Goal: Task Accomplishment & Management: Use online tool/utility

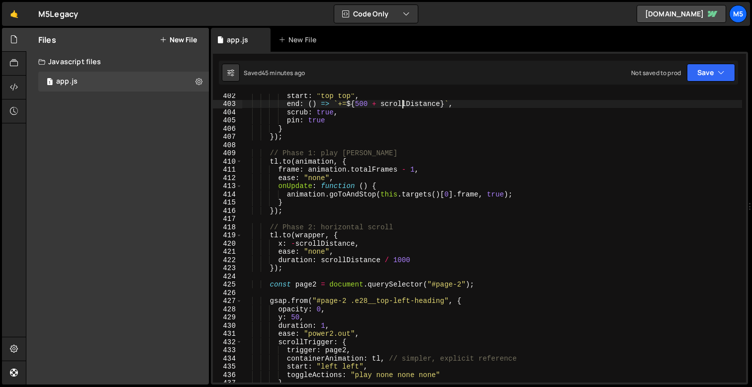
scroll to position [3293, 0]
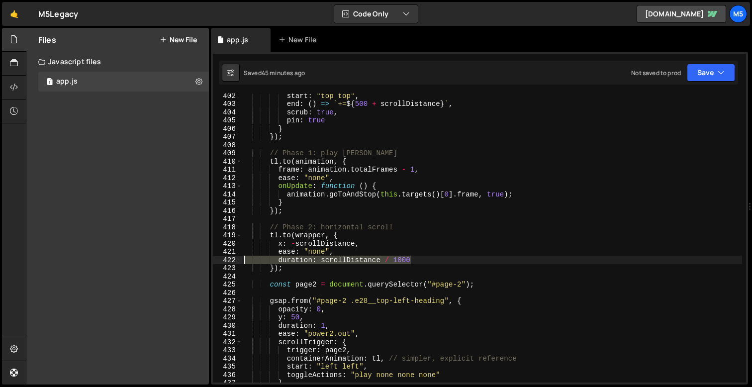
drag, startPoint x: 417, startPoint y: 264, endPoint x: 206, endPoint y: 260, distance: 211.0
click at [206, 260] on div "Files New File Javascript files 1 app.js 0 CSS files Copy share link Edit File …" at bounding box center [389, 206] width 726 height 357
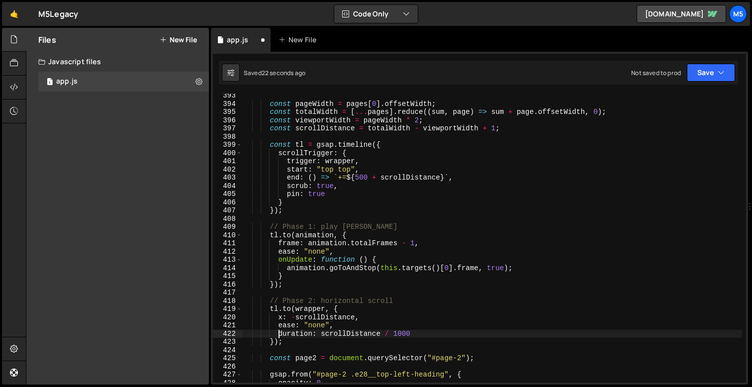
scroll to position [3226, 0]
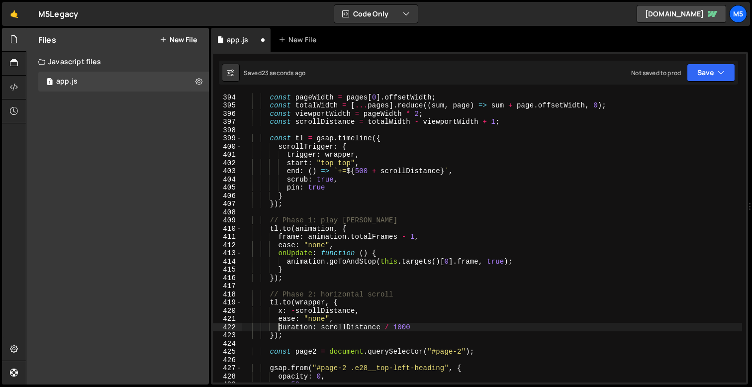
click at [415, 324] on div "const pageWidth = pages [ 0 ] . offsetWidth ; const totalWidth = [ ... pages ] …" at bounding box center [492, 245] width 500 height 305
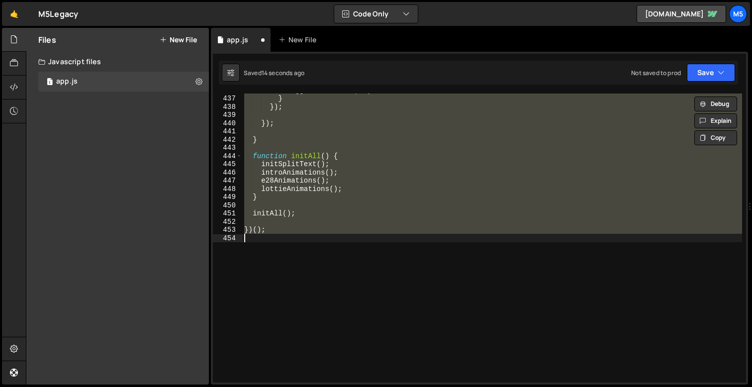
scroll to position [3311, 0]
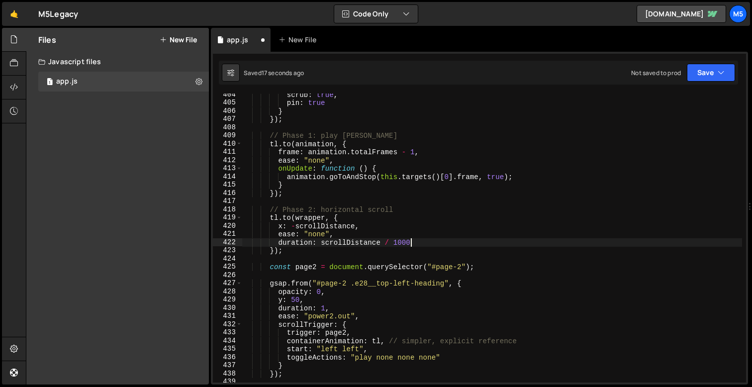
click at [386, 247] on div "scrub : true , pin : true } }) ; // Phase 1: play lottie tl . to ( animation , …" at bounding box center [492, 243] width 500 height 305
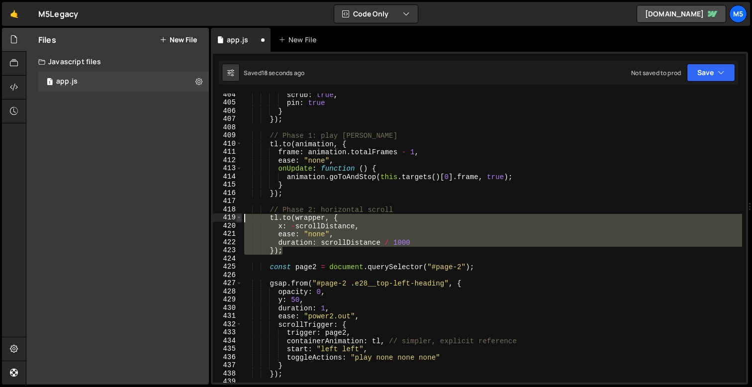
drag, startPoint x: 293, startPoint y: 247, endPoint x: 239, endPoint y: 219, distance: 60.3
click at [239, 219] on div "}); 404 405 406 407 408 409 410 411 412 413 414 415 416 417 418 419 420 421 422…" at bounding box center [479, 238] width 533 height 289
click at [369, 230] on div "scrub : true , pin : true } }) ; // Phase 1: play lottie tl . to ( animation , …" at bounding box center [492, 243] width 500 height 305
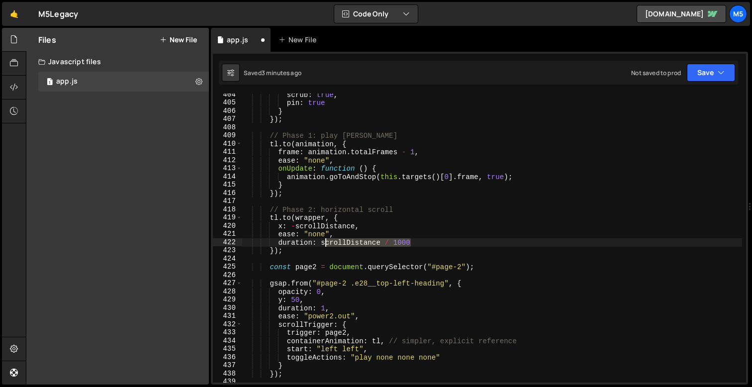
drag, startPoint x: 415, startPoint y: 245, endPoint x: 323, endPoint y: 244, distance: 92.5
click at [323, 244] on div "scrub : true , pin : true } }) ; // Phase 1: play lottie tl . to ( animation , …" at bounding box center [492, 243] width 500 height 305
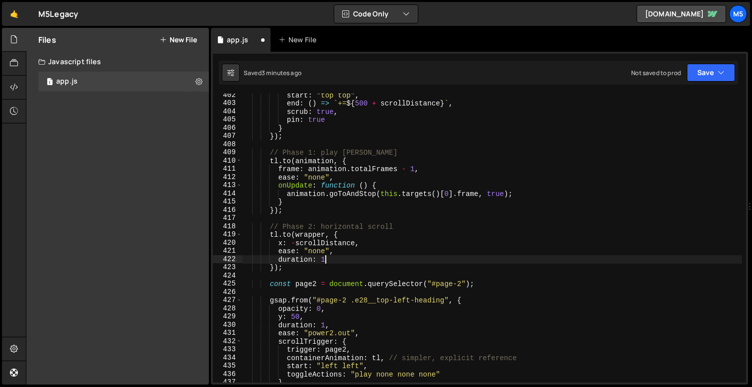
scroll to position [3294, 0]
click at [339, 176] on div "start : "top top" , end : ( ) => ` += ${ 500 + scrollDistance } ` , scrub : tru…" at bounding box center [492, 243] width 500 height 305
type textarea "ease: "none","
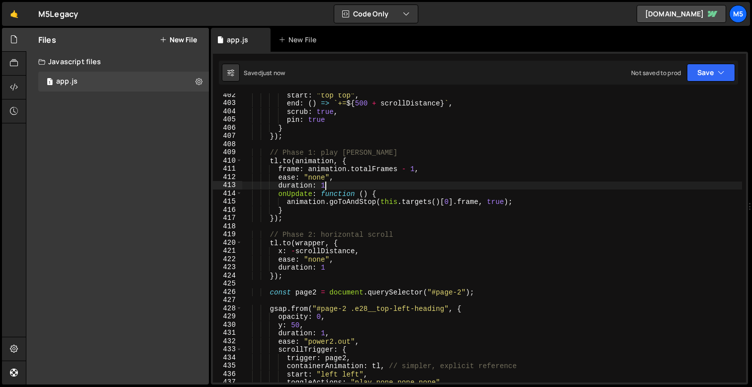
scroll to position [0, 5]
click at [338, 267] on div "start : "top top" , end : ( ) => ` += ${ 500 + scrollDistance } ` , scrub : tru…" at bounding box center [492, 243] width 500 height 305
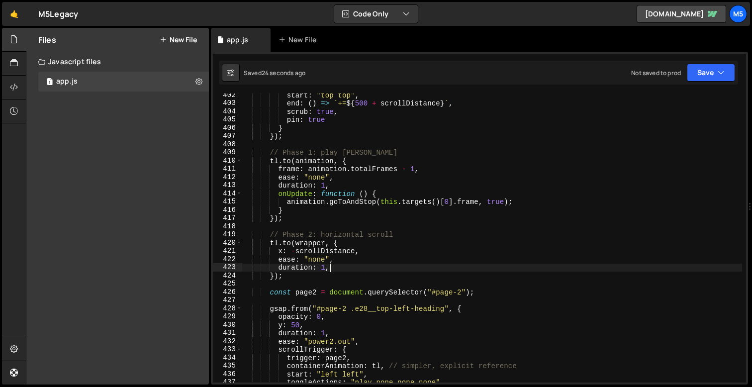
click at [326, 183] on div "start : "top top" , end : ( ) => ` += ${ 500 + scrollDistance } ` , scrub : tru…" at bounding box center [492, 243] width 500 height 305
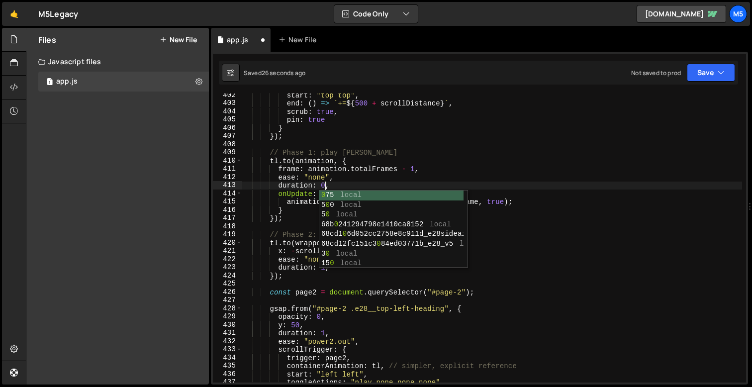
scroll to position [0, 6]
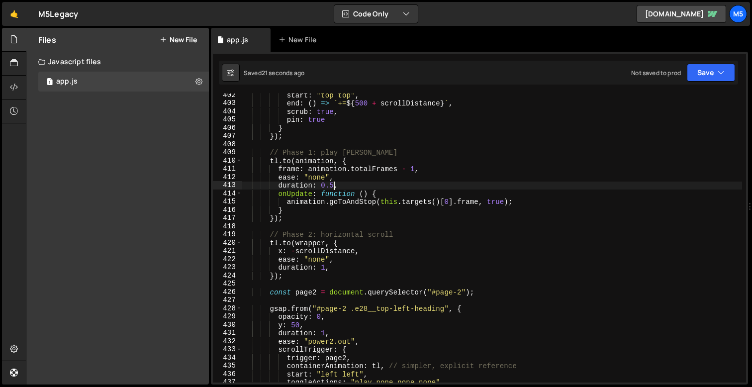
click at [327, 265] on div "start : "top top" , end : ( ) => ` += ${ 500 + scrollDistance } ` , scrub : tru…" at bounding box center [492, 243] width 500 height 305
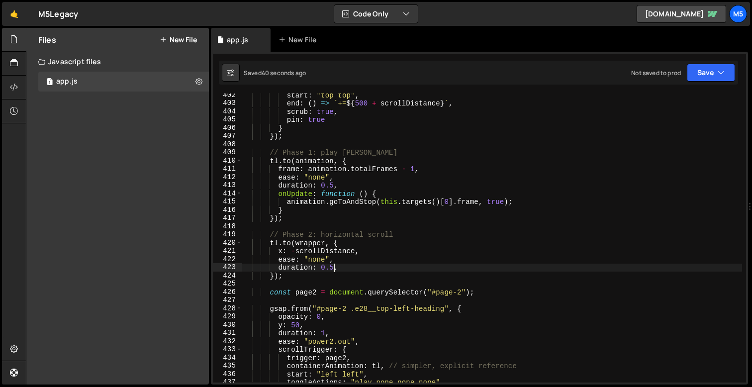
click at [335, 181] on div "start : "top top" , end : ( ) => ` += ${ 500 + scrollDistance } ` , scrub : tru…" at bounding box center [492, 243] width 500 height 305
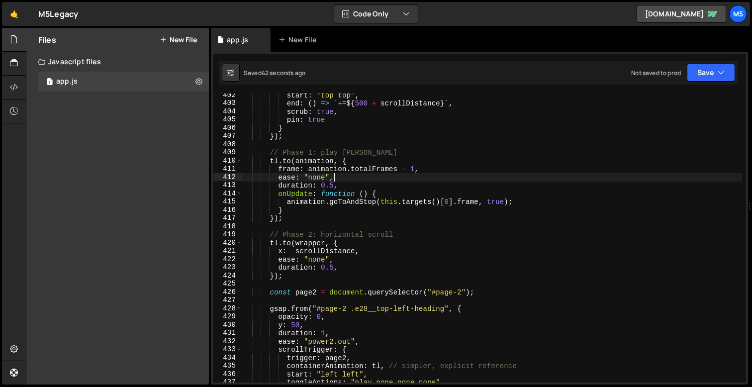
click at [333, 184] on div "start : "top top" , end : ( ) => ` += ${ 500 + scrollDistance } ` , scrub : tru…" at bounding box center [492, 243] width 500 height 305
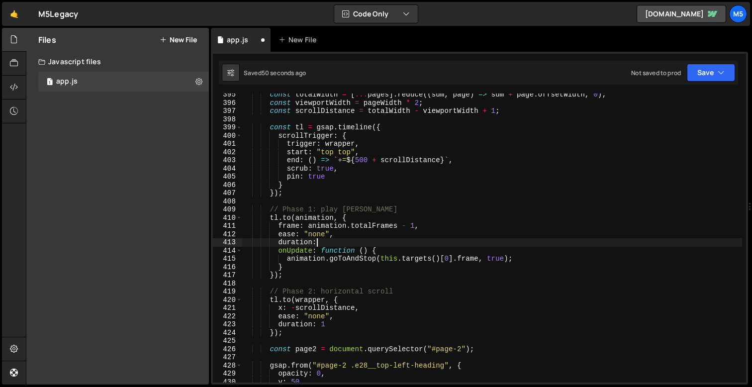
scroll to position [3237, 0]
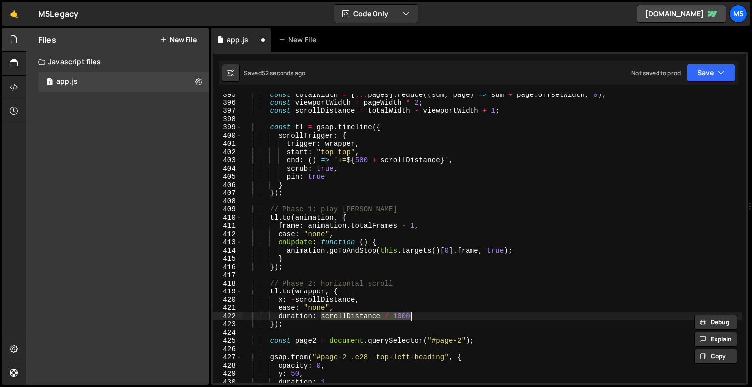
click at [422, 303] on div "const totalWidth = [ ... pages ] . reduce (( sum , page ) => sum + page . offse…" at bounding box center [492, 243] width 500 height 305
drag, startPoint x: 420, startPoint y: 316, endPoint x: 280, endPoint y: 317, distance: 140.8
click at [280, 317] on div "const totalWidth = [ ... pages ] . reduce (( sum , page ) => sum + page . offse…" at bounding box center [492, 243] width 500 height 305
click at [346, 236] on div "const totalWidth = [ ... pages ] . reduce (( sum , page ) => sum + page . offse…" at bounding box center [492, 243] width 500 height 305
type textarea "ease: "none","
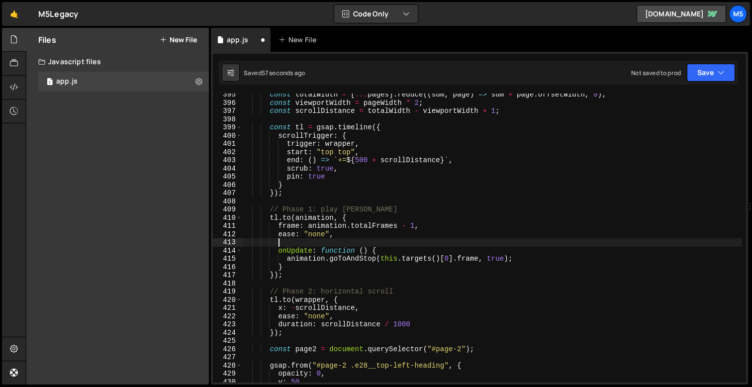
paste textarea "duration: scrollDistance / 1000"
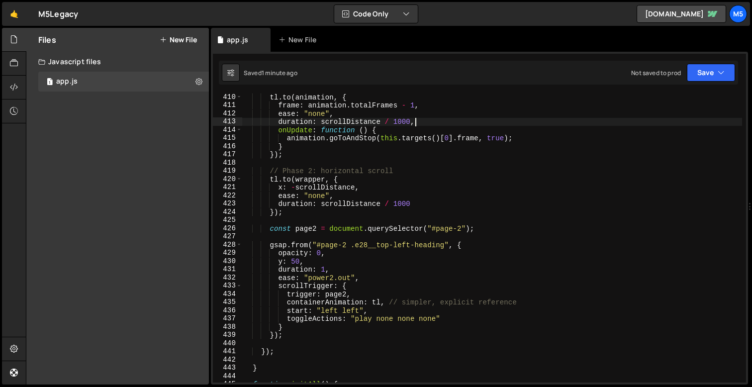
scroll to position [3367, 0]
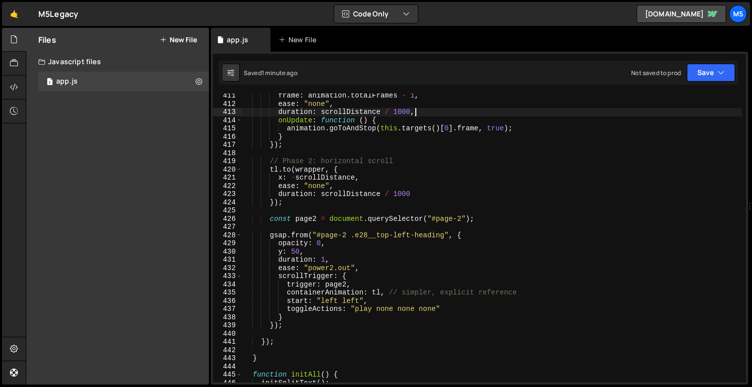
click at [293, 315] on div "frame : animation . totalFrames - 1 , ease : "none" , duration : scrollDistance…" at bounding box center [492, 244] width 500 height 305
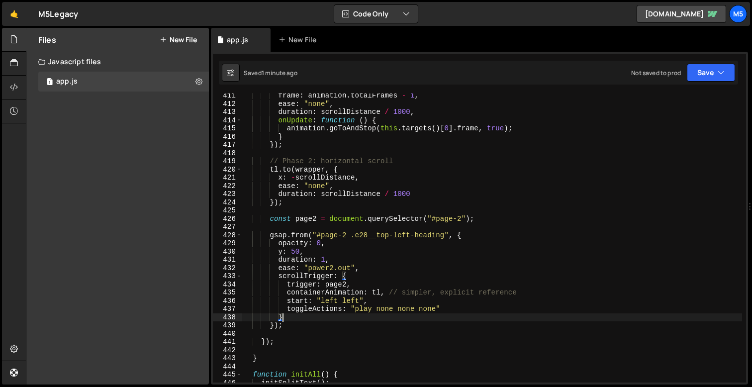
click at [453, 313] on div "frame : animation . totalFrames - 1 , ease : "none" , duration : scrollDistance…" at bounding box center [492, 244] width 500 height 305
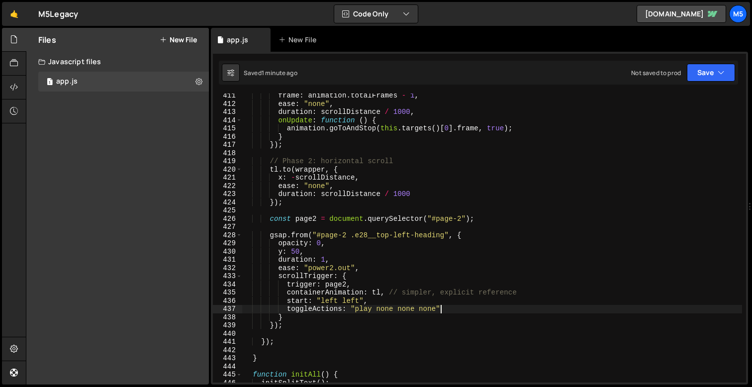
type textarea "toggleActions: "play none none none","
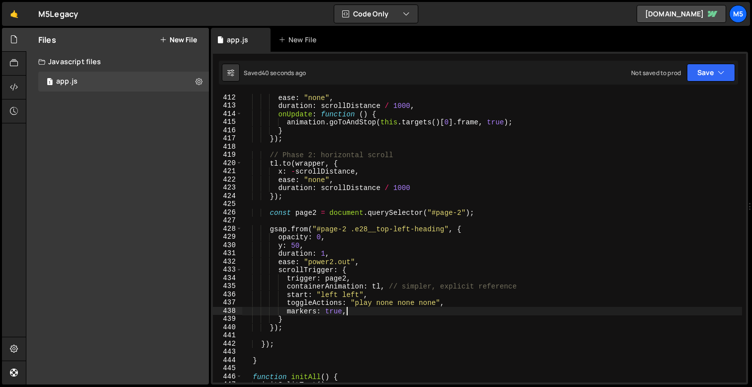
scroll to position [3387, 0]
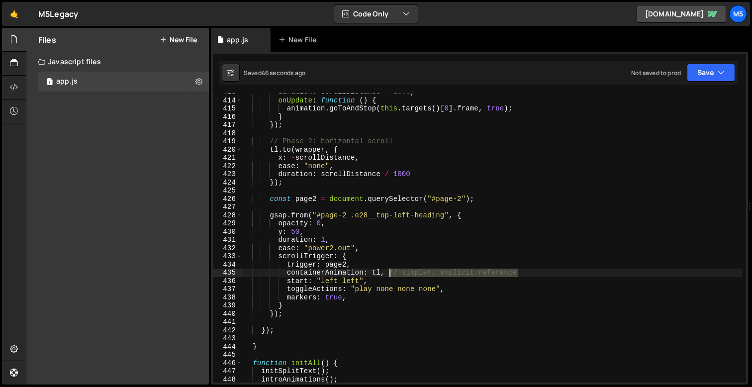
drag, startPoint x: 529, startPoint y: 273, endPoint x: 390, endPoint y: 274, distance: 138.8
click at [390, 274] on div "duration : scrollDistance / 1000 , onUpdate : function ( ) { animation . goToAn…" at bounding box center [492, 240] width 500 height 305
drag, startPoint x: 392, startPoint y: 274, endPoint x: 286, endPoint y: 274, distance: 106.0
click at [286, 274] on div "duration : scrollDistance / 1000 , onUpdate : function ( ) { animation . goToAn…" at bounding box center [492, 240] width 500 height 305
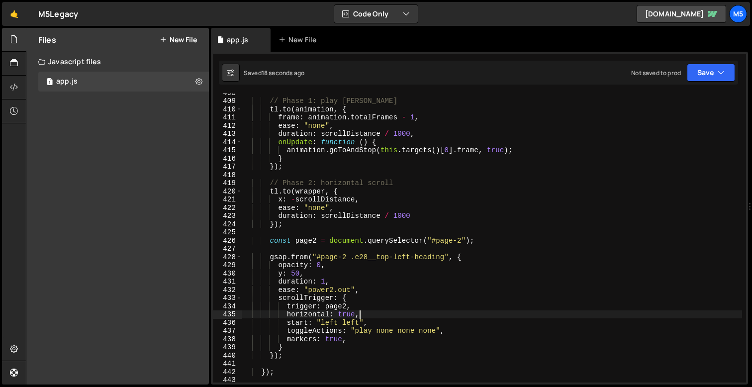
scroll to position [3356, 0]
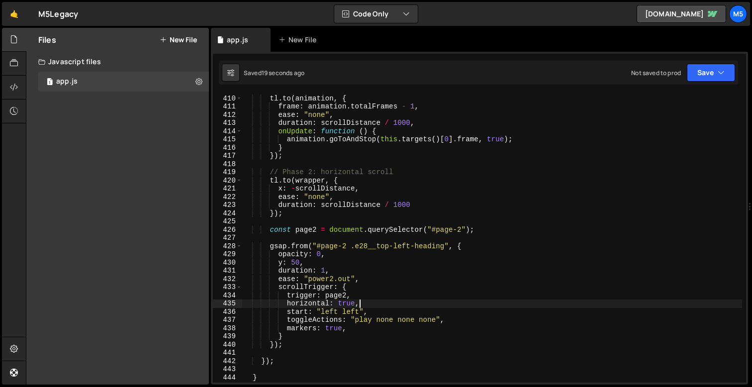
click at [398, 276] on div "// Phase 1: play lottie tl . to ( animation , { frame : animation . totalFrames…" at bounding box center [492, 238] width 500 height 305
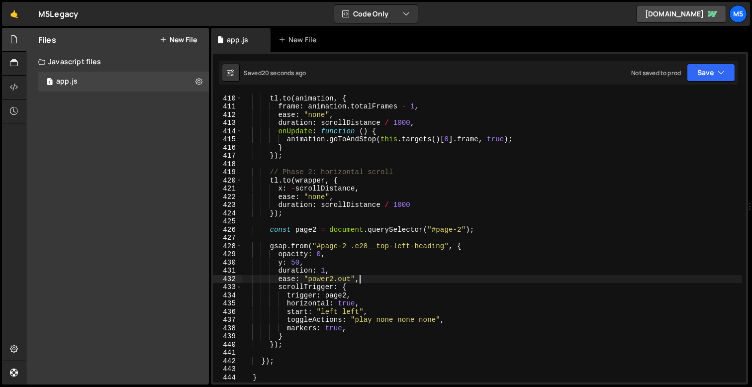
click at [349, 297] on div "// Phase 1: play lottie tl . to ( animation , { frame : animation . totalFrames…" at bounding box center [492, 238] width 500 height 305
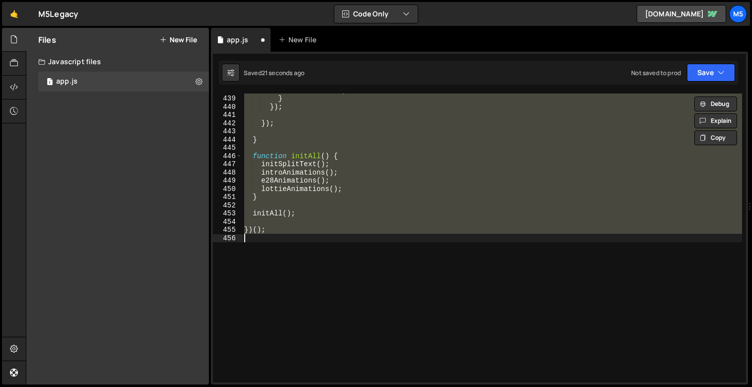
scroll to position [3417, 0]
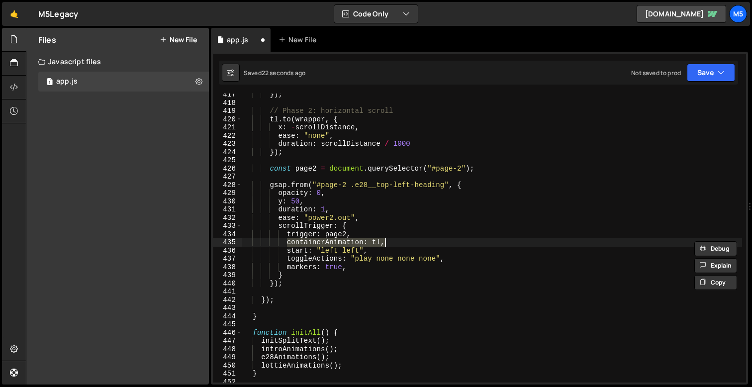
click at [404, 258] on div "}) ; // Phase 2: horizontal scroll tl . to ( wrapper , { x : - scrollDistance ,…" at bounding box center [492, 243] width 500 height 305
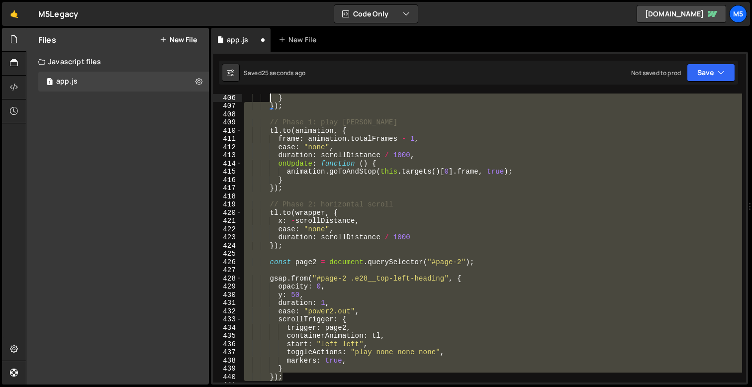
scroll to position [3258, 0]
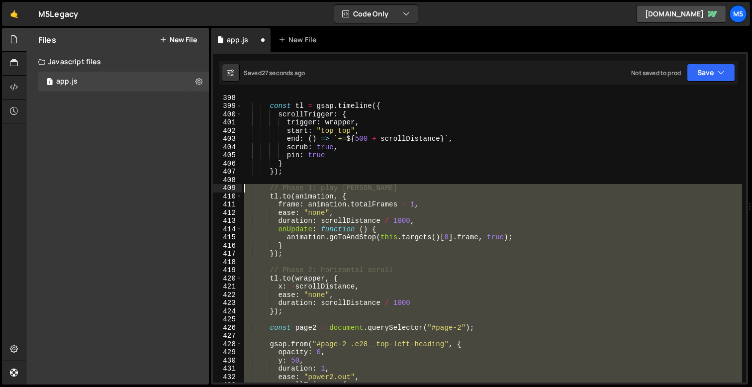
drag, startPoint x: 287, startPoint y: 297, endPoint x: 230, endPoint y: 185, distance: 125.9
click at [230, 185] on div "toggleActions: "play none none none", 398 399 400 401 402 403 404 405 406 407 4…" at bounding box center [479, 238] width 533 height 289
click at [392, 201] on div "const tl = gsap . timeline ({ scrollTrigger : { trigger : wrapper , start : "to…" at bounding box center [492, 246] width 500 height 305
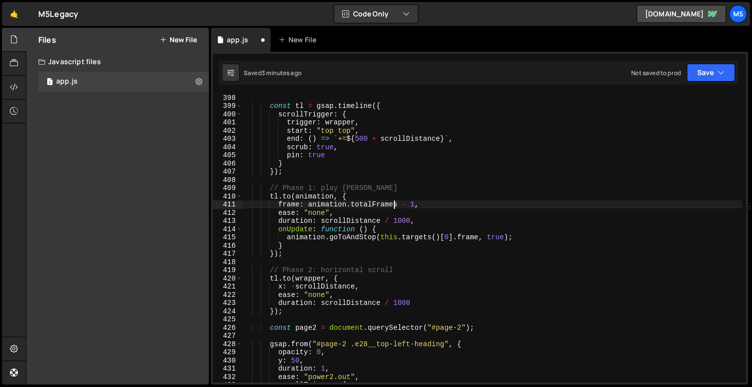
scroll to position [3277, 0]
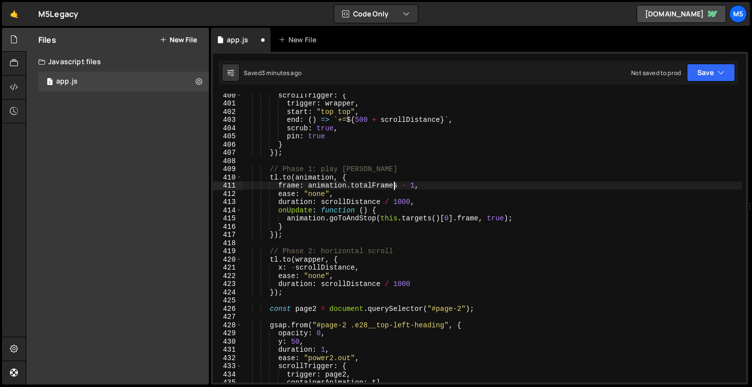
click at [327, 235] on div "scrollTrigger : { trigger : wrapper , start : "top top" , end : ( ) => ` += ${ …" at bounding box center [492, 243] width 500 height 305
type textarea "});"
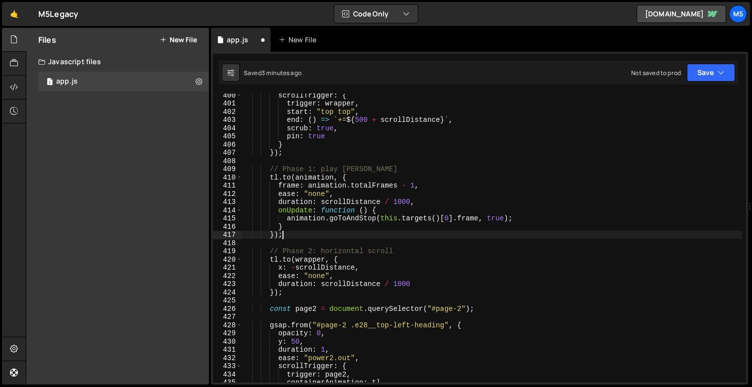
scroll to position [0, 1]
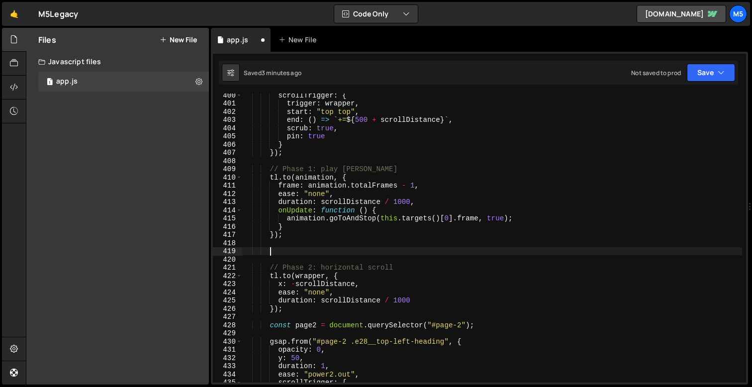
paste textarea "tl.addLabel("phase2");"
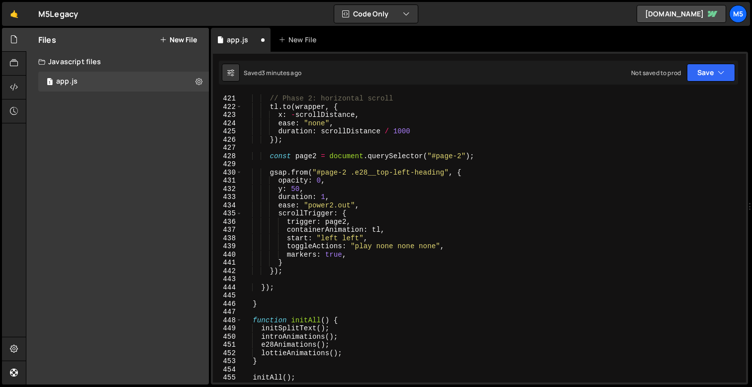
scroll to position [3452, 0]
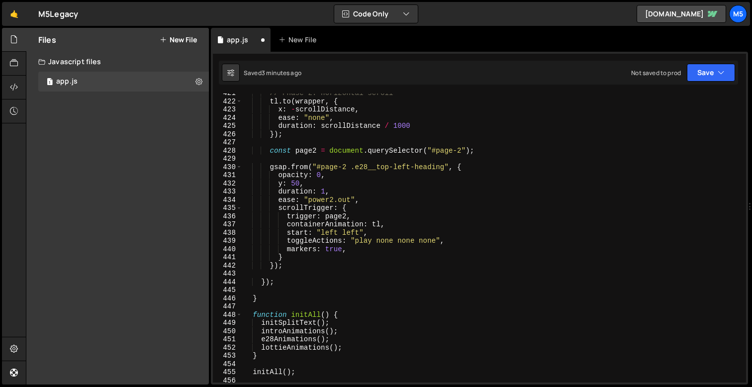
click at [320, 231] on div "// Phase 2: horizontal scroll tl . to ( wrapper , { x : - scrollDistance , ease…" at bounding box center [492, 241] width 500 height 305
click at [270, 284] on div "// Phase 2: horizontal scroll tl . to ( wrapper , { x : - scrollDistance , ease…" at bounding box center [492, 241] width 500 height 305
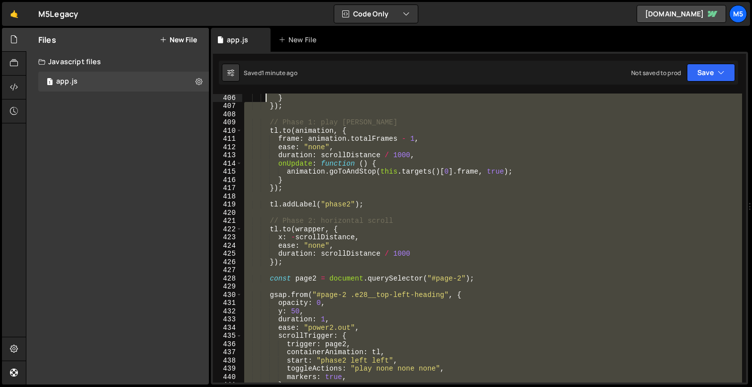
scroll to position [3283, 0]
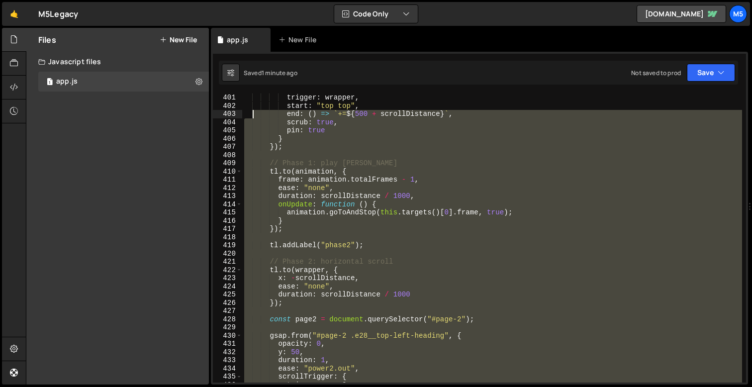
drag, startPoint x: 287, startPoint y: 281, endPoint x: 255, endPoint y: 126, distance: 158.0
click at [255, 126] on div "trigger : wrapper , start : "top top" , end : ( ) => ` += ${ 500 + scrollDistan…" at bounding box center [492, 246] width 500 height 305
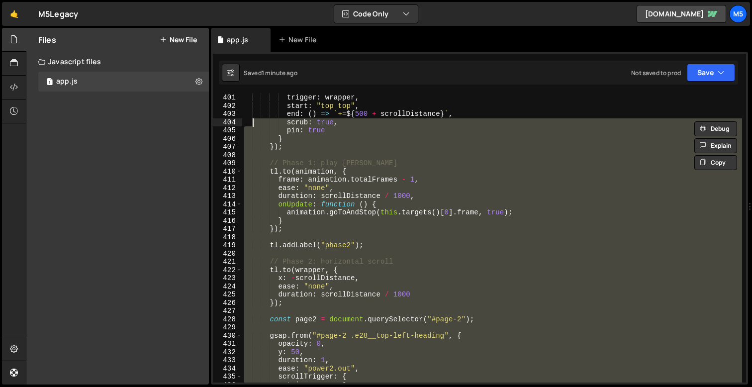
click at [277, 175] on div "trigger : wrapper , start : "top top" , end : ( ) => ` += ${ 500 + scrollDistan…" at bounding box center [492, 246] width 500 height 305
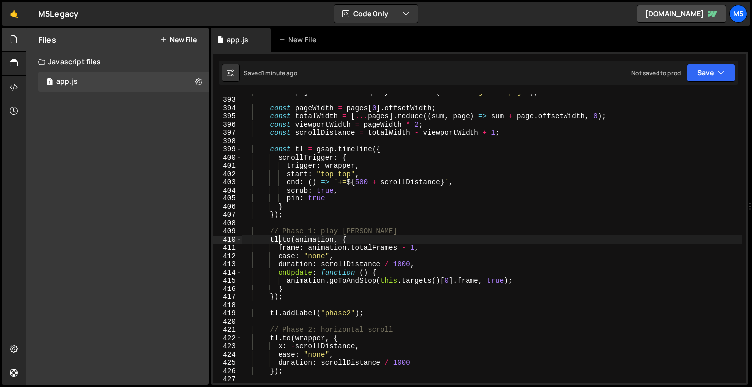
scroll to position [3214, 0]
click at [374, 149] on div "const pages = document . querySelectorAll ( ".e28__magazine-page" ) ; const pag…" at bounding box center [492, 241] width 500 height 305
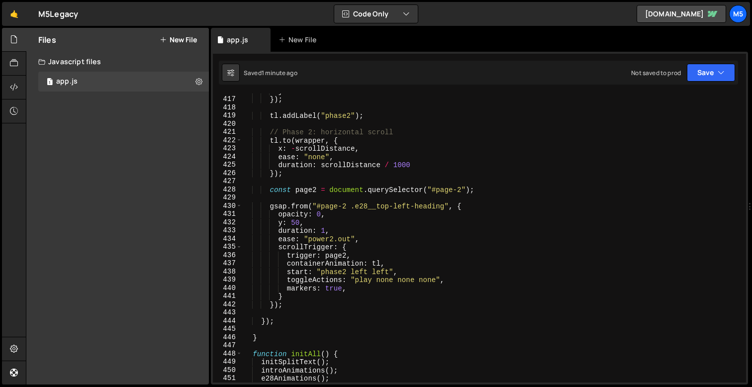
scroll to position [3413, 0]
click at [312, 203] on div "} }) ; tl . addLabel ( "phase2" ) ; // Phase 2: horizontal scroll tl . to ( wra…" at bounding box center [492, 239] width 500 height 305
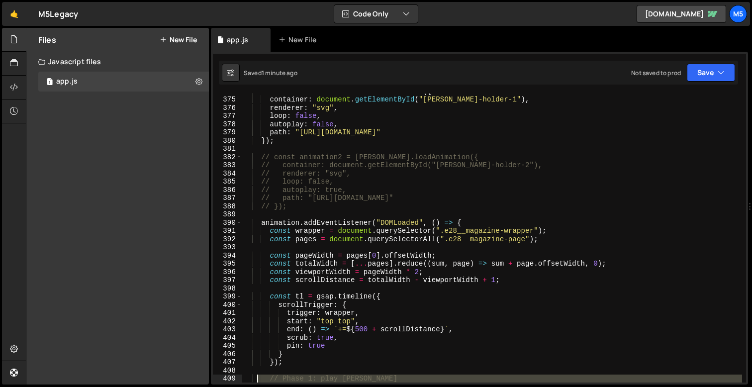
scroll to position [3158, 0]
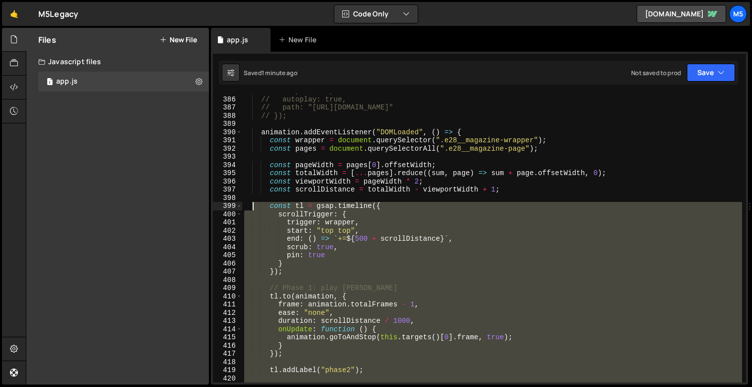
drag, startPoint x: 286, startPoint y: 304, endPoint x: 249, endPoint y: 204, distance: 106.8
click at [249, 204] on div "// loop: false, // autoplay: true, // path: "https://cdn.prod.website-files.com…" at bounding box center [492, 239] width 500 height 305
paste textarea "});"
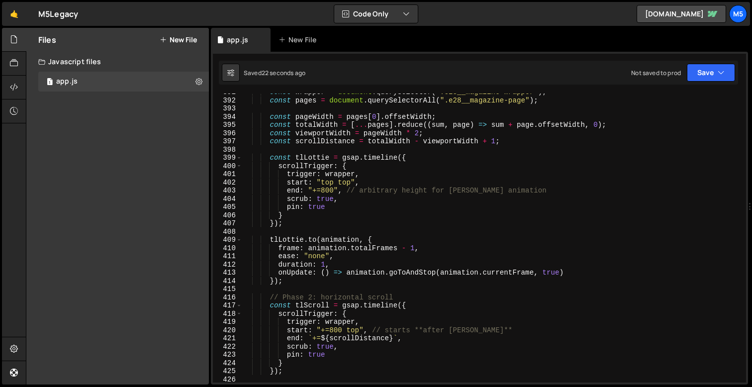
scroll to position [3209, 0]
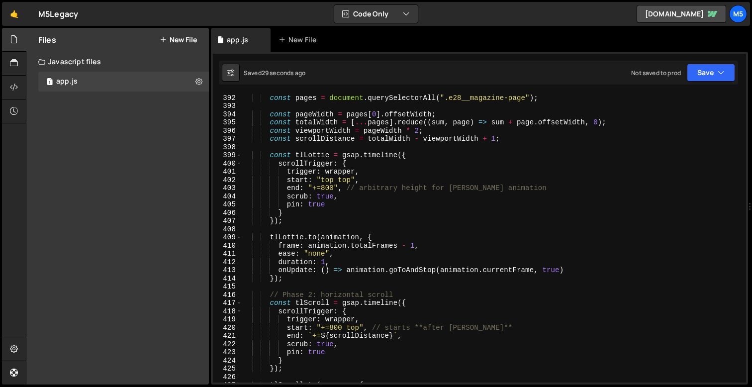
click at [336, 277] on div "const wrapper = document . querySelector ( ".e28__magazine-wrapper" ) ; const p…" at bounding box center [492, 238] width 500 height 305
click at [341, 262] on div "const wrapper = document . querySelector ( ".e28__magazine-wrapper" ) ; const p…" at bounding box center [492, 238] width 500 height 305
click at [356, 250] on div "const wrapper = document . querySelector ( ".e28__magazine-wrapper" ) ; const p…" at bounding box center [492, 238] width 500 height 305
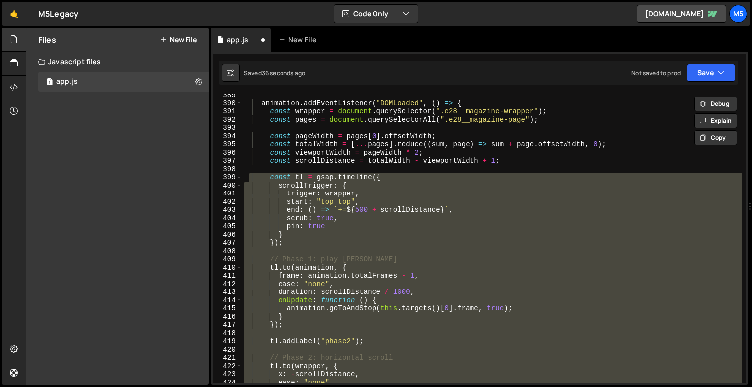
scroll to position [3187, 0]
click at [413, 271] on div "animation . addEventListener ( "DOMLoaded" , ( ) => { const wrapper = document …" at bounding box center [492, 243] width 500 height 305
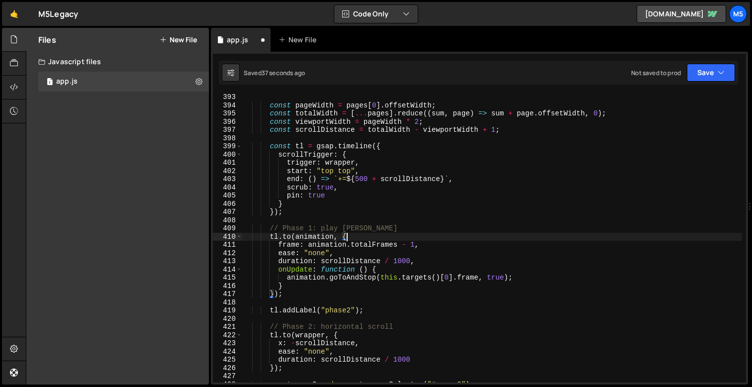
scroll to position [3230, 0]
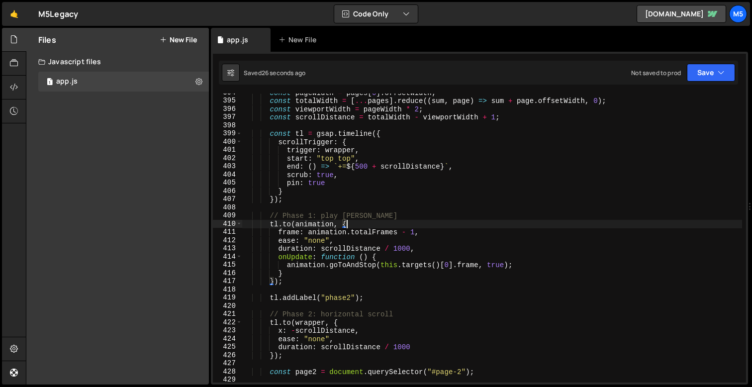
click at [387, 276] on div "const pageWidth = pages [ 0 ] . offsetWidth ; const totalWidth = [ ... pages ] …" at bounding box center [492, 241] width 500 height 305
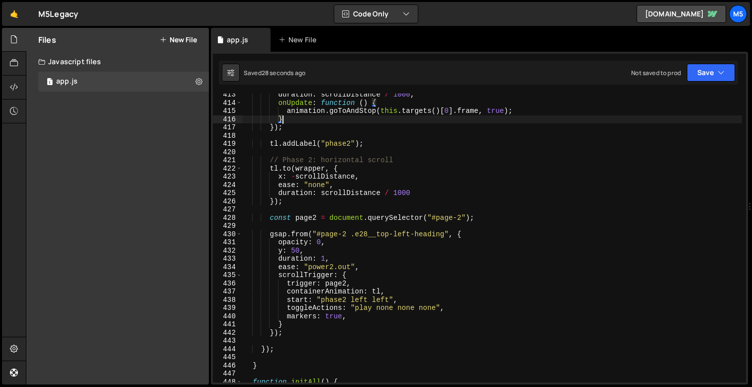
scroll to position [3400, 0]
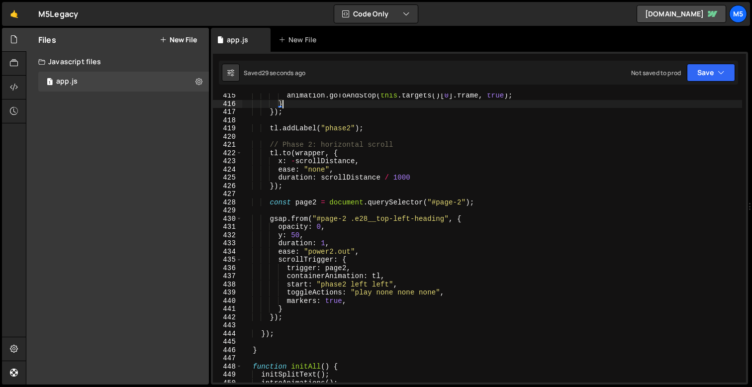
click at [354, 301] on div "animation . goToAndStop ( this . targets ( ) [ 0 ] . frame , true ) ; } }) ; tl…" at bounding box center [492, 244] width 500 height 305
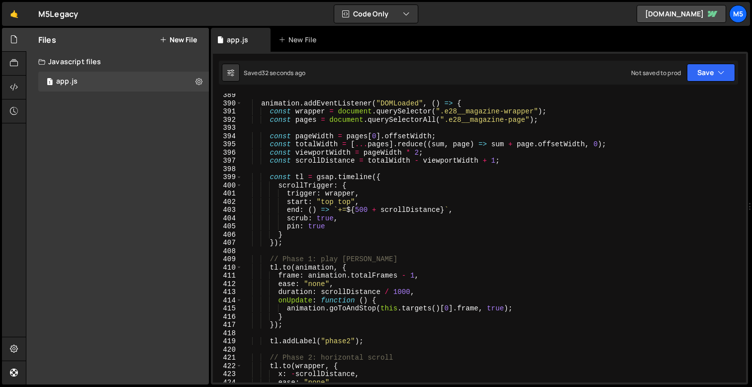
scroll to position [3219, 0]
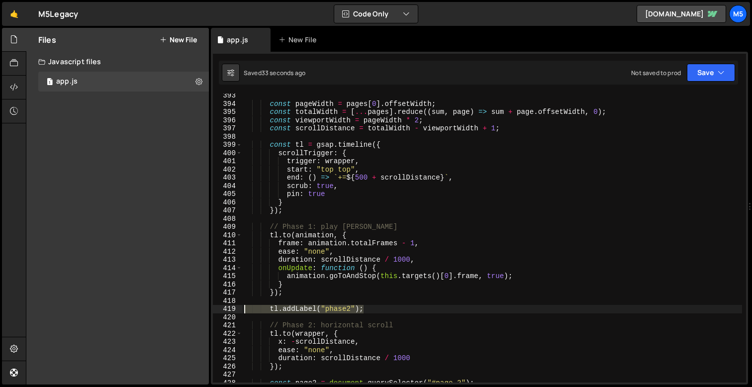
drag, startPoint x: 370, startPoint y: 312, endPoint x: 190, endPoint y: 306, distance: 180.7
click at [190, 306] on div "Files New File Javascript files 1 app.js 0 CSS files Copy share link Edit File …" at bounding box center [389, 206] width 726 height 357
type textarea "tl.addLabel("phase2");"
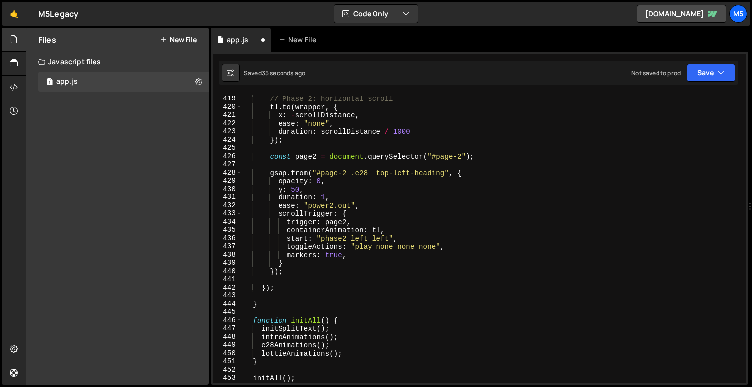
scroll to position [3441, 0]
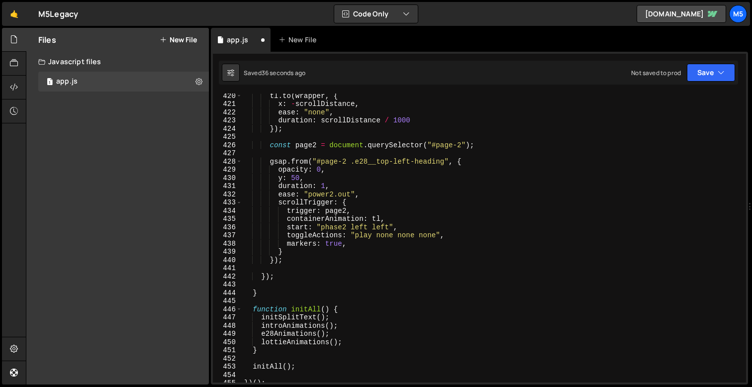
click at [350, 226] on div "tl . to ( wrapper , { x : - scrollDistance , ease : "none" , duration : scrollD…" at bounding box center [492, 244] width 500 height 305
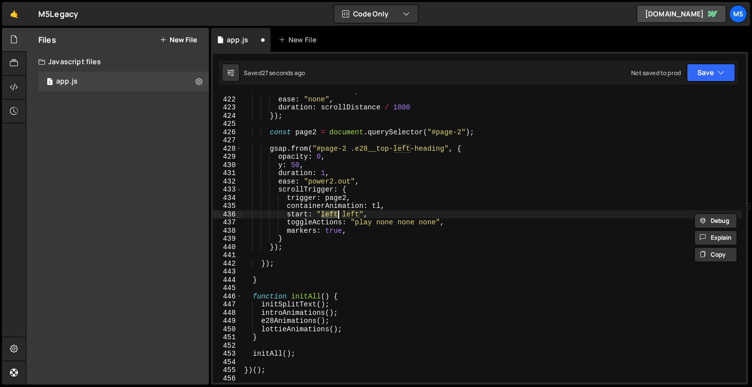
click at [352, 212] on div "x : - scrollDistance , ease : "none" , duration : scrollDistance / 1000 }) ; co…" at bounding box center [492, 239] width 500 height 305
click at [358, 213] on div "x : - scrollDistance , ease : "none" , duration : scrollDistance / 1000 }) ; co…" at bounding box center [492, 239] width 500 height 305
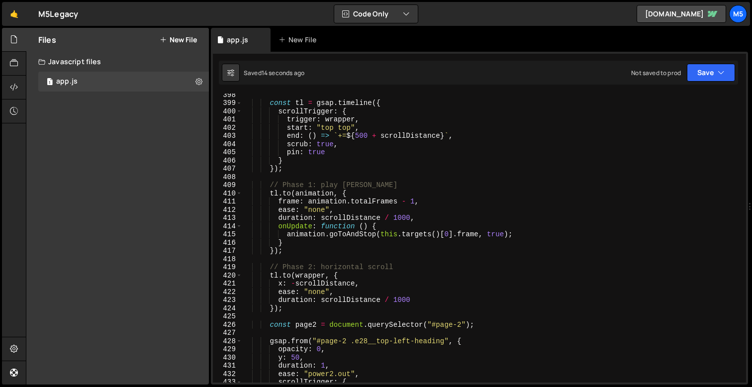
scroll to position [3253, 0]
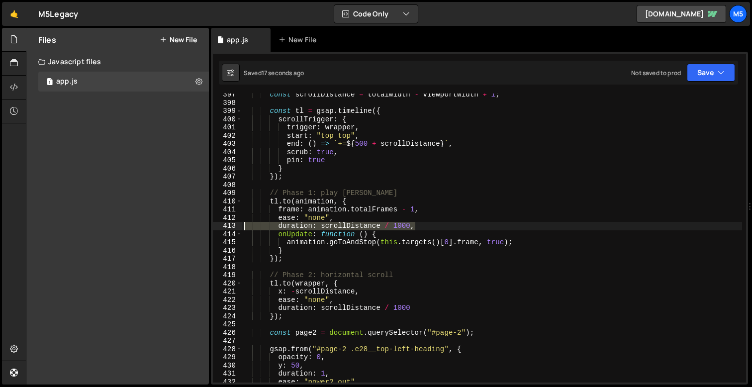
drag, startPoint x: 424, startPoint y: 224, endPoint x: 243, endPoint y: 224, distance: 181.1
click at [243, 224] on div "const scrollDistance = totalWidth - viewportWidth + 1 ; const tl = gsap . timel…" at bounding box center [492, 243] width 500 height 305
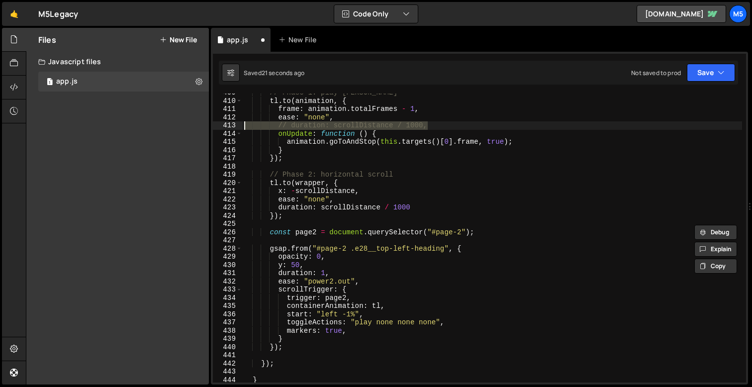
scroll to position [3354, 0]
click at [352, 316] on div "// Phase 1: play lottie tl . to ( animation , { frame : animation . totalFrames…" at bounding box center [492, 241] width 500 height 305
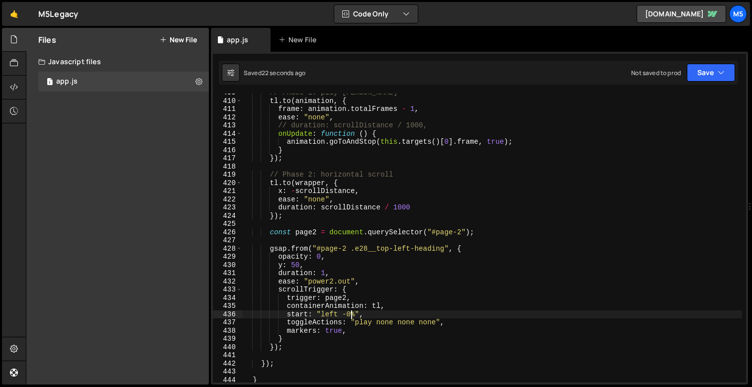
click at [421, 191] on div "// Phase 1: play lottie tl . to ( animation , { frame : animation . totalFrames…" at bounding box center [492, 241] width 500 height 305
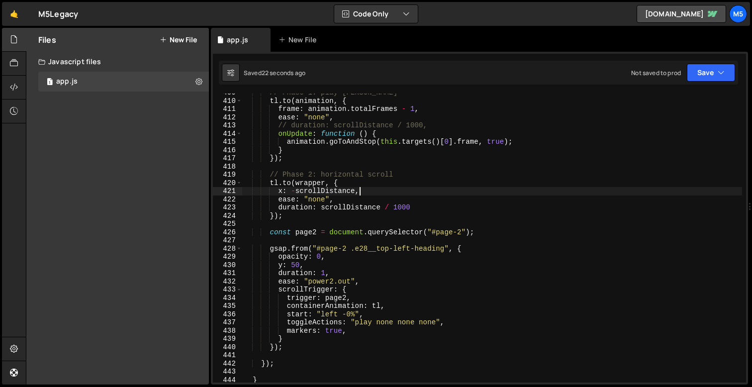
click at [361, 203] on div "// Phase 1: play lottie tl . to ( animation , { frame : animation . totalFrames…" at bounding box center [492, 241] width 500 height 305
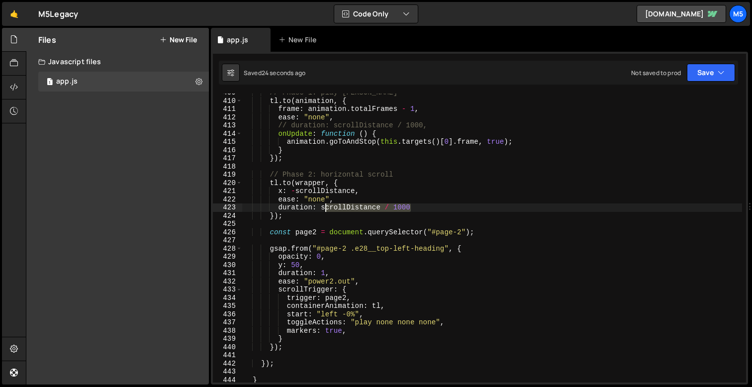
drag, startPoint x: 410, startPoint y: 208, endPoint x: 324, endPoint y: 206, distance: 86.6
click at [324, 206] on div "// Phase 1: play lottie tl . to ( animation , { frame : animation . totalFrames…" at bounding box center [492, 241] width 500 height 305
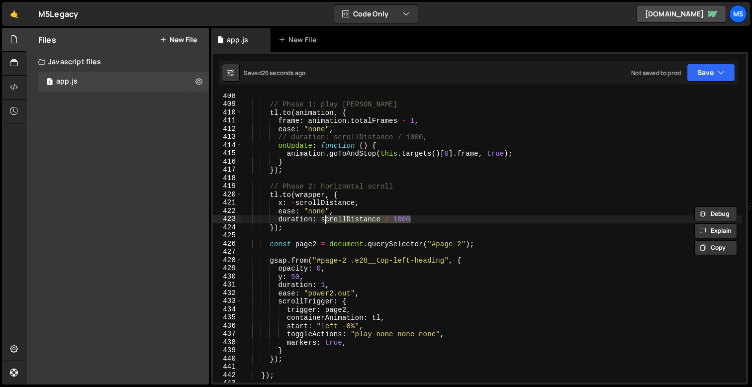
scroll to position [3315, 0]
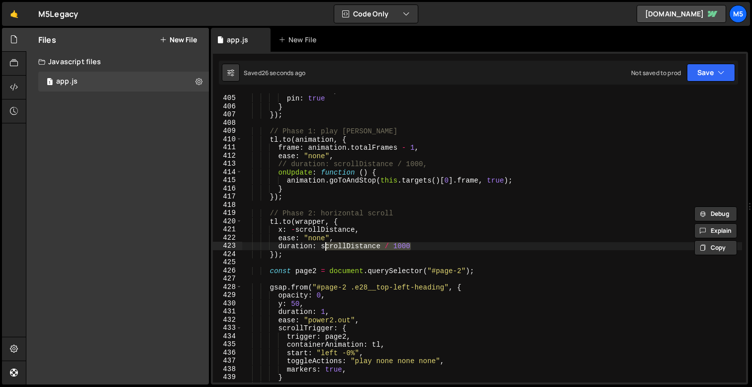
click at [418, 165] on div "scrub : true , pin : true } }) ; // Phase 1: play lottie tl . to ( animation , …" at bounding box center [492, 238] width 500 height 305
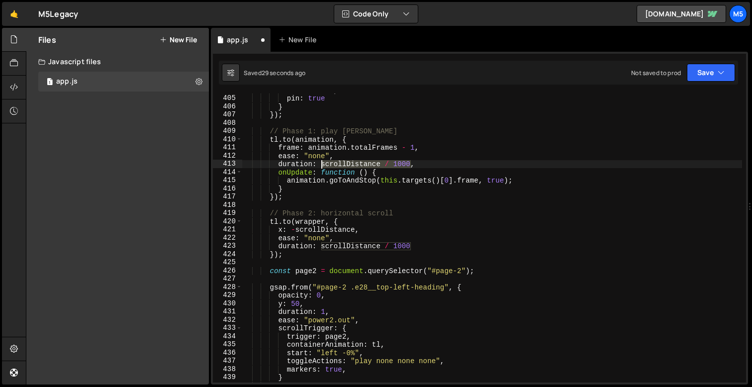
drag, startPoint x: 412, startPoint y: 163, endPoint x: 321, endPoint y: 162, distance: 90.5
click at [321, 162] on div "scrub : true , pin : true } }) ; // Phase 1: play lottie tl . to ( animation , …" at bounding box center [492, 238] width 500 height 305
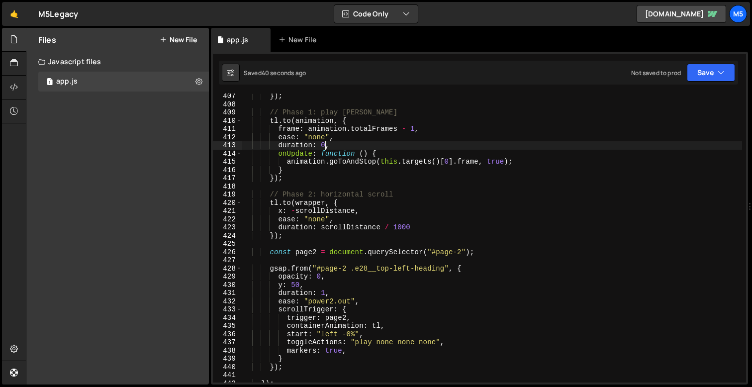
scroll to position [3356, 0]
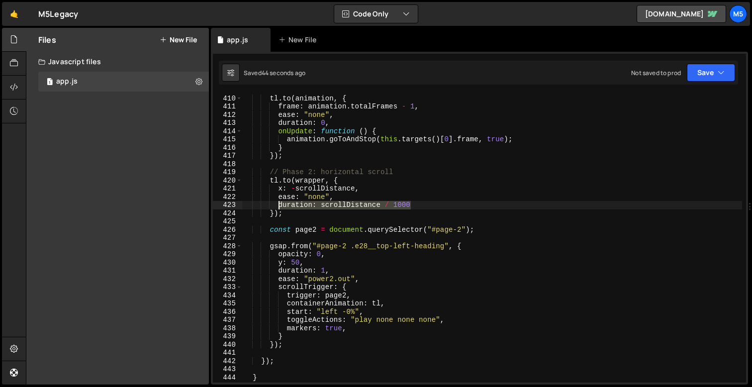
drag, startPoint x: 419, startPoint y: 204, endPoint x: 279, endPoint y: 204, distance: 140.3
click at [279, 204] on div "// Phase 1: play lottie tl . to ( animation , { frame : animation . totalFrames…" at bounding box center [492, 238] width 500 height 305
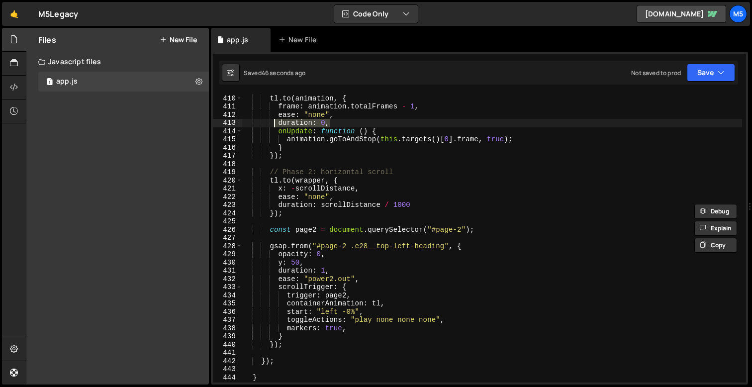
drag, startPoint x: 333, startPoint y: 123, endPoint x: 278, endPoint y: 123, distance: 54.7
click at [278, 123] on div "// Phase 1: play lottie tl . to ( animation , { frame : animation . totalFrames…" at bounding box center [492, 238] width 500 height 305
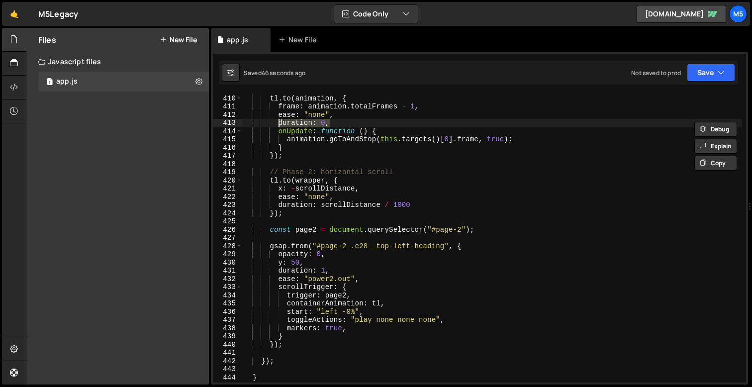
paste textarea "scrollDistance / 1000"
click at [353, 309] on div "// Phase 1: play lottie tl . to ( animation , { frame : animation . totalFrames…" at bounding box center [492, 238] width 500 height 305
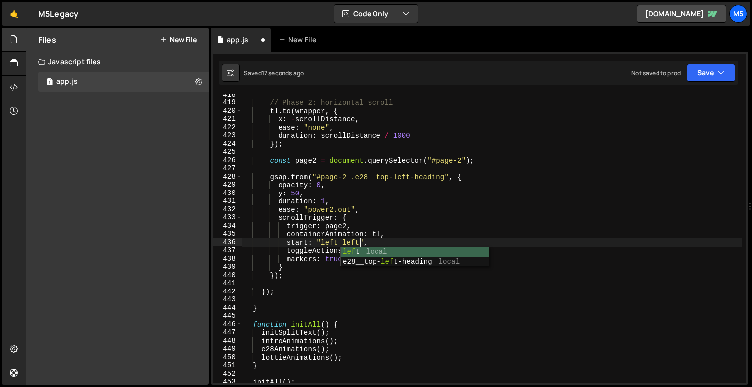
scroll to position [0, 8]
click at [444, 221] on div "// Phase 2: horizontal scroll tl . to ( wrapper , { x : - scrollDistance , ease…" at bounding box center [492, 243] width 500 height 305
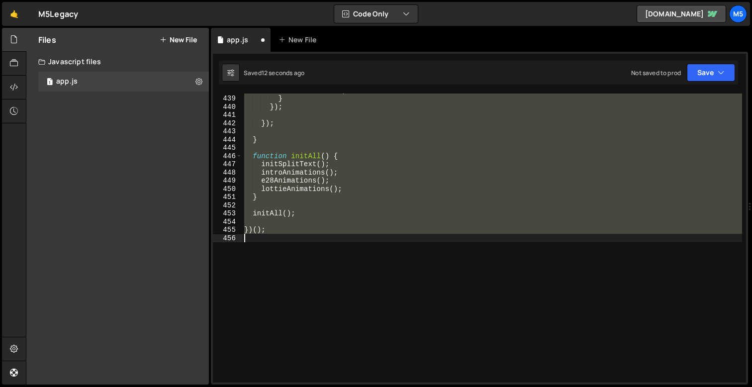
scroll to position [3237, 0]
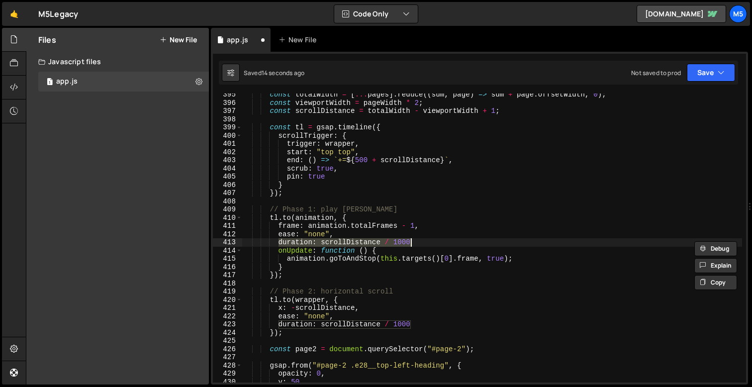
click at [434, 242] on div "const totalWidth = [ ... pages ] . reduce (( sum , page ) => sum + page . offse…" at bounding box center [492, 243] width 500 height 305
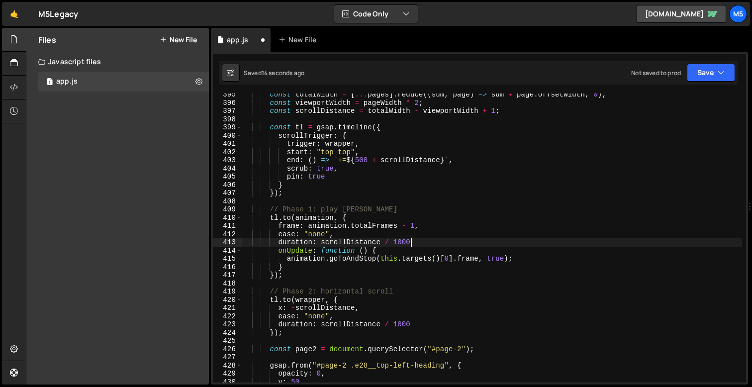
scroll to position [0, 11]
click at [417, 328] on div "const totalWidth = [ ... pages ] . reduce (( sum , page ) => sum + page . offse…" at bounding box center [492, 243] width 500 height 305
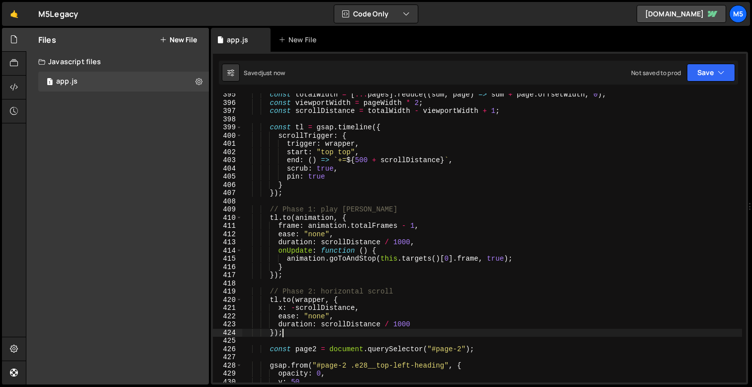
scroll to position [0, 2]
click at [427, 323] on div "const totalWidth = [ ... pages ] . reduce (( sum , page ) => sum + page . offse…" at bounding box center [492, 243] width 500 height 305
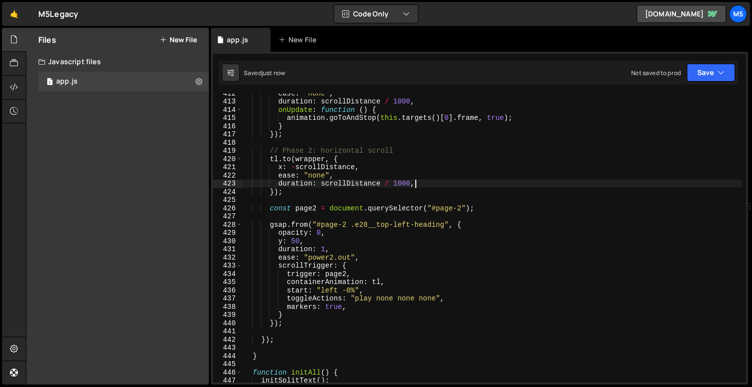
scroll to position [3378, 0]
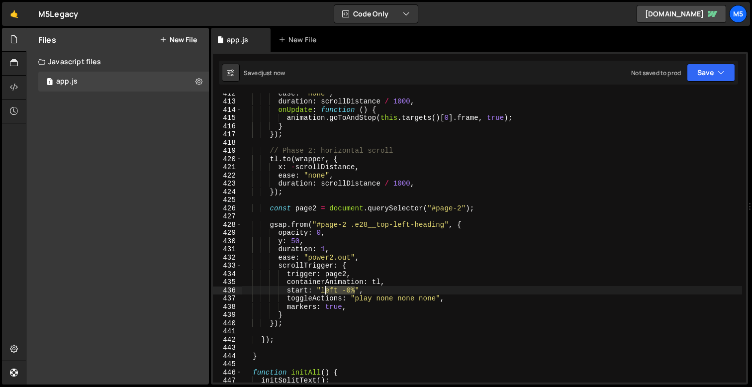
drag, startPoint x: 356, startPoint y: 290, endPoint x: 324, endPoint y: 290, distance: 31.8
click at [324, 290] on div "ease : "none" , duration : scrollDistance / 1000 , onUpdate : function ( ) { an…" at bounding box center [492, 241] width 500 height 305
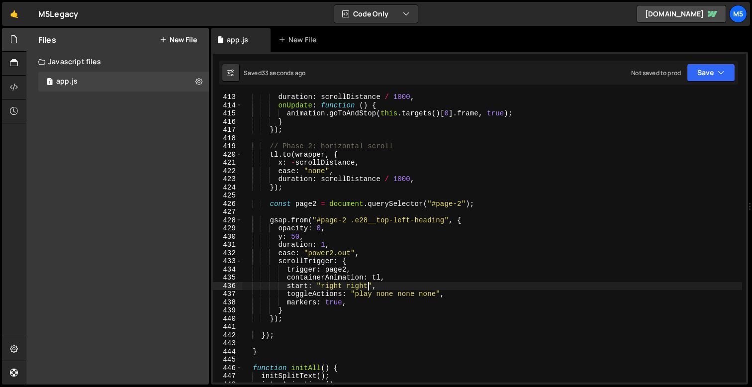
scroll to position [3415, 0]
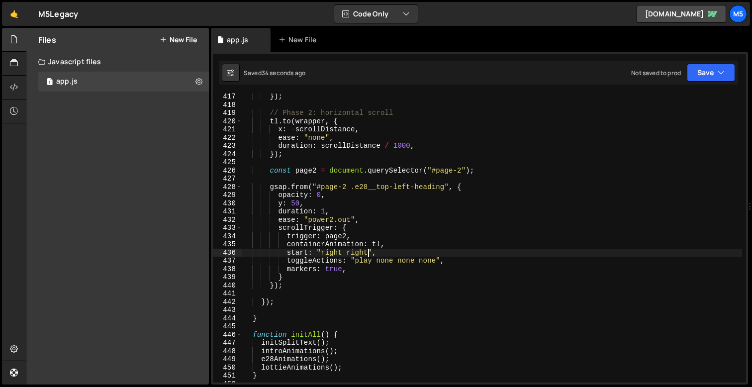
click at [357, 254] on div "}) ; // Phase 2: horizontal scroll tl . to ( wrapper , { x : - scrollDistance ,…" at bounding box center [492, 245] width 500 height 305
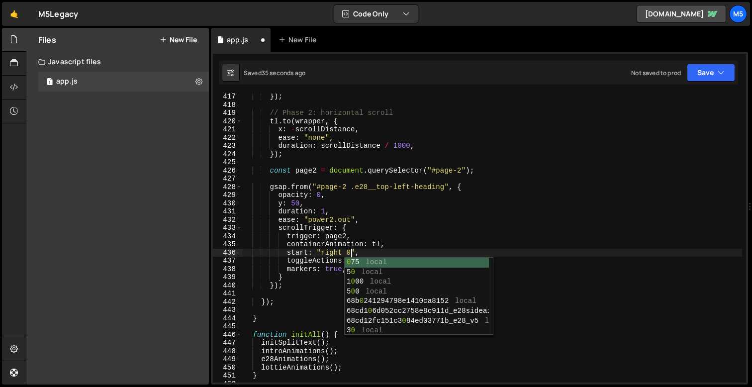
scroll to position [0, 7]
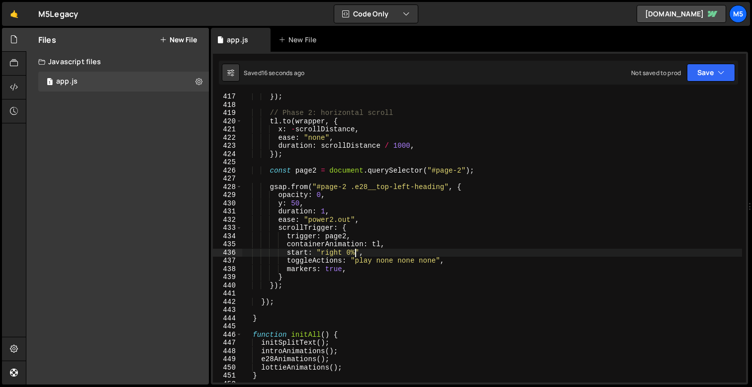
click at [329, 252] on div "}) ; // Phase 2: horizontal scroll tl . to ( wrapper , { x : - scrollDistance ,…" at bounding box center [492, 245] width 500 height 305
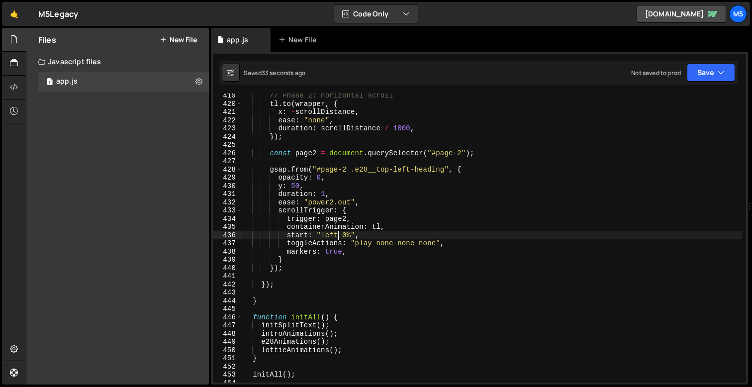
scroll to position [3435, 0]
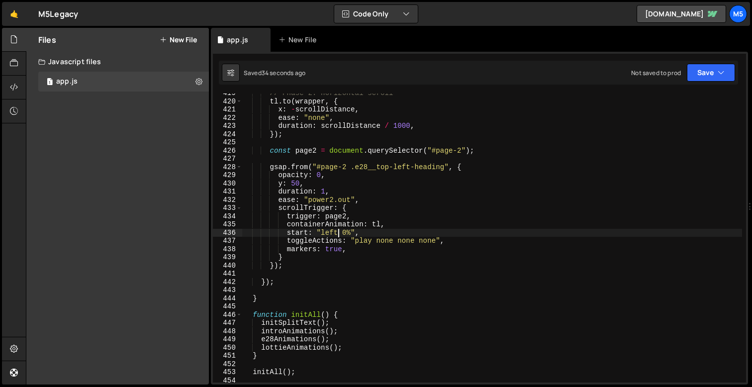
click at [373, 222] on div "// Phase 2: horizontal scroll tl . to ( wrapper , { x : - scrollDistance , ease…" at bounding box center [492, 241] width 500 height 305
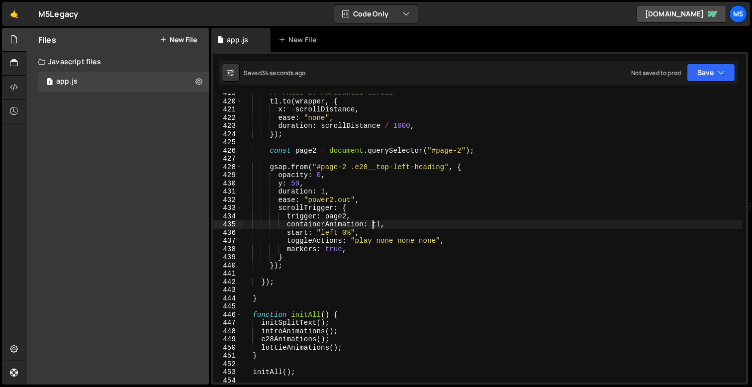
click at [330, 240] on div "// Phase 2: horizontal scroll tl . to ( wrapper , { x : - scrollDistance , ease…" at bounding box center [492, 241] width 500 height 305
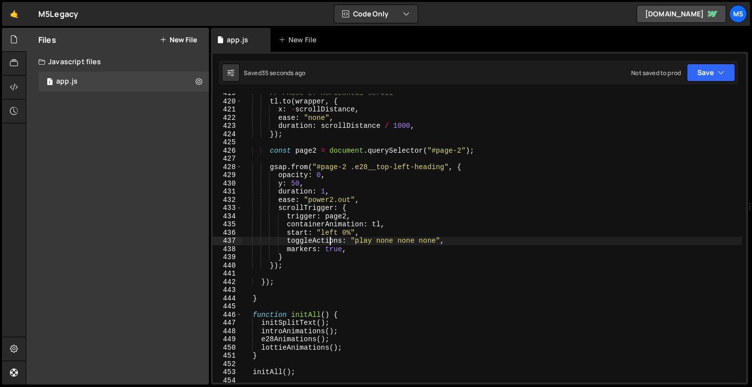
click at [304, 193] on div "// Phase 2: horizontal scroll tl . to ( wrapper , { x : - scrollDistance , ease…" at bounding box center [492, 241] width 500 height 305
type textarea "duration: 1,"
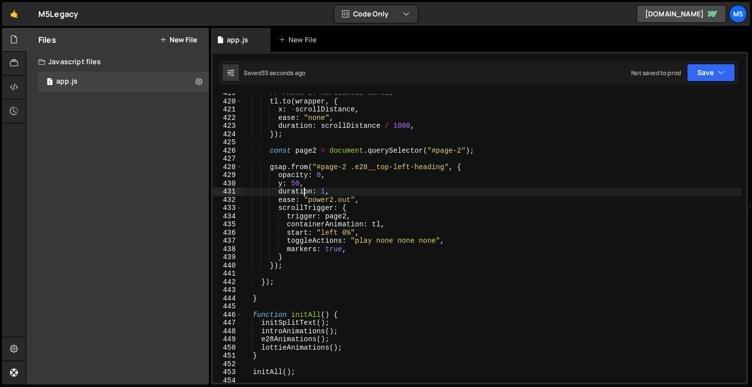
click at [267, 161] on div "// Phase 2: horizontal scroll tl . to ( wrapper , { x : - scrollDistance , ease…" at bounding box center [492, 241] width 500 height 305
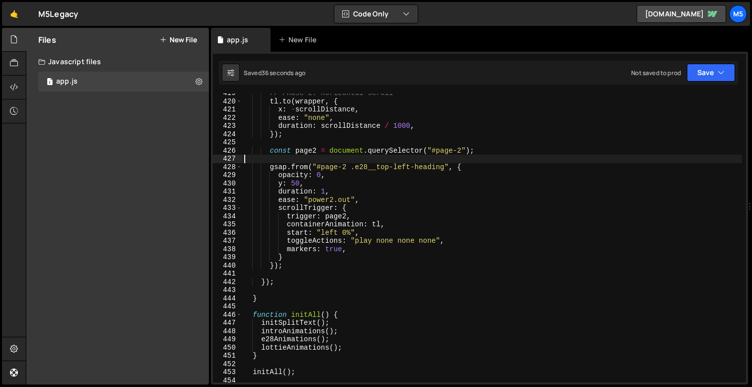
scroll to position [0, 0]
click at [305, 176] on div "// Phase 2: horizontal scroll tl . to ( wrapper , { x : - scrollDistance , ease…" at bounding box center [492, 241] width 500 height 305
type textarea "opacity: 0,"
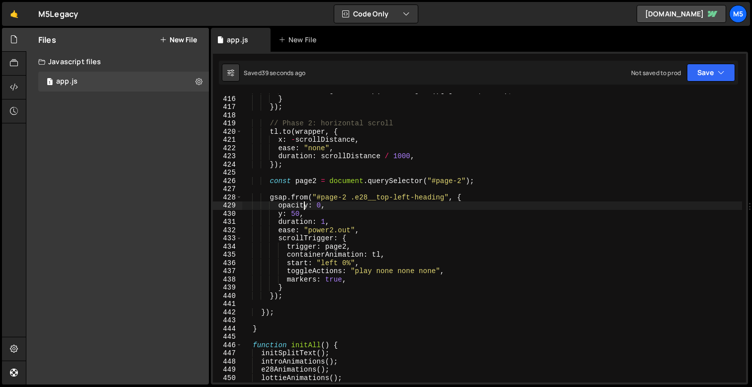
scroll to position [3405, 0]
click at [448, 209] on div "animation . goToAndStop ( this . targets ( ) [ 0 ] . frame , true ) ; } }) ; //…" at bounding box center [492, 239] width 500 height 305
click at [481, 192] on div "animation . goToAndStop ( this . targets ( ) [ 0 ] . frame , true ) ; } }) ; //…" at bounding box center [492, 239] width 500 height 305
click at [491, 184] on div "animation . goToAndStop ( this . targets ( ) [ 0 ] . frame , true ) ; } }) ; //…" at bounding box center [492, 239] width 500 height 305
type textarea "const page2 = document.querySelector("#page-2");"
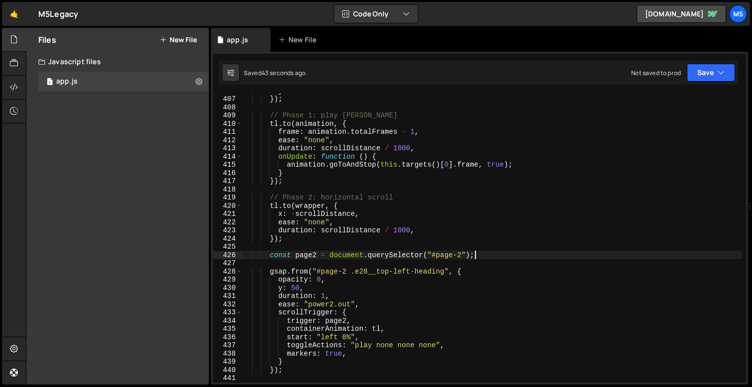
scroll to position [3339, 0]
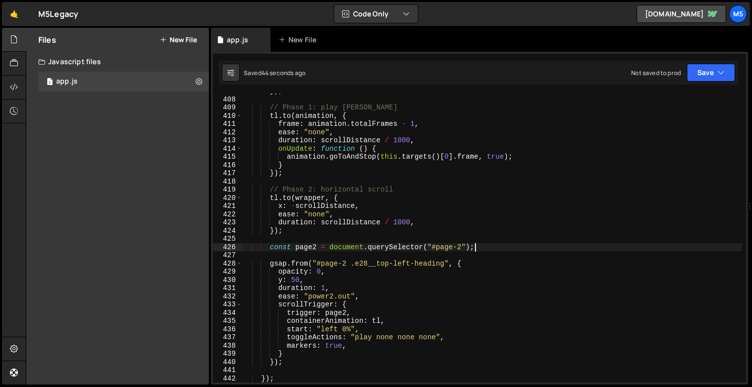
click at [491, 248] on div "}) ; // Phase 1: play lottie tl . to ( animation , { frame : animation . totalF…" at bounding box center [492, 239] width 500 height 305
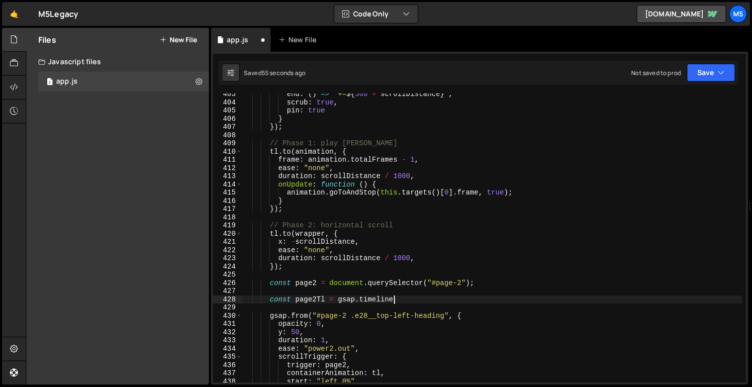
scroll to position [3351, 0]
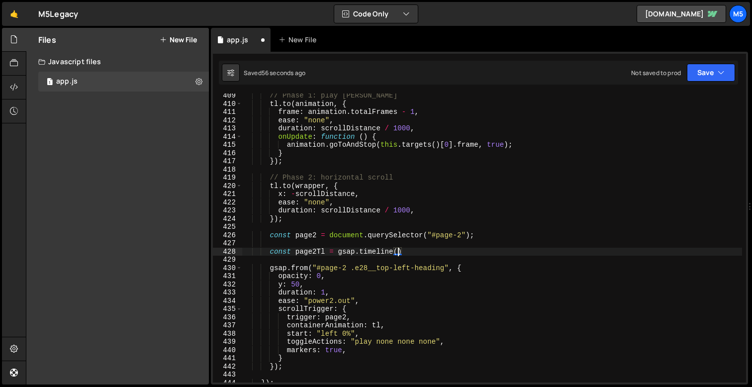
type textarea "const page2Tl = gsap.timeline({"
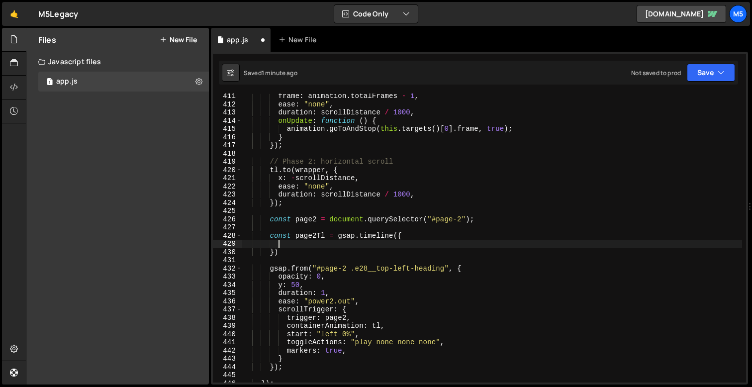
scroll to position [3376, 0]
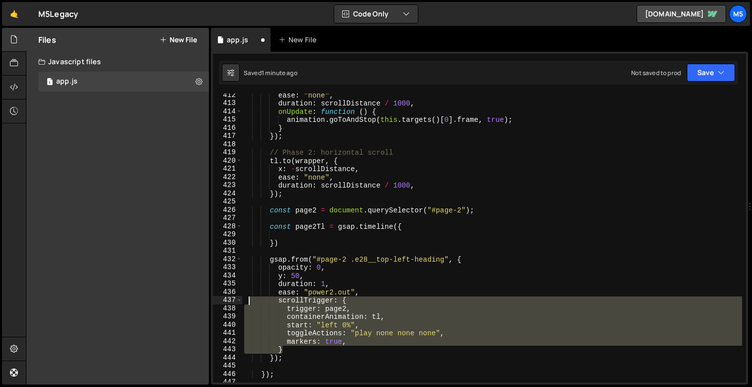
drag, startPoint x: 292, startPoint y: 347, endPoint x: 247, endPoint y: 301, distance: 64.0
click at [247, 301] on div "ease : "none" , duration : scrollDistance / 1000 , onUpdate : function ( ) { an…" at bounding box center [492, 243] width 500 height 305
type textarea "scrollTrigger: { trigger: page2,"
click at [281, 235] on div "ease : "none" , duration : scrollDistance / 1000 , onUpdate : function ( ) { an…" at bounding box center [492, 243] width 500 height 305
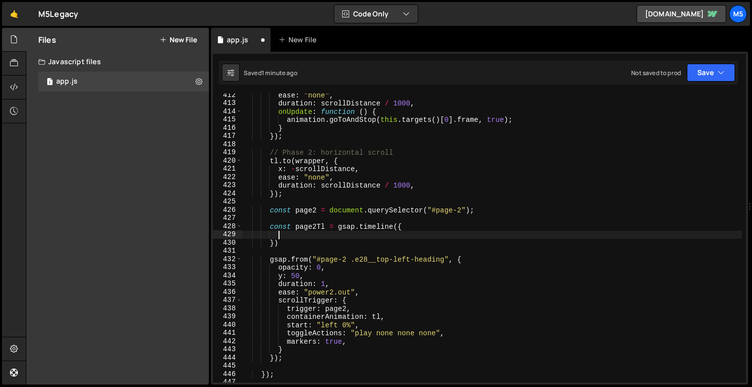
paste textarea "}"
type textarea "}"
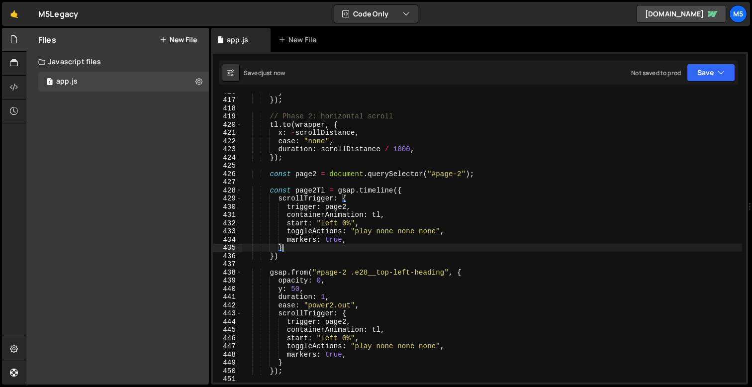
scroll to position [3412, 0]
click at [304, 260] on div "} }) ; // Phase 2: horizontal scroll tl . to ( wrapper , { x : - scrollDistance…" at bounding box center [492, 239] width 500 height 305
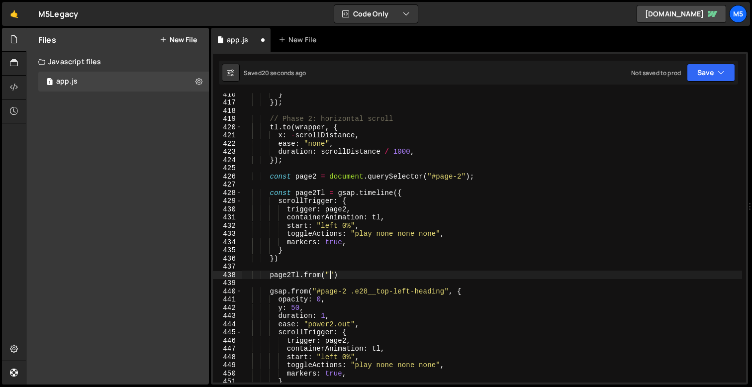
scroll to position [3413, 0]
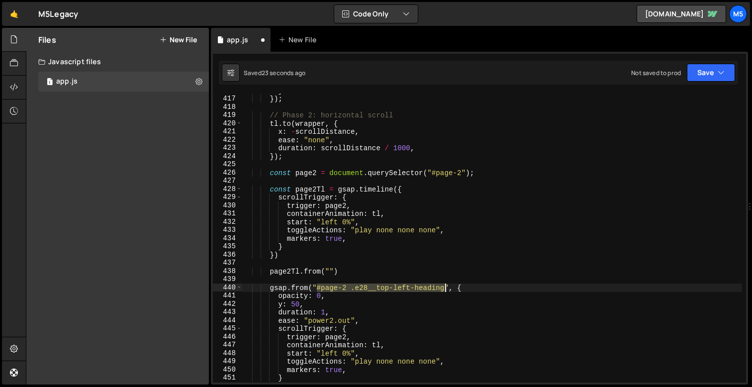
drag, startPoint x: 317, startPoint y: 288, endPoint x: 446, endPoint y: 288, distance: 128.8
click at [446, 288] on div "} }) ; // Phase 2: horizontal scroll tl . to ( wrapper , { x : - scrollDistance…" at bounding box center [492, 239] width 500 height 305
click at [330, 273] on div "} }) ; // Phase 2: horizontal scroll tl . to ( wrapper , { x : - scrollDistance…" at bounding box center [492, 239] width 500 height 305
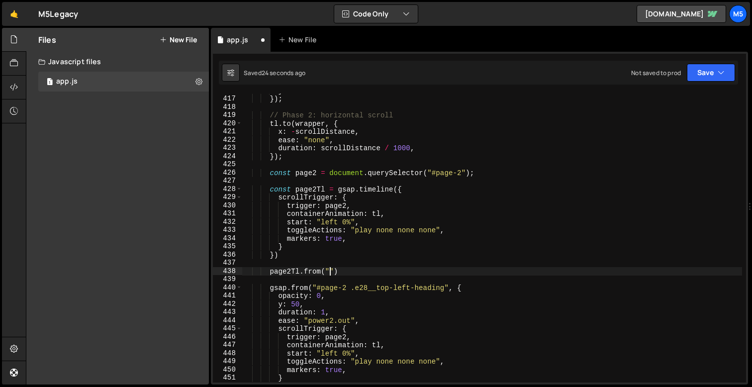
paste textarea "#page-2 .e28__top-left-heading"
type textarea "page2Tl.from("#page-2 .e28__top-left-heading", {)"
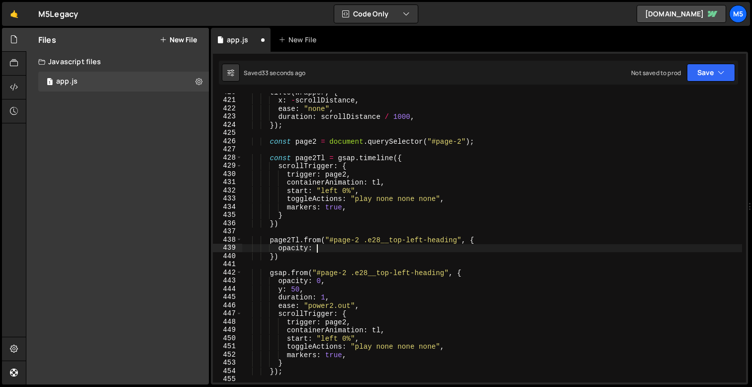
scroll to position [0, 4]
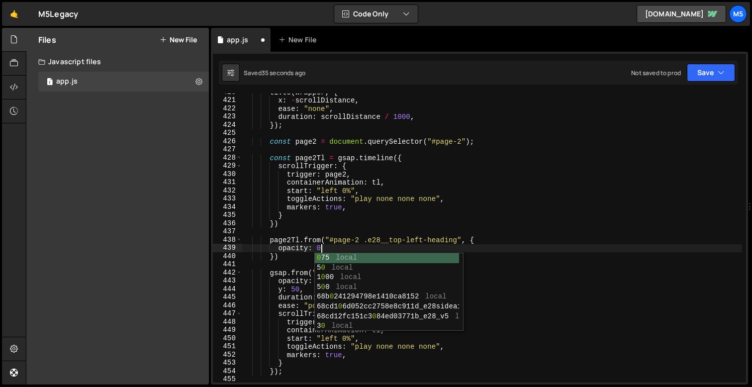
click at [294, 326] on div "tl . to ( wrapper , { x : - scrollDistance , ease : "none" , duration : scrollD…" at bounding box center [492, 240] width 500 height 305
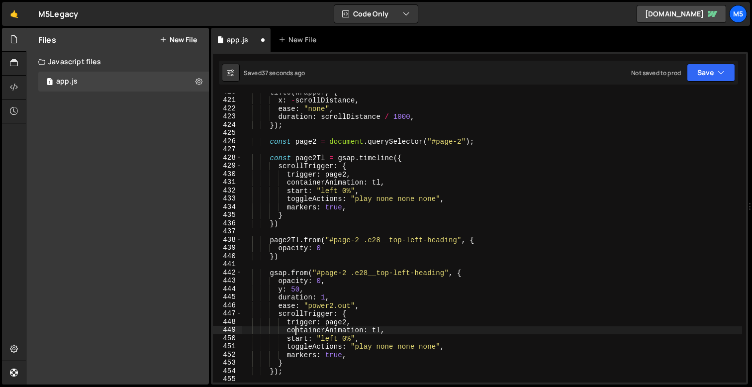
click at [332, 243] on div "tl . to ( wrapper , { x : - scrollDistance , ease : "none" , duration : scrollD…" at bounding box center [492, 240] width 500 height 305
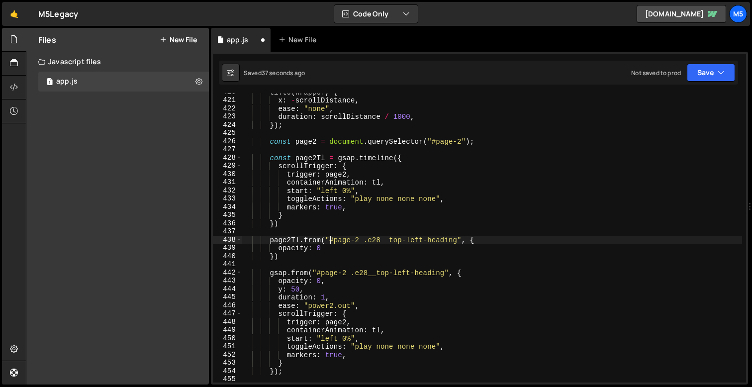
click at [332, 246] on div "tl . to ( wrapper , { x : - scrollDistance , ease : "none" , duration : scrollD…" at bounding box center [492, 240] width 500 height 305
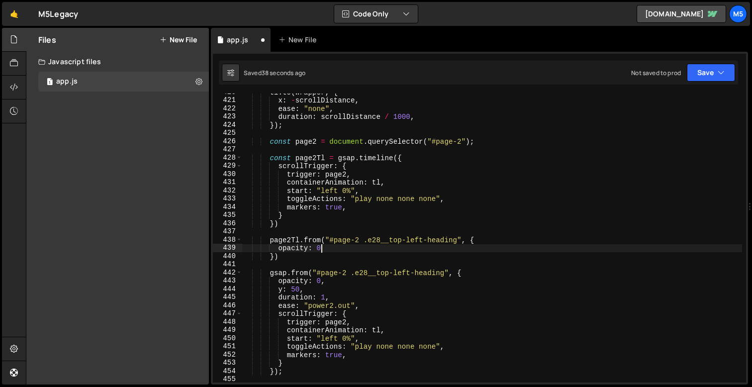
type textarea "opacity: 0,"
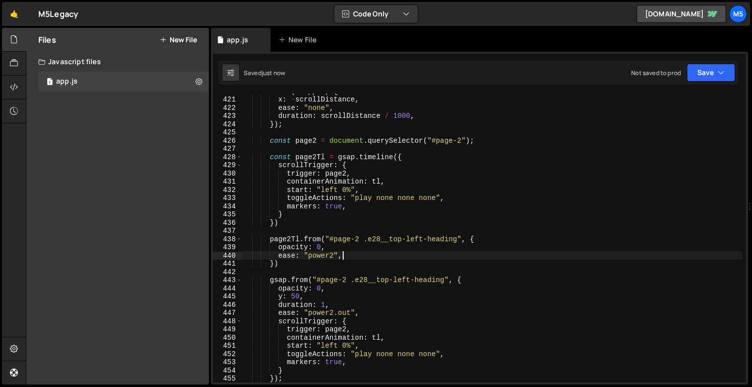
scroll to position [3472, 0]
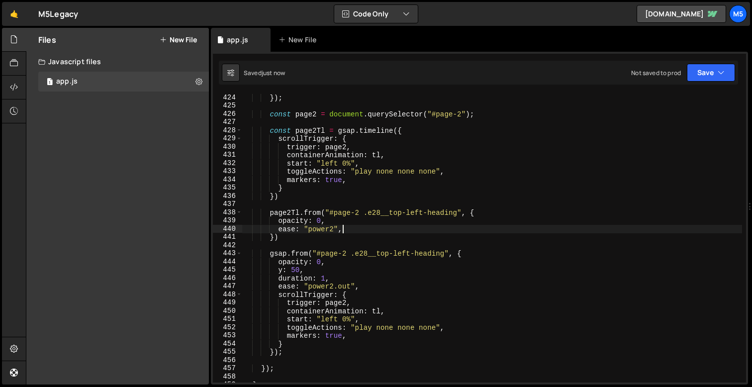
click at [309, 297] on div "}) ; const page2 = document . querySelector ( "#page-2" ) ; const page2Tl = gsa…" at bounding box center [492, 246] width 500 height 305
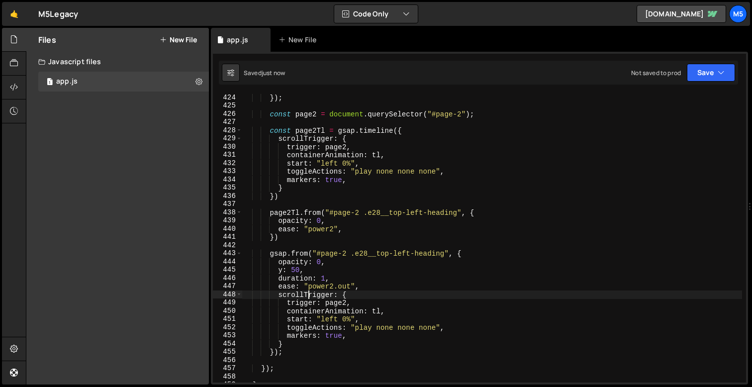
click at [291, 264] on div "}) ; const page2 = document . querySelector ( "#page-2" ) ; const page2Tl = gsa…" at bounding box center [492, 246] width 500 height 305
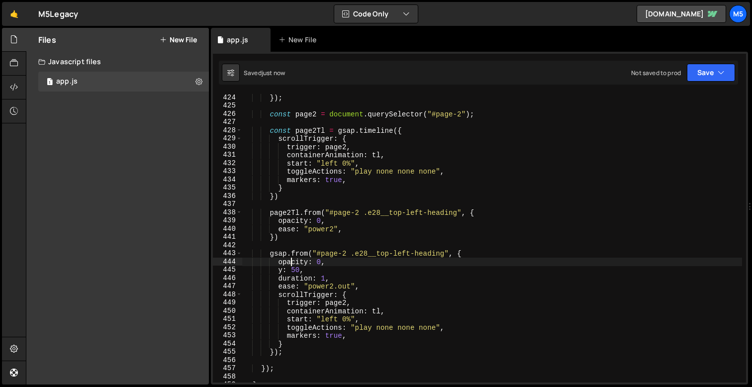
click at [308, 252] on div "}) ; const page2 = document . querySelector ( "#page-2" ) ; const page2Tl = gsa…" at bounding box center [492, 246] width 500 height 305
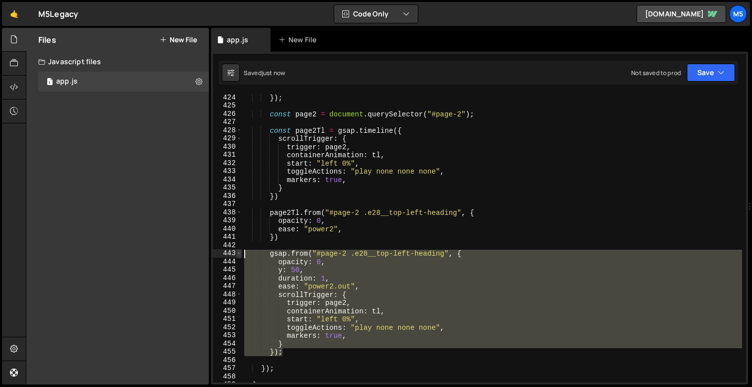
drag, startPoint x: 286, startPoint y: 353, endPoint x: 236, endPoint y: 252, distance: 112.6
click at [236, 252] on div "gsap.from("#page-2 .e28__top-left-heading", { 424 425 426 427 428 429 430 431 4…" at bounding box center [479, 238] width 533 height 289
type textarea "gsap.from("#page-2 .e28__top-left-heading", { opacity: 0,"
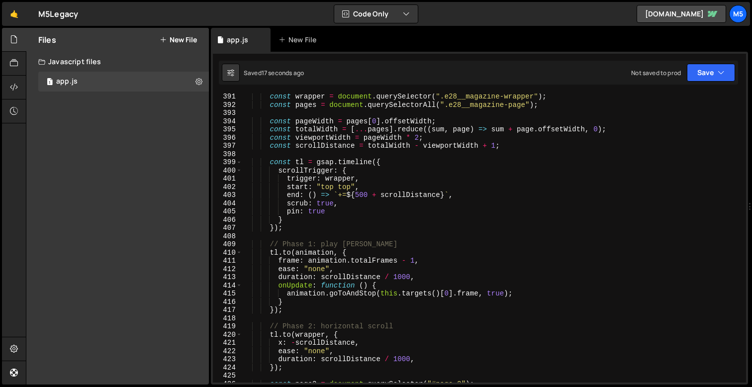
scroll to position [3197, 0]
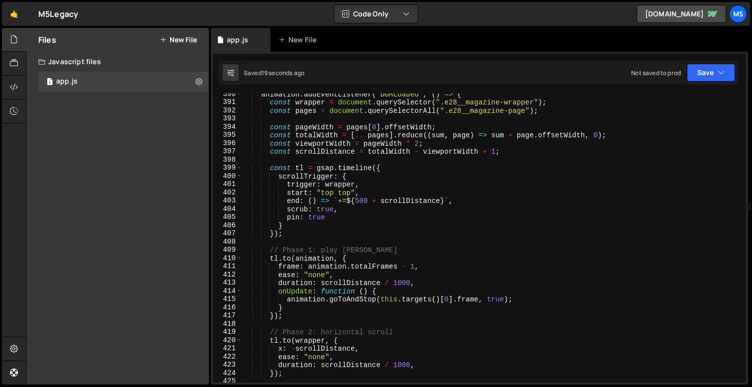
click at [300, 187] on div "animation . addEventListener ( "DOMLoaded" , ( ) => { const wrapper = document …" at bounding box center [492, 242] width 500 height 305
click at [320, 182] on div "animation . addEventListener ( "DOMLoaded" , ( ) => { const wrapper = document …" at bounding box center [492, 242] width 500 height 305
click at [287, 264] on div "animation . addEventListener ( "DOMLoaded" , ( ) => { const wrapper = document …" at bounding box center [492, 242] width 500 height 305
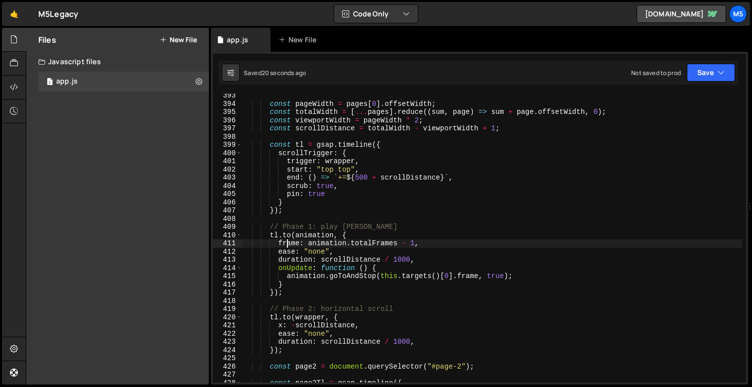
scroll to position [3233, 0]
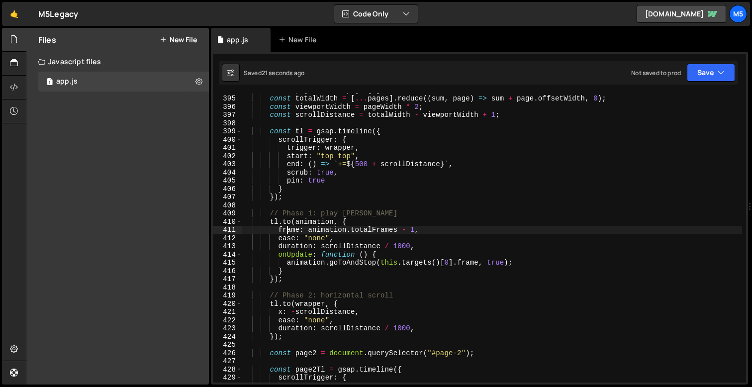
click at [287, 298] on div "const pageWidth = pages [ 0 ] . offsetWidth ; const totalWidth = [ ... pages ] …" at bounding box center [492, 238] width 500 height 305
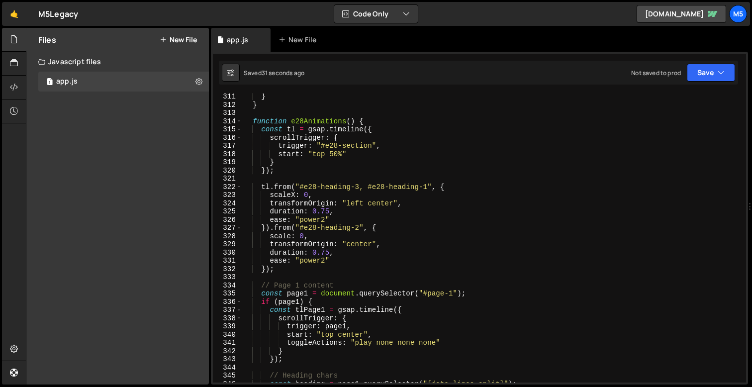
scroll to position [2543, 0]
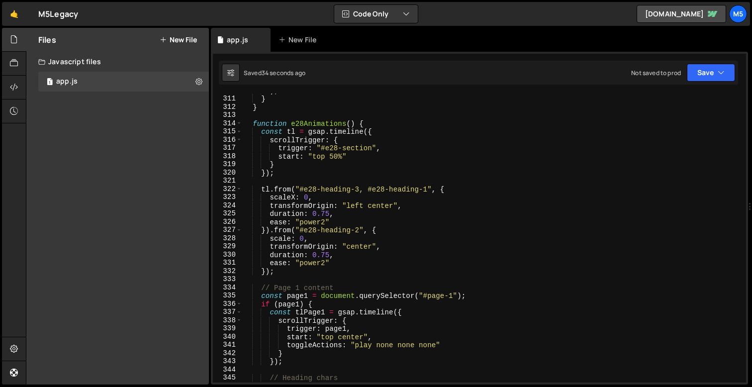
click at [442, 185] on div ") ; } } function e28Animations ( ) { const tl = gsap . timeline ({ scrollTrigge…" at bounding box center [492, 239] width 500 height 305
click at [267, 229] on div ") ; } } function e28Animations ( ) { const tl = gsap . timeline ({ scrollTrigge…" at bounding box center [492, 239] width 500 height 305
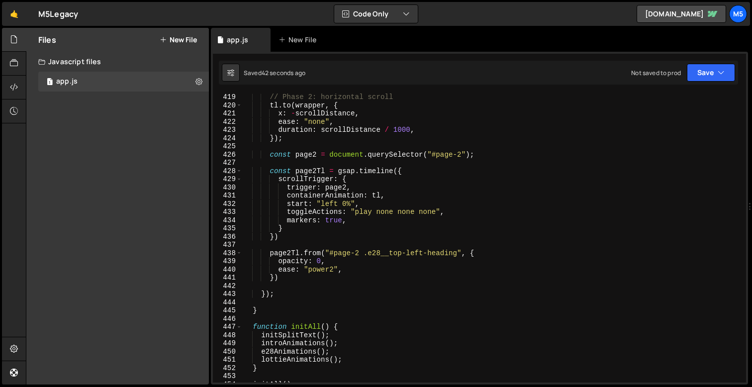
scroll to position [3430, 0]
click at [334, 268] on div "// Phase 2: horizontal scroll tl . to ( wrapper , { x : - scrollDistance , ease…" at bounding box center [492, 238] width 500 height 305
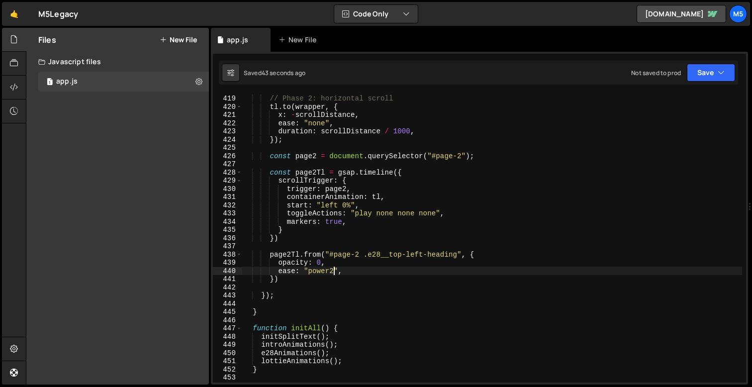
click at [302, 278] on div "// Phase 2: horizontal scroll tl . to ( wrapper , { x : - scrollDistance , ease…" at bounding box center [492, 238] width 500 height 305
type textarea "})"
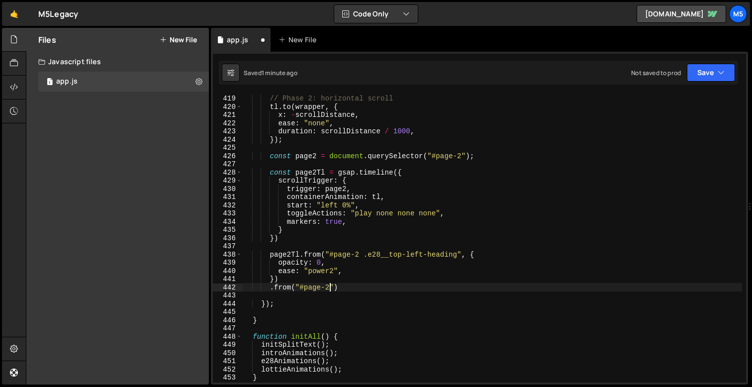
scroll to position [0, 6]
paste textarea "e28__magazine-paragraph"
click at [457, 287] on div "// Phase 2: horizontal scroll tl . to ( wrapper , { x : - scrollDistance , ease…" at bounding box center [492, 238] width 500 height 305
type textarea ".from("#page-2 .e28__magazine-paragraph", {)"
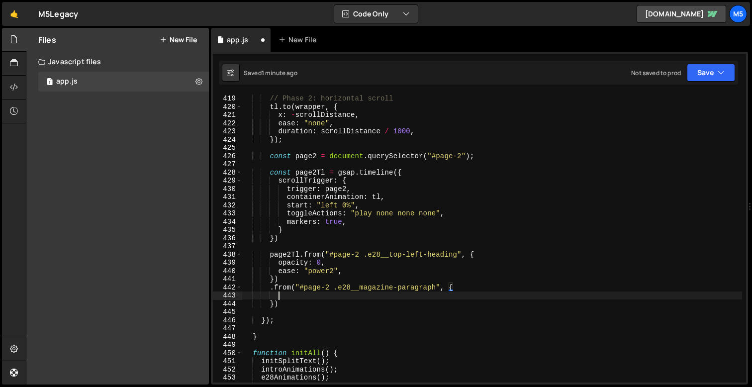
scroll to position [0, 2]
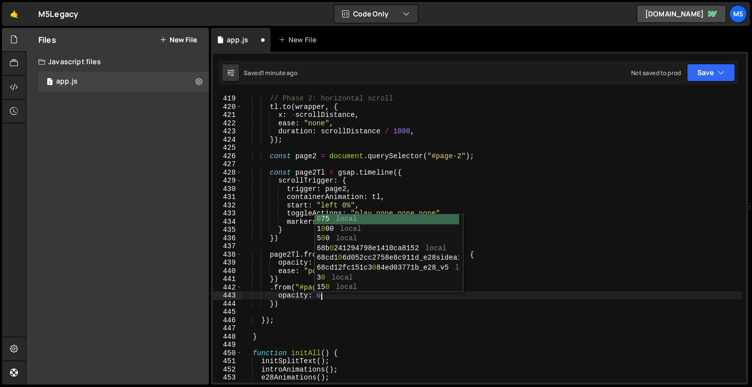
type textarea "opacity: 0,"
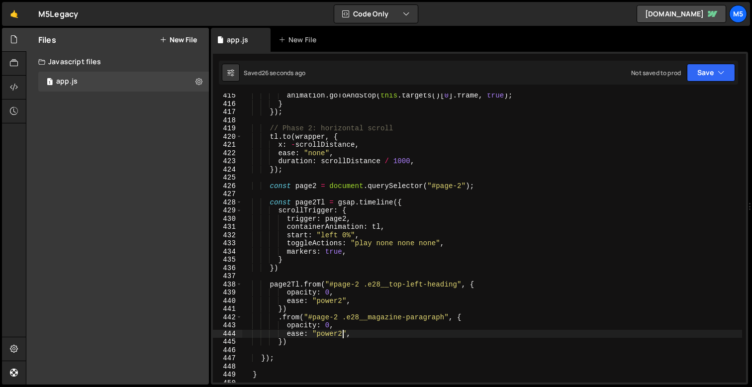
scroll to position [3413, 0]
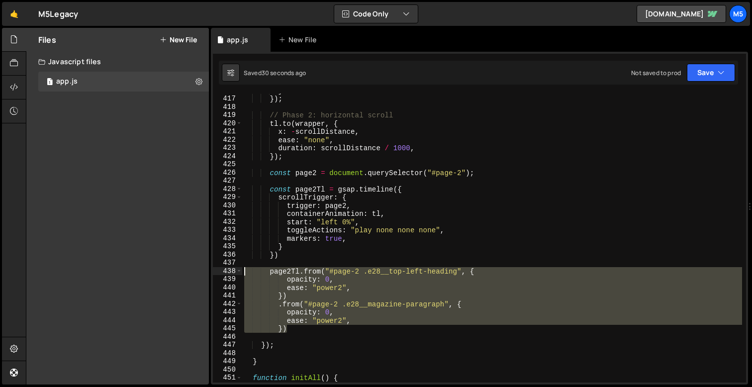
drag, startPoint x: 290, startPoint y: 331, endPoint x: 229, endPoint y: 272, distance: 84.4
click at [229, 272] on div "ease: "power2", 416 417 418 419 420 421 422 423 424 425 426 427 428 429 430 431…" at bounding box center [479, 238] width 533 height 289
type textarea "page2Tl.from("#page-2 .e28__top-left-heading", { opacity: 0,"
click at [259, 264] on div "} }) ; // Phase 2: horizontal scroll tl . to ( wrapper , { x : - scrollDistance…" at bounding box center [492, 239] width 500 height 305
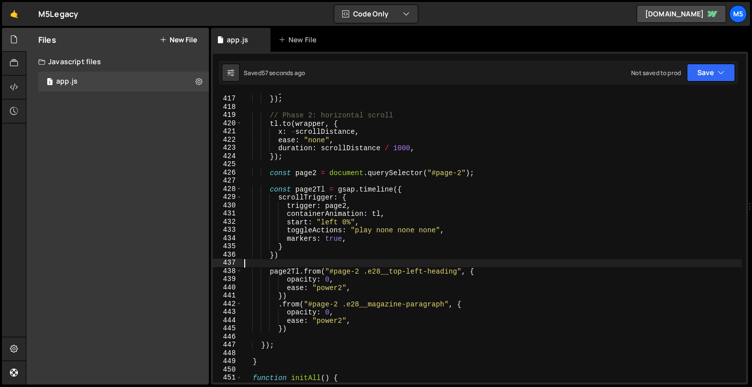
click at [301, 270] on div "} }) ; // Phase 2: horizontal scroll tl . to ( wrapper , { x : - scrollDistance…" at bounding box center [492, 239] width 500 height 305
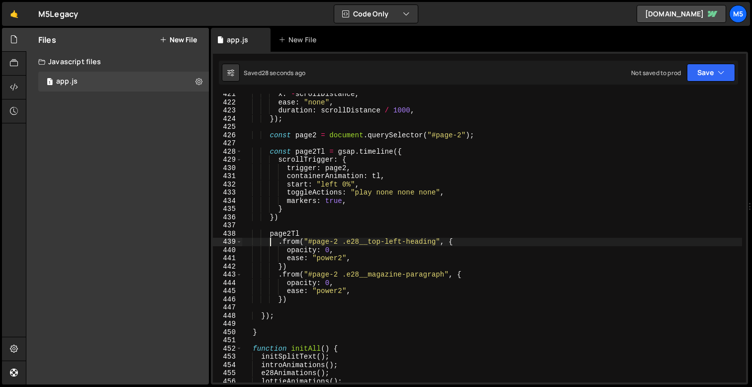
scroll to position [3463, 0]
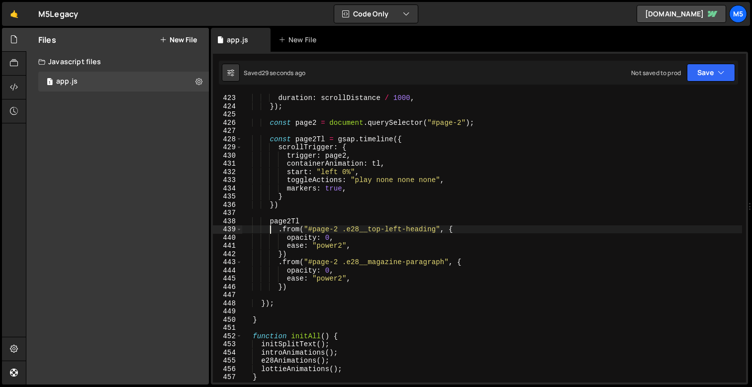
click at [306, 252] on div "ease : "none" , duration : scrollDistance / 1000 , }) ; const page2 = document …" at bounding box center [492, 238] width 500 height 305
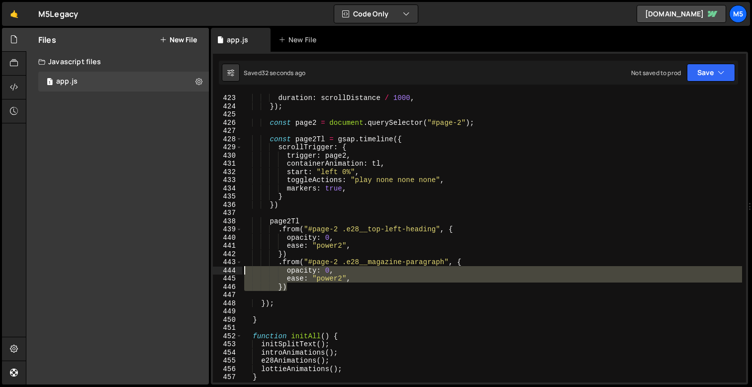
drag, startPoint x: 289, startPoint y: 286, endPoint x: 230, endPoint y: 269, distance: 61.6
click at [230, 269] on div "}) 422 423 424 425 426 427 428 429 430 431 432 433 434 435 436 437 438 439 440 …" at bounding box center [479, 238] width 533 height 289
click at [230, 269] on div "444" at bounding box center [227, 271] width 29 height 8
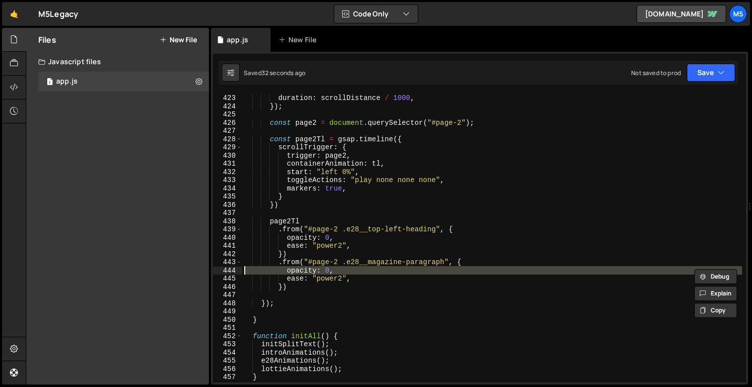
click at [308, 280] on div "ease : "none" , duration : scrollDistance / 1000 , }) ; const page2 = document …" at bounding box center [492, 238] width 500 height 305
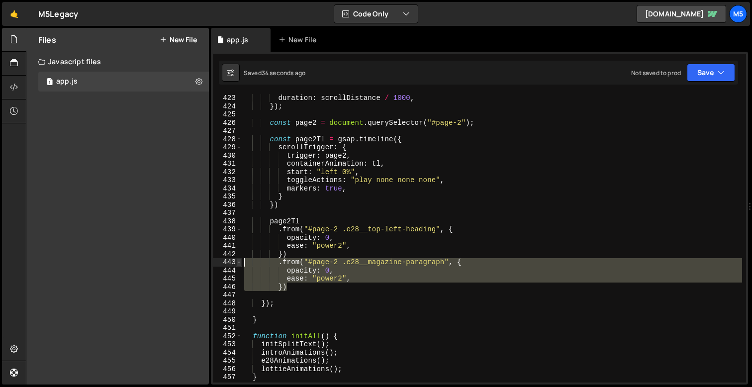
drag, startPoint x: 296, startPoint y: 285, endPoint x: 239, endPoint y: 259, distance: 62.3
click at [239, 259] on div "ease: "power2", 422 423 424 425 426 427 428 429 430 431 432 433 434 435 436 437…" at bounding box center [479, 238] width 533 height 289
click at [311, 251] on div "ease : "none" , duration : scrollDistance / 1000 , }) ; const page2 = document …" at bounding box center [492, 238] width 500 height 305
type textarea "})"
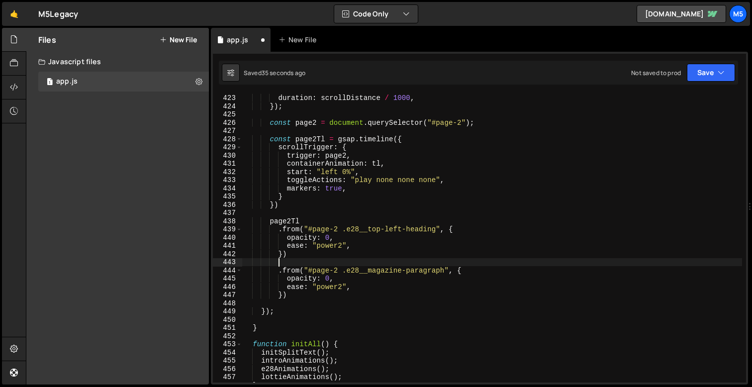
scroll to position [0, 2]
paste textarea "})"
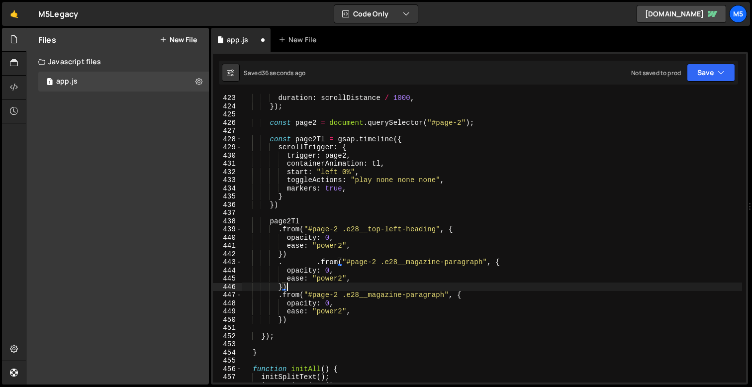
type textarea "."
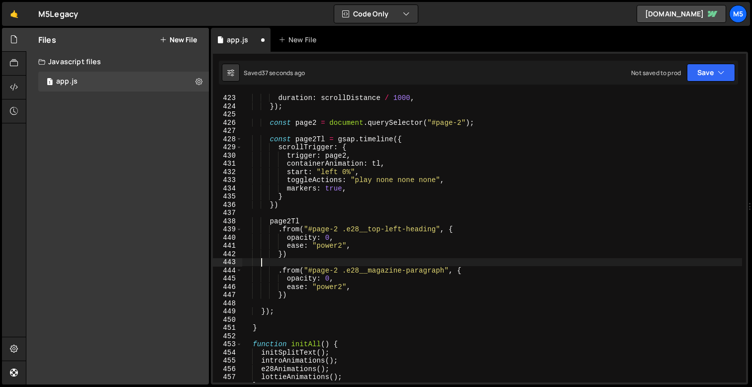
scroll to position [0, 0]
paste textarea "})"
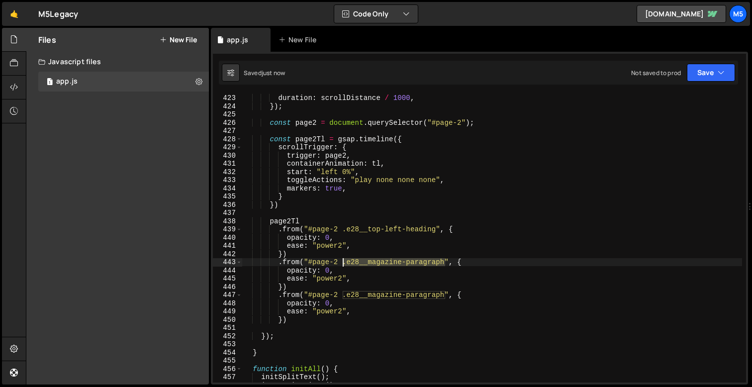
drag, startPoint x: 444, startPoint y: 263, endPoint x: 344, endPoint y: 264, distance: 100.0
click at [344, 264] on div "ease : "none" , duration : scrollDistance / 1000 , }) ; const page2 = document …" at bounding box center [492, 238] width 500 height 305
paste textarea "e28__paragraph-decorative"
click at [309, 273] on div "ease : "none" , duration : scrollDistance / 1000 , }) ; const page2 = document …" at bounding box center [492, 238] width 500 height 305
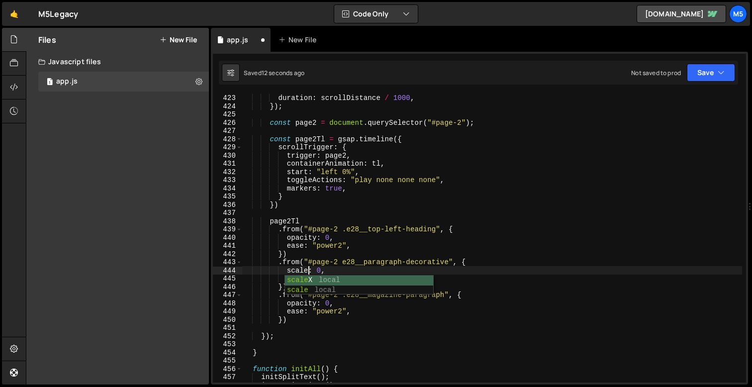
scroll to position [0, 4]
type textarea "scaleY: 0,"
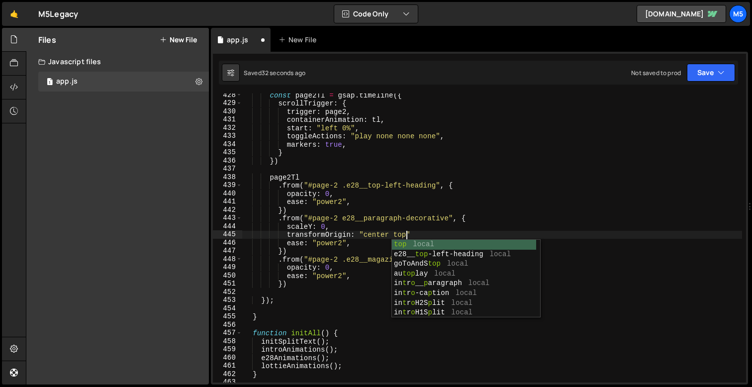
scroll to position [0, 11]
click at [365, 263] on div "const page2Tl = gsap . timeline ({ scrollTrigger : { trigger : page2 , containe…" at bounding box center [492, 243] width 500 height 305
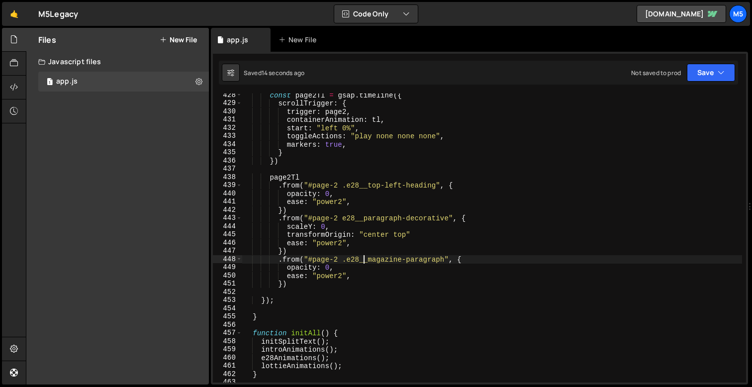
click at [423, 234] on div "const page2Tl = gsap . timeline ({ scrollTrigger : { trigger : page2 , containe…" at bounding box center [492, 243] width 500 height 305
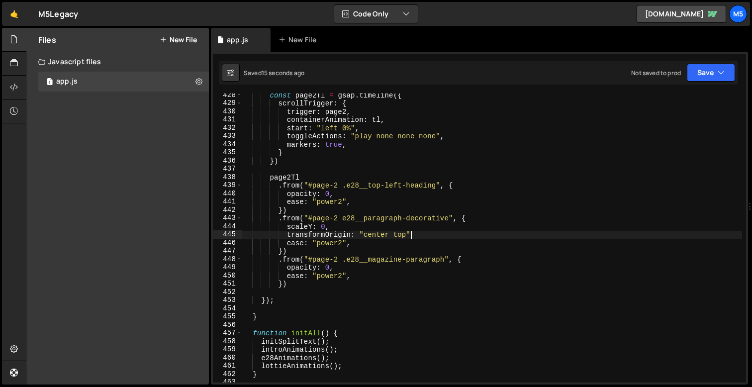
scroll to position [0, 11]
click at [313, 225] on div "const page2Tl = gsap . timeline ({ scrollTrigger : { trigger : page2 , containe…" at bounding box center [492, 243] width 500 height 305
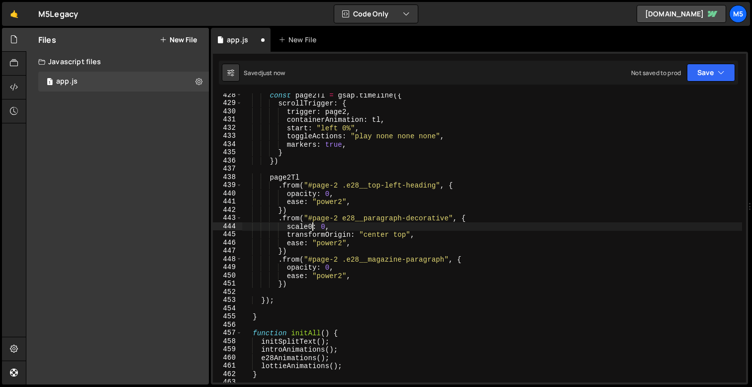
scroll to position [0, 5]
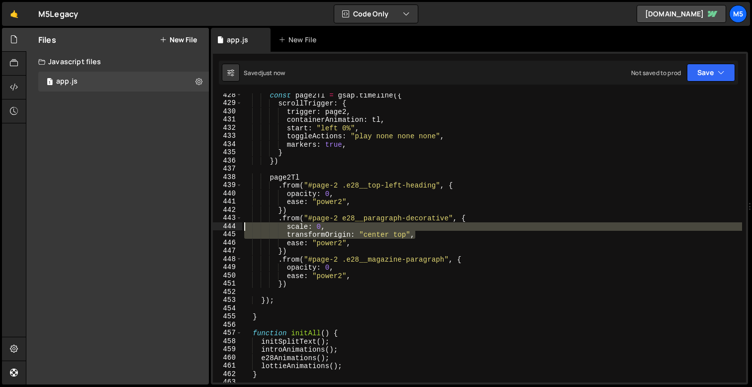
drag, startPoint x: 421, startPoint y: 237, endPoint x: 193, endPoint y: 226, distance: 228.6
click at [192, 226] on div "Files New File Javascript files 1 app.js 0 CSS files Copy share link Edit File …" at bounding box center [389, 206] width 726 height 357
click at [489, 213] on div "const page2Tl = gsap . timeline ({ scrollTrigger : { trigger : page2 , containe…" at bounding box center [492, 243] width 500 height 305
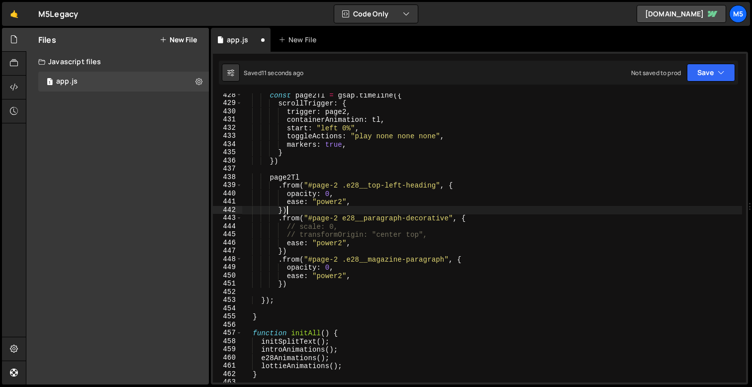
scroll to position [0, 2]
click at [487, 219] on div "const page2Tl = gsap . timeline ({ scrollTrigger : { trigger : page2 , containe…" at bounding box center [492, 243] width 500 height 305
type textarea ".from("#page-2 e28__paragraph-decorative", {"
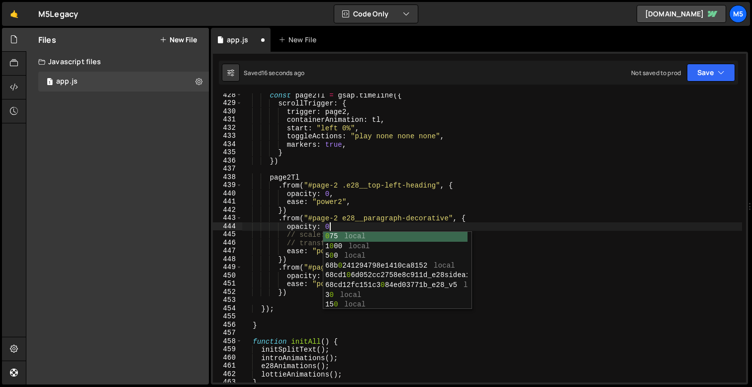
scroll to position [0, 5]
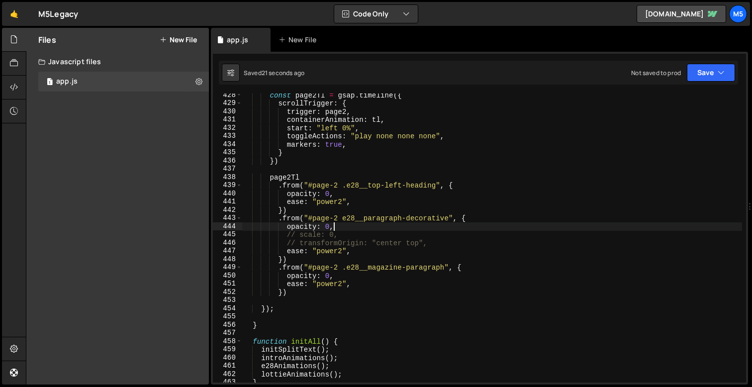
click at [341, 220] on div "const page2Tl = gsap . timeline ({ scrollTrigger : { trigger : page2 , containe…" at bounding box center [492, 243] width 500 height 305
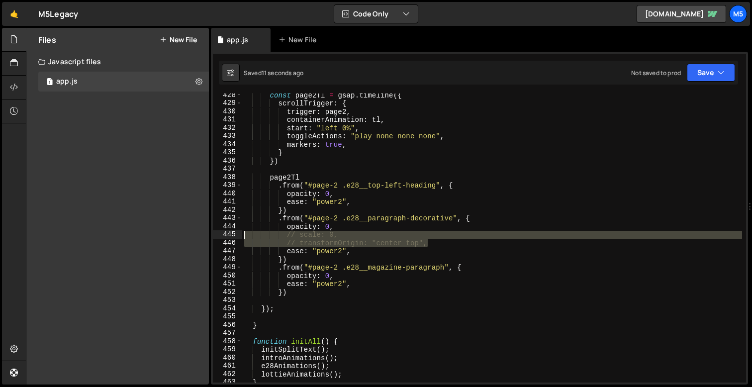
drag, startPoint x: 431, startPoint y: 245, endPoint x: 217, endPoint y: 236, distance: 213.6
click at [217, 236] on div ".from("#page-2 .e28__paragraph-decorative", { 428 429 430 431 432 433 434 435 4…" at bounding box center [479, 238] width 533 height 289
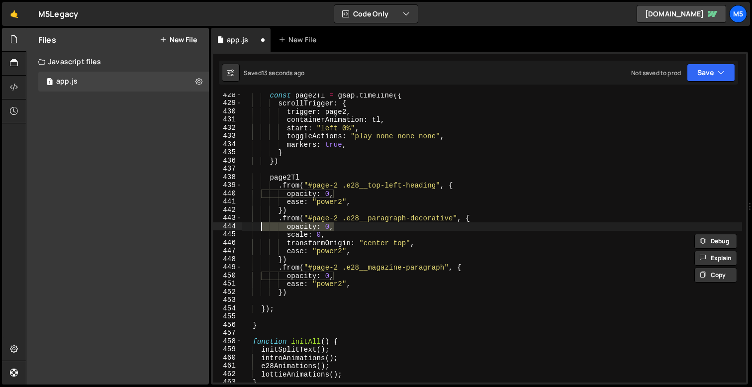
drag, startPoint x: 334, startPoint y: 226, endPoint x: 201, endPoint y: 232, distance: 133.0
click at [204, 232] on div "Files New File Javascript files 1 app.js 0 CSS files Copy share link Edit File …" at bounding box center [389, 206] width 726 height 357
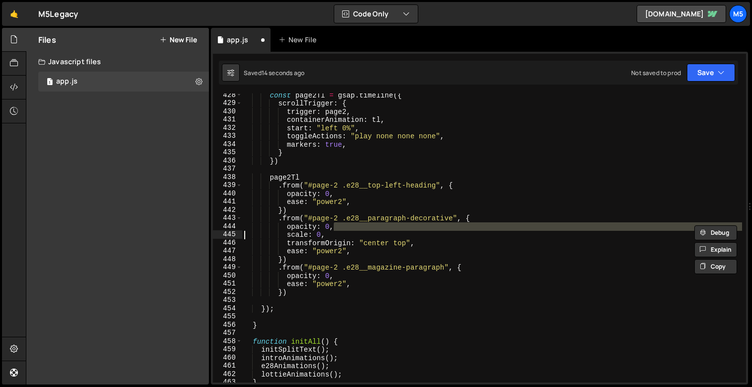
click at [385, 221] on div "const page2Tl = gsap . timeline ({ scrollTrigger : { trigger : page2 , containe…" at bounding box center [492, 243] width 500 height 305
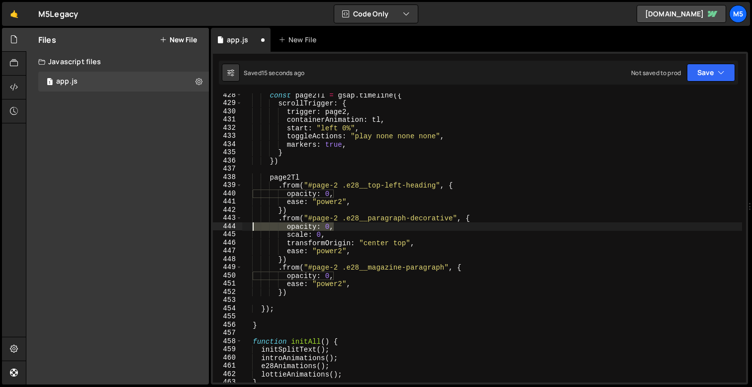
drag, startPoint x: 349, startPoint y: 224, endPoint x: 225, endPoint y: 224, distance: 123.4
click at [225, 224] on div ".from("#page-2 .e28__paragraph-decorative", { 428 429 430 431 432 433 434 435 4…" at bounding box center [479, 238] width 533 height 289
type textarea "opacity: 0,"
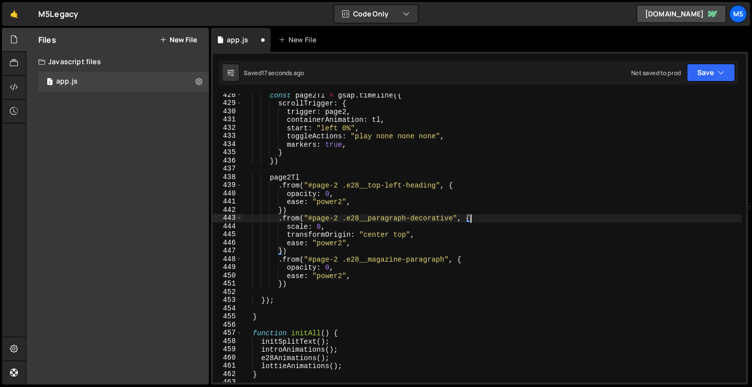
click at [310, 225] on div "const page2Tl = gsap . timeline ({ scrollTrigger : { trigger : page2 , containe…" at bounding box center [492, 243] width 500 height 305
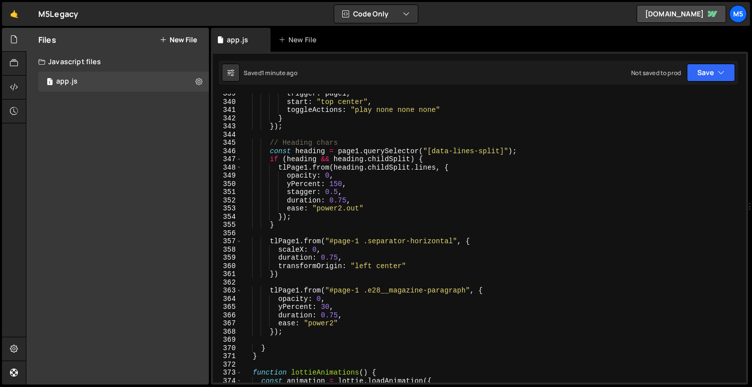
scroll to position [2779, 0]
click at [304, 215] on div "trigger : page1 , start : "top center" , toggleActions : "play none none none" …" at bounding box center [492, 241] width 500 height 305
click at [302, 167] on div "trigger : page1 , start : "top center" , toggleActions : "play none none none" …" at bounding box center [492, 241] width 500 height 305
click at [291, 219] on div "trigger : page1 , start : "top center" , toggleActions : "play none none none" …" at bounding box center [492, 241] width 500 height 305
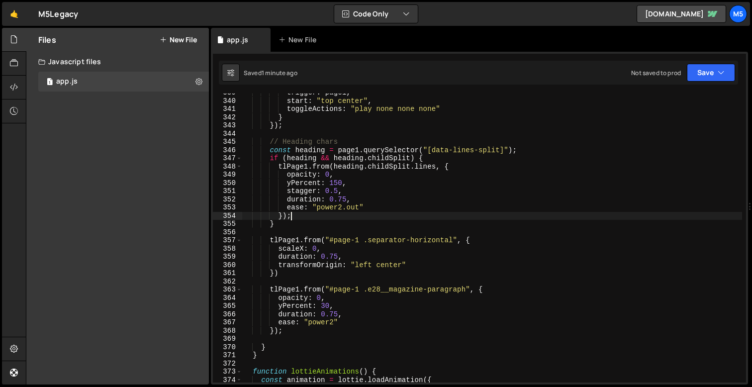
click at [283, 228] on div "trigger : page1 , start : "top center" , toggleActions : "play none none none" …" at bounding box center [492, 241] width 500 height 305
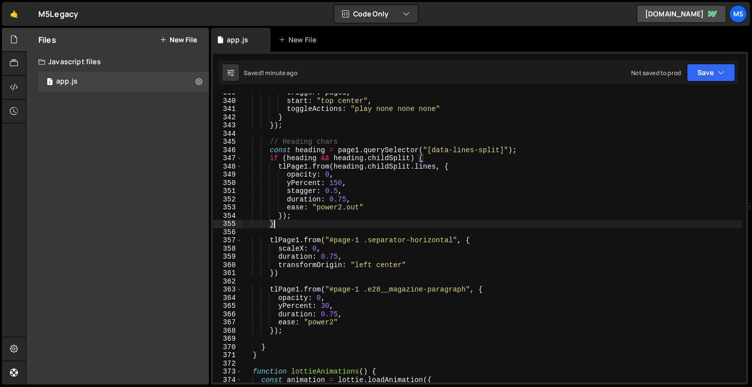
scroll to position [0, 1]
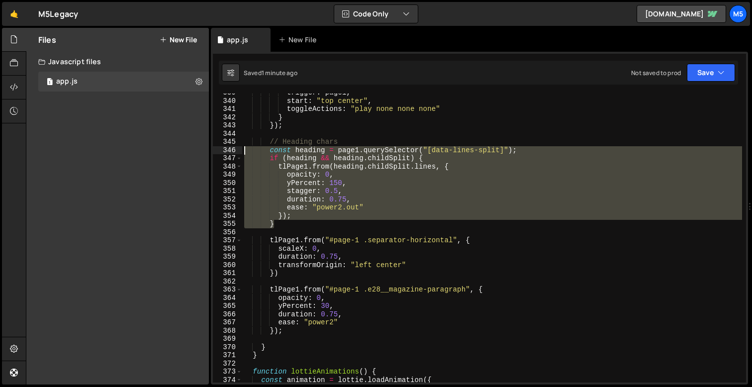
drag, startPoint x: 282, startPoint y: 223, endPoint x: 240, endPoint y: 153, distance: 81.4
click at [240, 153] on div "} 339 340 341 342 343 344 345 346 347 348 349 350 351 352 353 354 355 356 357 3…" at bounding box center [479, 238] width 533 height 289
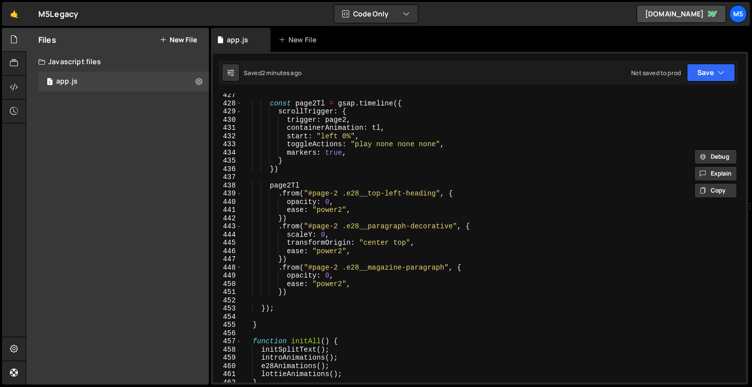
scroll to position [3499, 0]
click at [308, 291] on div "const page2Tl = gsap . timeline ({ scrollTrigger : { trigger : page2 , containe…" at bounding box center [492, 244] width 500 height 305
click at [334, 229] on div "const page2Tl = gsap . timeline ({ scrollTrigger : { trigger : page2 , containe…" at bounding box center [492, 244] width 500 height 305
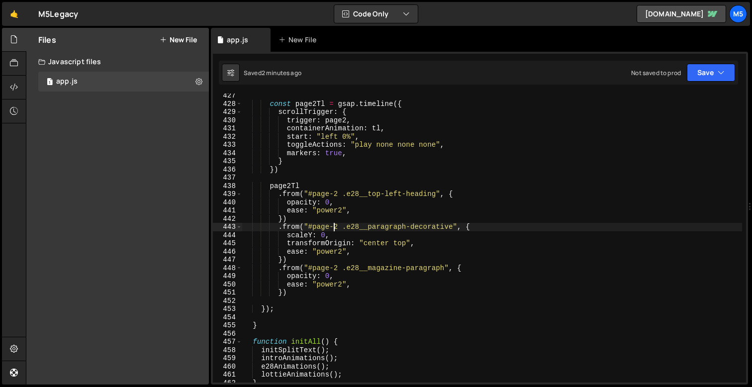
click at [321, 172] on div "const page2Tl = gsap . timeline ({ scrollTrigger : { trigger : page2 , containe…" at bounding box center [492, 244] width 500 height 305
type textarea "})"
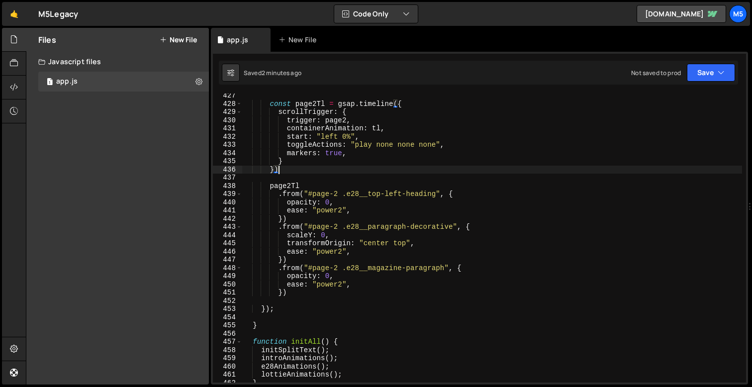
scroll to position [0, 1]
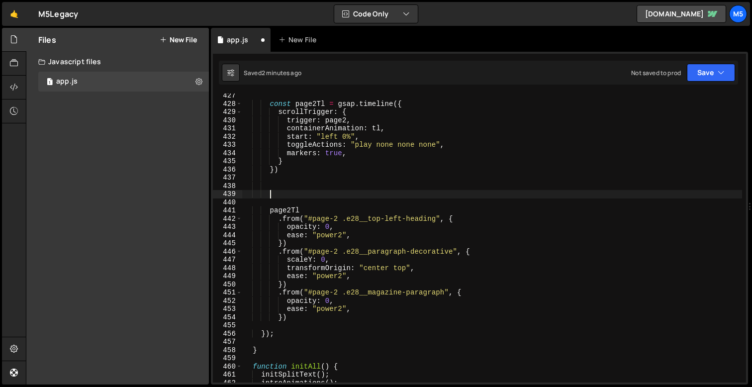
paste textarea "}"
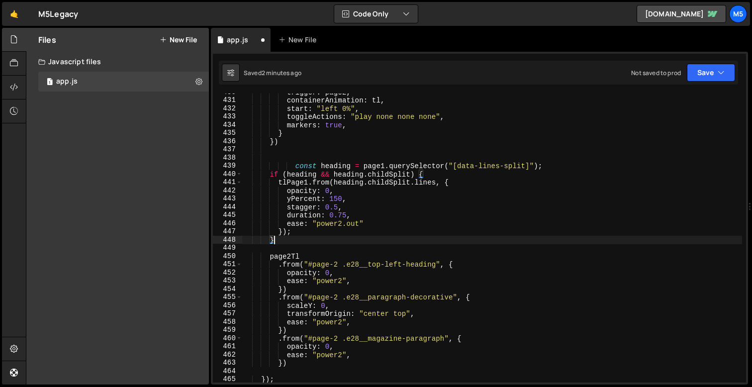
scroll to position [3526, 0]
click at [297, 166] on div "trigger : page2 , containerAnimation : tl , start : "left 0%" , toggleActions :…" at bounding box center [492, 240] width 500 height 305
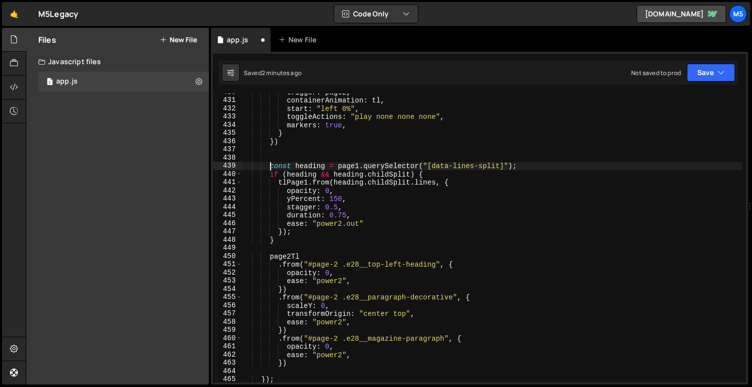
click at [294, 165] on div "trigger : page2 , containerAnimation : tl , start : "left 0%" , toggleActions :…" at bounding box center [492, 240] width 500 height 305
click at [380, 163] on div "trigger : page2 , containerAnimation : tl , start : "left 0%" , toggleActions :…" at bounding box center [492, 240] width 500 height 305
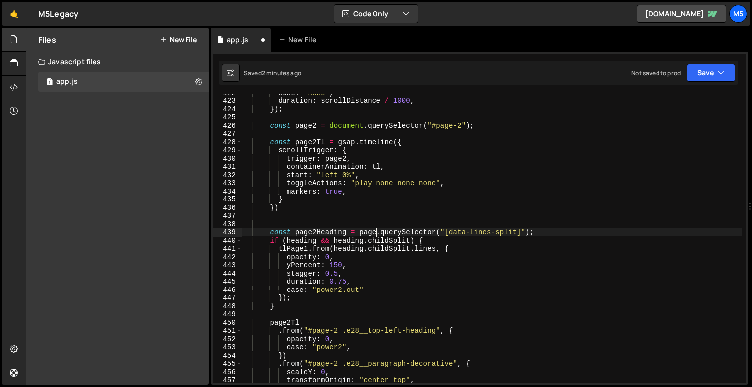
scroll to position [0, 9]
click at [541, 236] on div "ease : "none" , duration : scrollDistance / 1000 , }) ; const page2 = document …" at bounding box center [492, 241] width 500 height 305
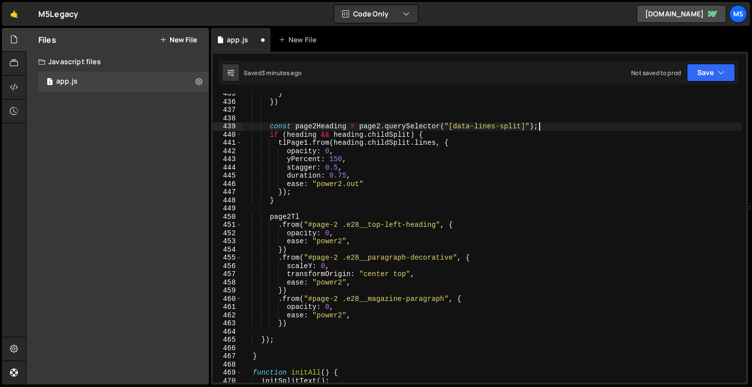
scroll to position [3566, 0]
click at [298, 249] on div "} }) const page2Heading = page2 . querySelector ( "[data-lines-split]" ) ; if (…" at bounding box center [492, 242] width 500 height 305
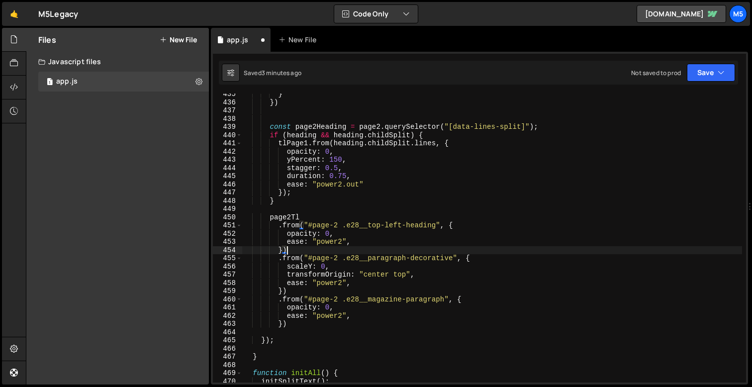
click at [321, 262] on div "} }) const page2Heading = page2 . querySelector ( "[data-lines-split]" ) ; if (…" at bounding box center [492, 242] width 500 height 305
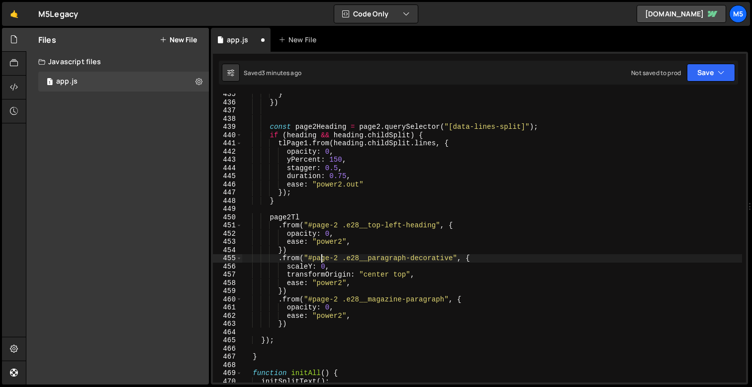
click at [356, 283] on div "} }) const page2Heading = page2 . querySelector ( "[data-lines-split]" ) ; if (…" at bounding box center [492, 242] width 500 height 305
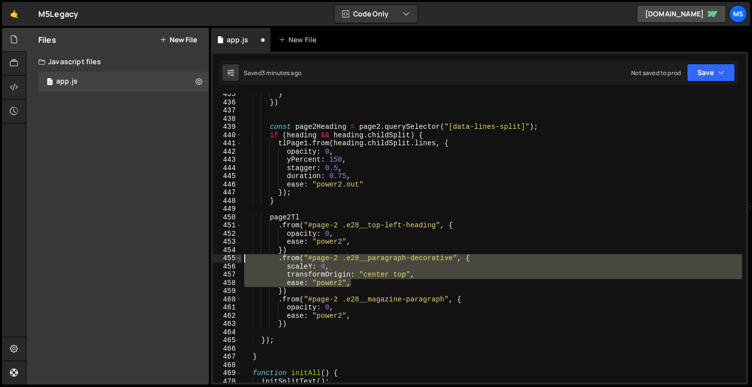
drag, startPoint x: 361, startPoint y: 282, endPoint x: 237, endPoint y: 257, distance: 126.9
click at [237, 257] on div "ease: "power2", 435 436 437 438 439 440 441 442 443 444 445 446 447 448 449 450…" at bounding box center [479, 238] width 533 height 289
click at [364, 283] on div "} }) const page2Heading = page2 . querySelector ( "[data-lines-split]" ) ; if (…" at bounding box center [492, 242] width 500 height 305
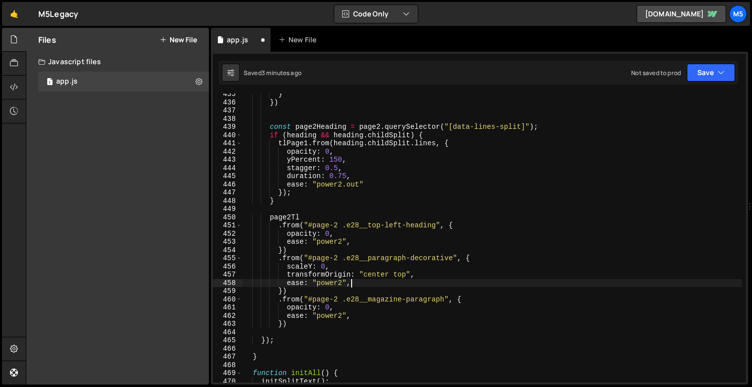
click at [343, 264] on div "} }) const page2Heading = page2 . querySelector ( "[data-lines-split]" ) ; if (…" at bounding box center [492, 242] width 500 height 305
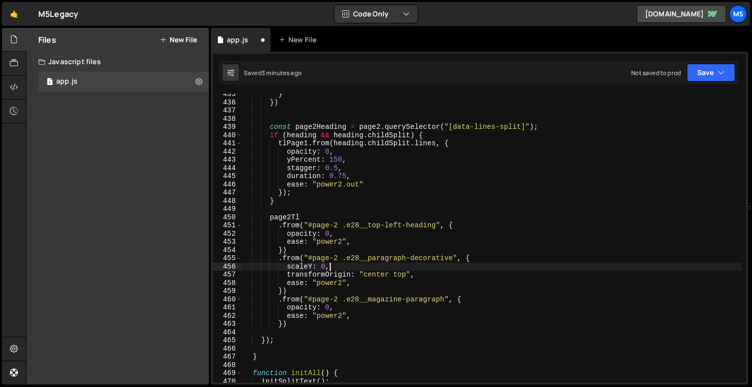
click at [350, 239] on div "} }) const page2Heading = page2 . querySelector ( "[data-lines-split]" ) ; if (…" at bounding box center [492, 242] width 500 height 305
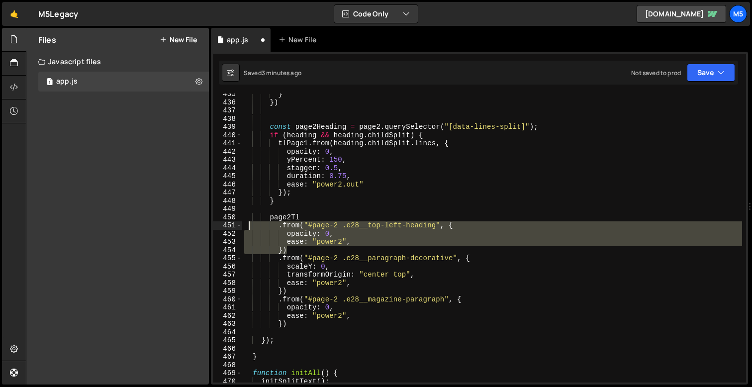
drag, startPoint x: 291, startPoint y: 251, endPoint x: 249, endPoint y: 229, distance: 46.7
click at [249, 229] on div "} }) const page2Heading = page2 . querySelector ( "[data-lines-split]" ) ; if (…" at bounding box center [492, 242] width 500 height 305
type textarea ".from("#page-2 .e28__top-left-heading", { opacity: 0,"
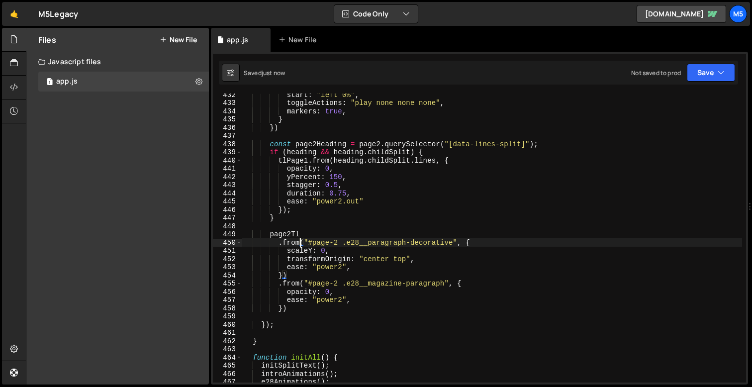
scroll to position [3540, 0]
click at [290, 153] on div "start : "left 0%" , toggleActions : "play none none none" , markers : true , } …" at bounding box center [492, 243] width 500 height 305
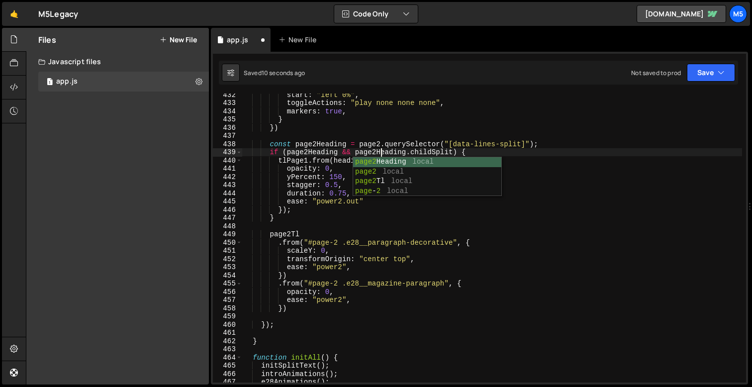
scroll to position [0, 9]
click at [413, 205] on div "start : "left 0%" , toggleActions : "play none none none" , markers : true , } …" at bounding box center [492, 243] width 500 height 305
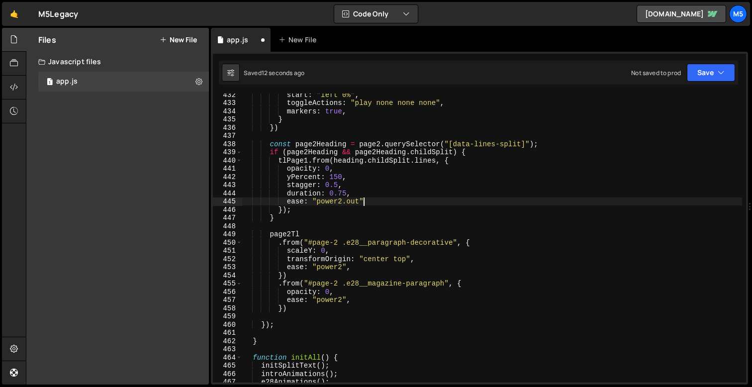
scroll to position [0, 8]
click at [294, 159] on div "start : "left 0%" , toggleActions : "play none none none" , markers : true , } …" at bounding box center [492, 243] width 500 height 305
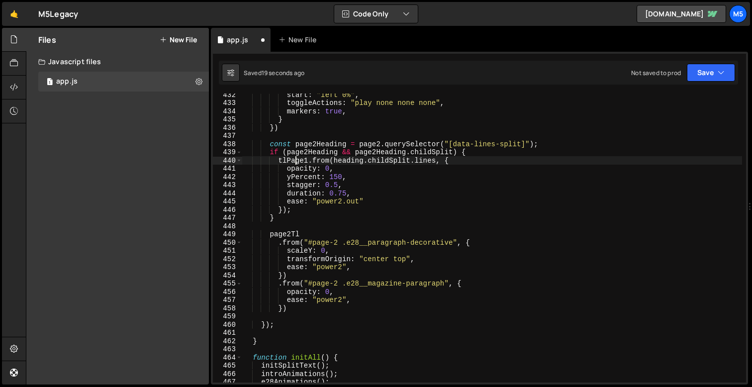
click at [304, 165] on div "start : "left 0%" , toggleActions : "play none none none" , markers : true , } …" at bounding box center [492, 243] width 500 height 305
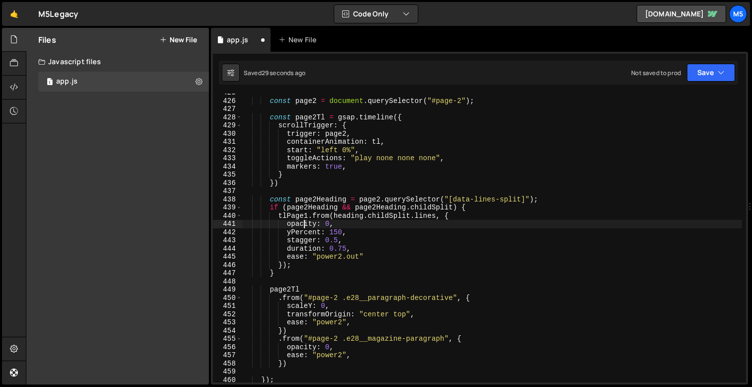
scroll to position [3489, 0]
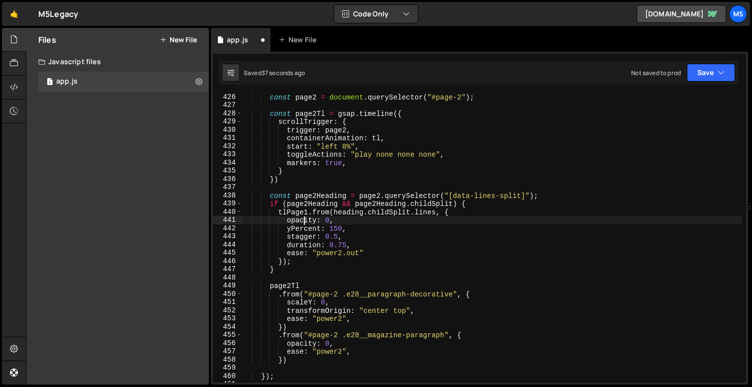
click at [305, 211] on div "const page2 = document . querySelector ( "#page-2" ) ; const page2Tl = gsap . t…" at bounding box center [492, 245] width 500 height 305
click at [344, 210] on div "const page2 = document . querySelector ( "#page-2" ) ; const page2Tl = gsap . t…" at bounding box center [492, 245] width 500 height 305
click at [476, 266] on div "const page2 = document . querySelector ( "#page-2" ) ; const page2Tl = gsap . t…" at bounding box center [492, 245] width 500 height 305
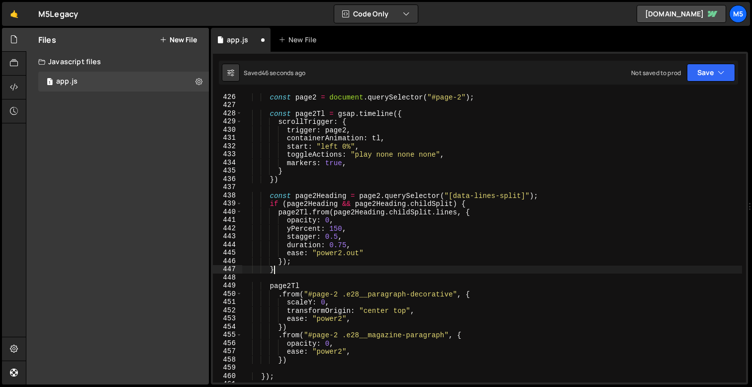
scroll to position [0, 1]
click at [349, 239] on div "const page2 = document . querySelector ( "#page-2" ) ; const page2Tl = gsap . t…" at bounding box center [492, 245] width 500 height 305
type textarea "// stagger: 0.5,"
click at [368, 234] on div "const page2 = document . querySelector ( "#page-2" ) ; const page2Tl = gsap . t…" at bounding box center [492, 245] width 500 height 305
drag, startPoint x: 333, startPoint y: 235, endPoint x: 192, endPoint y: 234, distance: 141.3
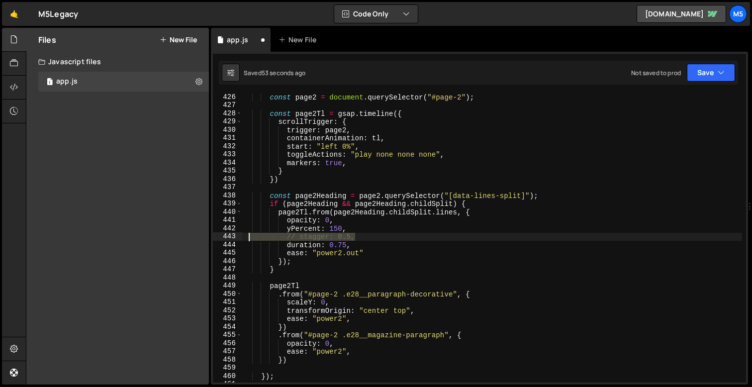
click at [192, 234] on div "Files New File Javascript files 1 app.js 0 CSS files Copy share link Edit File …" at bounding box center [389, 206] width 726 height 357
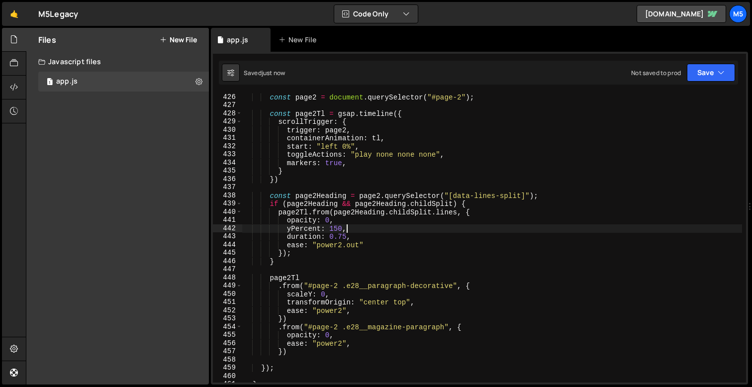
click at [360, 246] on div "const page2 = document . querySelector ( "#page-2" ) ; const page2Tl = gsap . t…" at bounding box center [492, 245] width 500 height 305
click at [344, 235] on div "const page2 = document . querySelector ( "#page-2" ) ; const page2Tl = gsap . t…" at bounding box center [492, 245] width 500 height 305
click at [342, 249] on div "const page2 = document . querySelector ( "#page-2" ) ; const page2Tl = gsap . t…" at bounding box center [492, 245] width 500 height 305
click at [348, 237] on div "const page2 = document . querySelector ( "#page-2" ) ; const page2Tl = gsap . t…" at bounding box center [492, 245] width 500 height 305
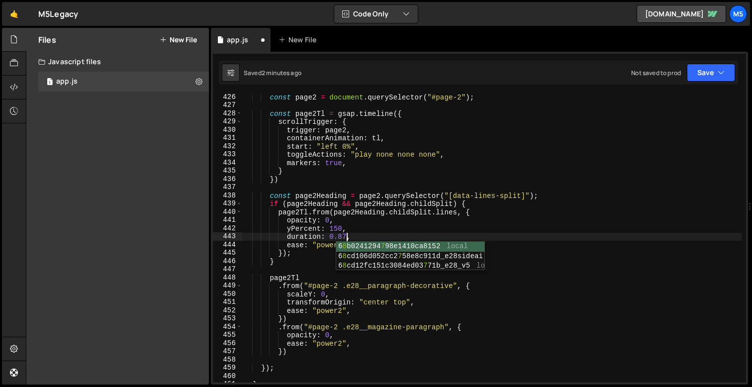
scroll to position [0, 7]
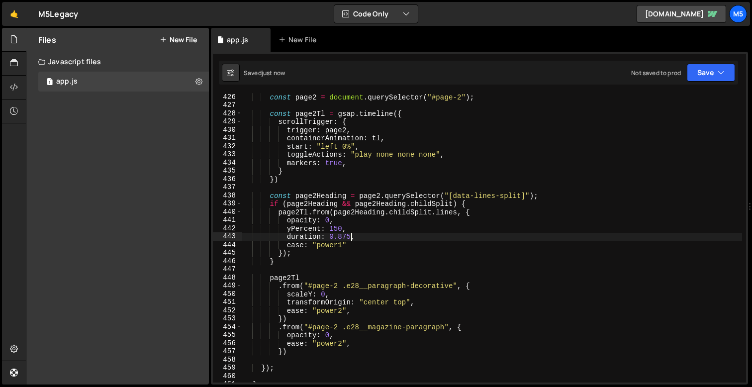
click at [337, 228] on div "const page2 = document . querySelector ( "#page-2" ) ; const page2Tl = gsap . t…" at bounding box center [492, 245] width 500 height 305
click at [349, 237] on div "const page2 = document . querySelector ( "#page-2" ) ; const page2Tl = gsap . t…" at bounding box center [492, 245] width 500 height 305
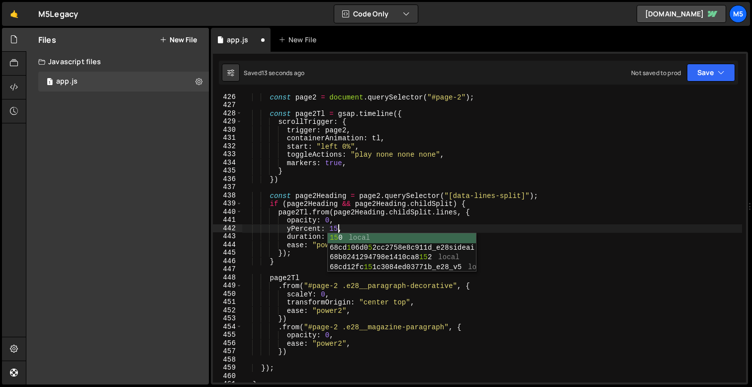
type textarea "yPercent: 150,"
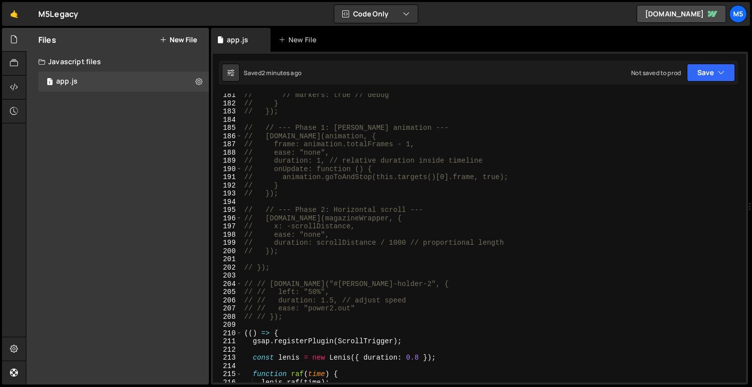
scroll to position [1584, 0]
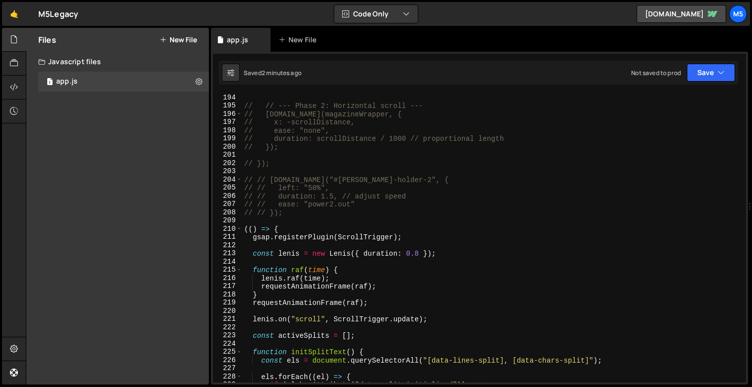
click at [419, 240] on div "// // --- Phase 2: Horizontal scroll --- // master.to(magazineWrapper, { // x: …" at bounding box center [492, 246] width 500 height 305
type textarea "gsap.registerPlugin(ScrollTrigger);"
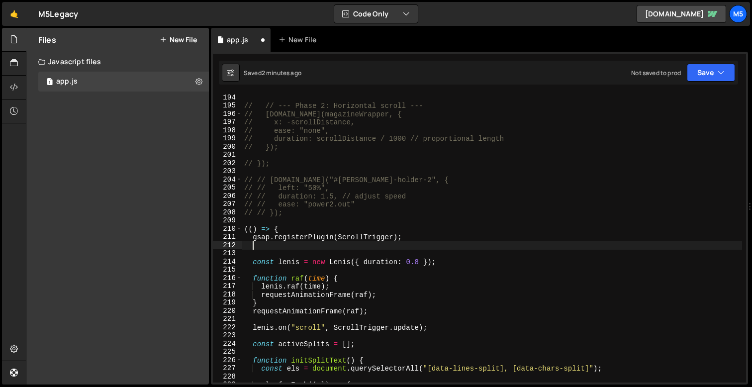
paste textarea "CustomEase.create("ease-secondary", "0.16, 1, 0.35, 1");"
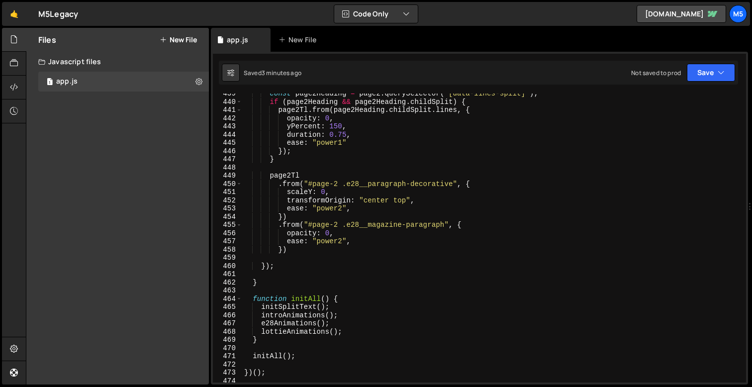
scroll to position [3629, 0]
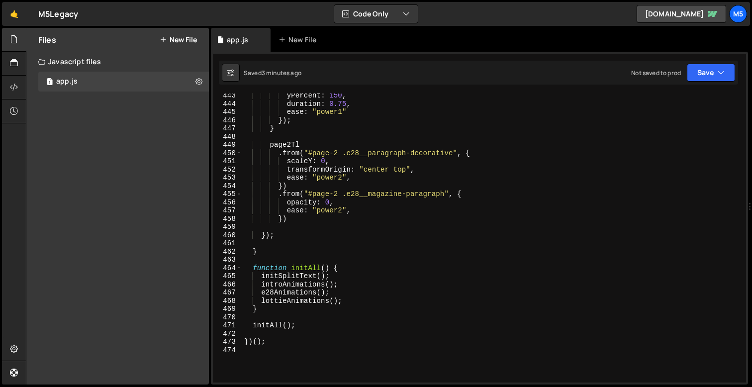
click at [342, 210] on div "yPercent : 150 , duration : 0.75 , ease : "power1" }) ; } page2Tl . from ( "#pa…" at bounding box center [492, 244] width 500 height 305
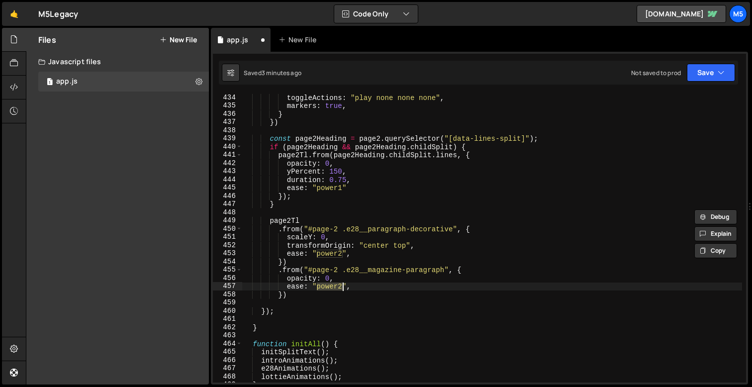
scroll to position [3552, 0]
click at [331, 188] on div "start : "left 0%" , toggleActions : "play none none none" , markers : true , } …" at bounding box center [492, 239] width 500 height 305
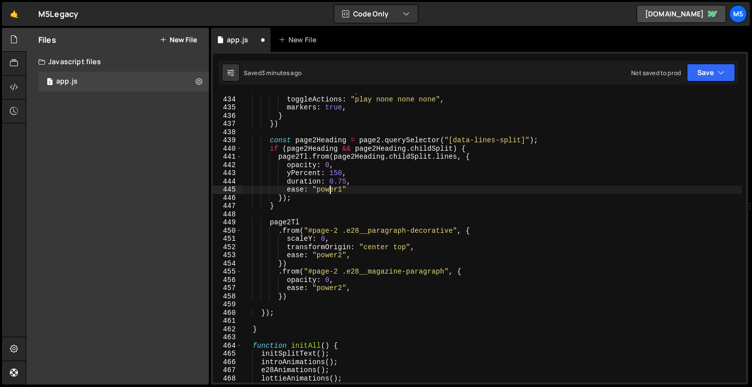
click at [331, 188] on div "start : "left 0%" , toggleActions : "play none none none" , markers : true , } …" at bounding box center [492, 239] width 500 height 305
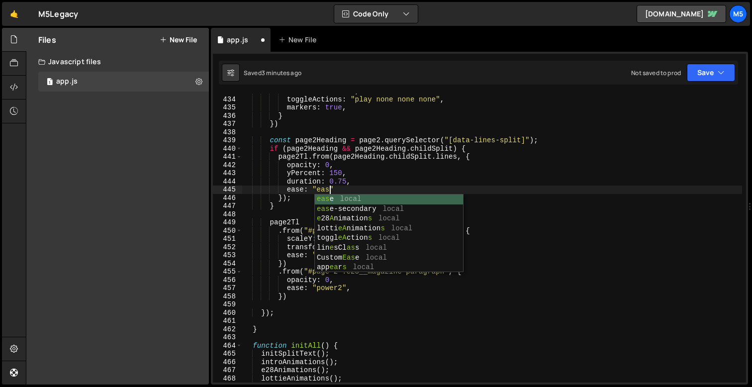
scroll to position [0, 6]
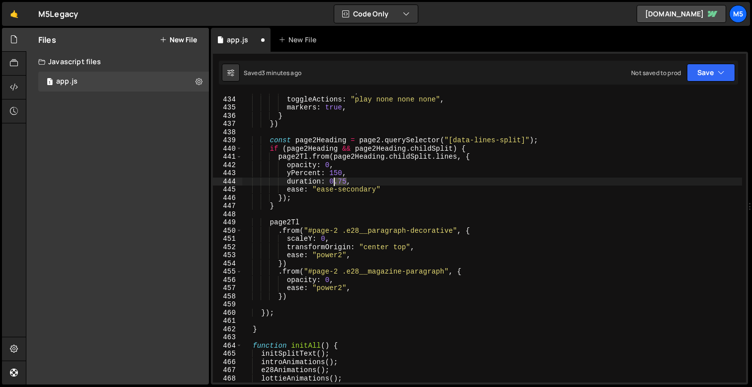
drag, startPoint x: 346, startPoint y: 180, endPoint x: 331, endPoint y: 180, distance: 14.9
click at [331, 180] on div "start : "left 0%" , toggleActions : "play none none none" , markers : true , } …" at bounding box center [492, 239] width 500 height 305
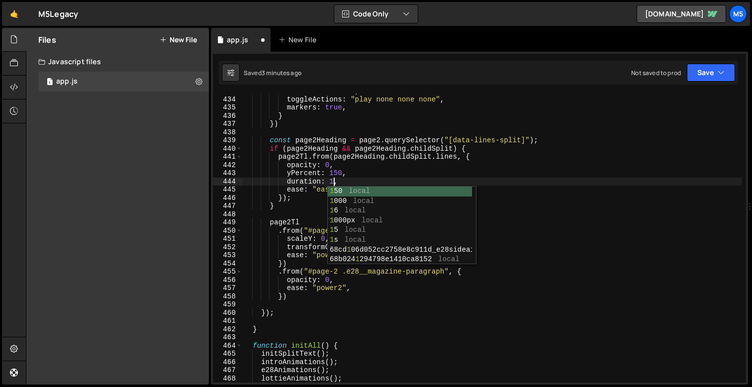
click at [341, 174] on div "start : "left 0%" , toggleActions : "play none none none" , markers : true , } …" at bounding box center [492, 239] width 500 height 305
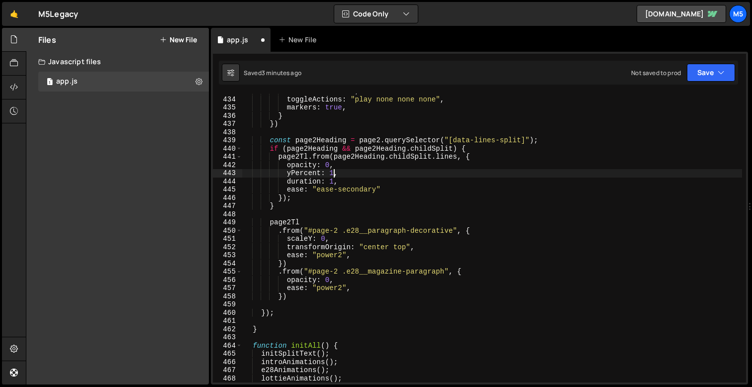
scroll to position [0, 6]
click at [335, 181] on div "start : "left 0%" , toggleActions : "play none none none" , markers : true , } …" at bounding box center [492, 239] width 500 height 305
click at [330, 286] on div "start : "left 0%" , toggleActions : "play none none none" , markers : true , } …" at bounding box center [492, 239] width 500 height 305
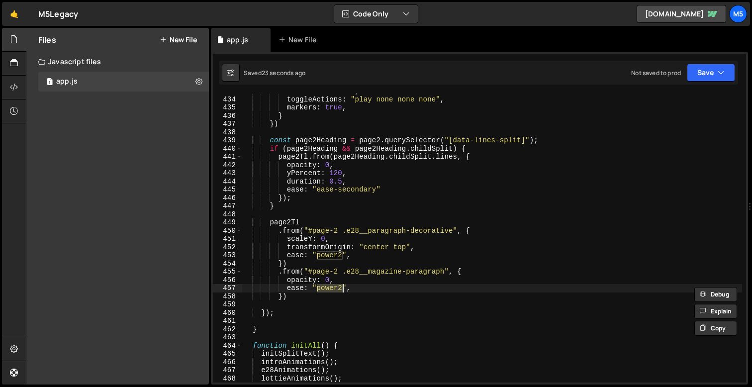
click at [359, 288] on div "start : "left 0%" , toggleActions : "play none none none" , markers : true , } …" at bounding box center [492, 239] width 500 height 305
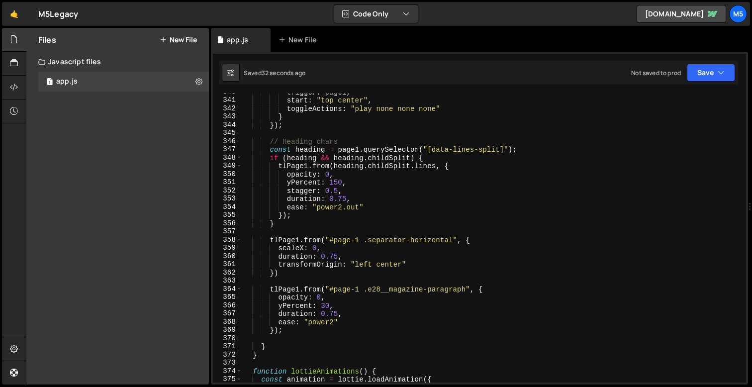
scroll to position [2788, 0]
click at [337, 209] on div "trigger : page1 , start : "top center" , toggleActions : "play none none none" …" at bounding box center [492, 240] width 500 height 305
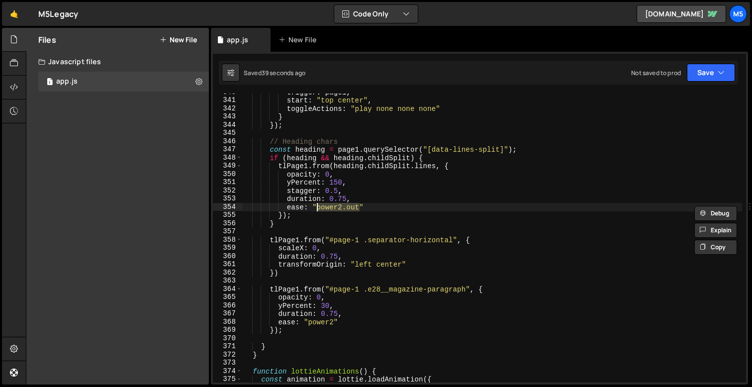
drag, startPoint x: 360, startPoint y: 206, endPoint x: 318, endPoint y: 206, distance: 42.3
click at [318, 206] on div "trigger : page1 , start : "top center" , toggleActions : "play none none none" …" at bounding box center [492, 240] width 500 height 305
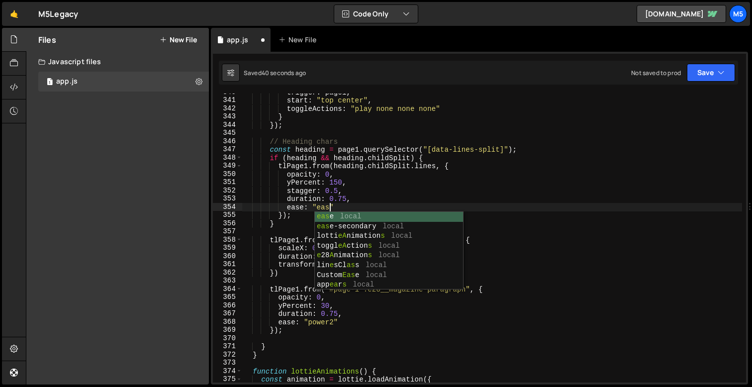
scroll to position [0, 6]
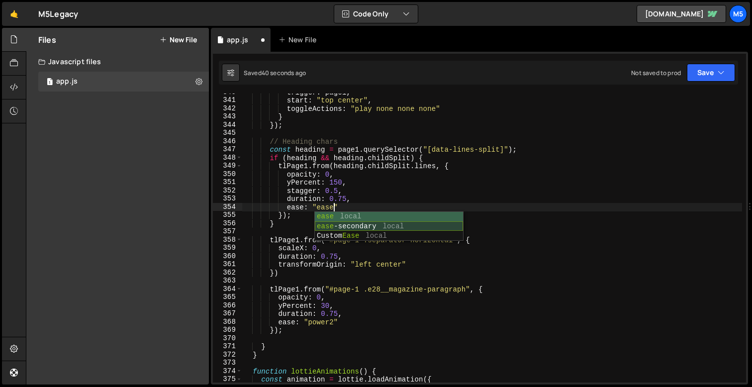
click at [372, 225] on div "ease local ease -secondary local Custom Ease local" at bounding box center [389, 236] width 148 height 49
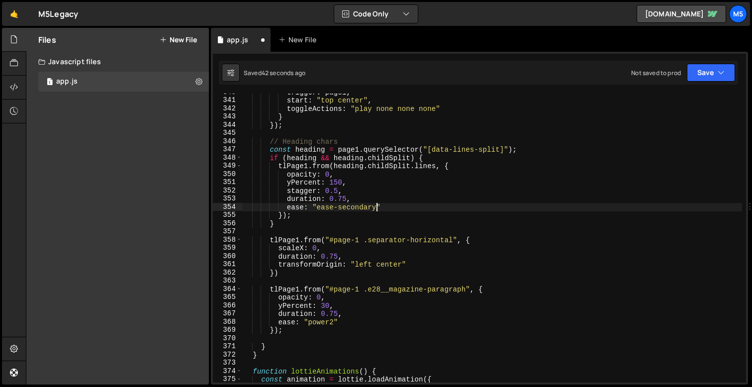
click at [336, 182] on div "trigger : page1 , start : "top center" , toggleActions : "play none none none" …" at bounding box center [492, 240] width 500 height 305
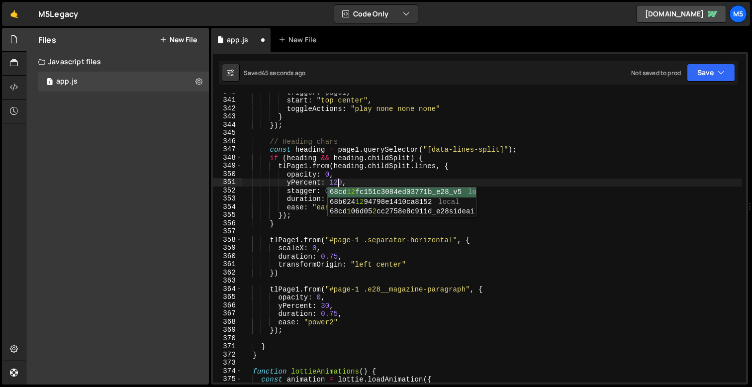
click at [384, 179] on div "trigger : page1 , start : "top center" , toggleActions : "play none none none" …" at bounding box center [492, 240] width 500 height 305
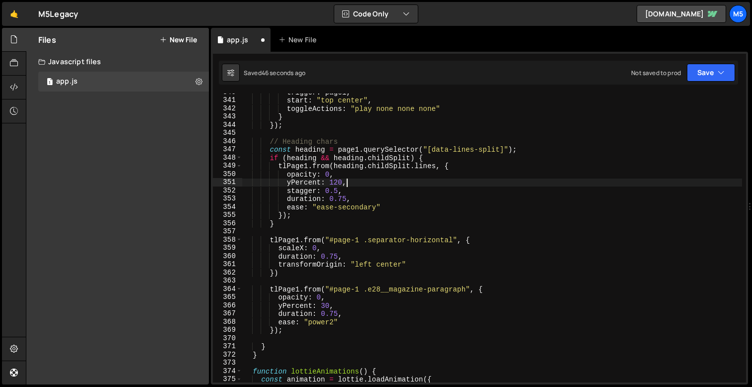
click at [346, 198] on div "trigger : page1 , start : "top center" , toggleActions : "play none none none" …" at bounding box center [492, 240] width 500 height 305
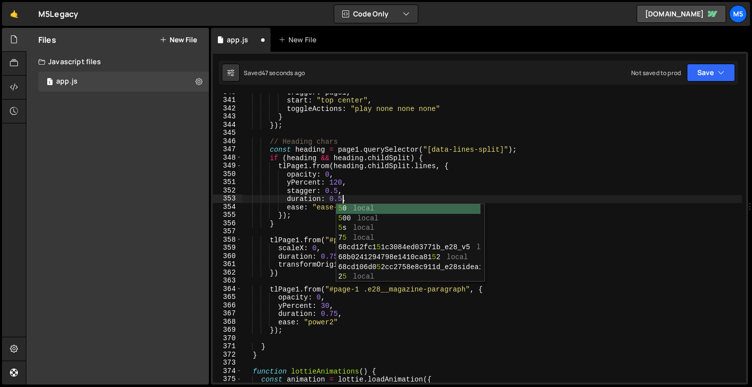
scroll to position [0, 6]
click at [337, 191] on div "trigger : page1 , start : "top center" , toggleActions : "play none none none" …" at bounding box center [492, 240] width 500 height 305
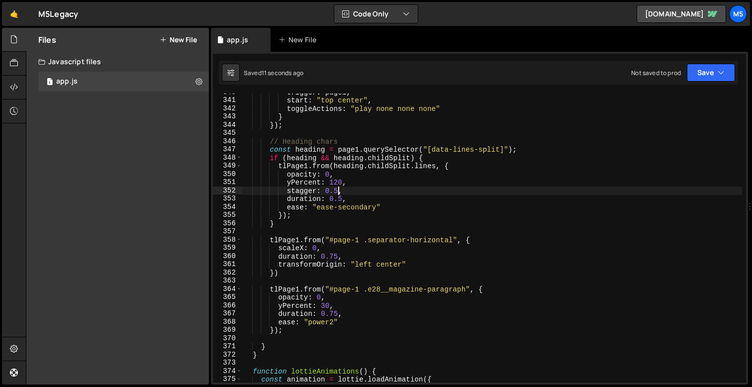
click at [341, 199] on div "trigger : page1 , start : "top center" , toggleActions : "play none none none" …" at bounding box center [492, 240] width 500 height 305
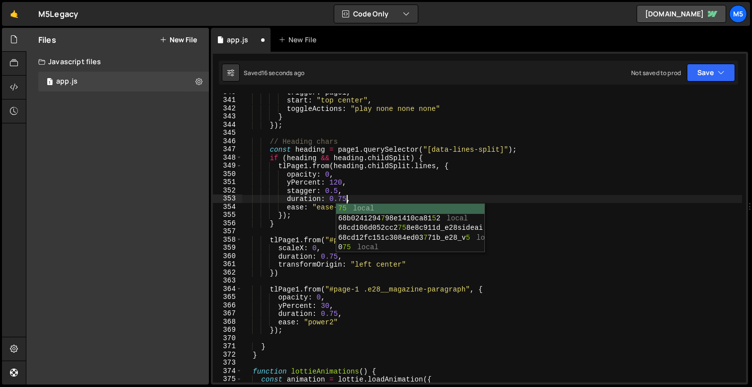
scroll to position [0, 7]
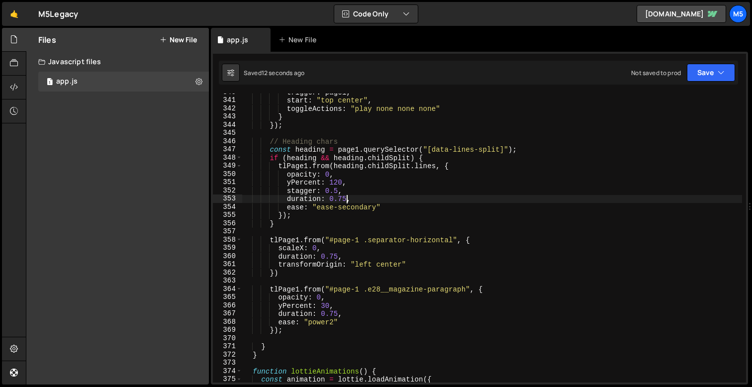
click at [337, 191] on div "trigger : page1 , start : "top center" , toggleActions : "play none none none" …" at bounding box center [492, 240] width 500 height 305
click at [345, 201] on div "trigger : page1 , start : "top center" , toggleActions : "play none none none" …" at bounding box center [492, 240] width 500 height 305
click at [337, 190] on div "trigger : page1 , start : "top center" , toggleActions : "play none none none" …" at bounding box center [492, 240] width 500 height 305
click at [347, 198] on div "trigger : page1 , start : "top center" , toggleActions : "play none none none" …" at bounding box center [492, 240] width 500 height 305
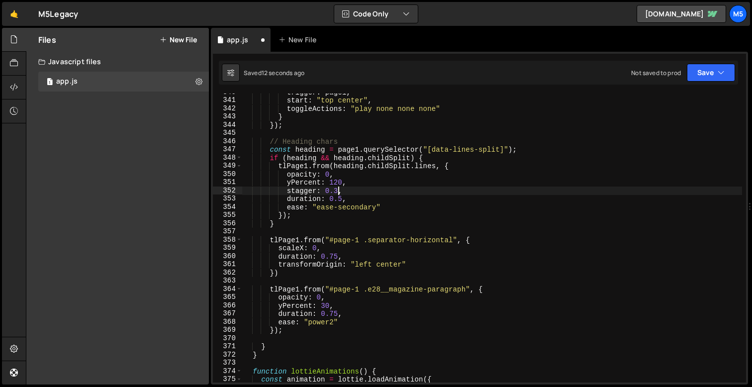
scroll to position [0, 6]
click at [340, 186] on div "trigger : page1 , start : "top center" , toggleActions : "play none none none" …" at bounding box center [492, 240] width 500 height 305
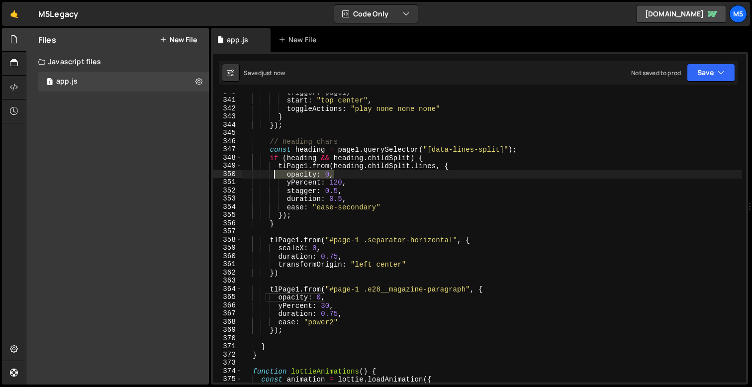
drag, startPoint x: 335, startPoint y: 175, endPoint x: 254, endPoint y: 175, distance: 80.6
click at [256, 175] on div "trigger : page1 , start : "top center" , toggleActions : "play none none none" …" at bounding box center [492, 240] width 500 height 305
type textarea "opacity: 0,"
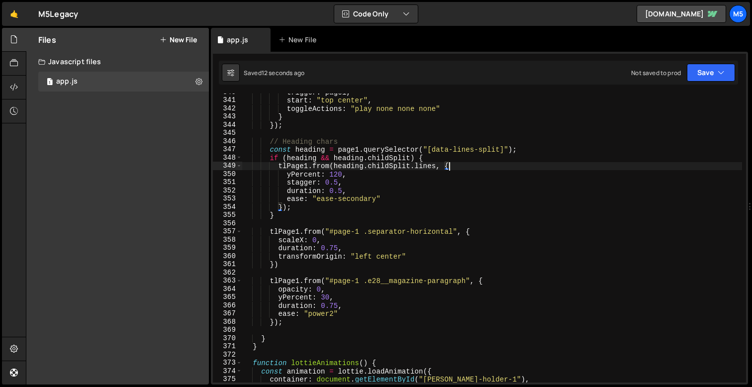
click at [338, 184] on div "trigger : page1 , start : "top center" , toggleActions : "play none none none" …" at bounding box center [492, 240] width 500 height 305
click at [353, 255] on div "trigger : page1 , start : "top center" , toggleActions : "play none none none" …" at bounding box center [492, 240] width 500 height 305
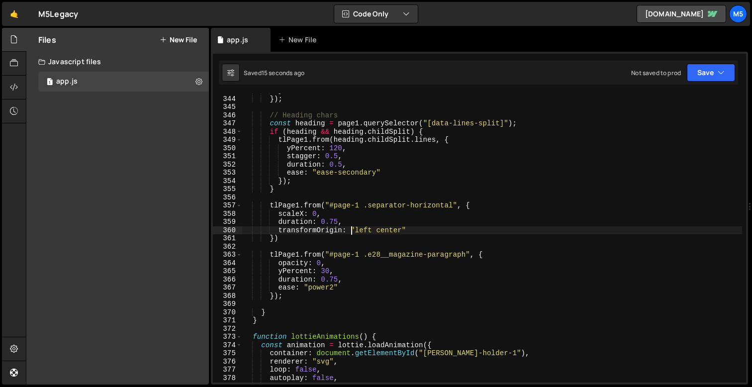
scroll to position [2816, 0]
click at [310, 278] on div "}) ; // Heading chars const heading = page1 . querySelector ( "[data-lines-spli…" at bounding box center [492, 245] width 500 height 305
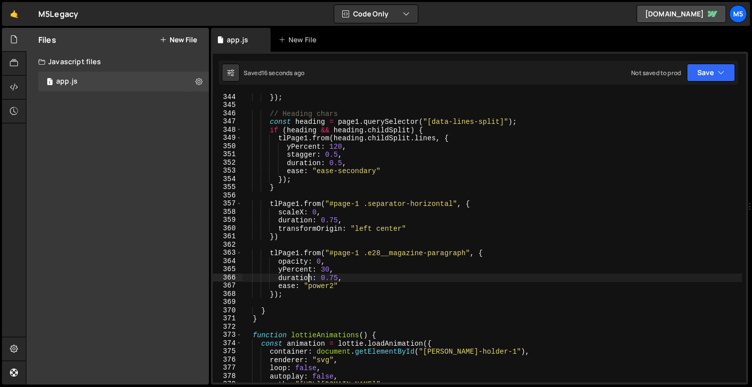
click at [332, 274] on div "}) ; // Heading chars const heading = page1 . querySelector ( "[data-lines-spli…" at bounding box center [492, 245] width 500 height 305
click at [339, 279] on div "}) ; // Heading chars const heading = page1 . querySelector ( "[data-lines-spli…" at bounding box center [492, 245] width 500 height 305
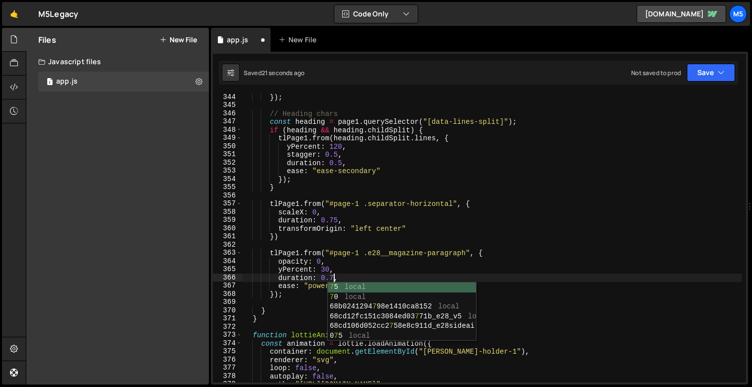
scroll to position [0, 6]
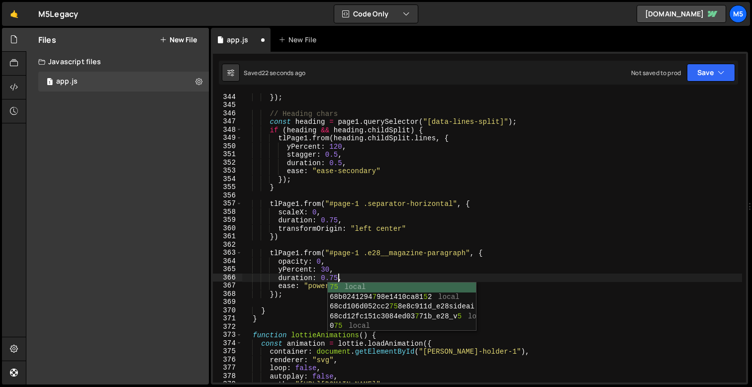
click at [328, 270] on div "}) ; // Heading chars const heading = page1 . querySelector ( "[data-lines-spli…" at bounding box center [492, 245] width 500 height 305
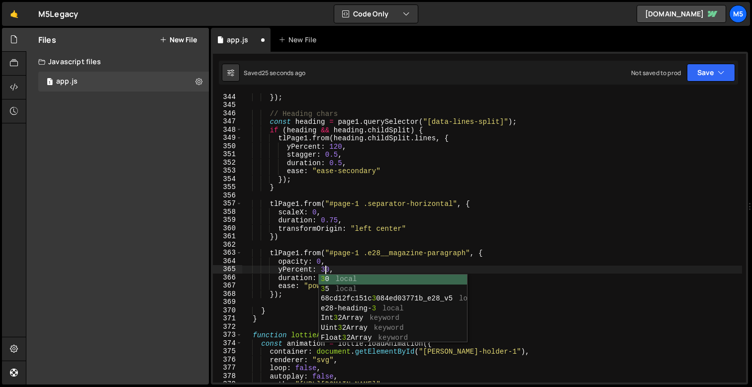
scroll to position [0, 5]
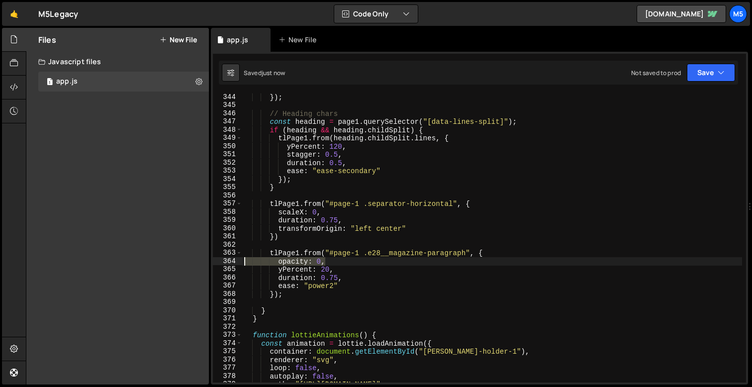
drag, startPoint x: 328, startPoint y: 261, endPoint x: 232, endPoint y: 261, distance: 96.5
click at [232, 261] on div "yPercent: 20, 344 345 346 347 348 349 350 351 352 353 354 355 356 357 358 359 3…" at bounding box center [479, 238] width 533 height 289
type textarea "opacity: 0,"
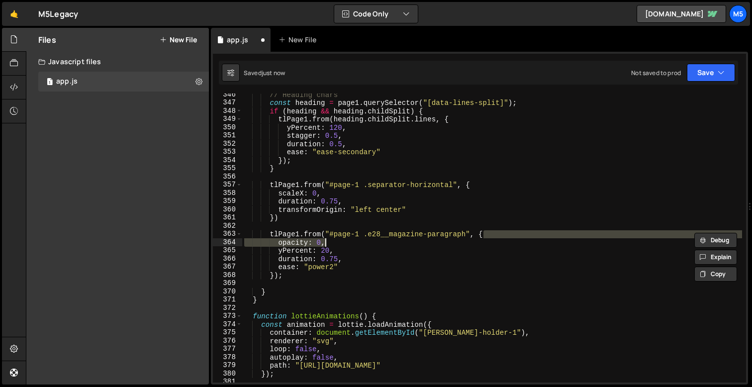
scroll to position [2835, 0]
click at [357, 250] on div "// Heading chars const heading = page1 . querySelector ( "[data-lines-split]" )…" at bounding box center [492, 243] width 500 height 305
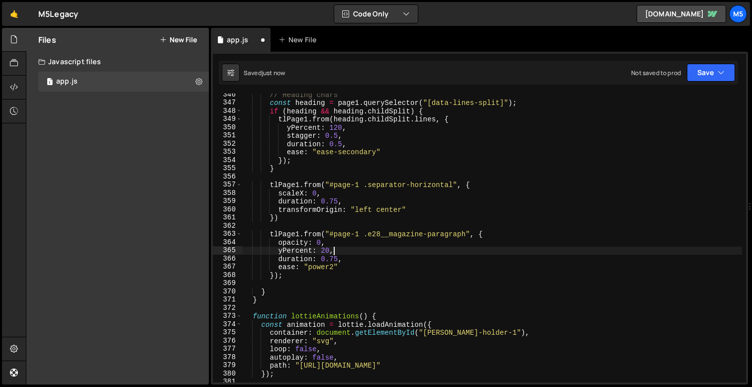
click at [325, 269] on div "// Heading chars const heading = page1 . querySelector ( "[data-lines-split]" )…" at bounding box center [492, 243] width 500 height 305
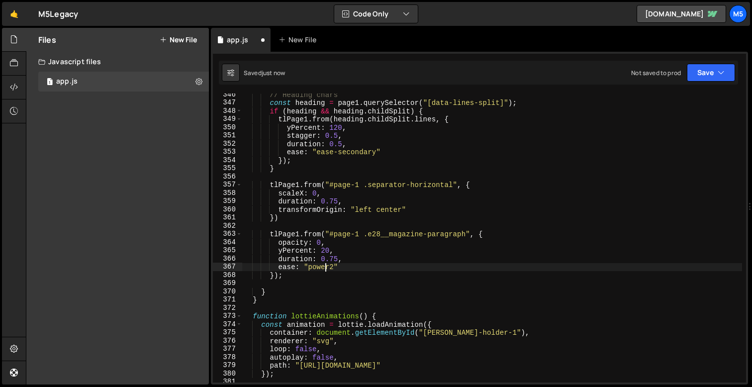
click at [325, 269] on div "// Heading chars const heading = page1 . querySelector ( "[data-lines-split]" )…" at bounding box center [492, 243] width 500 height 305
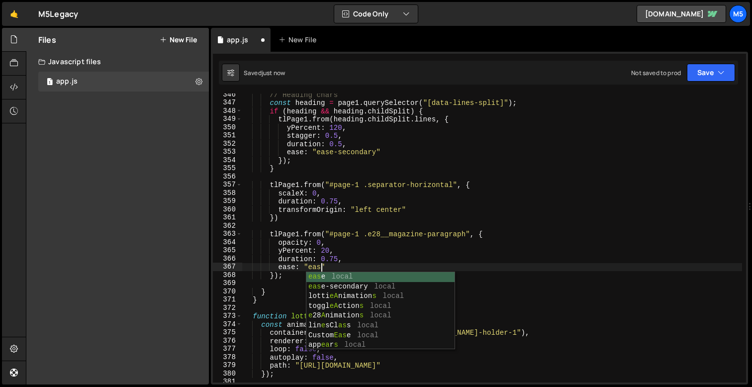
scroll to position [0, 5]
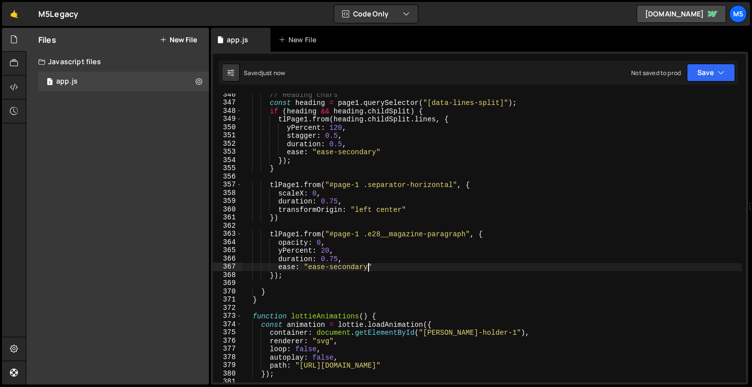
click at [336, 257] on div "// Heading chars const heading = page1 . querySelector ( "[data-lines-split]" )…" at bounding box center [492, 243] width 500 height 305
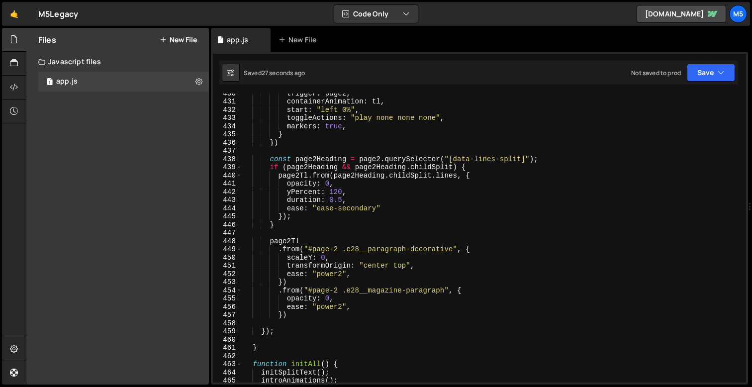
scroll to position [3525, 0]
click at [344, 301] on div "trigger : page2 , containerAnimation : tl , start : "left 0%" , toggleActions :…" at bounding box center [492, 241] width 500 height 305
type textarea "opacity: 0,"
click at [340, 297] on div "trigger : page2 , containerAnimation : tl , start : "left 0%" , toggleActions :…" at bounding box center [492, 241] width 500 height 305
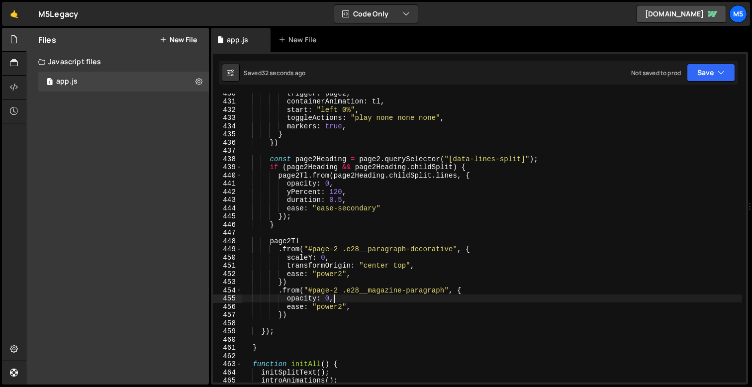
click at [347, 299] on div "trigger : page2 , containerAnimation : tl , start : "left 0%" , toggleActions :…" at bounding box center [492, 241] width 500 height 305
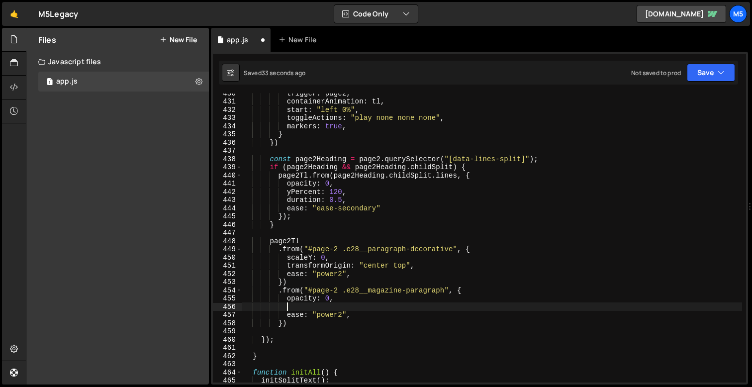
scroll to position [0, 2]
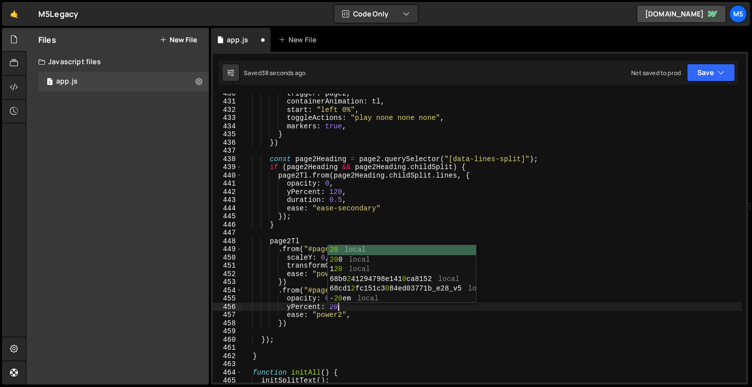
type textarea "yPercent: 20,"
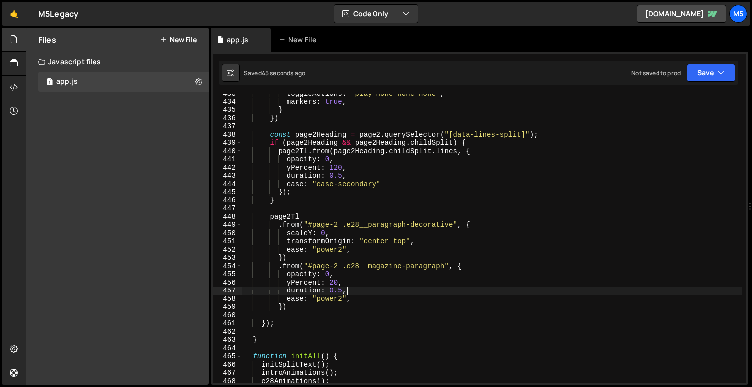
scroll to position [3530, 0]
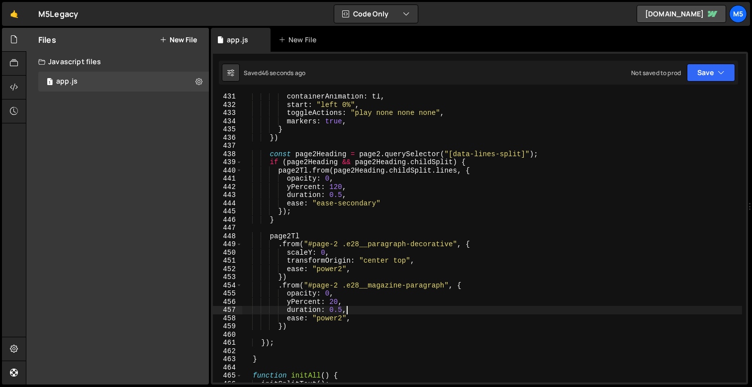
click at [411, 168] on div "containerAnimation : tl , start : "left 0%" , toggleActions : "play none none n…" at bounding box center [492, 245] width 500 height 305
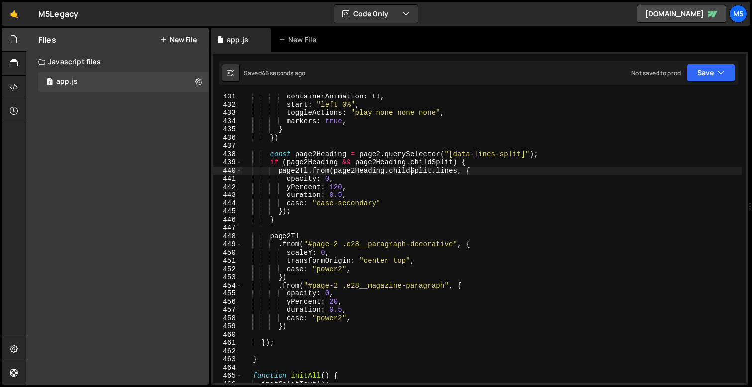
click at [360, 161] on div "containerAnimation : tl , start : "left 0%" , toggleActions : "play none none n…" at bounding box center [492, 245] width 500 height 305
click at [307, 172] on div "containerAnimation : tl , start : "left 0%" , toggleActions : "play none none n…" at bounding box center [492, 245] width 500 height 305
click at [295, 164] on div "containerAnimation : tl , start : "left 0%" , toggleActions : "play none none n…" at bounding box center [492, 245] width 500 height 305
click at [321, 158] on div "containerAnimation : tl , start : "left 0%" , toggleActions : "play none none n…" at bounding box center [492, 245] width 500 height 305
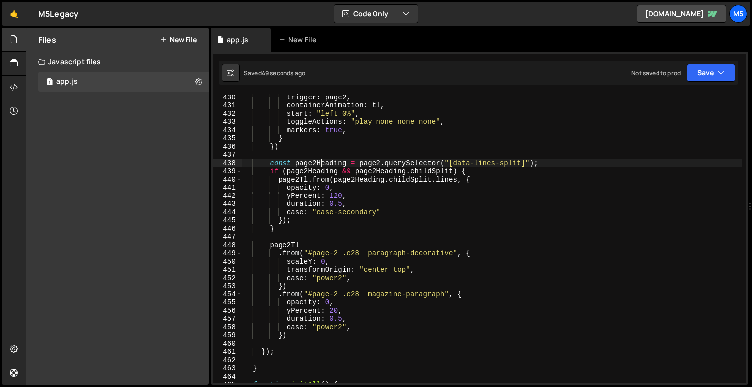
scroll to position [3516, 0]
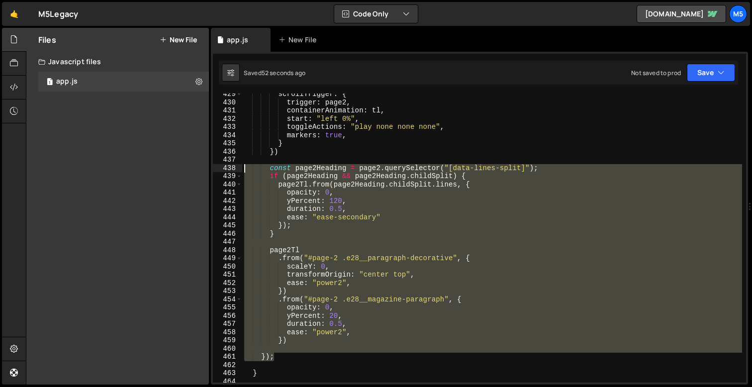
drag, startPoint x: 278, startPoint y: 358, endPoint x: 234, endPoint y: 169, distance: 193.5
click at [234, 169] on div "const page2Heading = page2.querySelector("[data-lines-split]"); 429 430 431 432…" at bounding box center [479, 238] width 533 height 289
click at [278, 229] on div "scrollTrigger : { trigger : page2 , containerAnimation : tl , start : "left 0%"…" at bounding box center [492, 242] width 500 height 305
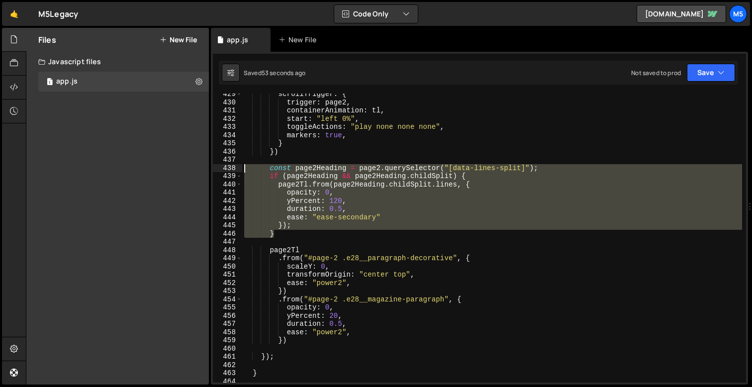
drag, startPoint x: 284, startPoint y: 231, endPoint x: 230, endPoint y: 170, distance: 81.1
click at [230, 170] on div "}); 429 430 431 432 433 434 435 436 437 438 439 440 441 442 443 444 445 446 447…" at bounding box center [479, 238] width 533 height 289
click at [421, 185] on div "scrollTrigger : { trigger : page2 , containerAnimation : tl , start : "left 0%"…" at bounding box center [492, 242] width 500 height 305
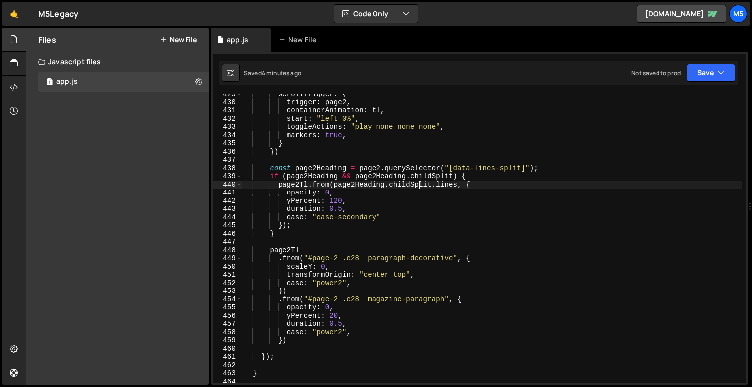
click at [415, 214] on div "scrollTrigger : { trigger : page2 , containerAnimation : tl , start : "left 0%"…" at bounding box center [492, 242] width 500 height 305
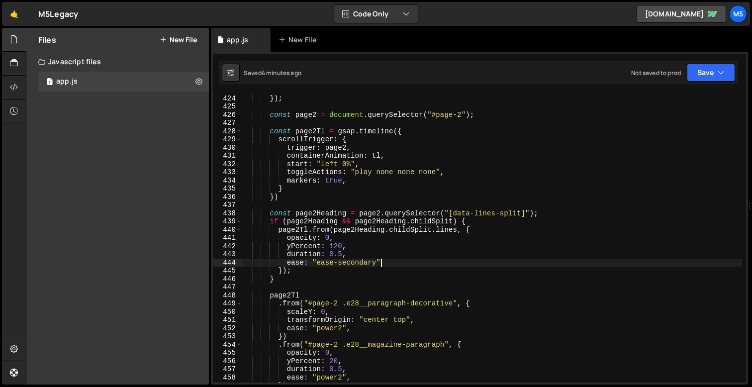
scroll to position [3468, 0]
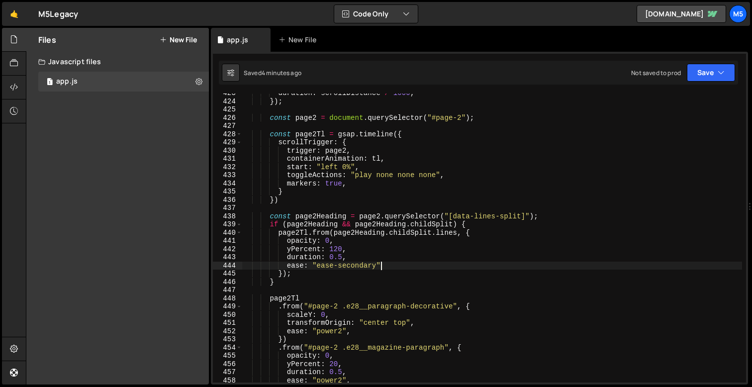
click at [475, 250] on div "duration : scrollDistance / 1000 , }) ; const page2 = document . querySelector …" at bounding box center [492, 241] width 500 height 305
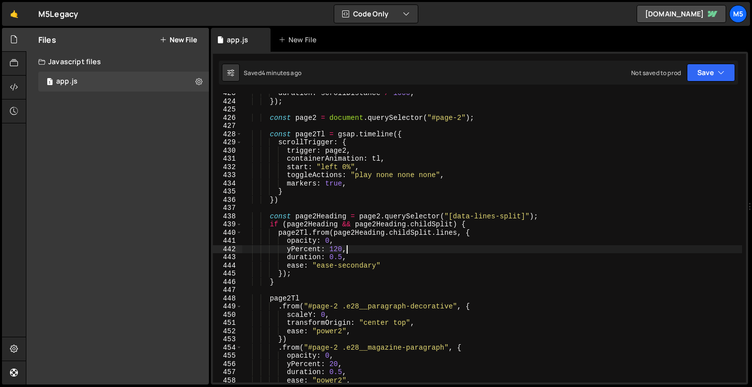
click at [411, 253] on div "duration : scrollDistance / 1000 , }) ; const page2 = document . querySelector …" at bounding box center [492, 241] width 500 height 305
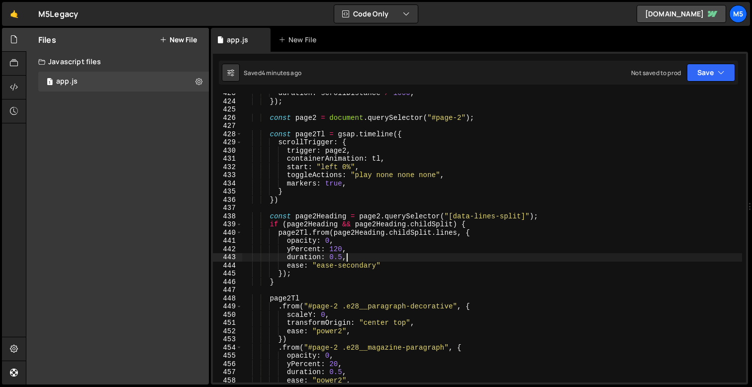
click at [343, 268] on div "duration : scrollDistance / 1000 , }) ; const page2 = document . querySelector …" at bounding box center [492, 241] width 500 height 305
click at [355, 279] on div "duration : scrollDistance / 1000 , }) ; const page2 = document . querySelector …" at bounding box center [492, 241] width 500 height 305
type textarea "}"
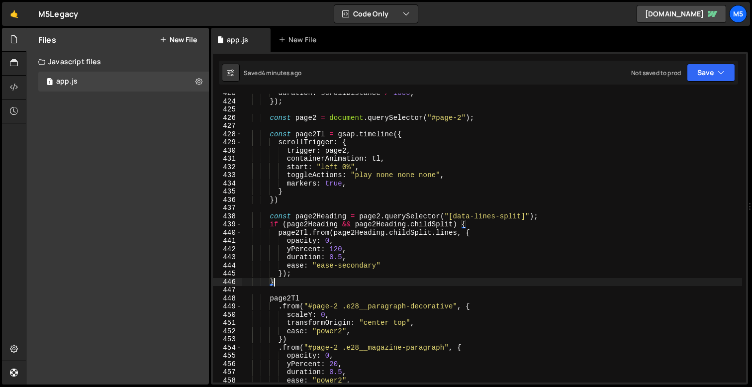
click at [349, 210] on div "duration : scrollDistance / 1000 , }) ; const page2 = document . querySelector …" at bounding box center [492, 241] width 500 height 305
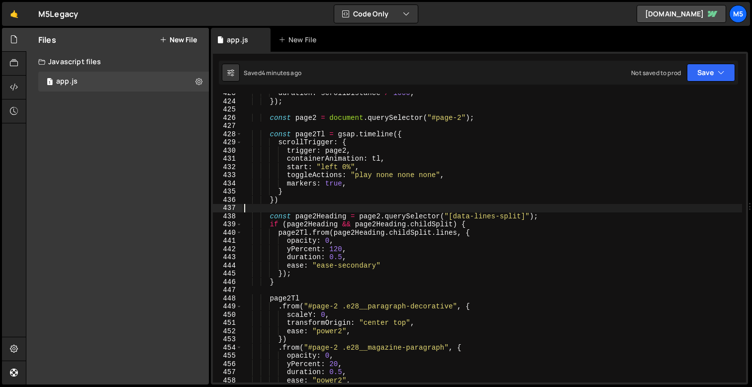
click at [408, 212] on div "duration : scrollDistance / 1000 , }) ; const page2 = document . querySelector …" at bounding box center [492, 241] width 500 height 305
type textarea "const page2Heading = page2.querySelector("[data-lines-split]");"
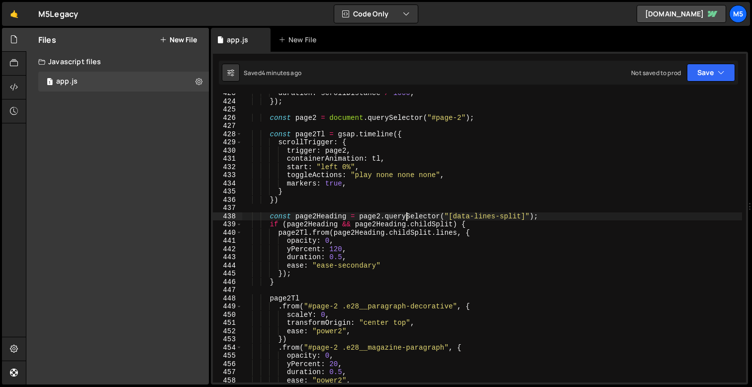
click at [546, 218] on div "duration : scrollDistance / 1000 , }) ; const page2 = document . querySelector …" at bounding box center [492, 241] width 500 height 305
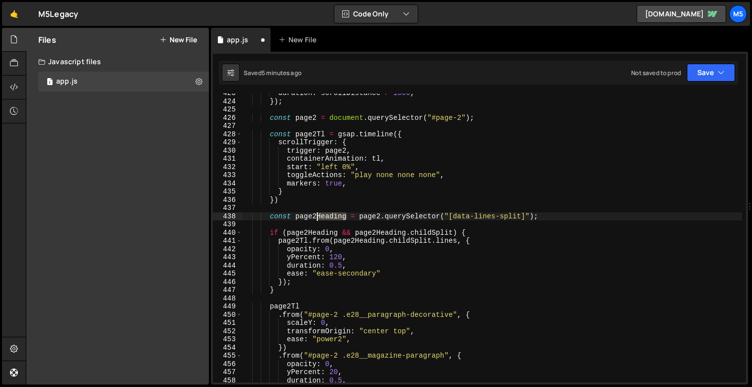
drag, startPoint x: 347, startPoint y: 216, endPoint x: 318, endPoint y: 214, distance: 29.0
click at [318, 214] on div "duration : scrollDistance / 1000 , }) ; const page2 = document . querySelector …" at bounding box center [492, 241] width 500 height 305
type textarea "const page2Heading = page2.querySelector("[data-lines-split]");"
click at [368, 216] on div "duration : scrollDistance / 1000 , }) ; const page2 = document . querySelector …" at bounding box center [492, 241] width 500 height 305
click at [543, 217] on div "duration : scrollDistance / 1000 , }) ; const page2 = document . querySelector …" at bounding box center [492, 241] width 500 height 305
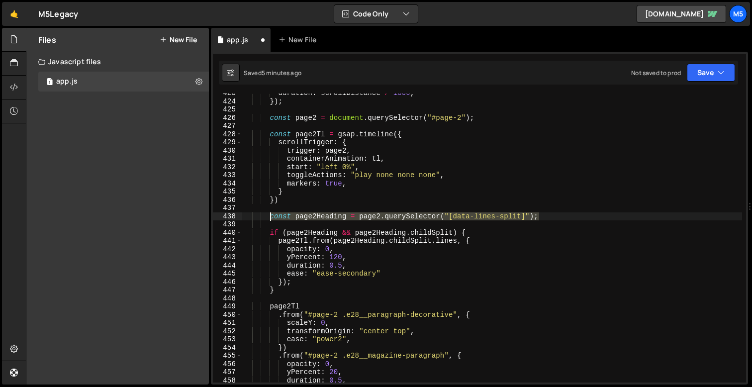
drag, startPoint x: 554, startPoint y: 217, endPoint x: 271, endPoint y: 217, distance: 283.0
click at [271, 217] on div "duration : scrollDistance / 1000 , }) ; const page2 = document . querySelector …" at bounding box center [492, 241] width 500 height 305
click at [550, 214] on div "duration : scrollDistance / 1000 , }) ; const page2 = document . querySelector …" at bounding box center [492, 241] width 500 height 305
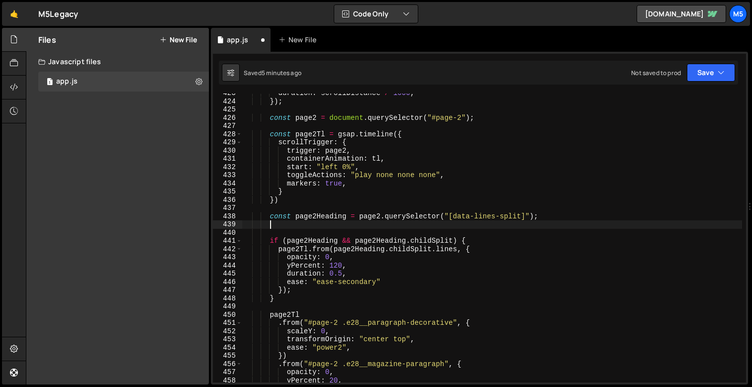
paste textarea "const page2Heading = page2.querySelector("[data-lines-split]");"
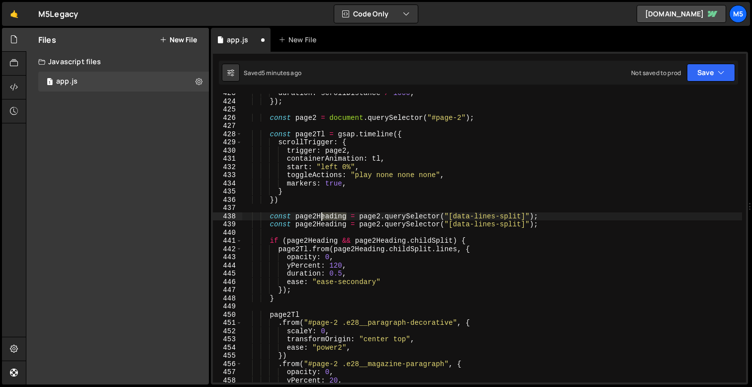
drag, startPoint x: 348, startPoint y: 218, endPoint x: 320, endPoint y: 217, distance: 27.9
click at [320, 217] on div "duration : scrollDistance / 1000 , }) ; const page2 = document . querySelector …" at bounding box center [492, 241] width 500 height 305
type textarea "const page2HeadingSmall = page2.querySelector("[data-lines-split]");"
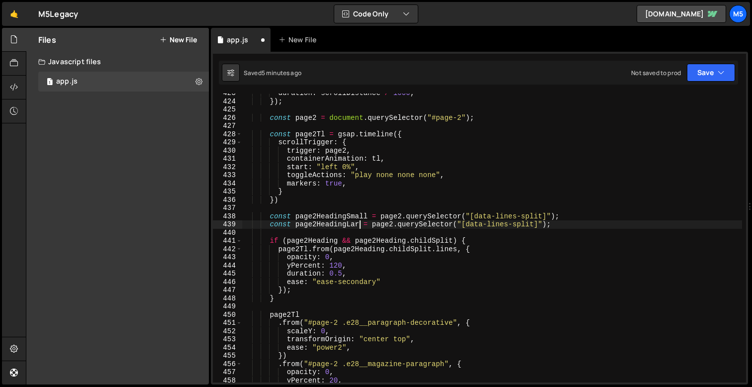
scroll to position [0, 8]
drag, startPoint x: 548, startPoint y: 215, endPoint x: 473, endPoint y: 216, distance: 74.6
click at [473, 216] on div "duration : scrollDistance / 1000 , }) ; const page2 = document . querySelector …" at bounding box center [492, 241] width 500 height 305
paste textarea "e28__top-left-heading"
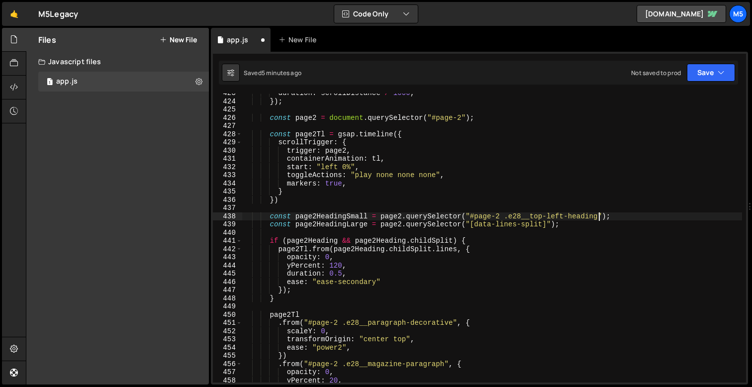
click at [337, 243] on div "duration : scrollDistance / 1000 , }) ; const page2 = document . querySelector …" at bounding box center [492, 241] width 500 height 305
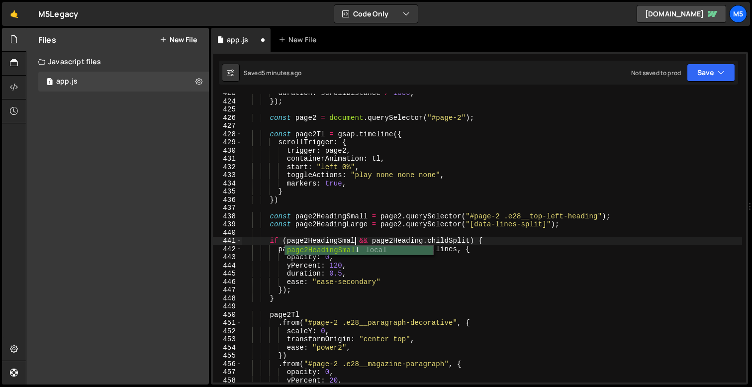
scroll to position [0, 8]
click at [428, 240] on div "duration : scrollDistance / 1000 , }) ; const page2 = document . querySelector …" at bounding box center [492, 241] width 500 height 305
click at [341, 270] on div "duration : scrollDistance / 1000 , }) ; const page2 = document . querySelector …" at bounding box center [492, 241] width 500 height 305
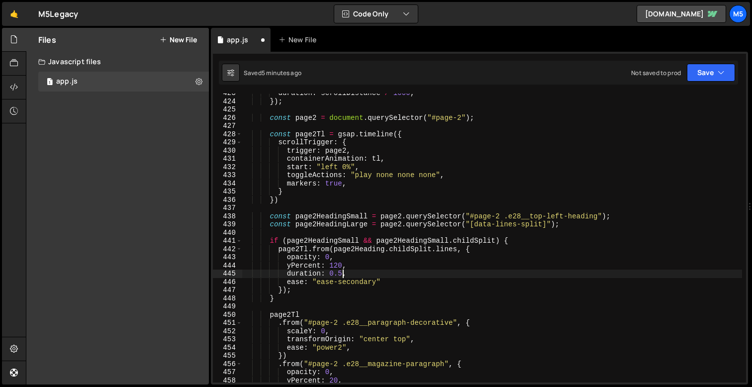
scroll to position [0, 6]
click at [387, 248] on div "duration : scrollDistance / 1000 , }) ; const page2 = document . querySelector …" at bounding box center [492, 241] width 500 height 305
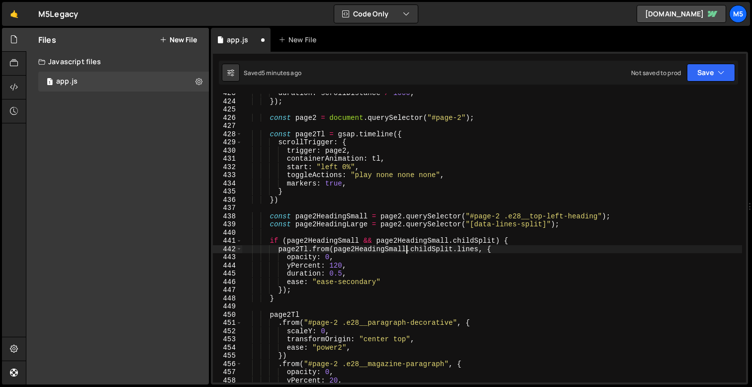
click at [411, 267] on div "duration : scrollDistance / 1000 , }) ; const page2 = document . querySelector …" at bounding box center [492, 241] width 500 height 305
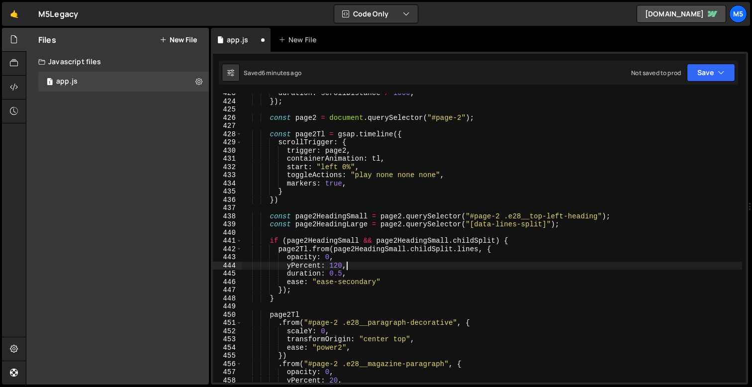
click at [402, 290] on div "duration : scrollDistance / 1000 , }) ; const page2 = document . querySelector …" at bounding box center [492, 241] width 500 height 305
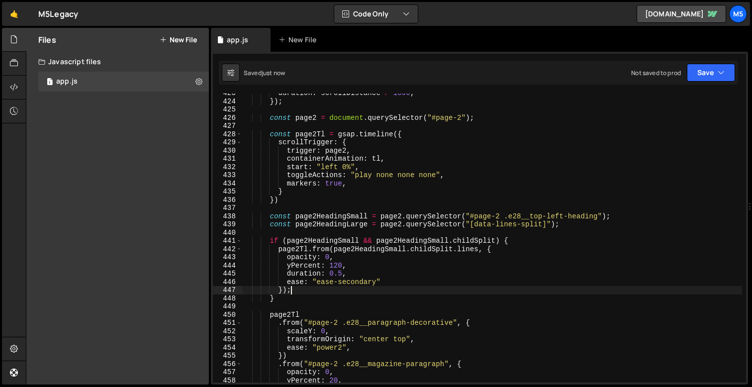
click at [406, 269] on div "duration : scrollDistance / 1000 , }) ; const page2 = document . querySelector …" at bounding box center [492, 241] width 500 height 305
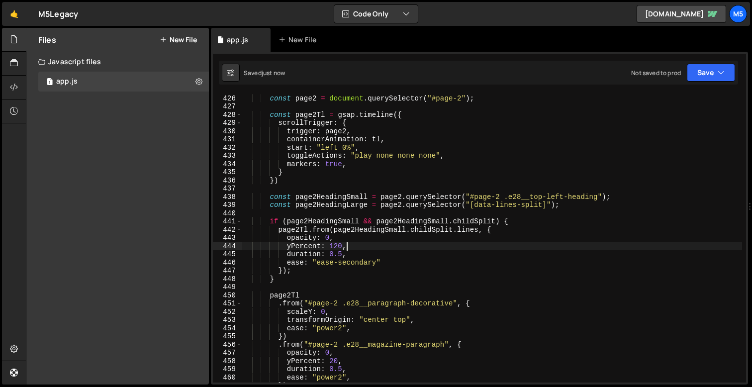
scroll to position [3488, 0]
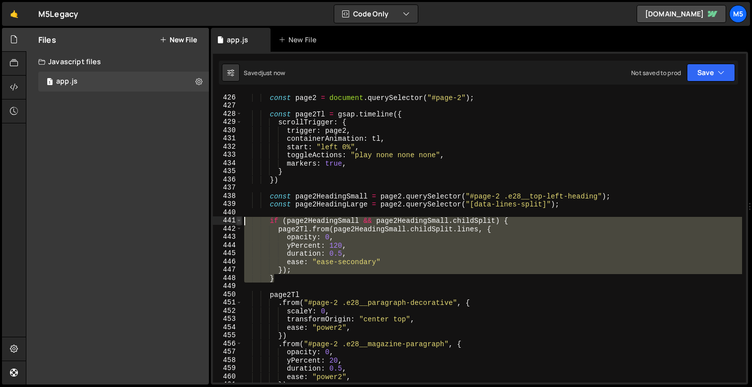
drag, startPoint x: 283, startPoint y: 278, endPoint x: 238, endPoint y: 218, distance: 74.6
click at [238, 218] on div "yPercent: 120, 426 427 428 429 430 431 432 433 434 435 436 437 438 439 440 441 …" at bounding box center [479, 238] width 533 height 289
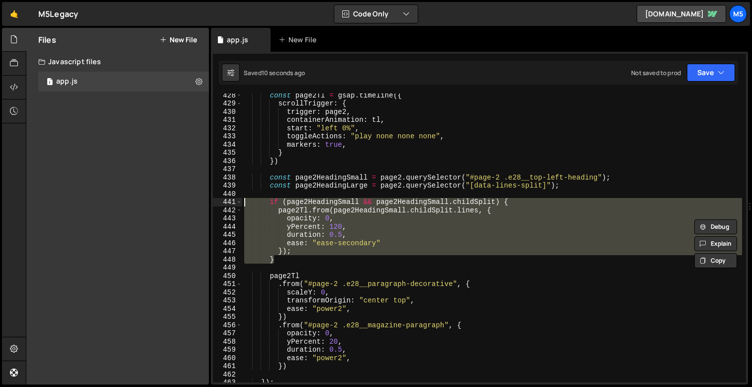
scroll to position [3507, 0]
click at [287, 259] on div "const page2Tl = gsap . timeline ({ scrollTrigger : { trigger : page2 , containe…" at bounding box center [492, 243] width 500 height 305
type textarea "}"
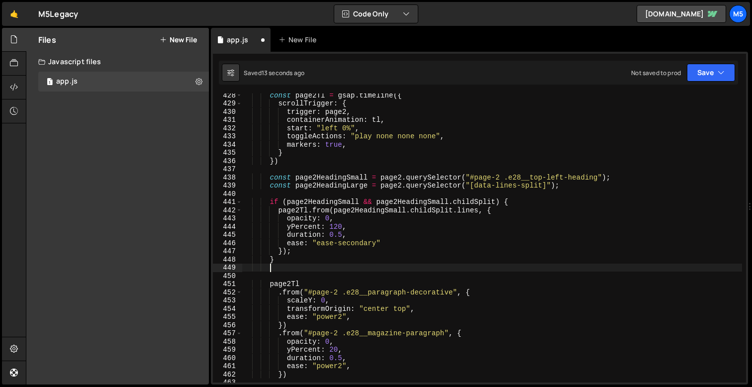
scroll to position [0, 1]
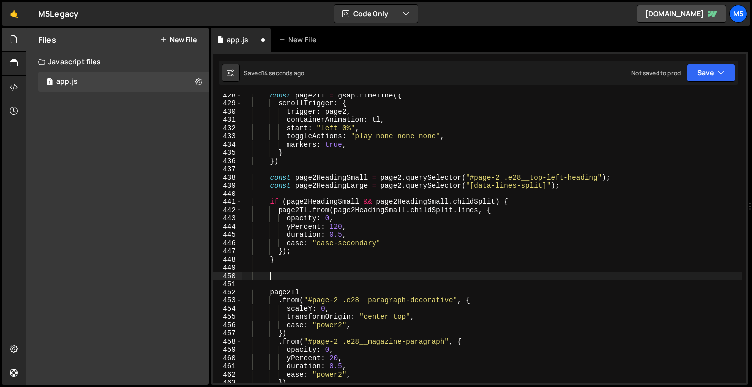
paste textarea "}"
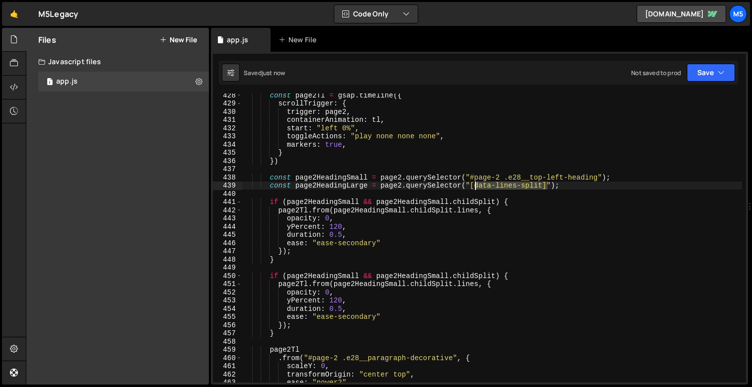
drag, startPoint x: 548, startPoint y: 186, endPoint x: 473, endPoint y: 185, distance: 75.6
click at [473, 185] on div "const page2Tl = gsap . timeline ({ scrollTrigger : { trigger : page2 , containe…" at bounding box center [492, 243] width 500 height 305
paste textarea "e28__magazine-heading"
click at [355, 202] on div "const page2Tl = gsap . timeline ({ scrollTrigger : { trigger : page2 , containe…" at bounding box center [492, 243] width 500 height 305
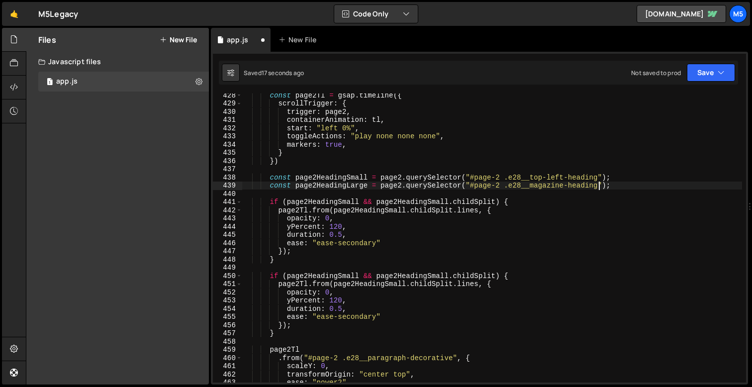
scroll to position [0, 18]
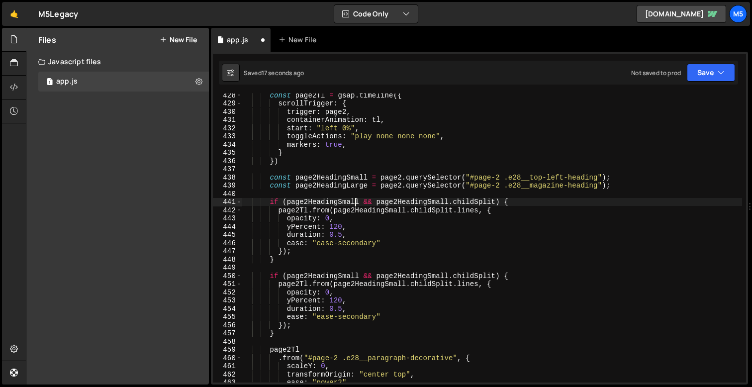
click at [355, 202] on div "const page2Tl = gsap . timeline ({ scrollTrigger : { trigger : page2 , containe…" at bounding box center [492, 243] width 500 height 305
click at [448, 201] on div "const page2Tl = gsap . timeline ({ scrollTrigger : { trigger : page2 , containe…" at bounding box center [492, 243] width 500 height 305
click at [395, 211] on div "const page2Tl = gsap . timeline ({ scrollTrigger : { trigger : page2 , containe…" at bounding box center [492, 243] width 500 height 305
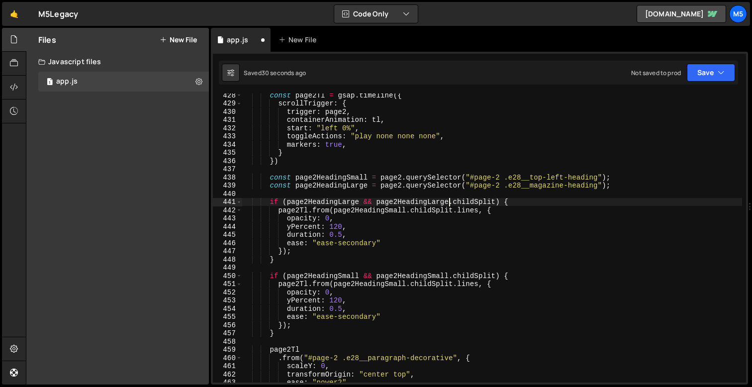
click at [395, 211] on div "const page2Tl = gsap . timeline ({ scrollTrigger : { trigger : page2 , containe…" at bounding box center [492, 243] width 500 height 305
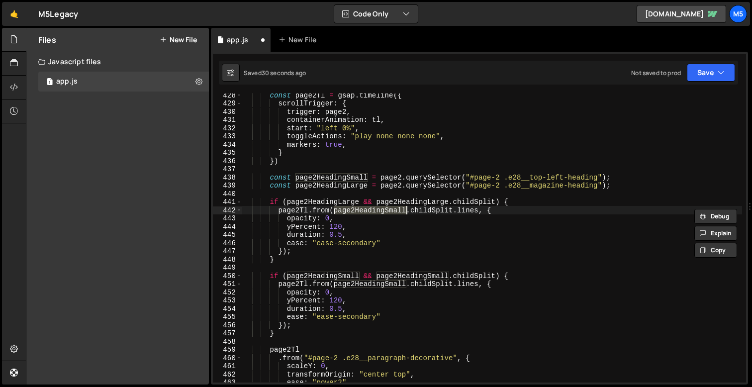
click at [408, 211] on div "const page2Tl = gsap . timeline ({ scrollTrigger : { trigger : page2 , containe…" at bounding box center [492, 243] width 500 height 305
click at [389, 256] on div "const page2Tl = gsap . timeline ({ scrollTrigger : { trigger : page2 , containe…" at bounding box center [492, 243] width 500 height 305
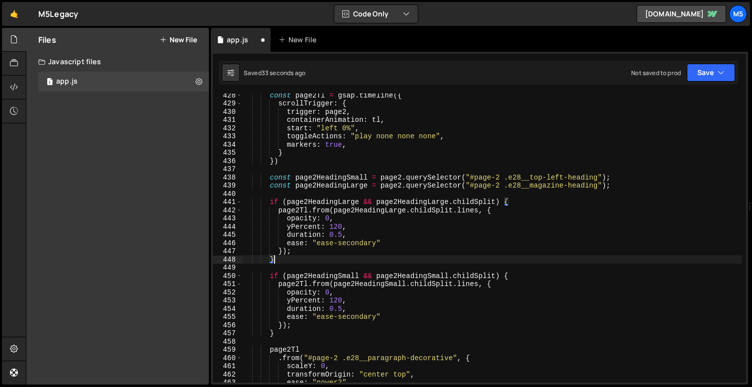
scroll to position [0, 1]
click at [356, 238] on div "const page2Tl = gsap . timeline ({ scrollTrigger : { trigger : page2 , containe…" at bounding box center [492, 243] width 500 height 305
type textarea "duration: 0.5,"
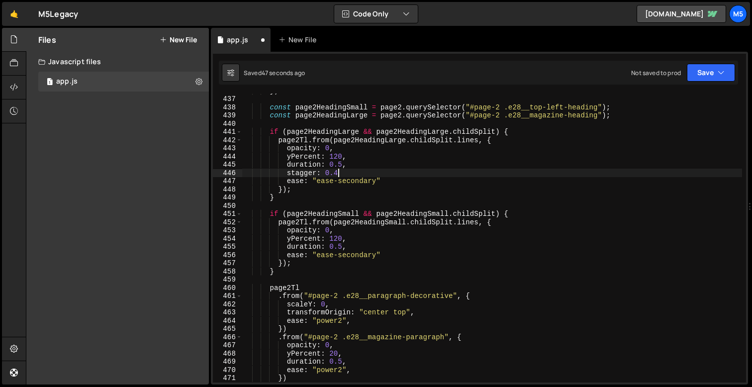
scroll to position [0, 6]
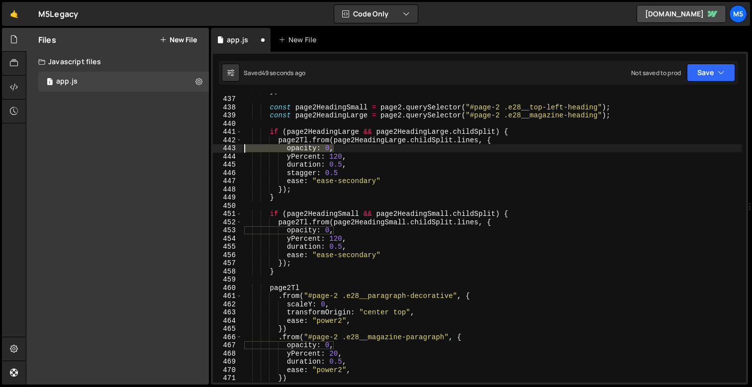
drag, startPoint x: 338, startPoint y: 147, endPoint x: 230, endPoint y: 146, distance: 107.9
click at [230, 146] on div "stagger: 0.5 436 437 438 439 440 441 442 443 444 445 446 447 448 449 450 451 45…" at bounding box center [479, 238] width 533 height 289
type textarea "opacity: 0,"
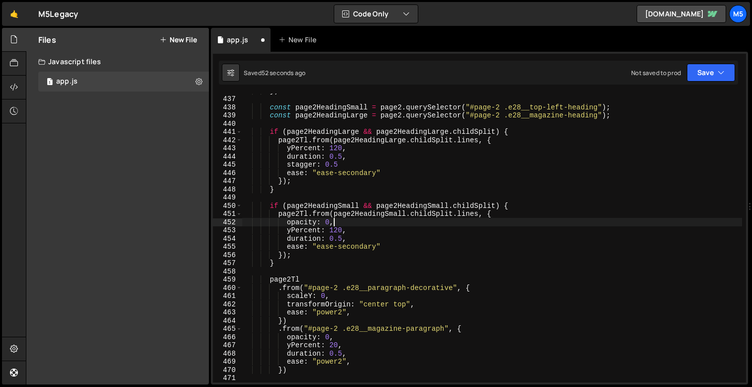
drag, startPoint x: 341, startPoint y: 223, endPoint x: 219, endPoint y: 223, distance: 121.4
click at [219, 223] on div "page2Tl.from(page2HeadingLarge.childSplit.lines, { 436 437 438 439 440 441 442 …" at bounding box center [479, 238] width 533 height 289
type textarea "opacity: 0,"
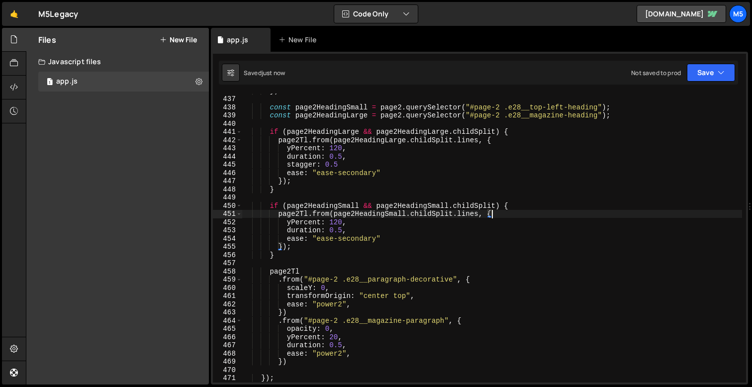
click at [377, 227] on div "}) const page2HeadingSmall = page2 . querySelector ( "#page-2 .e28__top-left-he…" at bounding box center [492, 239] width 500 height 305
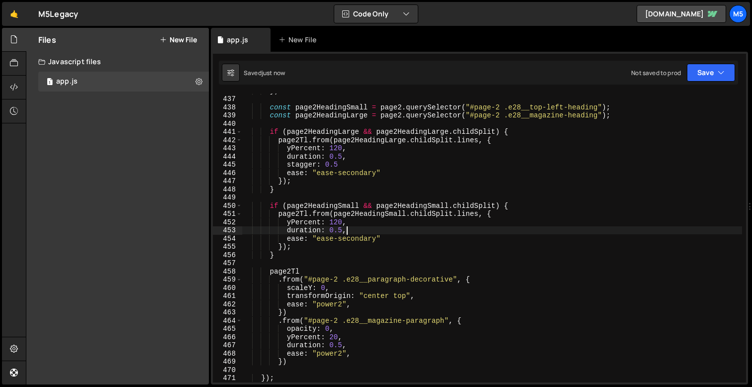
click at [347, 166] on div "}) const page2HeadingSmall = page2 . querySelector ( "#page-2 .e28__top-left-he…" at bounding box center [492, 239] width 500 height 305
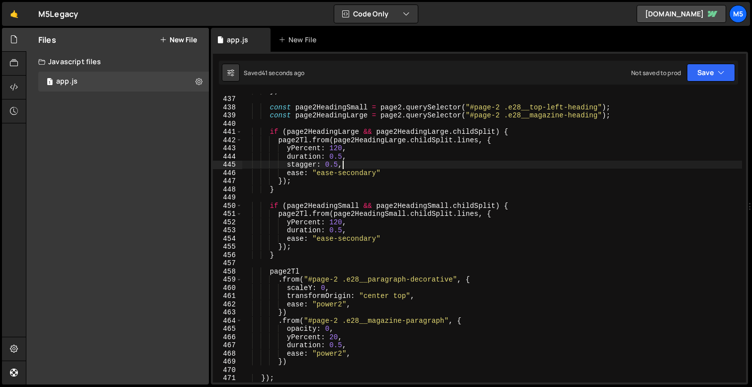
scroll to position [3568, 0]
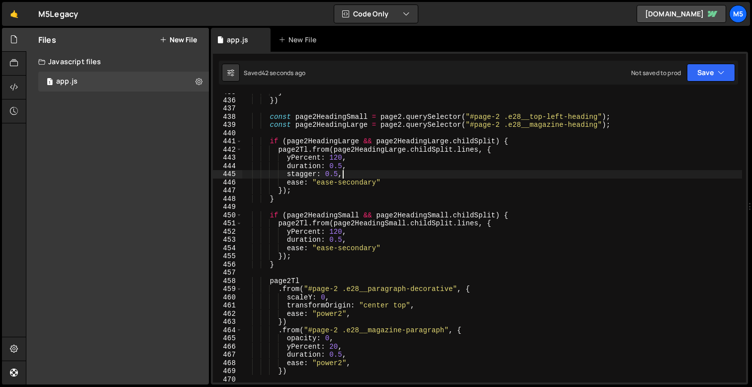
click at [336, 176] on div "} }) const page2HeadingSmall = page2 . querySelector ( "#page-2 .e28__top-left-…" at bounding box center [492, 240] width 500 height 305
click at [345, 165] on div "} }) const page2HeadingSmall = page2 . querySelector ( "#page-2 .e28__top-left-…" at bounding box center [492, 240] width 500 height 305
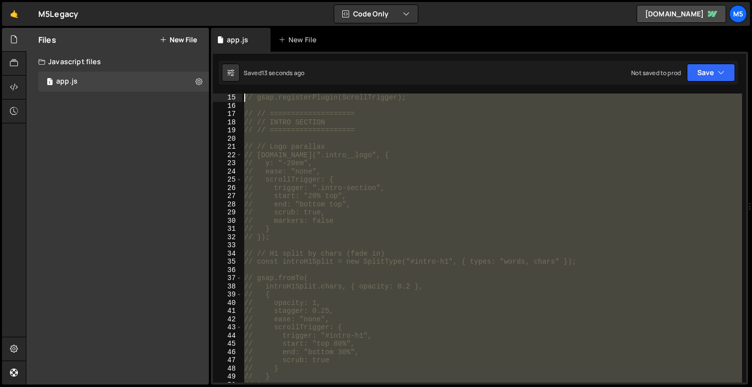
scroll to position [0, 0]
drag, startPoint x: 292, startPoint y: 177, endPoint x: 242, endPoint y: -6, distance: 189.6
click at [242, 0] on html "Projects Community Library Blog M5 Projects Your Teams Account Upgrade Logout" at bounding box center [376, 193] width 752 height 387
type textarea "// // ==================== // // LENIS SETUP"
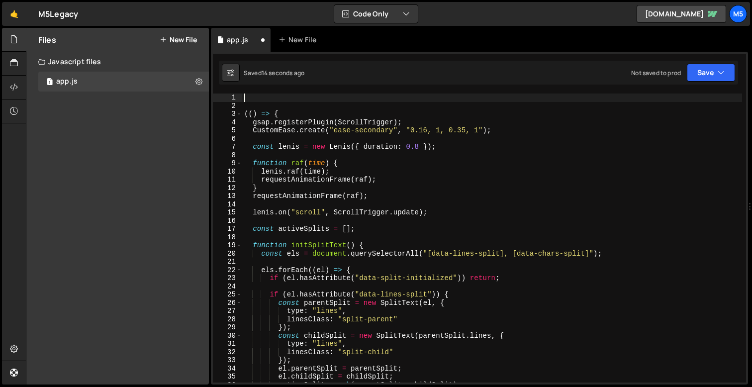
type textarea "(() => {"
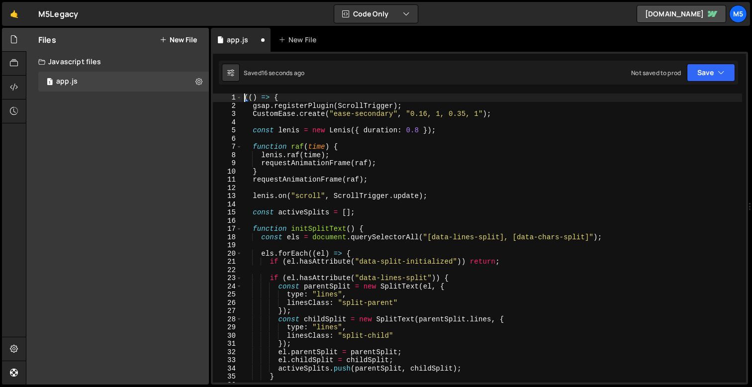
click at [335, 189] on div "(( ) => { gsap . registerPlugin ( ScrollTrigger ) ; CustomEase . create ( "ease…" at bounding box center [492, 246] width 500 height 305
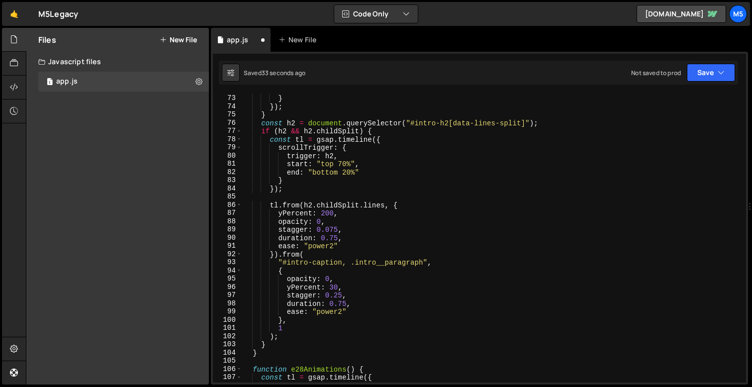
scroll to position [590, 0]
click at [316, 244] on div "scrub : true } }) ; } const h2 = document . querySelector ( "#intro-h2[data-lin…" at bounding box center [492, 238] width 500 height 305
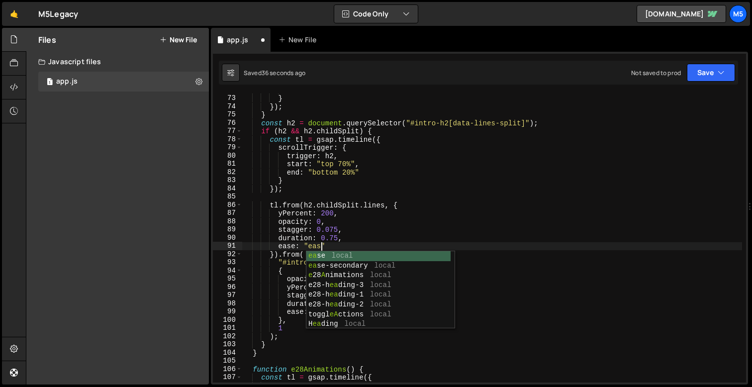
scroll to position [0, 5]
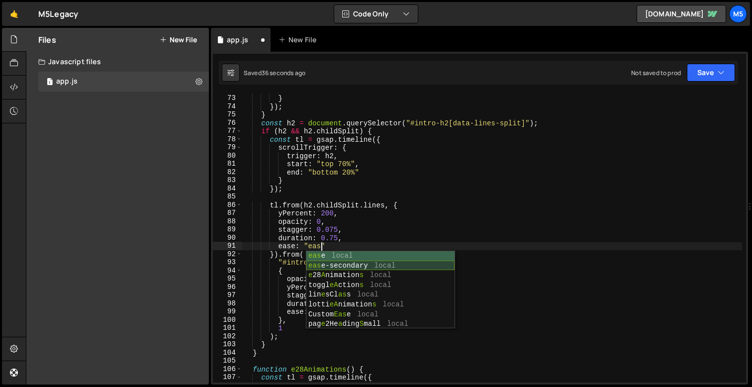
click at [353, 266] on div "eas e local eas e-secondary local e 28 A nimation s local toggl eA ction s loca…" at bounding box center [380, 299] width 148 height 97
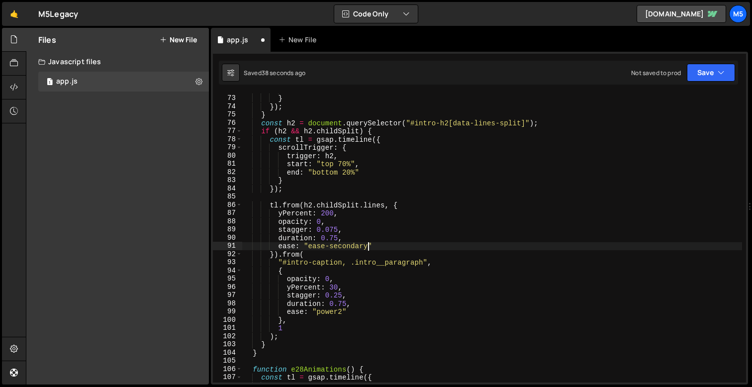
click at [341, 311] on div "scrub : true } }) ; } const h2 = document . querySelector ( "#intro-h2[data-lin…" at bounding box center [492, 238] width 500 height 305
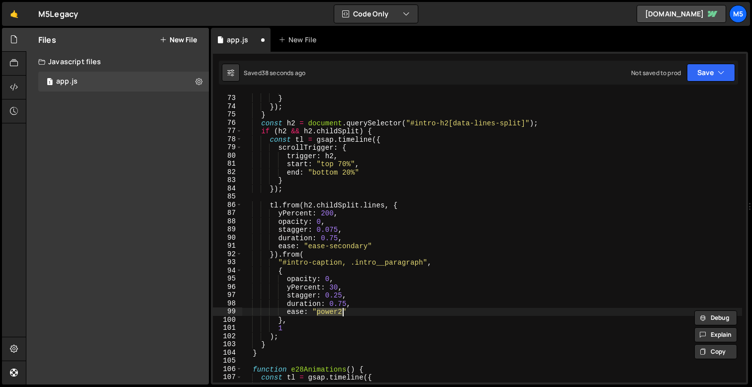
click at [330, 313] on div "scrub : true } }) ; } const h2 = document . querySelector ( "#intro-h2[data-lin…" at bounding box center [492, 238] width 500 height 305
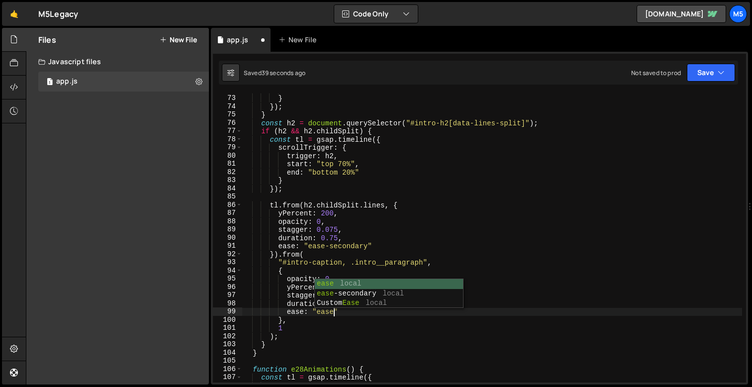
scroll to position [0, 6]
click at [356, 295] on div "ease local ease -secondary local Custom Ease local" at bounding box center [389, 303] width 148 height 49
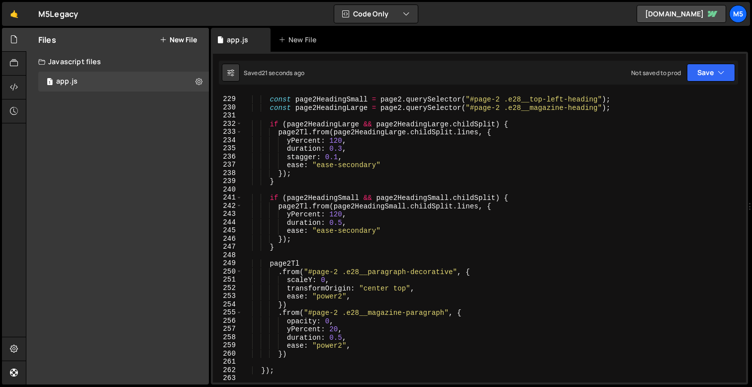
scroll to position [1872, 0]
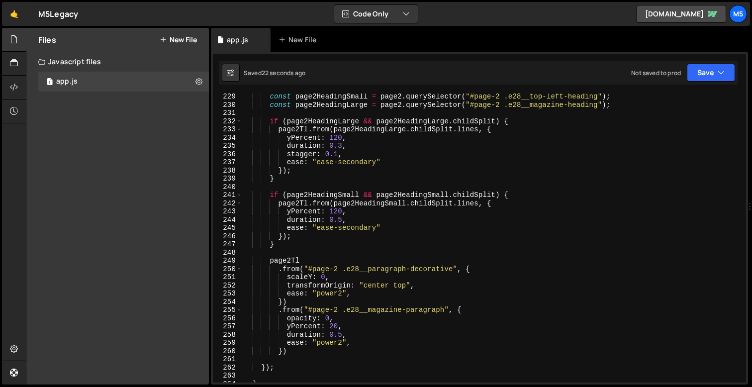
click at [356, 158] on div "const page2HeadingSmall = page2 . querySelector ( "#page-2 .e28__top-left-headi…" at bounding box center [492, 245] width 500 height 305
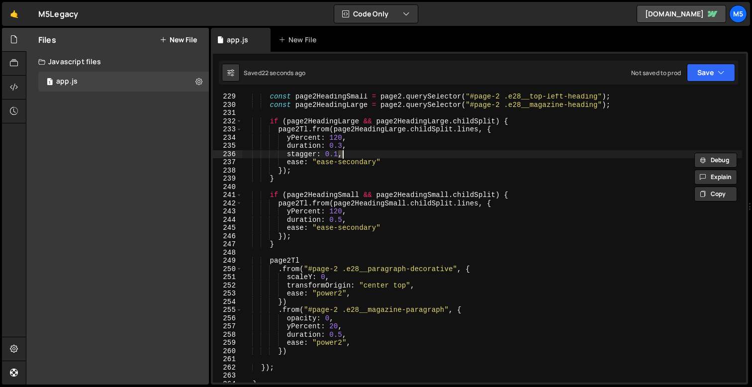
click at [354, 164] on div "const page2HeadingSmall = page2 . querySelector ( "#page-2 .e28__top-left-headi…" at bounding box center [492, 245] width 500 height 305
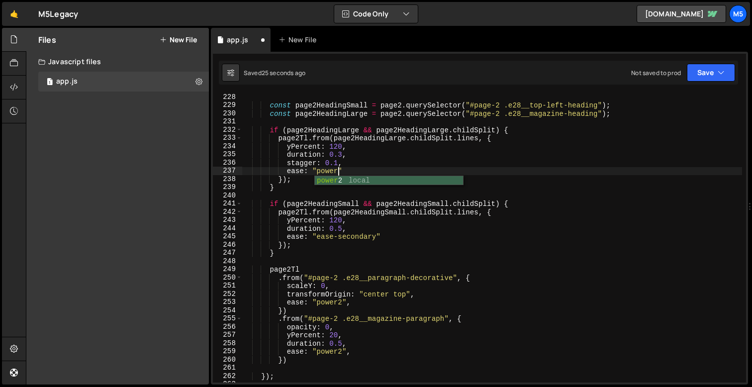
scroll to position [0, 6]
click at [345, 239] on div "const page2HeadingSmall = page2 . querySelector ( "#page-2 .e28__top-left-headi…" at bounding box center [492, 245] width 500 height 305
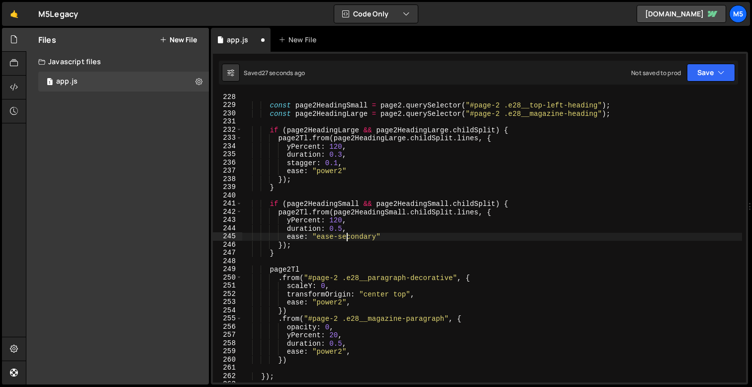
click at [345, 239] on div "const page2HeadingSmall = page2 . querySelector ( "#page-2 .e28__top-left-headi…" at bounding box center [492, 245] width 500 height 305
click at [343, 155] on div "const page2HeadingSmall = page2 . querySelector ( "#page-2 .e28__top-left-headi…" at bounding box center [492, 245] width 500 height 305
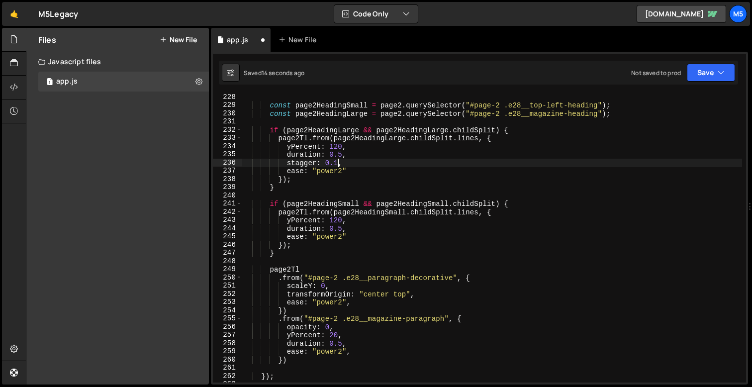
scroll to position [0, 6]
click at [341, 228] on div "const page2HeadingSmall = page2 . querySelector ( "#page-2 .e28__top-left-headi…" at bounding box center [492, 245] width 500 height 305
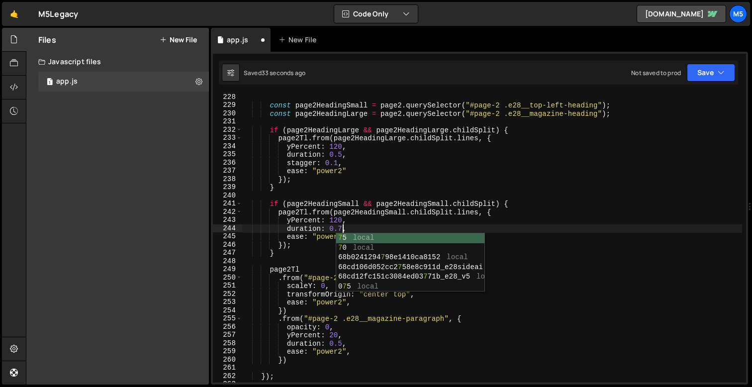
scroll to position [0, 7]
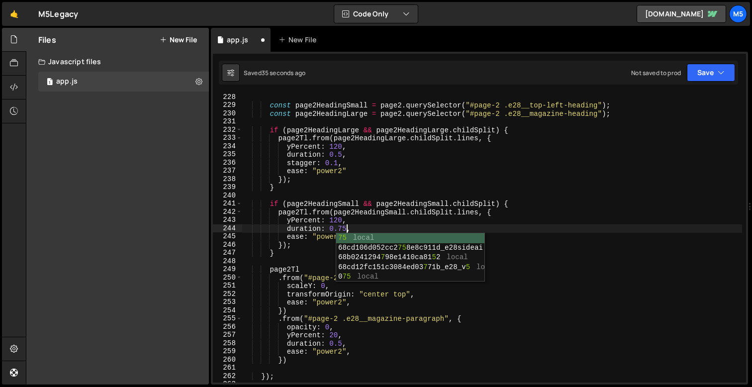
click at [336, 165] on div "const page2HeadingSmall = page2 . querySelector ( "#page-2 .e28__top-left-headi…" at bounding box center [492, 245] width 500 height 305
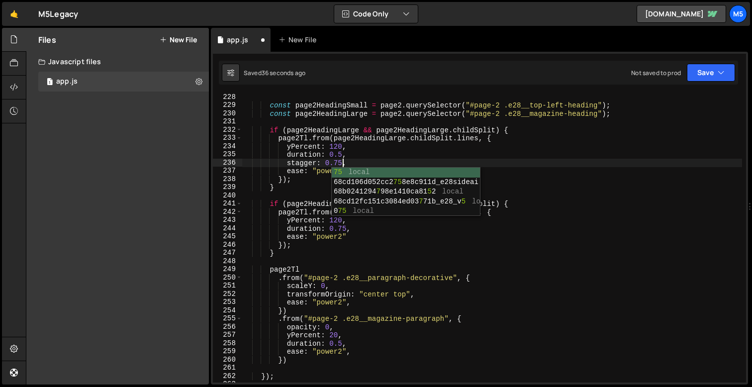
scroll to position [0, 6]
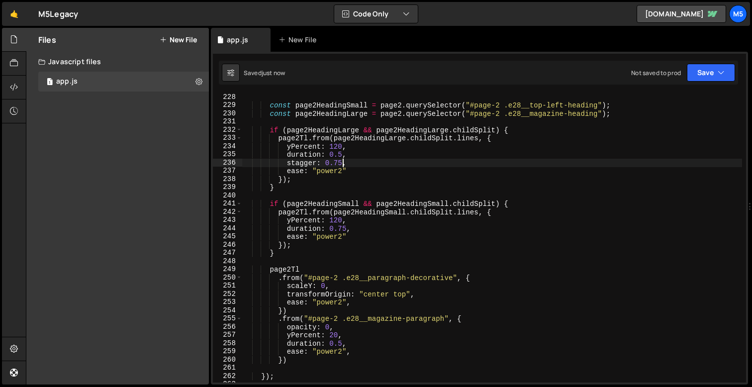
click at [331, 177] on div "const page2HeadingSmall = page2 . querySelector ( "#page-2 .e28__top-left-headi…" at bounding box center [492, 245] width 500 height 305
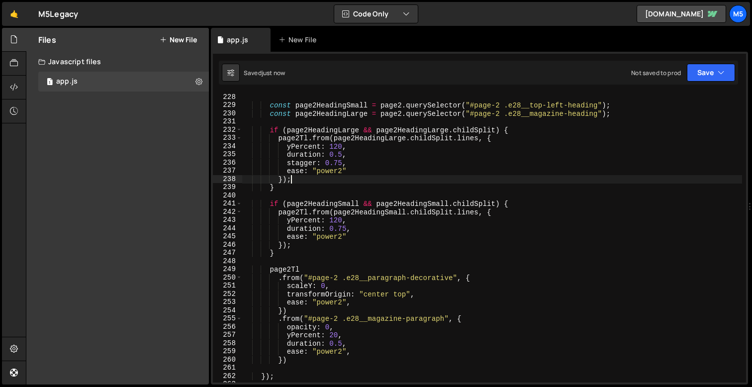
click at [335, 170] on div "const page2HeadingSmall = page2 . querySelector ( "#page-2 .e28__top-left-headi…" at bounding box center [492, 245] width 500 height 305
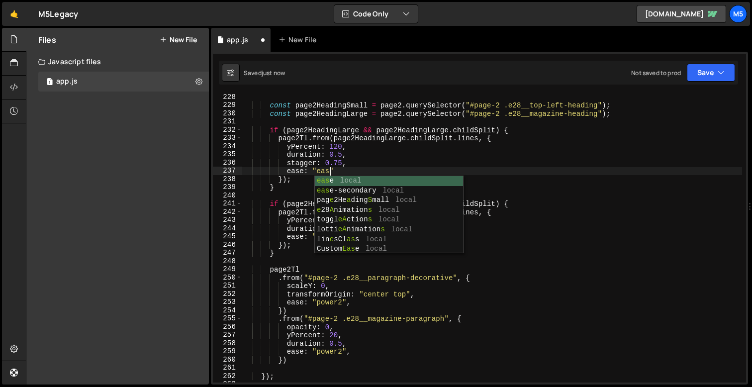
scroll to position [0, 6]
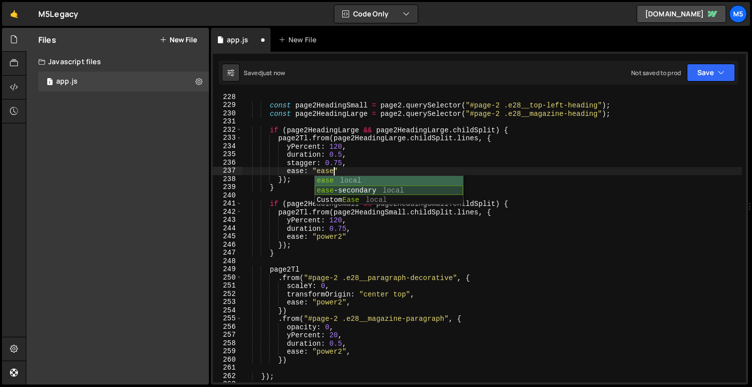
click at [375, 192] on div "ease local ease -secondary local Custom Ease local" at bounding box center [389, 200] width 148 height 49
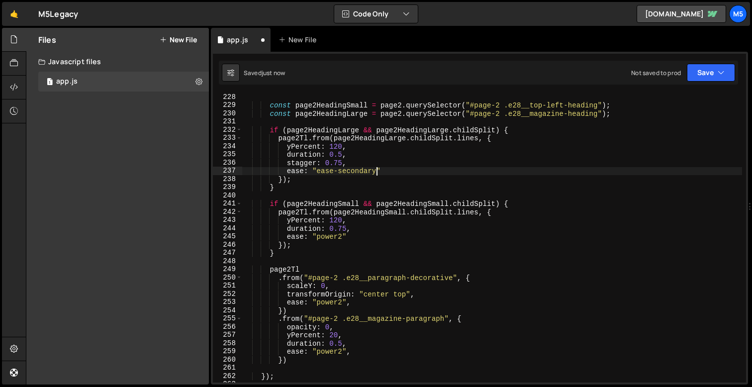
click at [328, 236] on div "const page2HeadingSmall = page2 . querySelector ( "#page-2 .e28__top-left-headi…" at bounding box center [492, 245] width 500 height 305
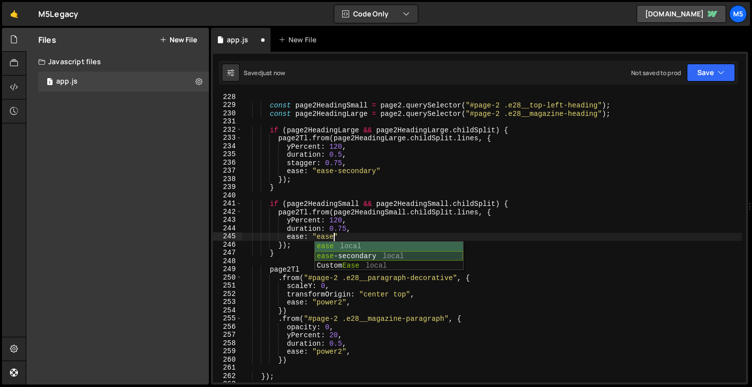
click at [347, 252] on div "ease local ease -secondary local Custom Ease local" at bounding box center [389, 266] width 148 height 49
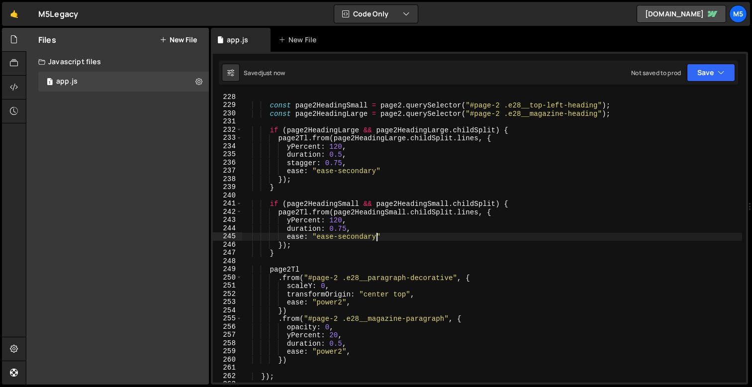
click at [343, 227] on div "const page2HeadingSmall = page2 . querySelector ( "#page-2 .e28__top-left-headi…" at bounding box center [492, 245] width 500 height 305
click at [353, 172] on div "const page2HeadingSmall = page2 . querySelector ( "#page-2 .e28__top-left-headi…" at bounding box center [492, 245] width 500 height 305
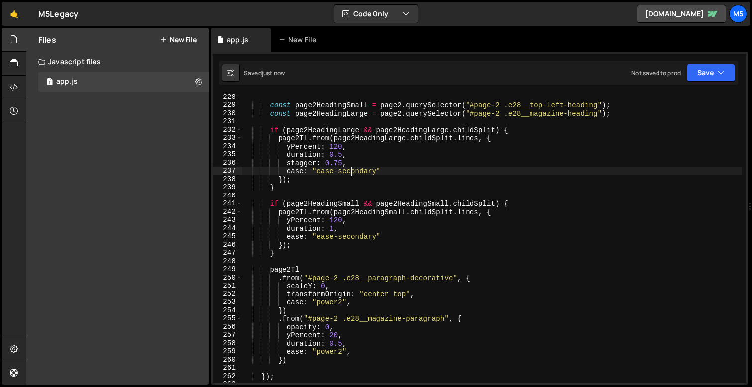
click at [353, 172] on div "const page2HeadingSmall = page2 . querySelector ( "#page-2 .e28__top-left-headi…" at bounding box center [492, 245] width 500 height 305
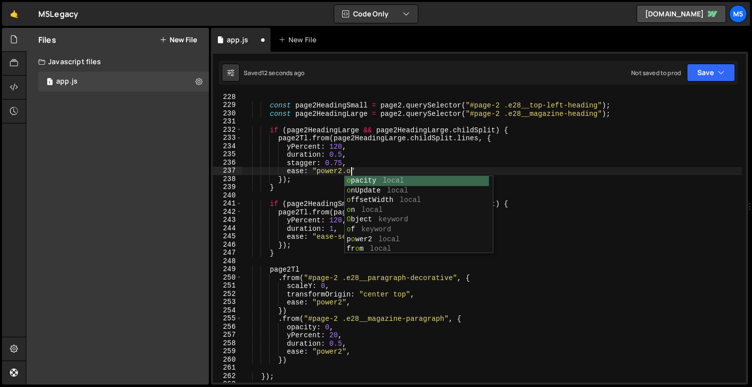
scroll to position [0, 7]
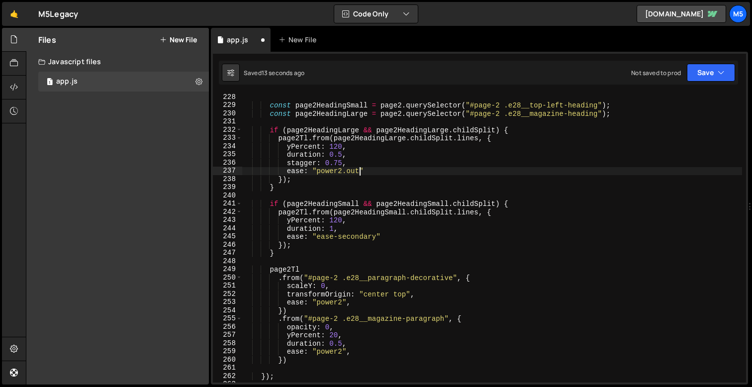
click at [348, 243] on div "const page2HeadingSmall = page2 . querySelector ( "#page-2 .e28__top-left-headi…" at bounding box center [492, 245] width 500 height 305
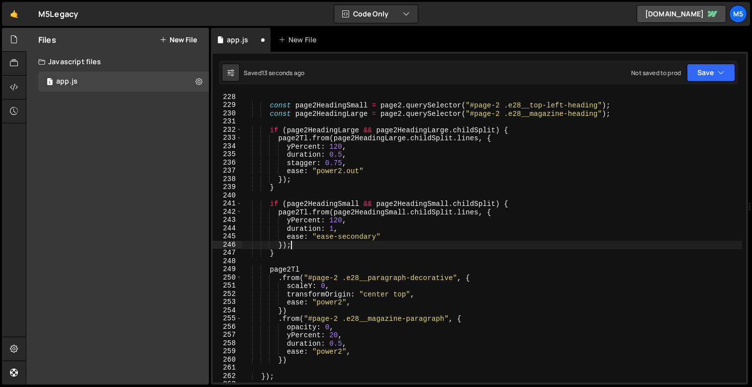
scroll to position [0, 2]
click at [357, 240] on div "const page2HeadingSmall = page2 . querySelector ( "#page-2 .e28__top-left-headi…" at bounding box center [492, 245] width 500 height 305
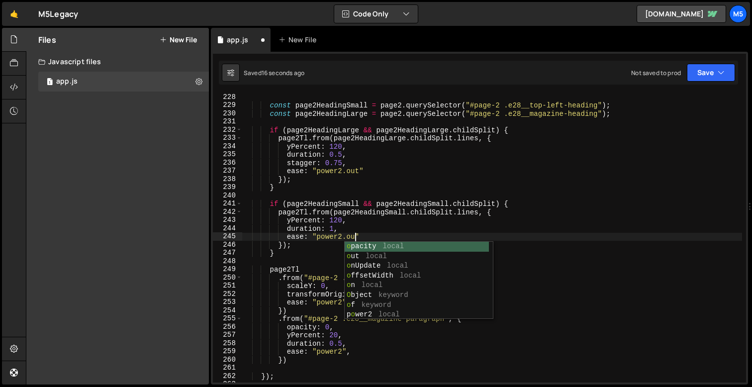
scroll to position [0, 7]
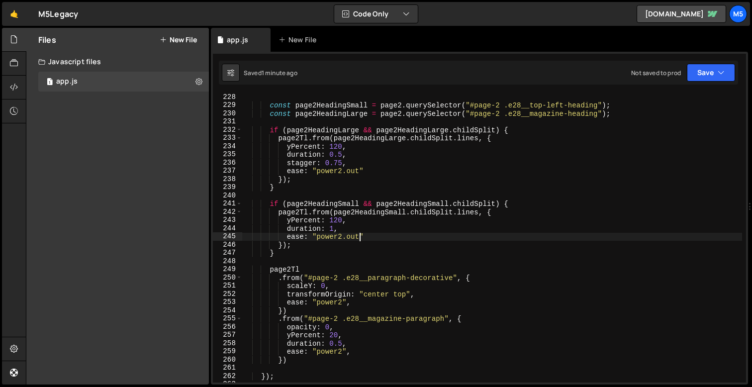
click at [341, 234] on div "const page2HeadingSmall = page2 . querySelector ( "#page-2 .e28__top-left-headi…" at bounding box center [492, 245] width 500 height 305
click at [333, 231] on div "const page2HeadingSmall = page2 . querySelector ( "#page-2 .e28__top-left-headi…" at bounding box center [492, 245] width 500 height 305
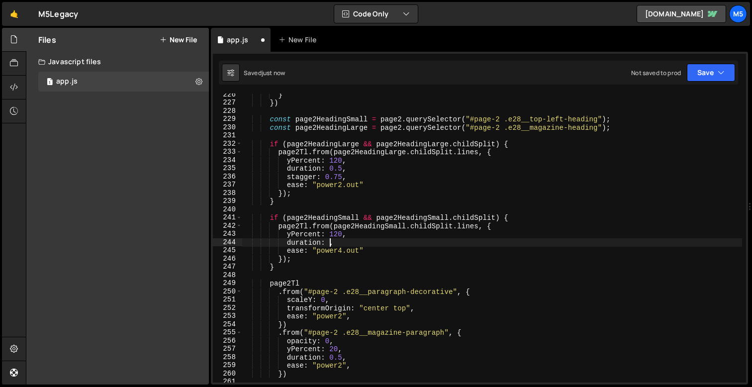
scroll to position [1850, 0]
type textarea "duration: 1,"
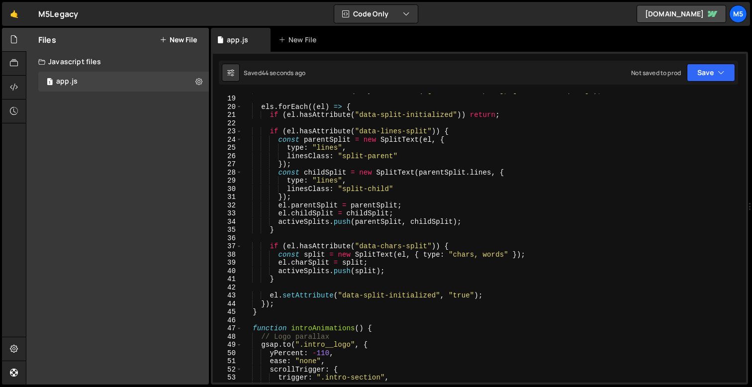
scroll to position [0, 0]
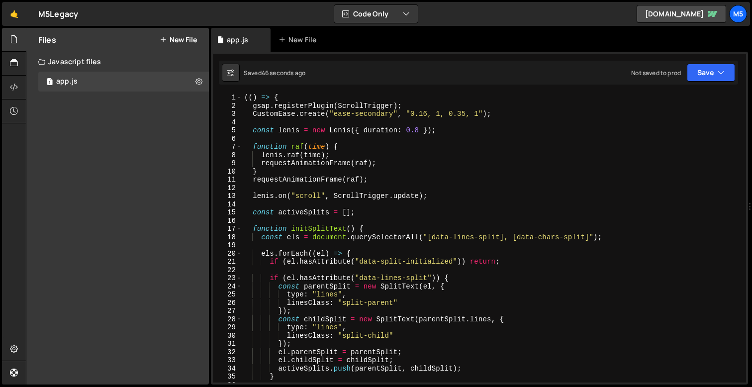
click at [503, 119] on div "(( ) => { gsap . registerPlugin ( ScrollTrigger ) ; CustomEase . create ( "ease…" at bounding box center [492, 246] width 500 height 305
click at [519, 113] on div "(( ) => { gsap . registerPlugin ( ScrollTrigger ) ; CustomEase . create ( "ease…" at bounding box center [492, 246] width 500 height 305
type textarea "CustomEase.create("ease-secondary", "0.16, 1, 0.35, 1");"
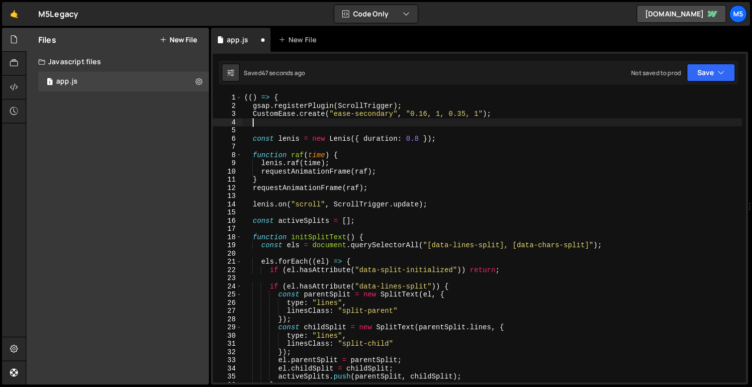
paste textarea "CustomEase.create("primary-ease", "0.62, 0.05, 0.01, 0.99");"
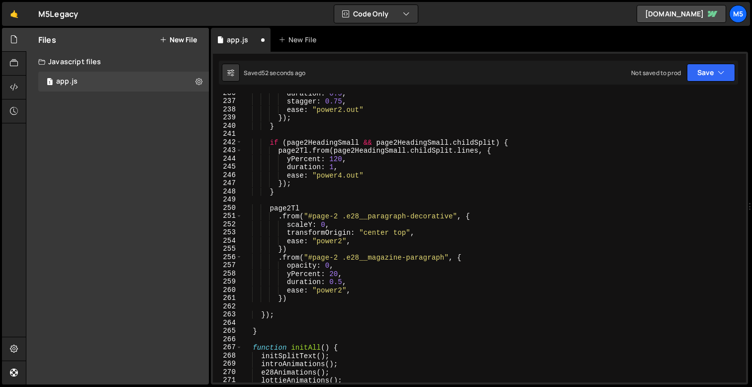
scroll to position [1934, 0]
click at [335, 178] on div "duration : 0.5 , stagger : 0.75 , ease : "power2.out" }) ; } if ( page2HeadingS…" at bounding box center [492, 241] width 500 height 305
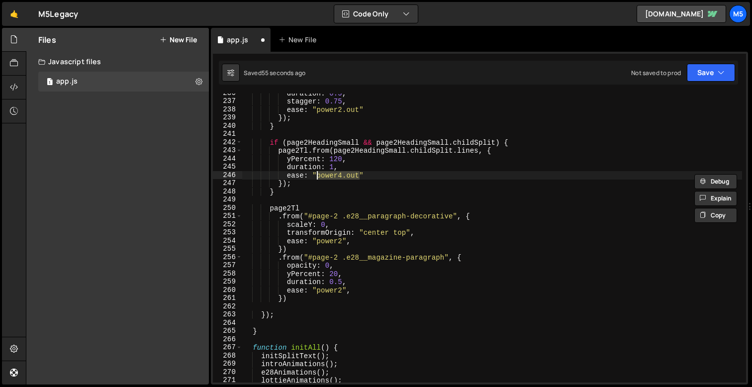
drag, startPoint x: 360, startPoint y: 175, endPoint x: 317, endPoint y: 175, distance: 43.3
click at [317, 175] on div "duration : 0.5 , stagger : 0.75 , ease : "power2.out" }) ; } if ( page2HeadingS…" at bounding box center [492, 241] width 500 height 305
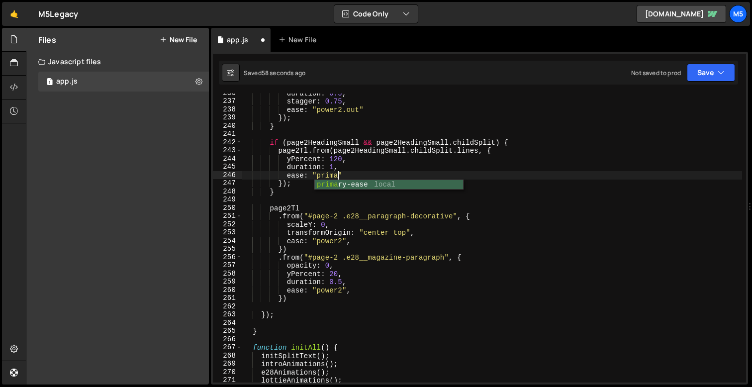
scroll to position [0, 6]
click at [333, 166] on div "duration : 0.5 , stagger : 0.75 , ease : "power2.out" }) ; } if ( page2HeadingS…" at bounding box center [492, 241] width 500 height 305
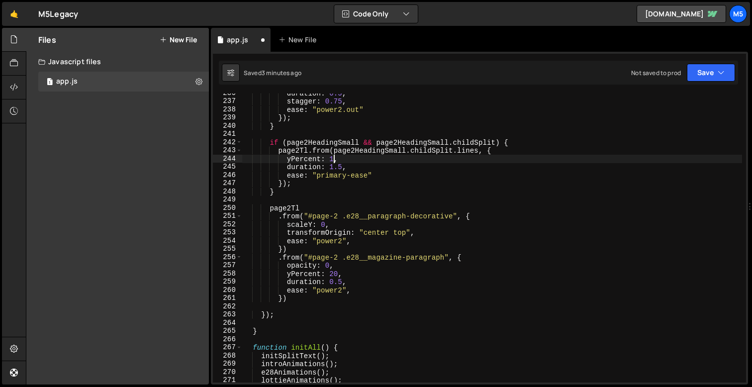
scroll to position [0, 6]
click at [333, 180] on div "duration : 0.5 , stagger : 0.75 , ease : "power2.out" }) ; } if ( page2HeadingS…" at bounding box center [492, 241] width 500 height 305
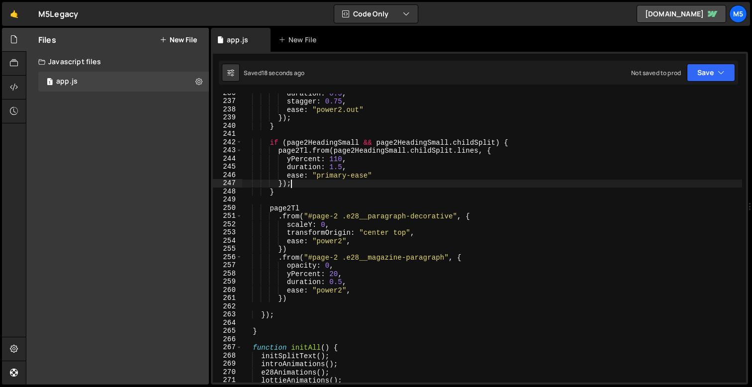
click at [352, 174] on div "duration : 0.5 , stagger : 0.75 , ease : "power2.out" }) ; } if ( page2HeadingS…" at bounding box center [492, 241] width 500 height 305
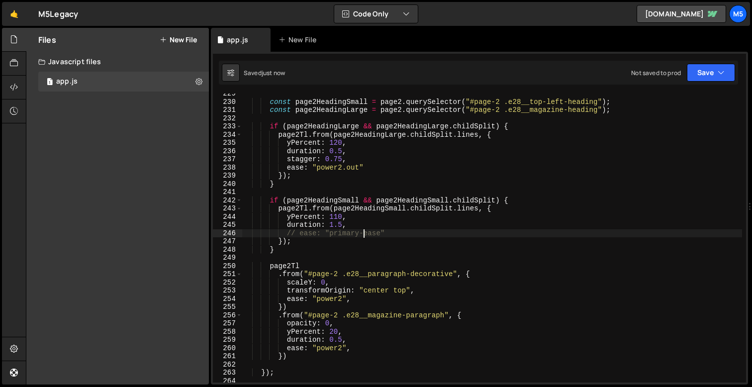
scroll to position [1865, 0]
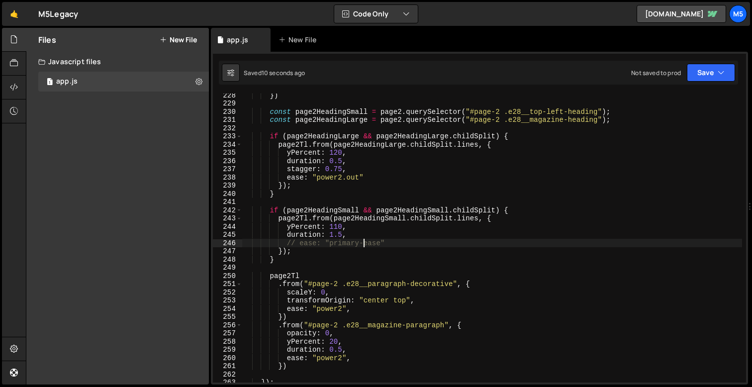
click at [326, 237] on div "}) const page2HeadingSmall = page2 . querySelector ( "#page-2 .e28__top-left-he…" at bounding box center [492, 243] width 500 height 305
click at [308, 243] on div "}) const page2HeadingSmall = page2 . querySelector ( "#page-2 .e28__top-left-he…" at bounding box center [492, 243] width 500 height 305
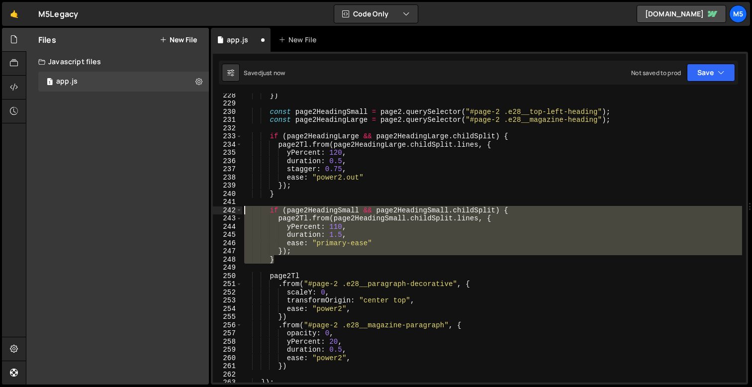
drag, startPoint x: 285, startPoint y: 261, endPoint x: 233, endPoint y: 211, distance: 71.4
click at [233, 211] on div "ease: "primary-ease" 228 229 230 231 232 233 234 235 236 237 238 239 240 241 24…" at bounding box center [479, 238] width 533 height 289
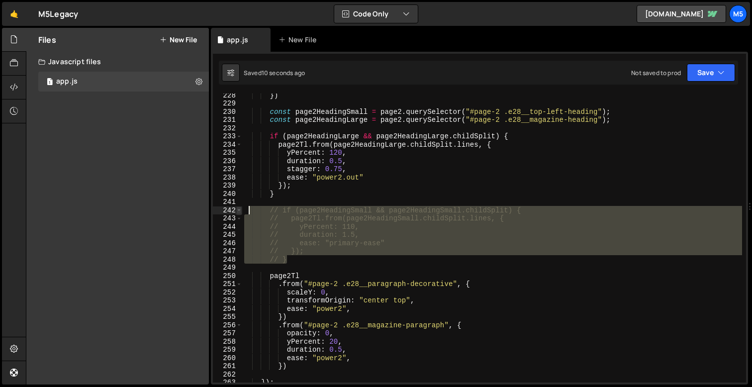
drag, startPoint x: 297, startPoint y: 257, endPoint x: 241, endPoint y: 210, distance: 73.4
click at [241, 210] on div "// if (page2HeadingSmall && page2HeadingSmall.childSplit) { 228 229 230 231 232…" at bounding box center [479, 238] width 533 height 289
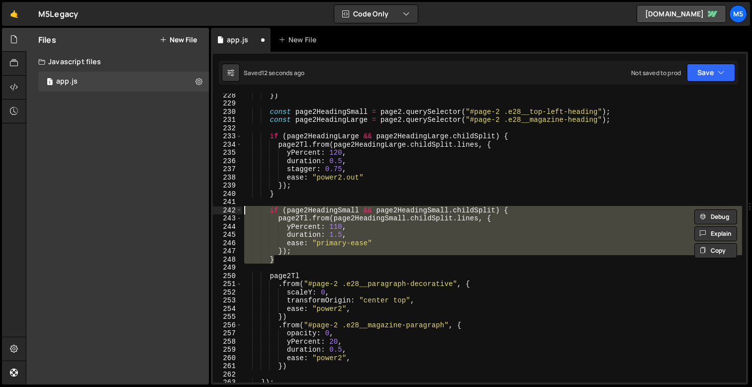
click at [343, 247] on div "}) const page2HeadingSmall = page2 . querySelector ( "#page-2 .e28__top-left-he…" at bounding box center [492, 243] width 500 height 305
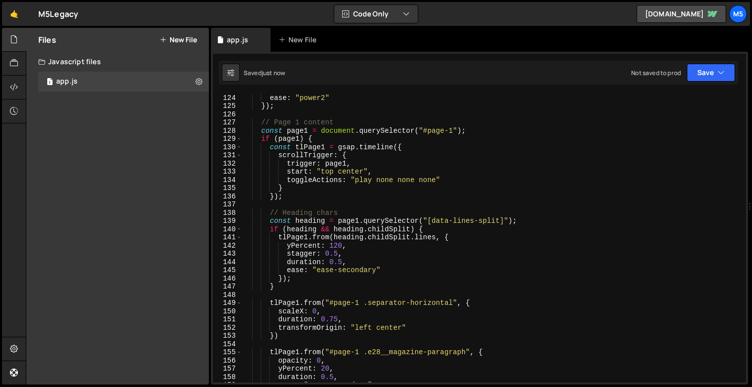
scroll to position [1021, 0]
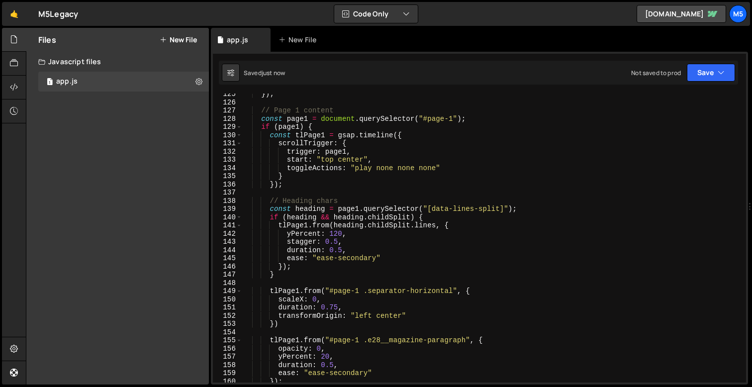
click at [338, 233] on div "}) ; // Page 1 content const page1 = document . querySelector ( "#page-1" ) ; i…" at bounding box center [492, 242] width 500 height 305
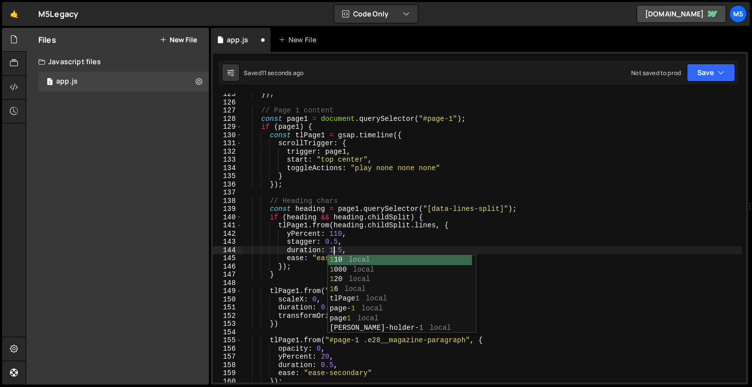
scroll to position [0, 0]
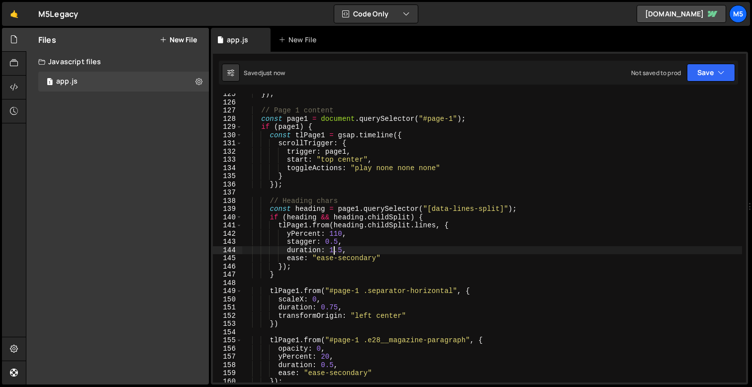
click at [353, 258] on div "}) ; // Page 1 content const page1 = document . querySelector ( "#page-1" ) ; i…" at bounding box center [492, 242] width 500 height 305
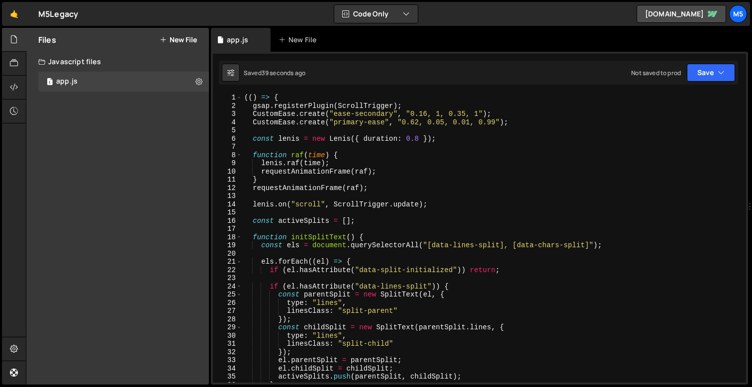
click at [512, 122] on div "(( ) => { gsap . registerPlugin ( ScrollTrigger ) ; CustomEase . create ( "ease…" at bounding box center [492, 246] width 500 height 305
type textarea "CustomEase.create("primary-ease", "0.62, 0.05, 0.01, 0.99");"
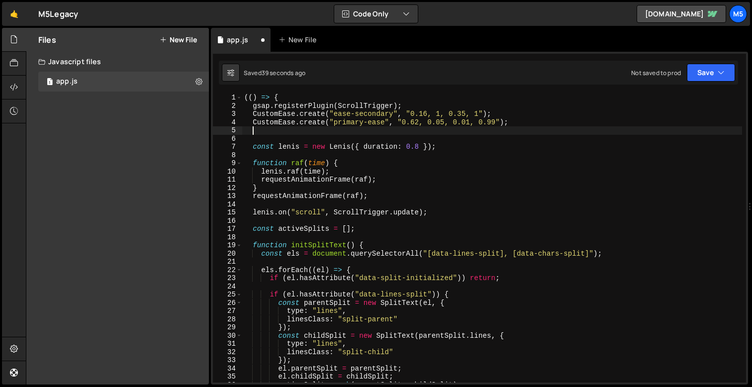
paste textarea "CustomEase.create("primary-ease-out", ".34, 1.56, 0.64, 1");"
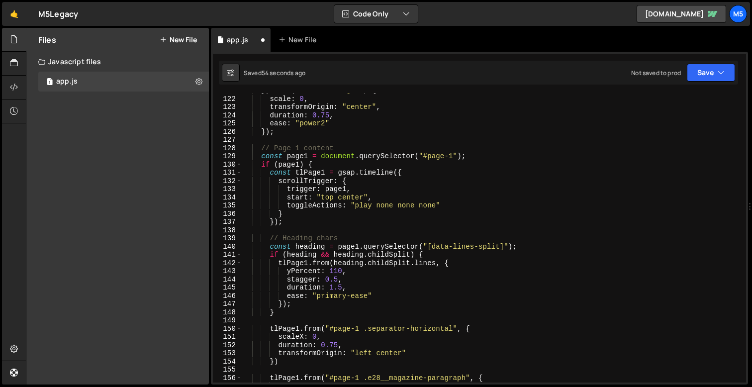
scroll to position [1006, 0]
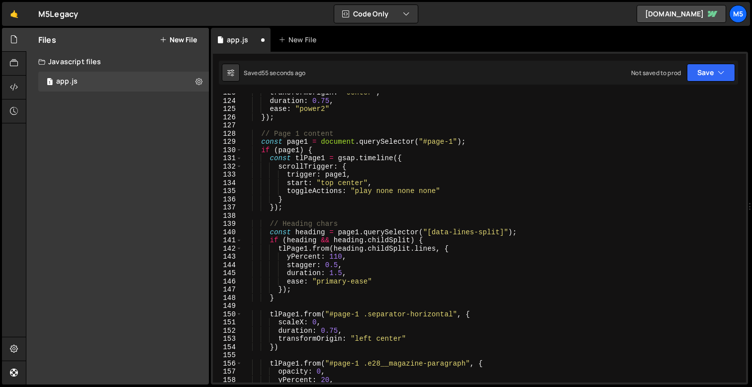
click at [357, 283] on div "transformOrigin : "center" , duration : 0.75 , ease : "power2" }) ; // Page 1 c…" at bounding box center [492, 241] width 500 height 305
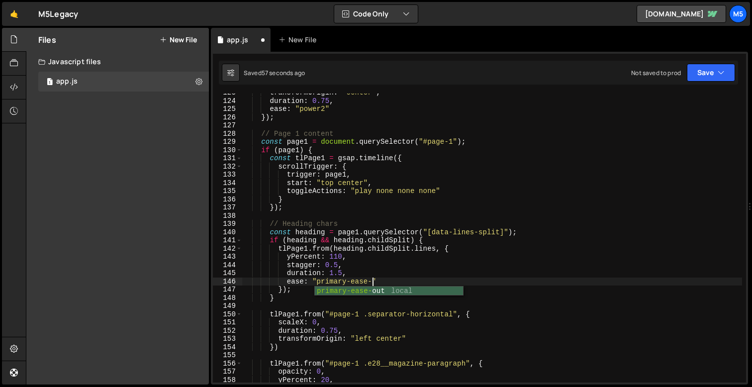
scroll to position [0, 9]
drag, startPoint x: 394, startPoint y: 282, endPoint x: 250, endPoint y: 282, distance: 144.3
click at [250, 282] on div "transformOrigin : "center" , duration : 0.75 , ease : "power2" }) ; // Page 1 c…" at bounding box center [492, 241] width 500 height 305
click at [363, 288] on div "transformOrigin : "center" , duration : 0.75 , ease : "power2" }) ; // Page 1 c…" at bounding box center [492, 241] width 500 height 305
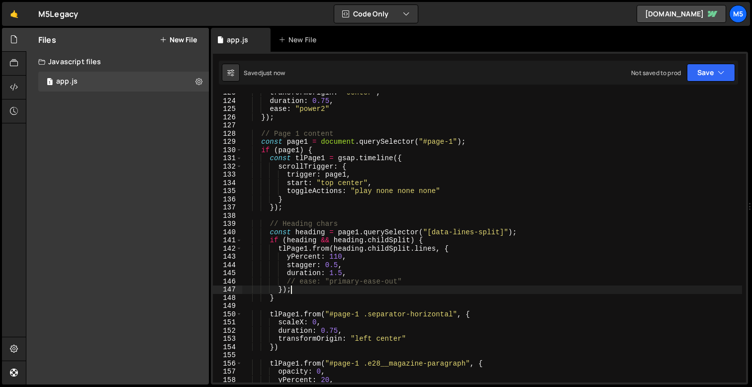
scroll to position [0, 2]
click at [369, 286] on div "transformOrigin : "center" , duration : 0.75 , ease : "power2" }) ; // Page 1 c…" at bounding box center [492, 241] width 500 height 305
click at [378, 281] on div "transformOrigin : "center" , duration : 0.75 , ease : "power2" }) ; // Page 1 c…" at bounding box center [492, 241] width 500 height 305
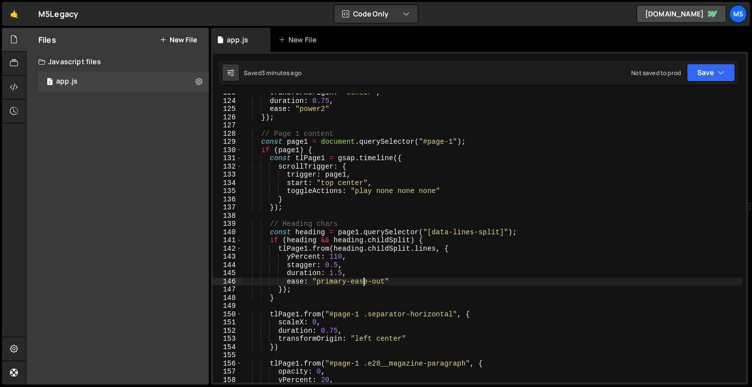
click at [385, 281] on div "transformOrigin : "center" , duration : 0.75 , ease : "power2" }) ; // Page 1 c…" at bounding box center [492, 241] width 500 height 305
click at [354, 283] on div "transformOrigin : "center" , duration : 0.75 , ease : "power2" }) ; // Page 1 c…" at bounding box center [492, 241] width 500 height 305
drag, startPoint x: 368, startPoint y: 282, endPoint x: 319, endPoint y: 281, distance: 49.3
click at [319, 281] on div "transformOrigin : "center" , duration : 0.75 , ease : "power2" }) ; // Page 1 c…" at bounding box center [492, 241] width 500 height 305
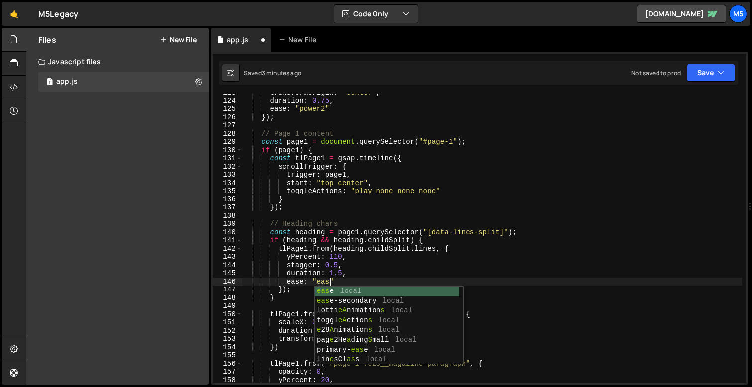
scroll to position [0, 6]
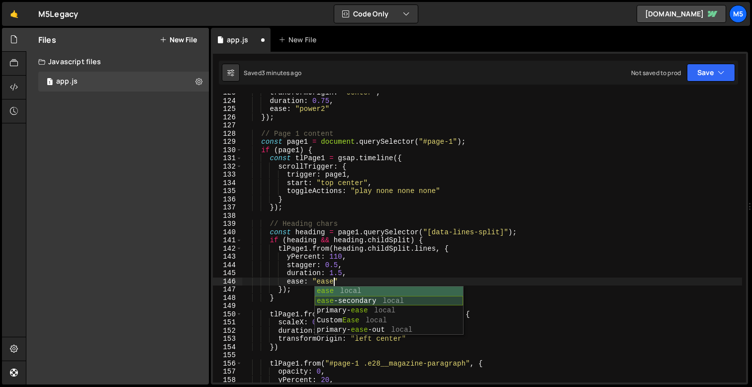
click at [357, 301] on div "ease local ease -secondary local primary- ease local Custom Ease local primary-…" at bounding box center [389, 321] width 148 height 68
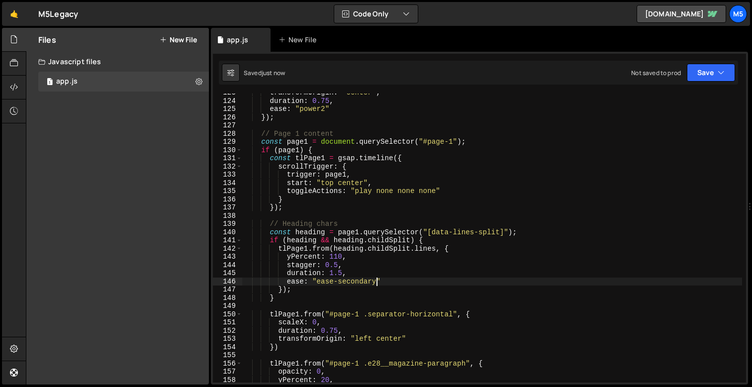
click at [341, 272] on div "transformOrigin : "center" , duration : 0.75 , ease : "power2" }) ; // Page 1 c…" at bounding box center [492, 241] width 500 height 305
click at [341, 256] on div "transformOrigin : "center" , duration : 0.75 , ease : "power2" }) ; // Page 1 c…" at bounding box center [492, 241] width 500 height 305
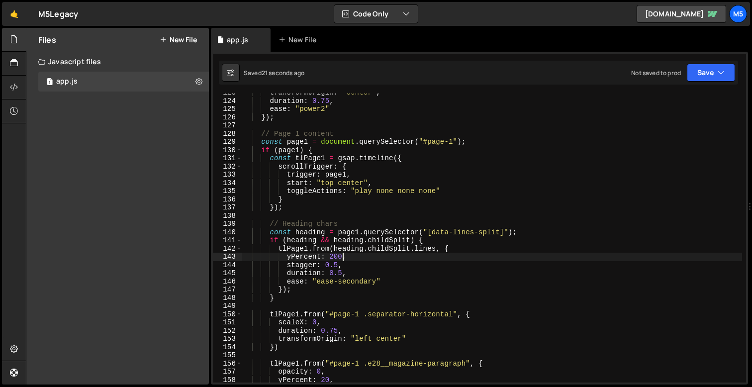
click at [343, 273] on div "transformOrigin : "center" , duration : 0.75 , ease : "power2" }) ; // Page 1 c…" at bounding box center [492, 241] width 500 height 305
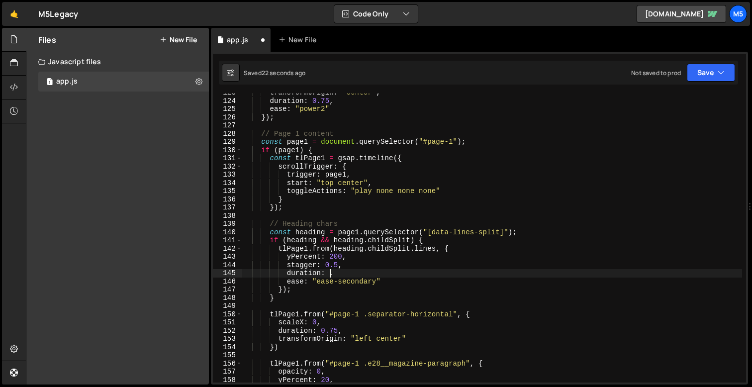
scroll to position [0, 6]
click at [342, 254] on div "transformOrigin : "center" , duration : 0.75 , ease : "power2" }) ; // Page 1 c…" at bounding box center [492, 241] width 500 height 305
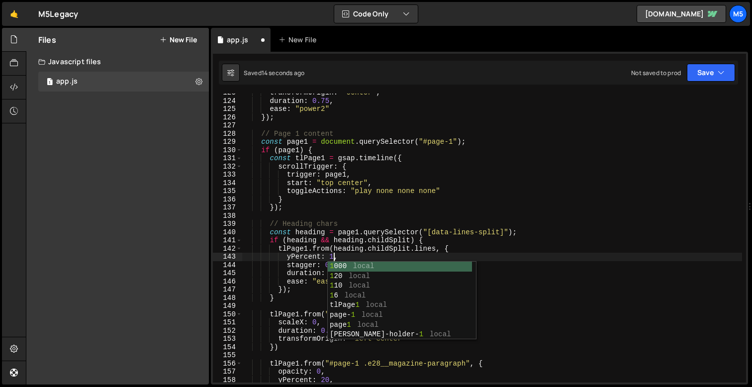
type textarea "yPercent: 120,"
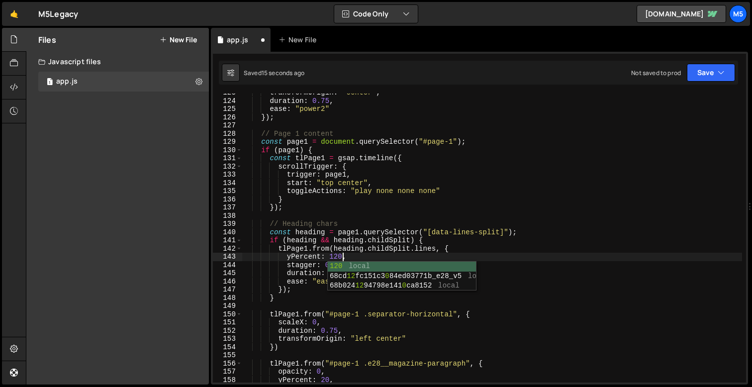
scroll to position [0, 6]
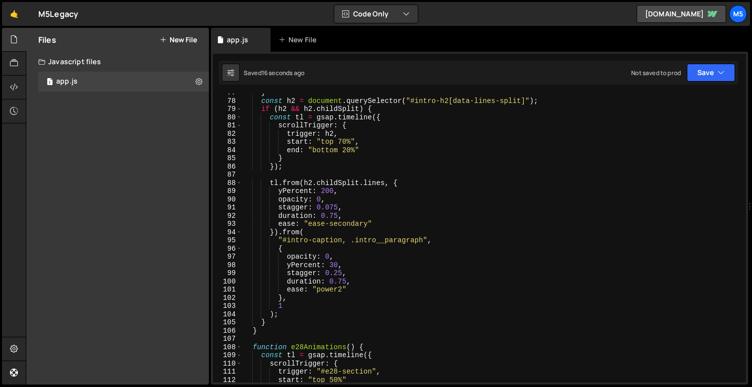
scroll to position [629, 0]
click at [339, 192] on div "} const h2 = document . querySelector ( "#intro-h2[data-lines-split]" ) ; if ( …" at bounding box center [492, 241] width 500 height 305
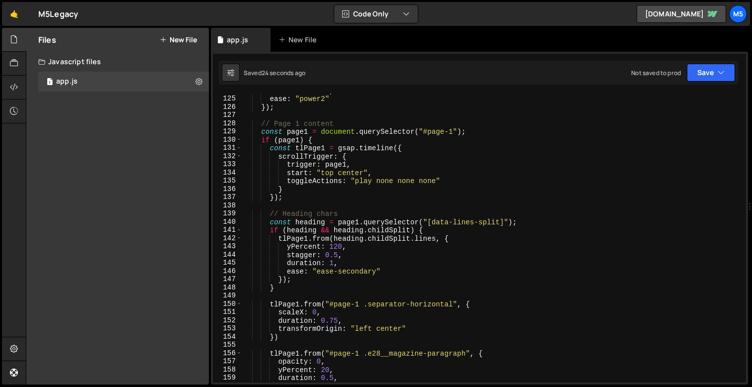
scroll to position [1022, 0]
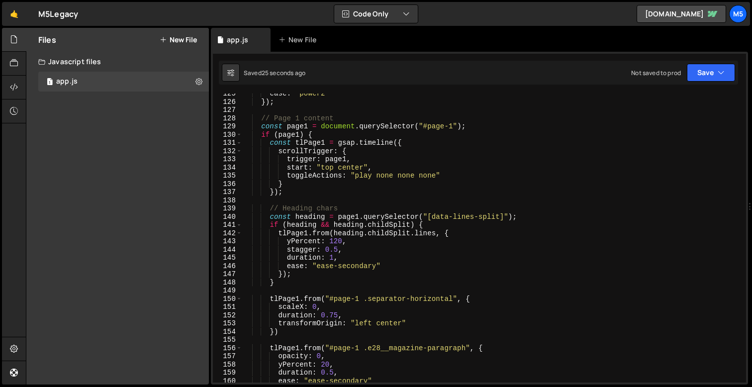
click at [341, 241] on div "ease : "power2" }) ; // Page 1 content const page1 = document . querySelector (…" at bounding box center [492, 242] width 500 height 305
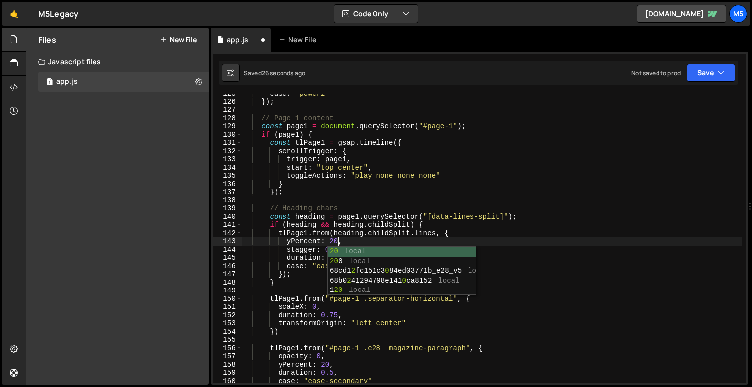
scroll to position [0, 6]
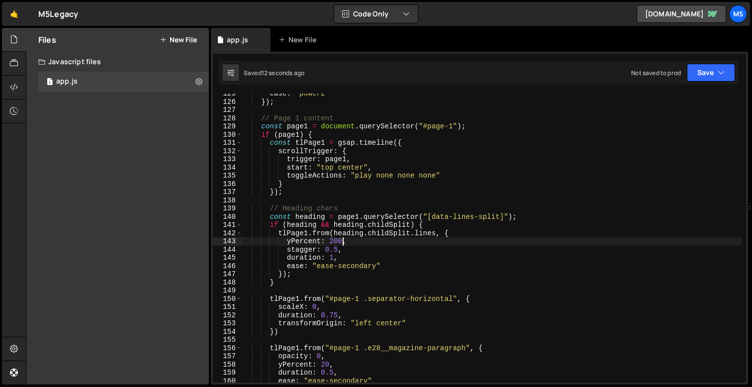
click at [339, 251] on div "ease : "power2" }) ; // Page 1 content const page1 = document . querySelector (…" at bounding box center [492, 242] width 500 height 305
click at [334, 257] on div "ease : "power2" }) ; // Page 1 content const page1 = document . querySelector (…" at bounding box center [492, 242] width 500 height 305
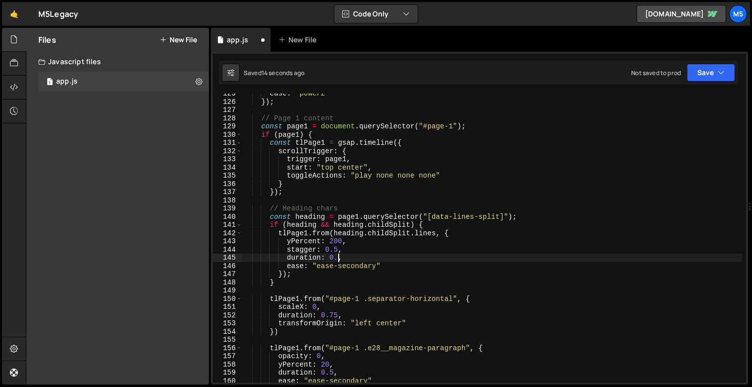
scroll to position [0, 7]
click at [359, 268] on div "ease : "power2" }) ; // Page 1 content const page1 = document . querySelector (…" at bounding box center [492, 242] width 500 height 305
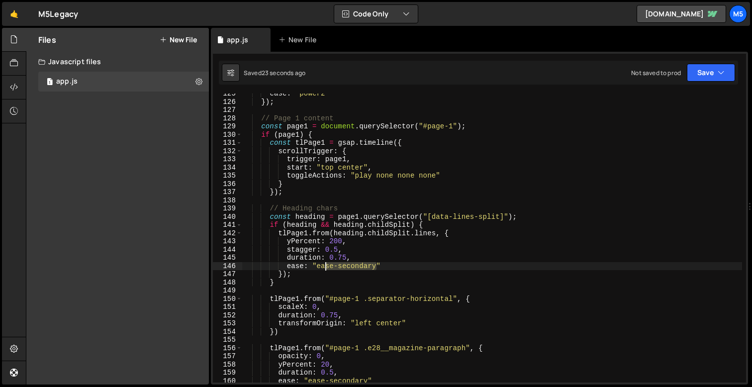
drag, startPoint x: 377, startPoint y: 265, endPoint x: 319, endPoint y: 263, distance: 57.7
click at [319, 263] on div "ease : "power2" }) ; // Page 1 content const page1 = document . querySelector (…" at bounding box center [492, 242] width 500 height 305
click at [335, 243] on div "ease : "power2" }) ; // Page 1 content const page1 = document . querySelector (…" at bounding box center [492, 242] width 500 height 305
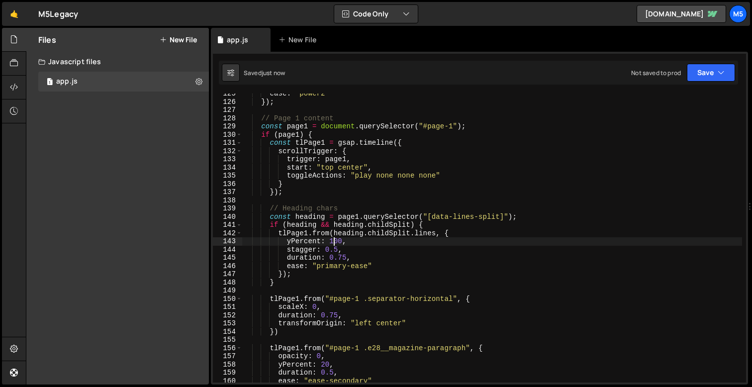
click at [370, 264] on div "ease : "power2" }) ; // Page 1 content const page1 = document . querySelector (…" at bounding box center [492, 242] width 500 height 305
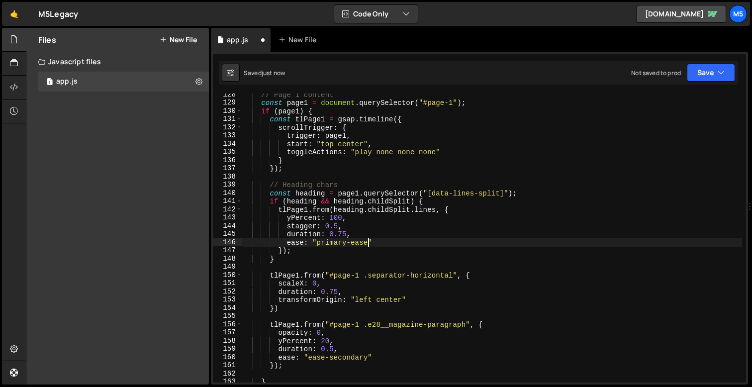
scroll to position [1046, 0]
click at [346, 235] on div "// Page 1 content const page1 = document . querySelector ( "#page-1" ) ; if ( p…" at bounding box center [492, 243] width 500 height 305
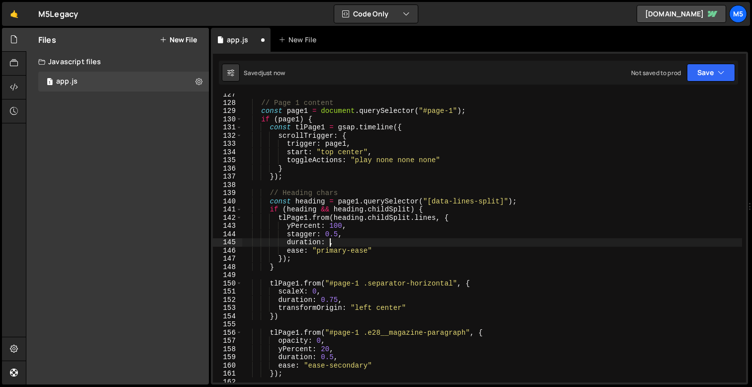
scroll to position [1037, 0]
click at [336, 234] on div "// Page 1 content const page1 = document . querySelector ( "#page-1" ) ; if ( p…" at bounding box center [492, 243] width 500 height 305
click at [339, 226] on div "// Page 1 content const page1 = document . querySelector ( "#page-1" ) ; if ( p…" at bounding box center [492, 243] width 500 height 305
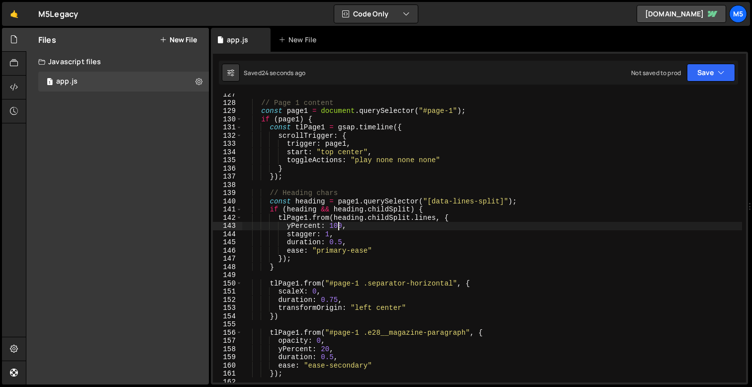
click at [324, 235] on div "// Page 1 content const page1 = document . querySelector ( "#page-1" ) ; if ( p…" at bounding box center [492, 243] width 500 height 305
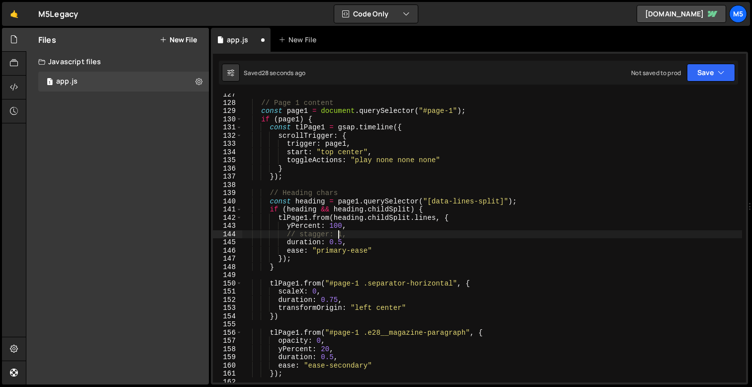
click at [343, 241] on div "// Page 1 content const page1 = document . querySelector ( "#page-1" ) ; if ( p…" at bounding box center [492, 243] width 500 height 305
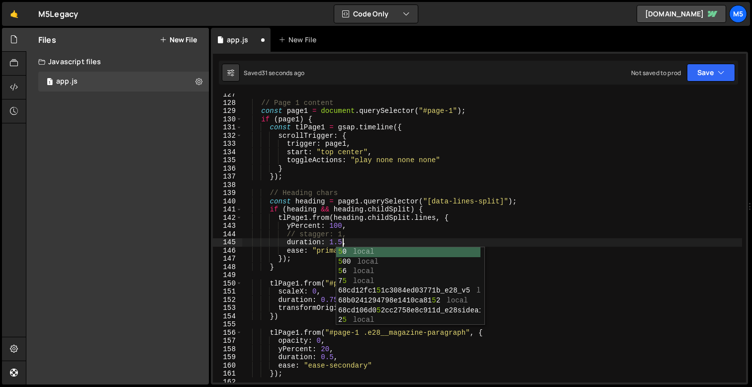
scroll to position [0, 6]
click at [335, 224] on div "// Page 1 content const page1 = document . querySelector ( "#page-1" ) ; if ( p…" at bounding box center [492, 243] width 500 height 305
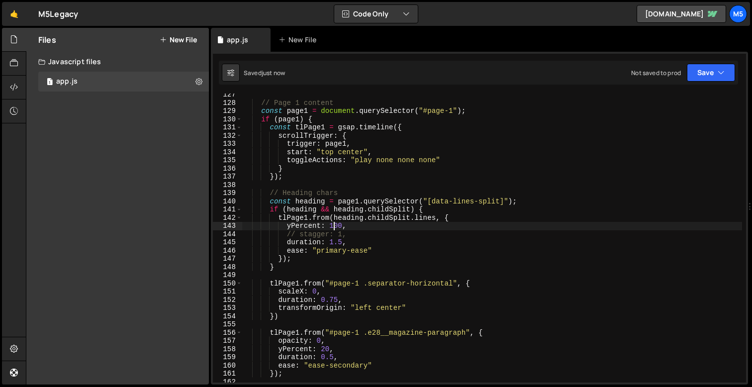
click at [338, 242] on div "// Page 1 content const page1 = document . querySelector ( "#page-1" ) ; if ( p…" at bounding box center [492, 243] width 500 height 305
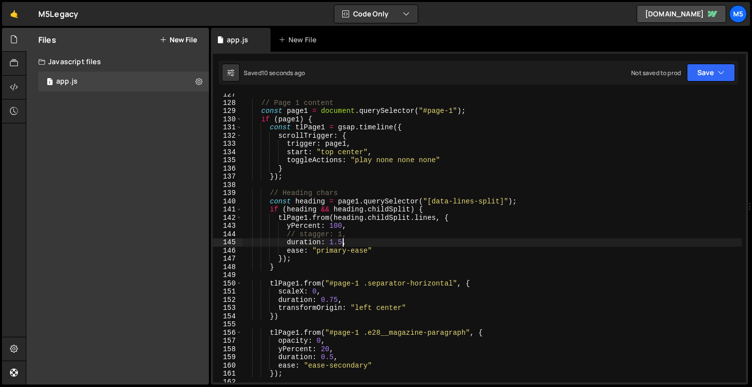
scroll to position [0, 6]
click at [336, 226] on div "// Page 1 content const page1 = document . querySelector ( "#page-1" ) ; if ( p…" at bounding box center [492, 243] width 500 height 305
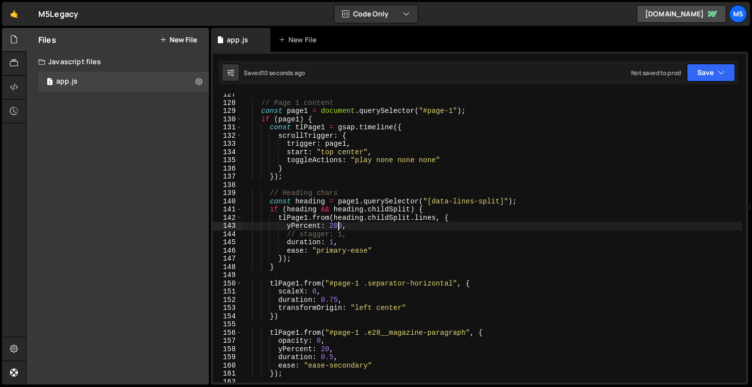
click at [333, 242] on div "// Page 1 content const page1 = document . querySelector ( "#page-1" ) ; if ( p…" at bounding box center [492, 243] width 500 height 305
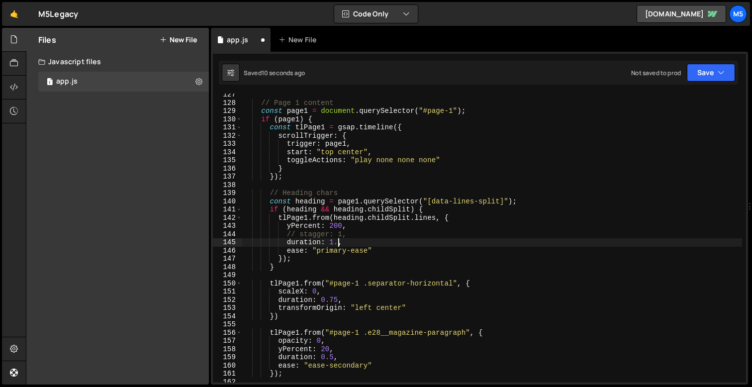
scroll to position [0, 6]
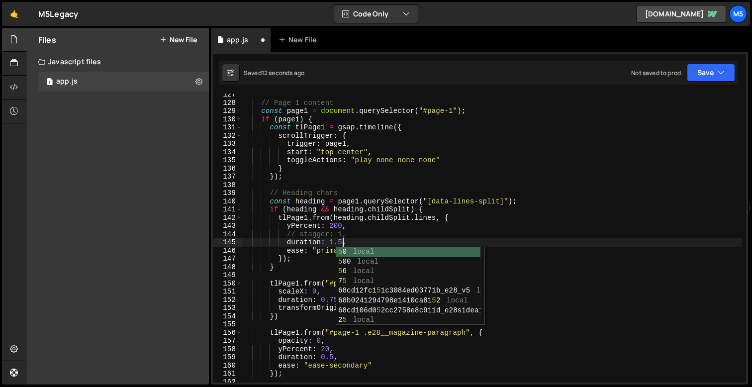
click at [336, 226] on div "// Page 1 content const page1 = document . querySelector ( "#page-1" ) ; if ( p…" at bounding box center [492, 243] width 500 height 305
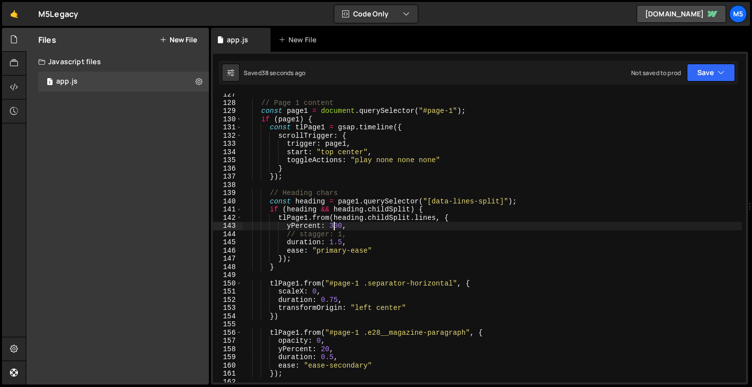
click at [352, 254] on div "// Page 1 content const page1 = document . querySelector ( "#page-1" ) ; if ( p…" at bounding box center [492, 243] width 500 height 305
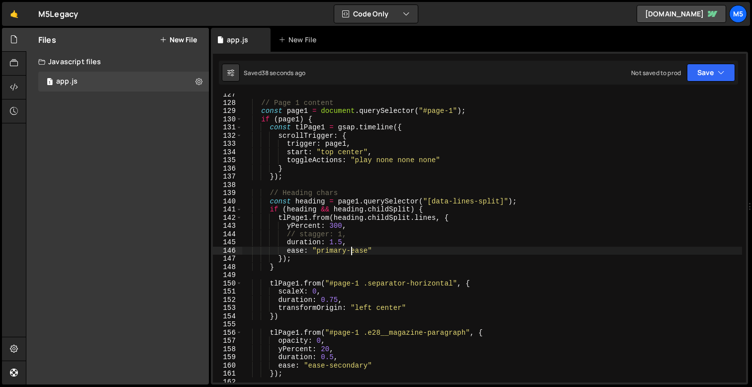
click at [352, 254] on div "// Page 1 content const page1 = document . querySelector ( "#page-1" ) ; if ( p…" at bounding box center [492, 243] width 500 height 305
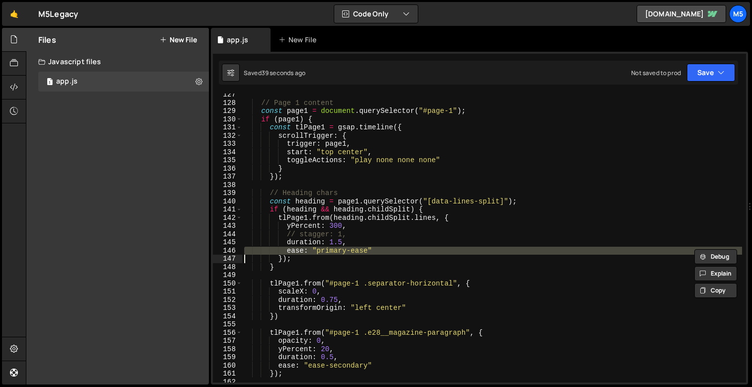
click at [354, 253] on div "// Page 1 content const page1 = document . querySelector ( "#page-1" ) ; if ( p…" at bounding box center [492, 243] width 500 height 305
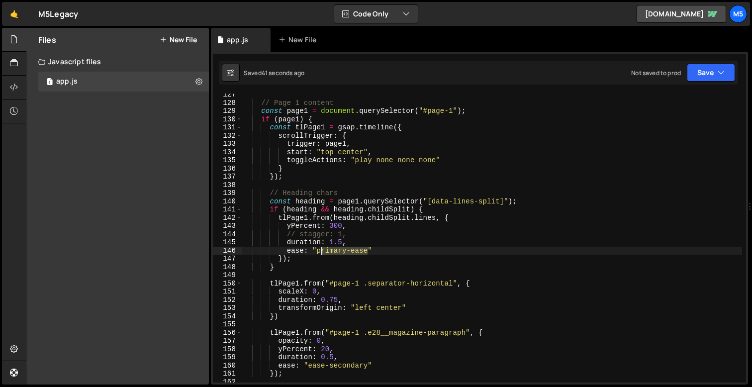
drag, startPoint x: 368, startPoint y: 250, endPoint x: 317, endPoint y: 249, distance: 50.7
click at [317, 249] on div "// Page 1 content const page1 = document . querySelector ( "#page-1" ) ; if ( p…" at bounding box center [492, 243] width 500 height 305
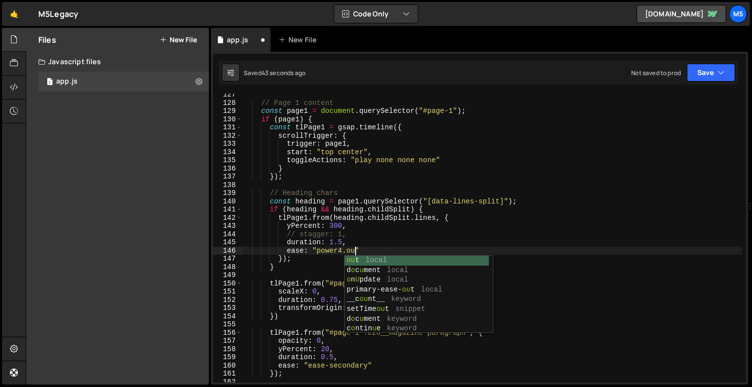
scroll to position [0, 7]
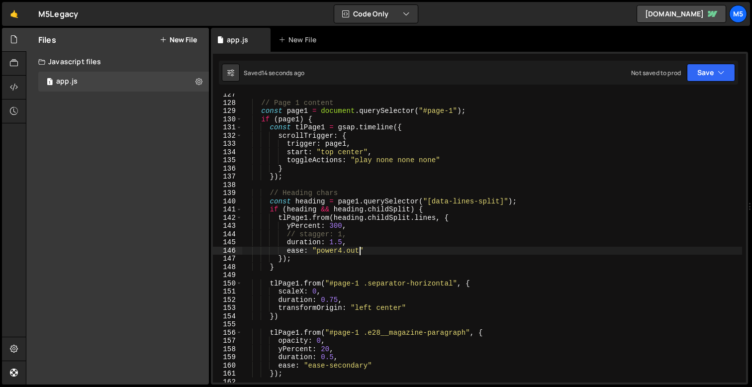
click at [343, 246] on div "// Page 1 content const page1 = document . querySelector ( "#page-1" ) ; if ( p…" at bounding box center [492, 243] width 500 height 305
click at [342, 242] on div "// Page 1 content const page1 = document . querySelector ( "#page-1" ) ; if ( p…" at bounding box center [492, 243] width 500 height 305
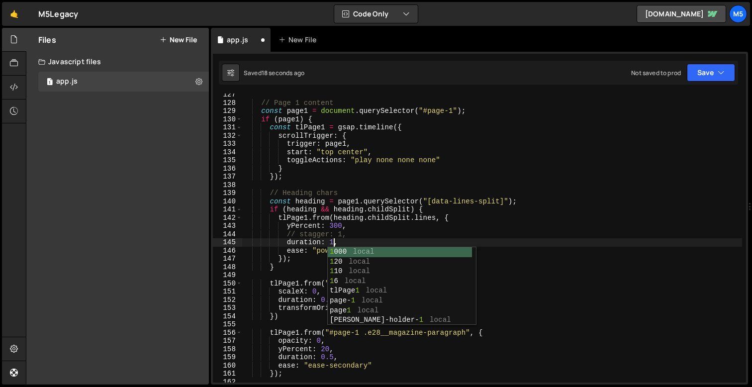
click at [333, 226] on div "// Page 1 content const page1 = document . querySelector ( "#page-1" ) ; if ( p…" at bounding box center [492, 243] width 500 height 305
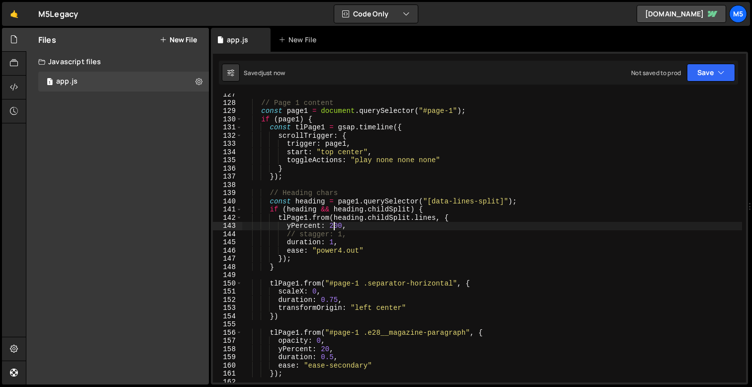
click at [351, 234] on div "// Page 1 content const page1 = document . querySelector ( "#page-1" ) ; if ( p…" at bounding box center [492, 243] width 500 height 305
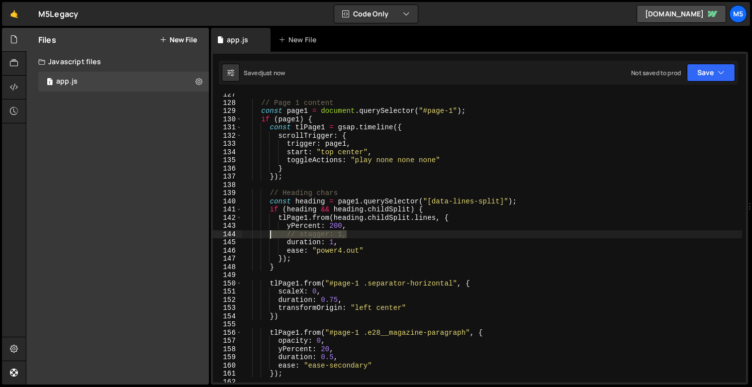
drag, startPoint x: 351, startPoint y: 234, endPoint x: 263, endPoint y: 234, distance: 88.5
click at [263, 234] on div "// Page 1 content const page1 = document . querySelector ( "#page-1" ) ; if ( p…" at bounding box center [492, 243] width 500 height 305
click at [328, 235] on div "// Page 1 content const page1 = document . querySelector ( "#page-1" ) ; if ( p…" at bounding box center [492, 243] width 500 height 305
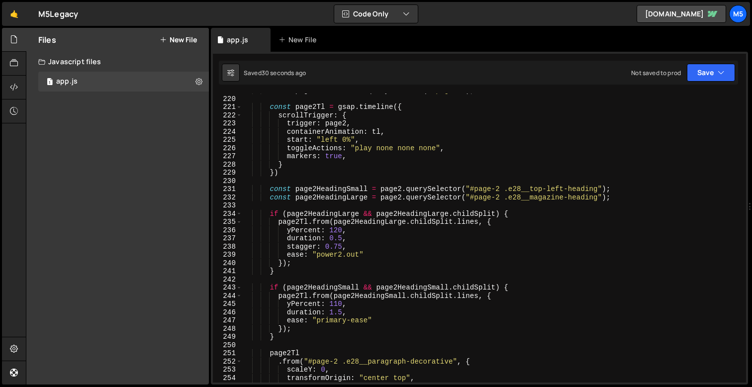
scroll to position [1826, 0]
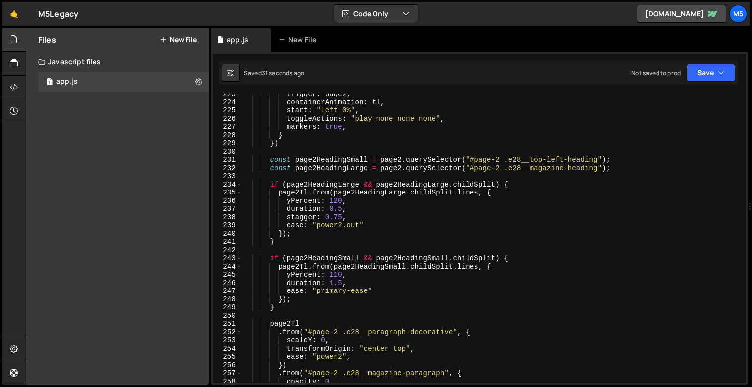
click at [343, 226] on div "trigger : page2 , containerAnimation : tl , start : "left 0%" , toggleActions :…" at bounding box center [492, 242] width 500 height 305
click at [338, 199] on div "trigger : page2 , containerAnimation : tl , start : "left 0%" , toggleActions :…" at bounding box center [492, 242] width 500 height 305
click at [344, 255] on div "trigger : page2 , containerAnimation : tl , start : "left 0%" , toggleActions :…" at bounding box center [492, 242] width 500 height 305
click at [346, 279] on div "trigger : page2 , containerAnimation : tl , start : "left 0%" , toggleActions :…" at bounding box center [492, 242] width 500 height 305
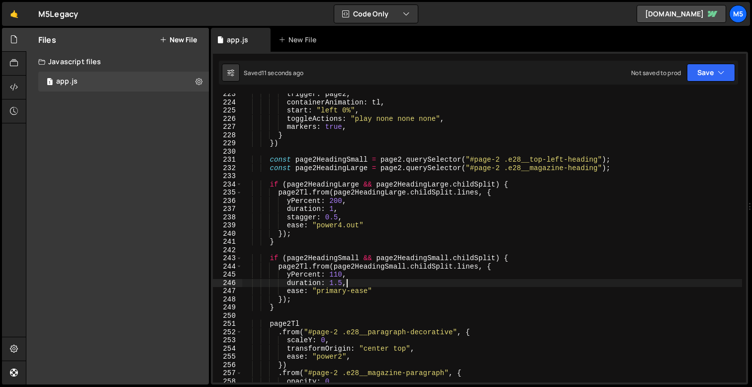
click at [342, 285] on div "trigger : page2 , containerAnimation : tl , start : "left 0%" , toggleActions :…" at bounding box center [492, 242] width 500 height 305
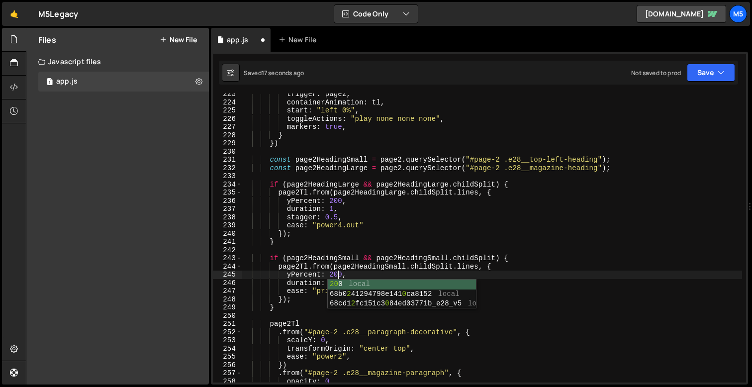
click at [334, 265] on div "trigger : page2 , containerAnimation : tl , start : "left 0%" , toggleActions :…" at bounding box center [492, 242] width 500 height 305
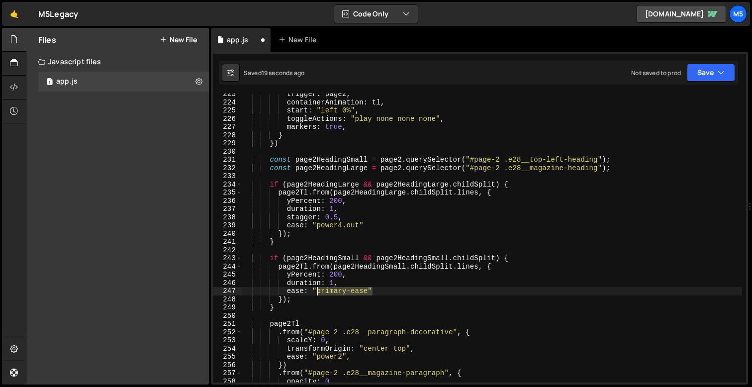
drag, startPoint x: 371, startPoint y: 291, endPoint x: 318, endPoint y: 292, distance: 52.2
click at [318, 292] on div "trigger : page2 , containerAnimation : tl , start : "left 0%" , toggleActions :…" at bounding box center [492, 242] width 500 height 305
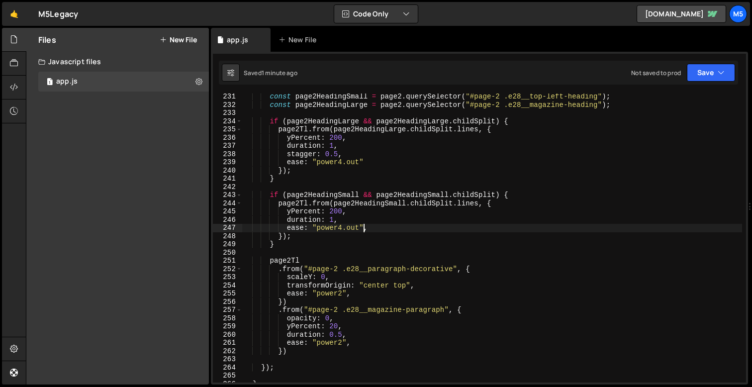
scroll to position [1879, 0]
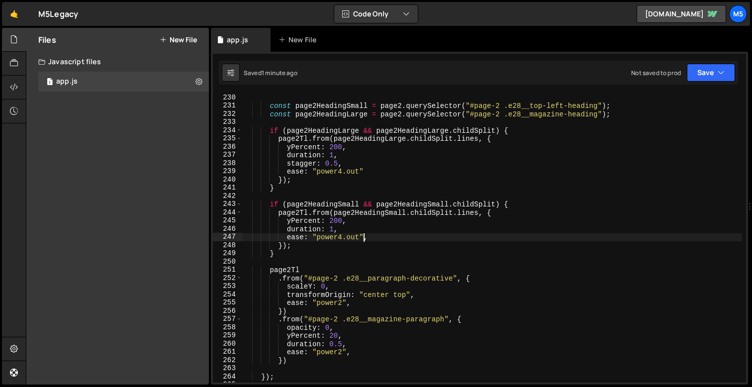
click at [282, 246] on div "const page2HeadingSmall = page2 . querySelector ( "#page-2 .e28__top-left-headi…" at bounding box center [492, 246] width 500 height 305
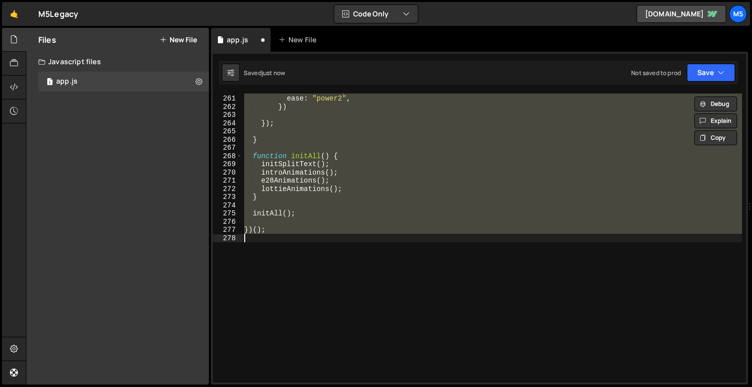
scroll to position [1883, 0]
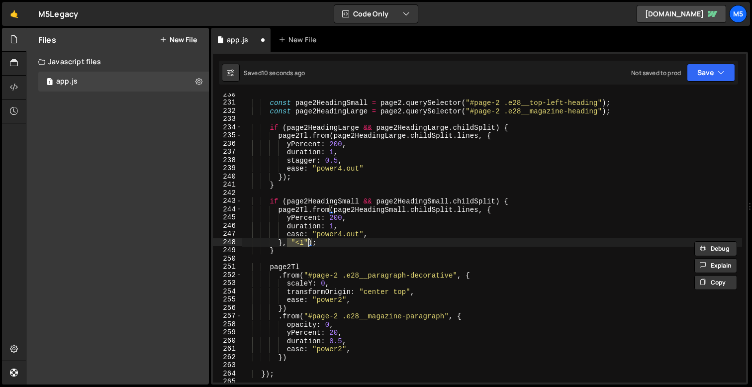
click at [358, 227] on div "const page2HeadingSmall = page2 . querySelector ( "#page-2 .e28__top-left-headi…" at bounding box center [492, 243] width 500 height 305
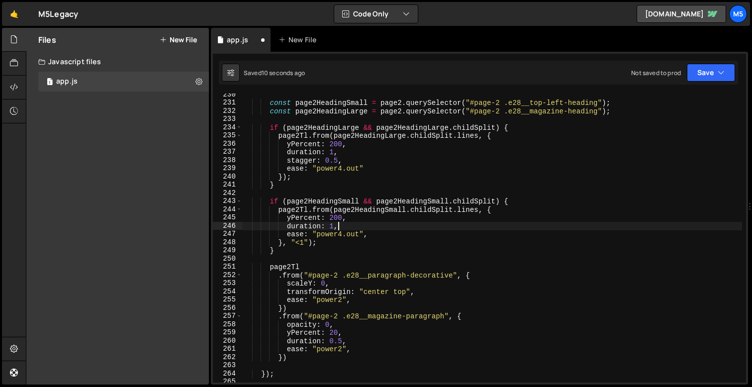
click at [358, 237] on div "const page2HeadingSmall = page2 . querySelector ( "#page-2 .e28__top-left-headi…" at bounding box center [492, 243] width 500 height 305
click at [357, 240] on div "const page2HeadingSmall = page2 . querySelector ( "#page-2 .e28__top-left-headi…" at bounding box center [492, 243] width 500 height 305
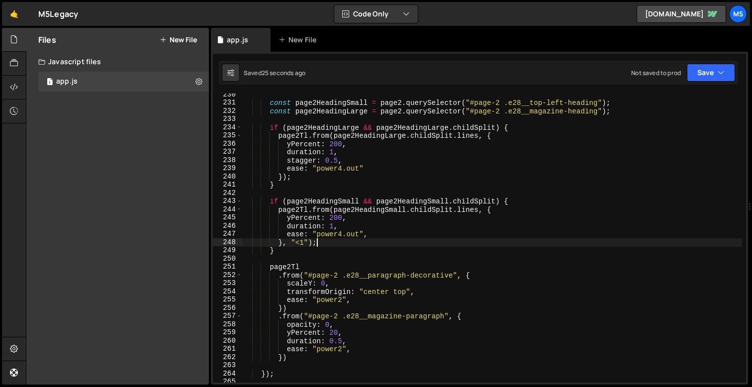
click at [342, 253] on div "const page2HeadingSmall = page2 . querySelector ( "#page-2 .e28__top-left-headi…" at bounding box center [492, 243] width 500 height 305
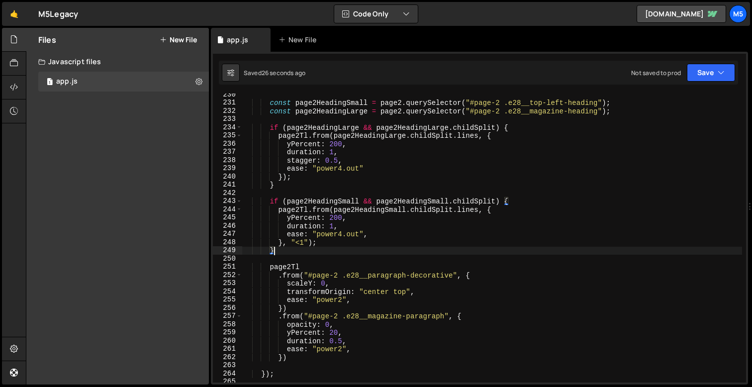
click at [344, 313] on div "const page2HeadingSmall = page2 . querySelector ( "#page-2 .e28__top-left-headi…" at bounding box center [492, 243] width 500 height 305
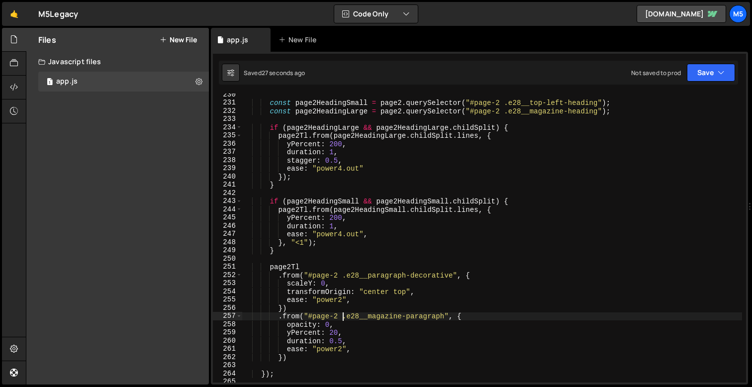
click at [281, 306] on div "const page2HeadingSmall = page2 . querySelector ( "#page-2 .e28__top-left-headi…" at bounding box center [492, 243] width 500 height 305
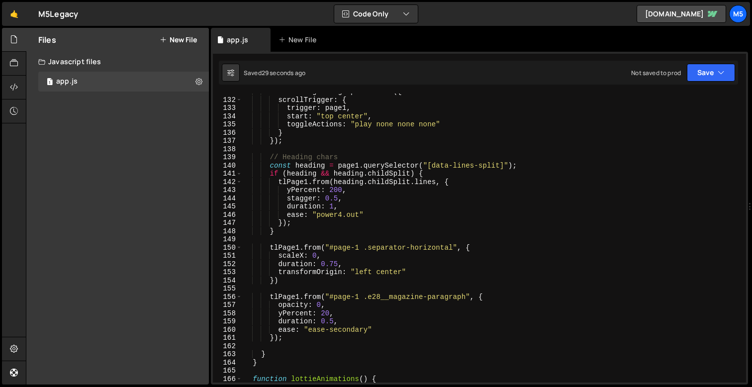
scroll to position [1073, 0]
click at [276, 281] on div "const tlPage1 = gsap . timeline ({ scrollTrigger : { trigger : page1 , start : …" at bounding box center [492, 240] width 500 height 305
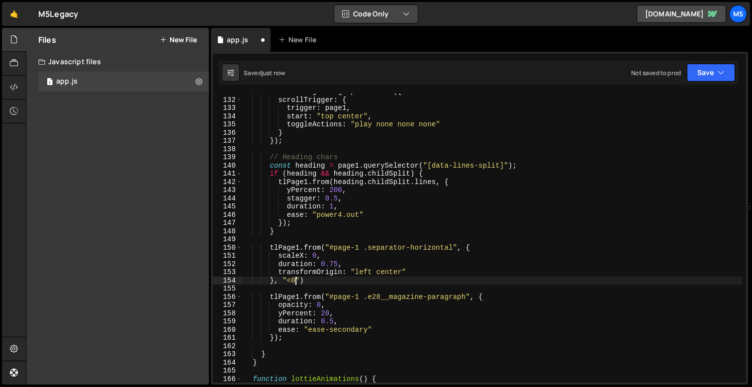
scroll to position [0, 3]
click at [278, 339] on div "const tlPage1 = gsap . timeline ({ scrollTrigger : { trigger : page1 , start : …" at bounding box center [492, 240] width 500 height 305
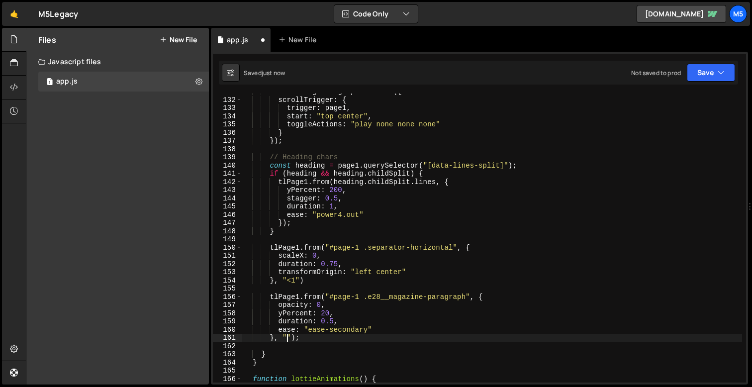
scroll to position [0, 3]
click at [336, 265] on div "const tlPage1 = gsap . timeline ({ scrollTrigger : { trigger : page1 , start : …" at bounding box center [492, 240] width 500 height 305
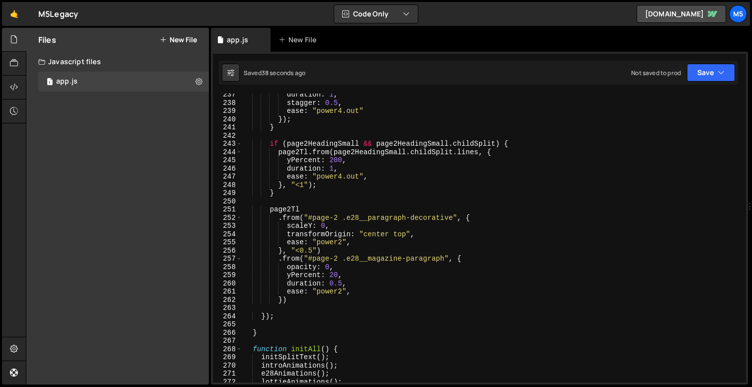
scroll to position [1955, 0]
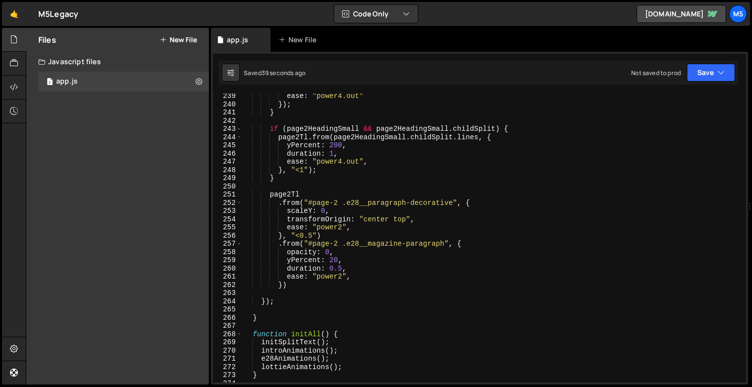
click at [284, 282] on div "ease : "power4.out" }) ; } if ( page2HeadingSmall && page2HeadingSmall . childS…" at bounding box center [492, 244] width 500 height 305
type textarea "})"
click at [314, 284] on div "ease : "power4.out" }) ; } if ( page2HeadingSmall && page2HeadingSmall . childS…" at bounding box center [492, 244] width 500 height 305
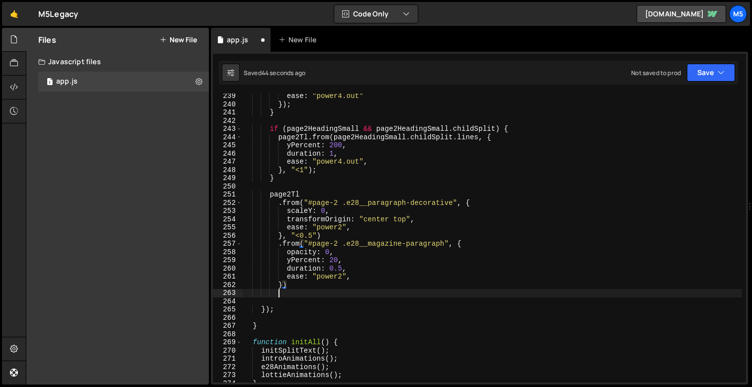
scroll to position [0, 2]
type textarea ","
paste textarea "e28__spec-name-wrapper"
click at [342, 292] on div "ease : "power4.out" }) ; } if ( page2HeadingSmall && page2HeadingSmall . childS…" at bounding box center [492, 244] width 500 height 305
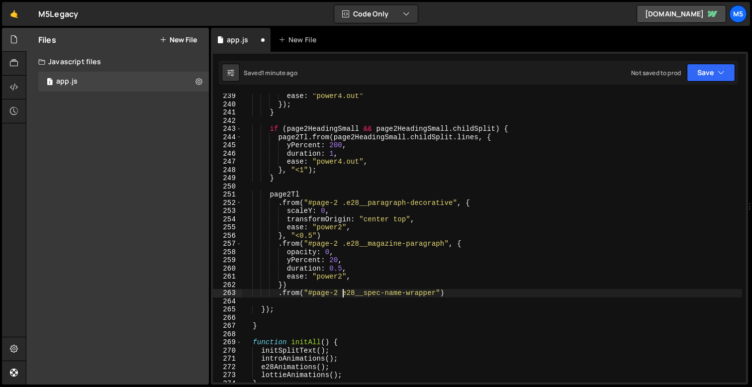
scroll to position [0, 7]
click at [461, 296] on div "ease : "power4.out" }) ; } if ( page2HeadingSmall && page2HeadingSmall . childS…" at bounding box center [492, 244] width 500 height 305
type textarea ".from("#page-2 .e28__spec-name-wrapper", {)"
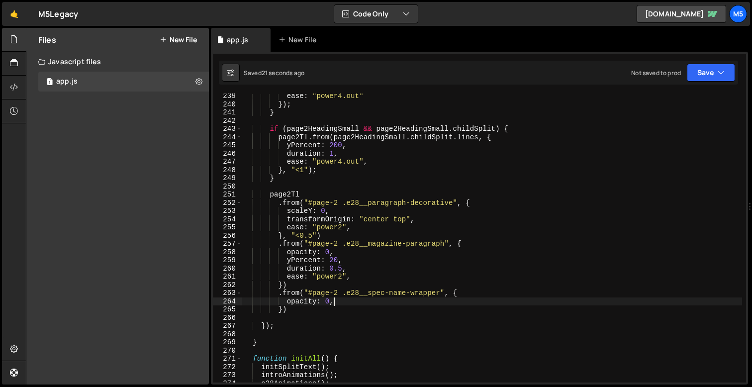
click at [306, 301] on div "ease : "power4.out" }) ; } if ( page2HeadingSmall && page2HeadingSmall . childS…" at bounding box center [492, 244] width 500 height 305
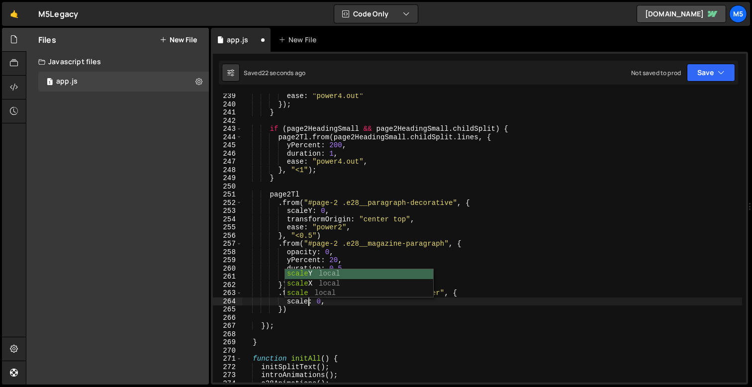
type textarea "scaleX: 0,"
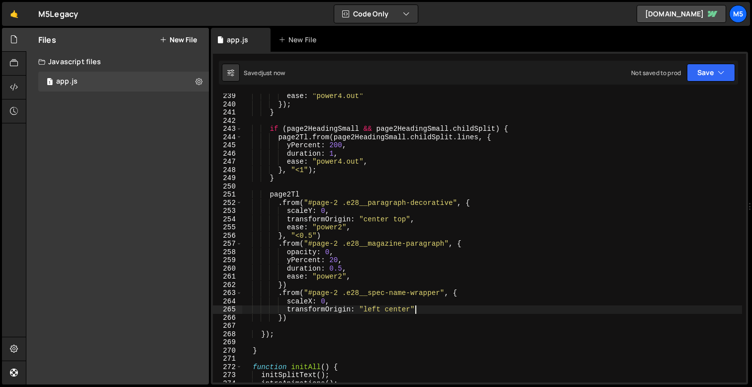
scroll to position [0, 11]
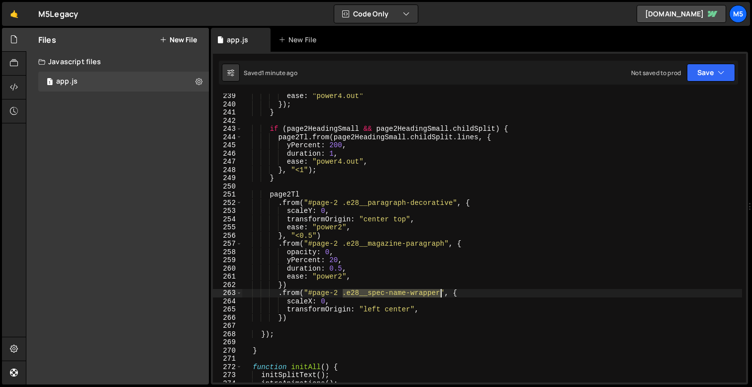
drag, startPoint x: 344, startPoint y: 292, endPoint x: 439, endPoint y: 292, distance: 95.5
click at [439, 292] on div "ease : "power4.out" }) ; } if ( page2HeadingSmall && page2HeadingSmall . childS…" at bounding box center [492, 244] width 500 height 305
paste textarea "e28__spec-wrapper"
click at [420, 303] on div "ease : "power4.out" }) ; } if ( page2HeadingSmall && page2HeadingSmall . childS…" at bounding box center [492, 244] width 500 height 305
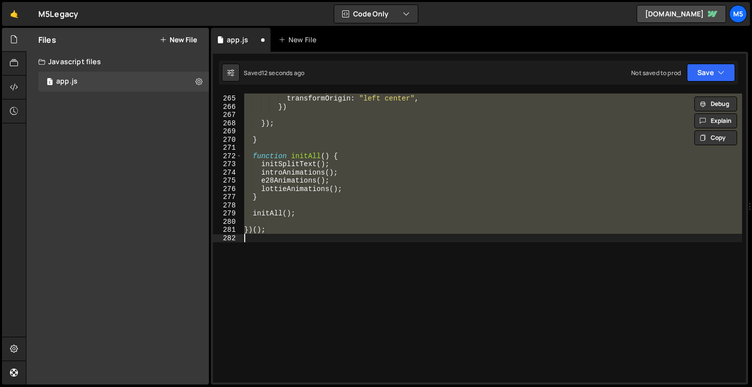
scroll to position [2006, 0]
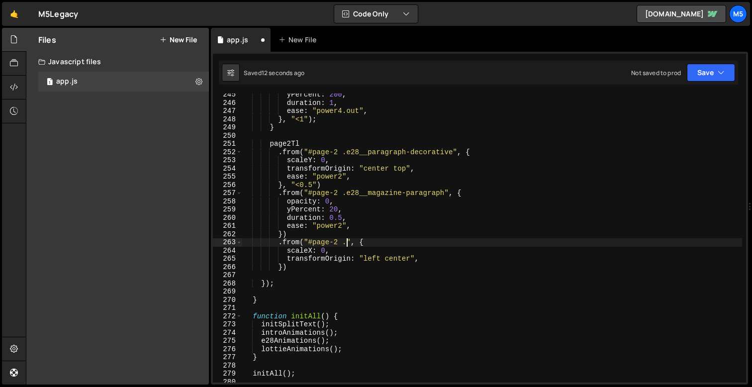
type textarea ".from("#page-2 .e28__spec-name-wrapper", {"
click at [443, 273] on div "yPercent : 200 , duration : 1 , ease : "power4.out" , } , "<1" ) ; } page2Tl . …" at bounding box center [492, 243] width 500 height 305
drag, startPoint x: 344, startPoint y: 243, endPoint x: 440, endPoint y: 240, distance: 96.0
click at [440, 240] on div "yPercent : 200 , duration : 1 , ease : "power4.out" , } , "<1" ) ; } page2Tl . …" at bounding box center [492, 243] width 500 height 305
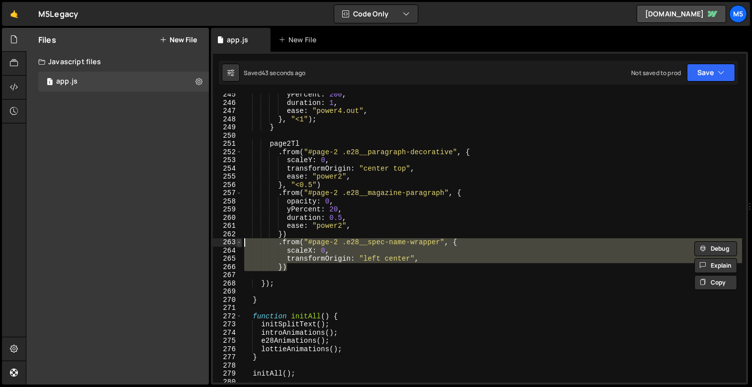
drag, startPoint x: 294, startPoint y: 269, endPoint x: 237, endPoint y: 242, distance: 62.7
click at [237, 243] on div ".from("#page-2 .e28__spec-name-wrapper", { 245 246 247 248 249 250 251 252 253 …" at bounding box center [479, 238] width 533 height 289
click at [310, 267] on div "yPercent : 200 , duration : 1 , ease : "power4.out" , } , "<1" ) ; } page2Tl . …" at bounding box center [492, 243] width 500 height 305
type textarea "})"
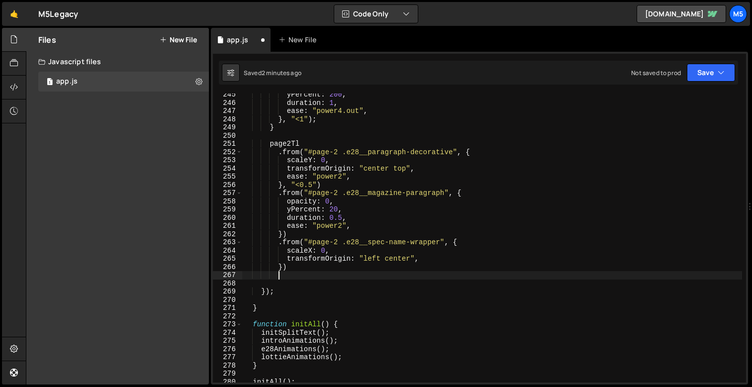
type textarea ","
paste textarea "e28__spec-name"
type textarea ".from("#page-2 .e28__spec-name", {)"
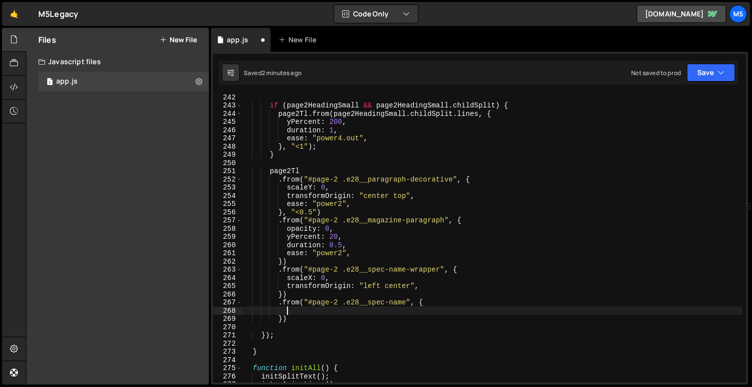
scroll to position [1979, 0]
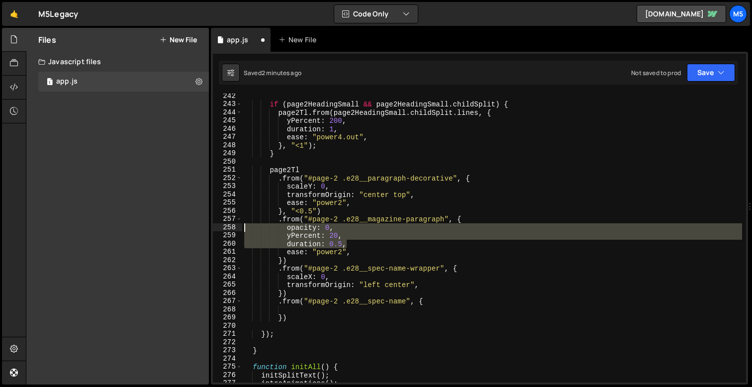
drag, startPoint x: 348, startPoint y: 244, endPoint x: 207, endPoint y: 230, distance: 141.4
click at [207, 230] on div "Files New File Javascript files 1 app.js 0 CSS files Copy share link Edit File …" at bounding box center [389, 206] width 726 height 357
type textarea "opacity: 0, yPercent: 20,"
click at [277, 310] on div "if ( page2HeadingSmall && page2HeadingSmall . childSplit ) { page2Tl . from ( p…" at bounding box center [492, 244] width 500 height 305
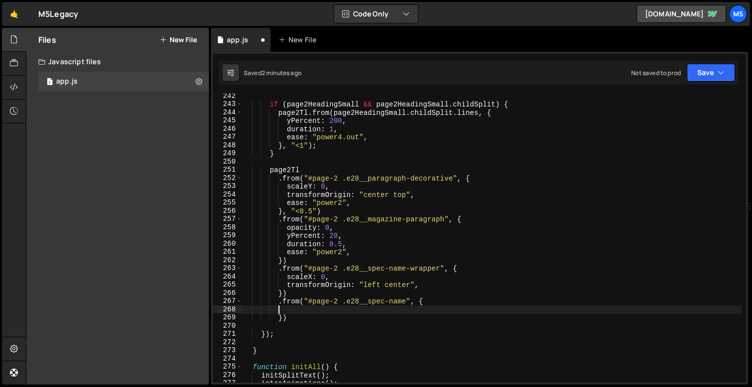
paste textarea "duration: 0.5,"
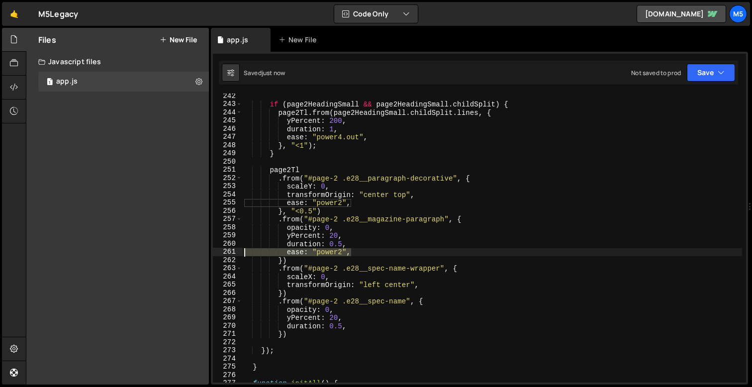
drag, startPoint x: 359, startPoint y: 255, endPoint x: 228, endPoint y: 249, distance: 130.4
click at [228, 249] on div "duration: 0.5, 242 243 244 245 246 247 248 249 250 251 252 253 254 255 256 257 …" at bounding box center [479, 238] width 533 height 289
click at [362, 249] on div "if ( page2HeadingSmall && page2HeadingSmall . childSplit ) { page2Tl . from ( p…" at bounding box center [492, 244] width 500 height 305
click at [333, 254] on div "if ( page2HeadingSmall && page2HeadingSmall . childSplit ) { page2Tl . from ( p…" at bounding box center [492, 244] width 500 height 305
click at [341, 253] on div "if ( page2HeadingSmall && page2HeadingSmall . childSplit ) { page2Tl . from ( p…" at bounding box center [492, 244] width 500 height 305
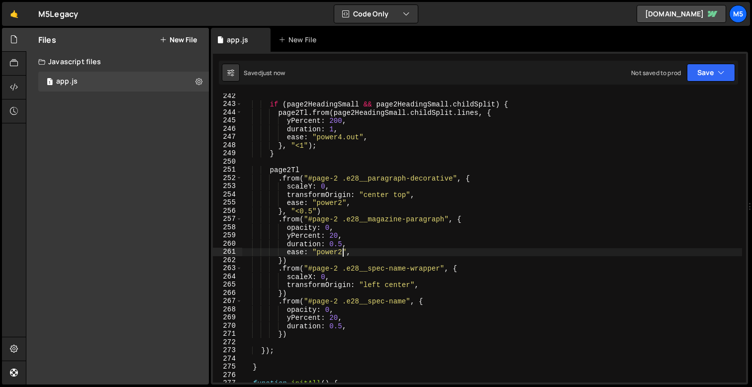
click at [354, 323] on div "if ( page2HeadingSmall && page2HeadingSmall . childSplit ) { page2Tl . from ( p…" at bounding box center [492, 244] width 500 height 305
type textarea "duration: 0.5,"
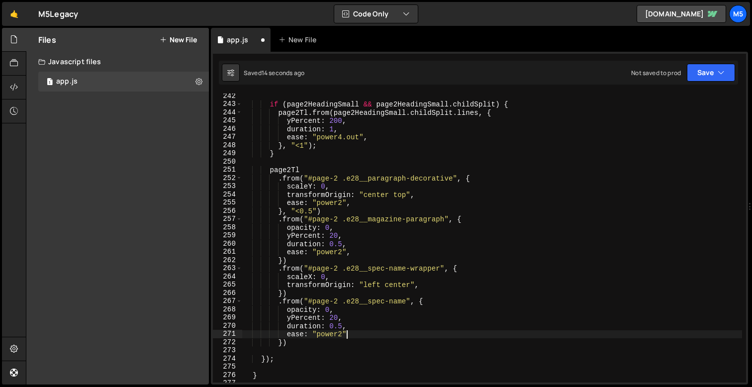
scroll to position [0, 7]
click at [425, 284] on div "if ( page2HeadingSmall && page2HeadingSmall . childSplit ) { page2Tl . from ( p…" at bounding box center [492, 244] width 500 height 305
type textarea "transformOrigin: "left center","
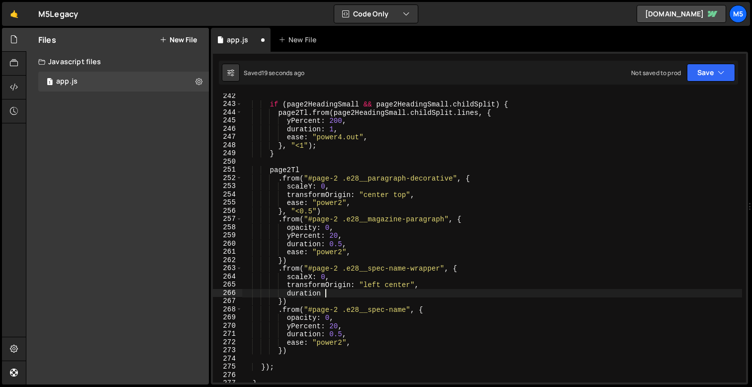
scroll to position [0, 5]
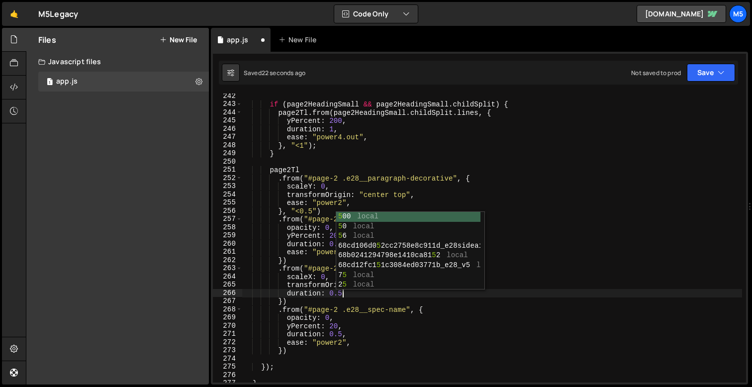
type textarea "duration: 0.5,"
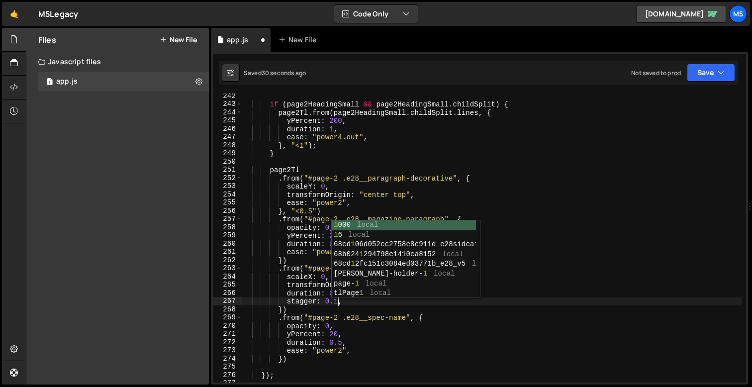
scroll to position [0, 6]
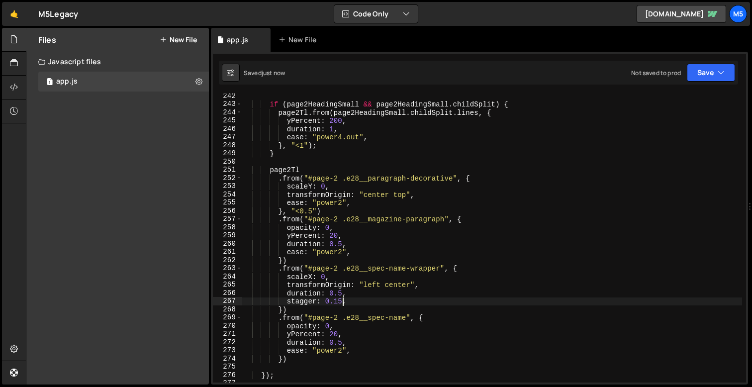
click at [343, 343] on div "if ( page2HeadingSmall && page2HeadingSmall . childSplit ) { page2Tl . from ( p…" at bounding box center [492, 244] width 500 height 305
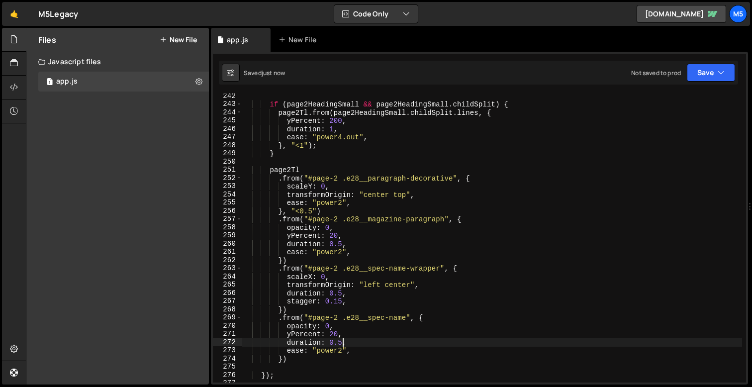
click at [357, 348] on div "if ( page2HeadingSmall && page2HeadingSmall . childSplit ) { page2Tl . from ( p…" at bounding box center [492, 244] width 500 height 305
type textarea "ease: "power2","
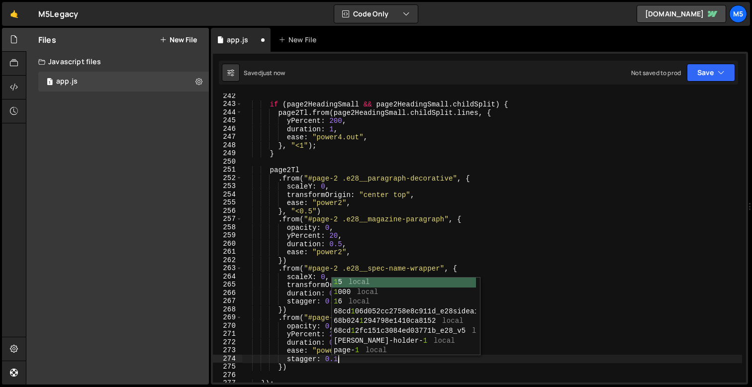
scroll to position [0, 6]
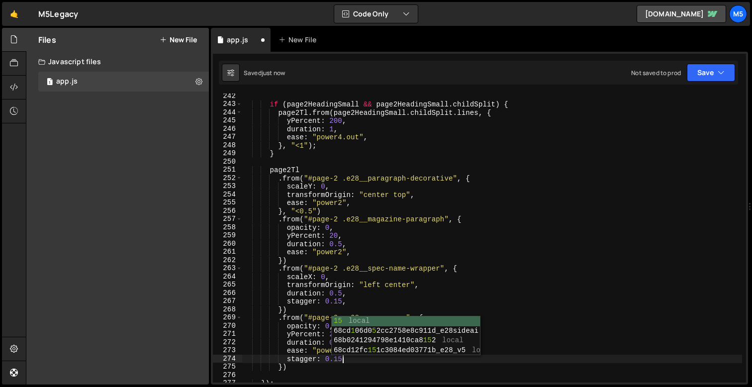
click at [300, 345] on div "if ( page2HeadingSmall && page2HeadingSmall . childSplit ) { page2Tl . from ( p…" at bounding box center [492, 244] width 500 height 305
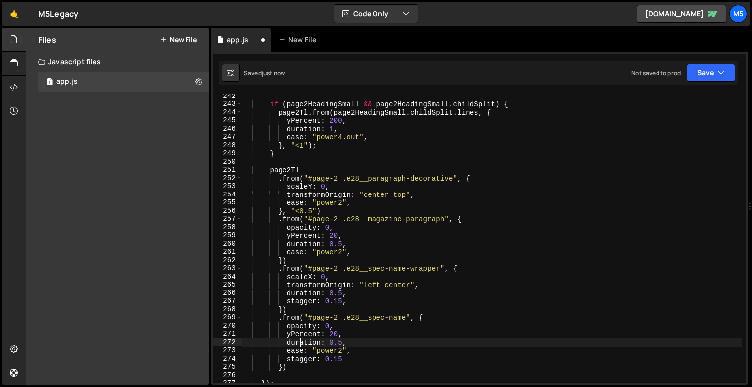
click at [283, 368] on div "if ( page2HeadingSmall && page2HeadingSmall . childSplit ) { page2Tl . from ( p…" at bounding box center [492, 244] width 500 height 305
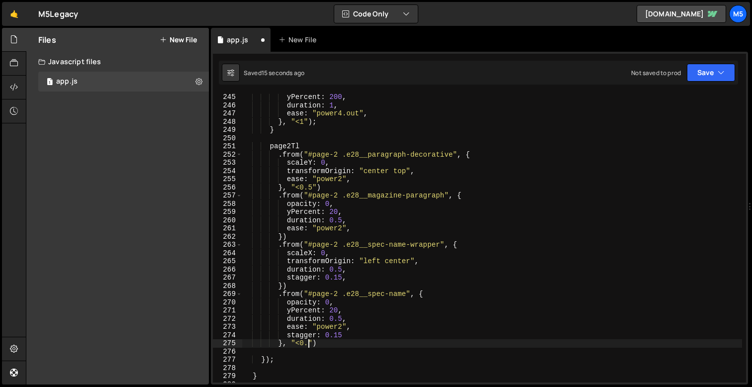
scroll to position [0, 4]
click at [283, 284] on div "yPercent : 200 , duration : 1 , ease : "power4.out" , } , "<1" ) ; } page2Tl . …" at bounding box center [492, 245] width 500 height 305
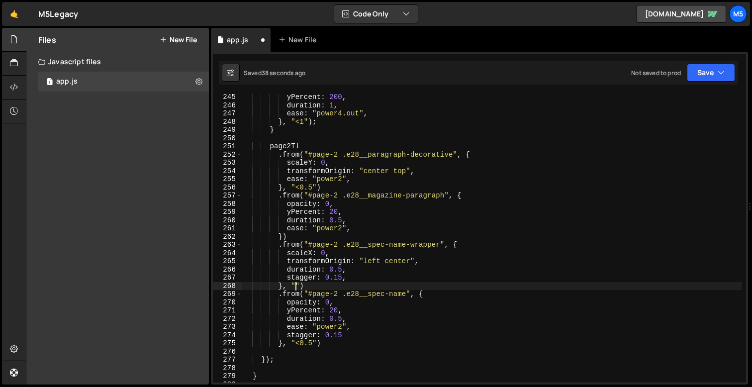
scroll to position [0, 3]
click at [284, 234] on div "yPercent : 200 , duration : 1 , ease : "power4.out" , } , "<1" ) ; } page2Tl . …" at bounding box center [492, 245] width 500 height 305
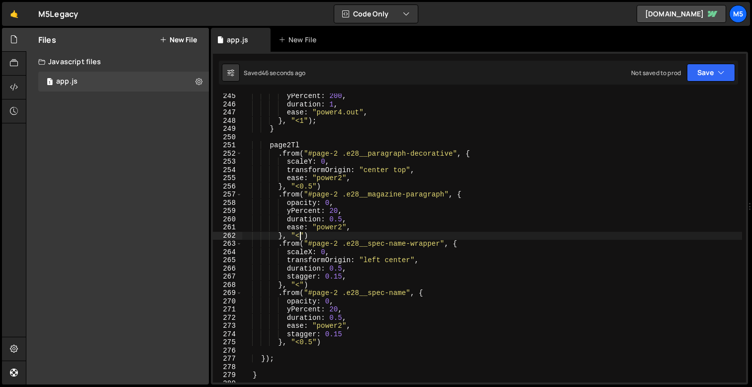
scroll to position [2031, 0]
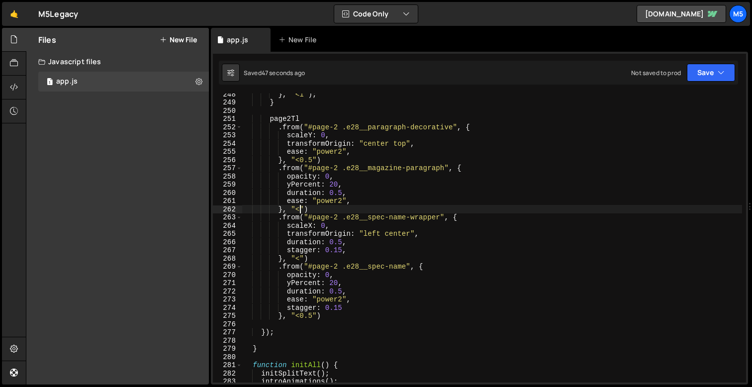
click at [327, 314] on div "} , "<1" ) ; } page2Tl . from ( "#page-2 .e28__paragraph-decorative" , { scaleY…" at bounding box center [492, 242] width 500 height 305
type textarea "}, "<0.5")"
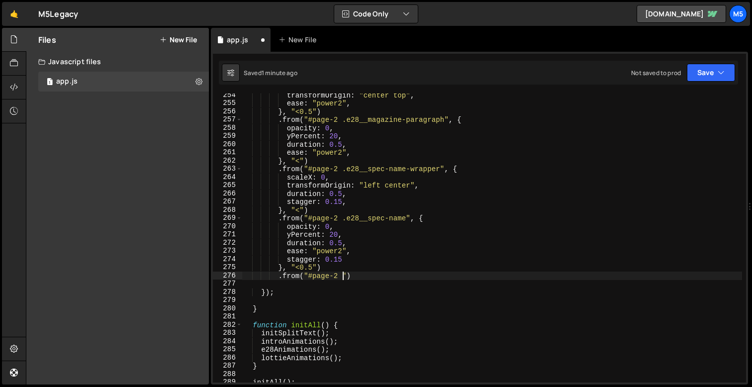
scroll to position [0, 7]
paste textarea "e28__spec-value-big"
click at [450, 278] on div "transformOrigin : "center top" , ease : "power2" , } , "<0.5" ) . from ( "#page…" at bounding box center [492, 243] width 500 height 305
type textarea ".from("#page-2 .e28__spec-value-big", {)"
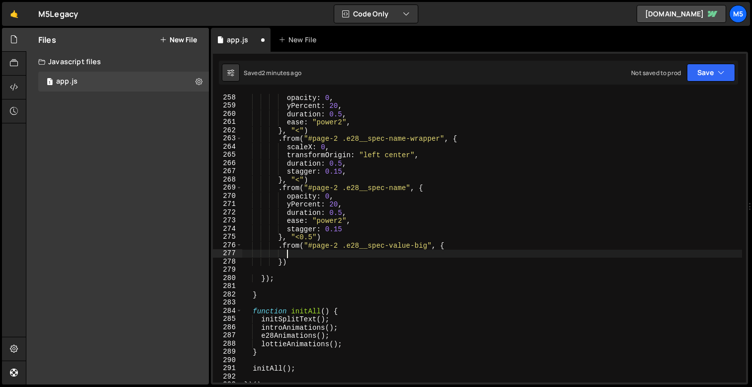
scroll to position [2109, 0]
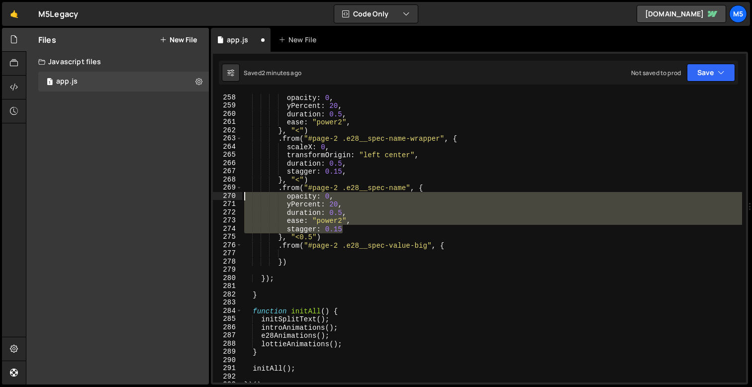
drag, startPoint x: 347, startPoint y: 228, endPoint x: 215, endPoint y: 196, distance: 135.7
click at [215, 196] on div "258 259 260 261 262 263 264 265 266 267 268 269 270 271 272 273 274 275 276 277…" at bounding box center [479, 238] width 533 height 289
type textarea "opacity: 0, yPercent: 20,"
click at [298, 254] on div "opacity : 0 , yPercent : 20 , duration : 0.5 , ease : "power2" , } , "<" ) . fr…" at bounding box center [492, 246] width 500 height 305
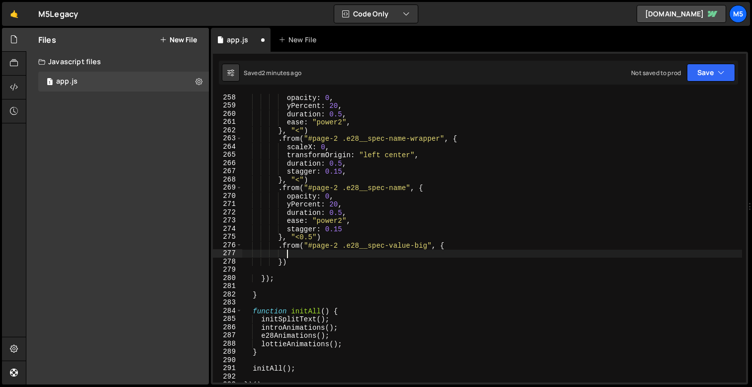
paste textarea "stagger: 0.15"
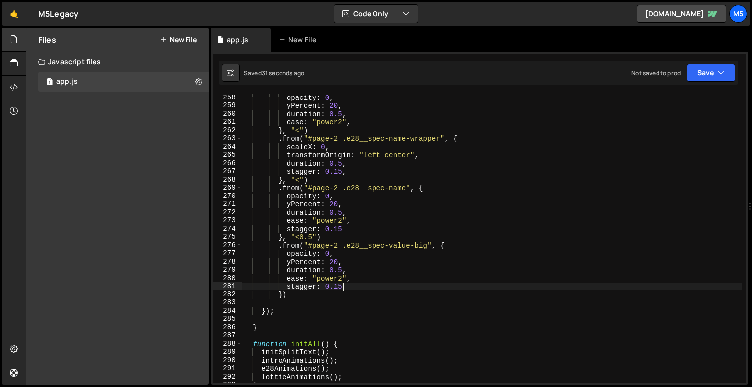
click at [284, 294] on div "opacity : 0 , yPercent : 20 , duration : 0.5 , ease : "power2" , } , "<" ) . fr…" at bounding box center [492, 246] width 500 height 305
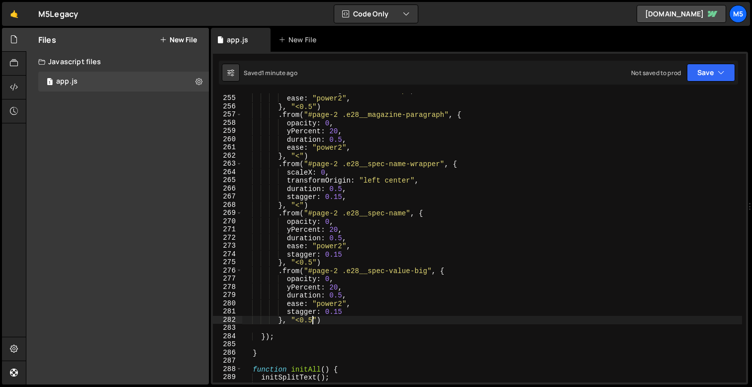
scroll to position [2084, 0]
click at [337, 319] on div "transformOrigin : "center top" , ease : "power2" , } , "<0.5" ) . from ( "#page…" at bounding box center [492, 238] width 500 height 305
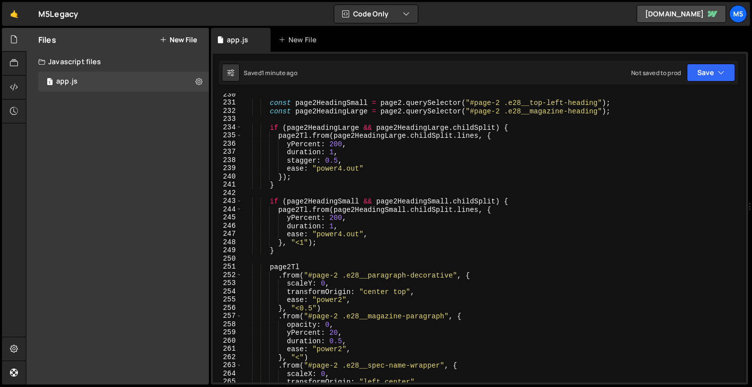
scroll to position [1855, 0]
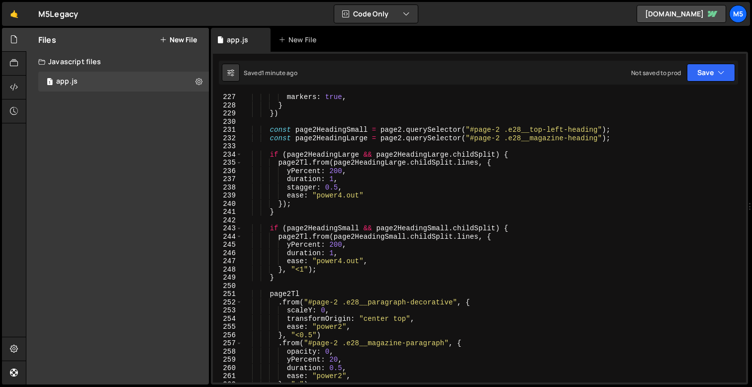
click at [623, 139] on div "markers : true , } }) const page2HeadingSmall = page2 . querySelector ( "#page-…" at bounding box center [492, 245] width 500 height 305
type textarea "const page2HeadingLarge = page2.querySelector("#page-2 .e28__magazine-heading");"
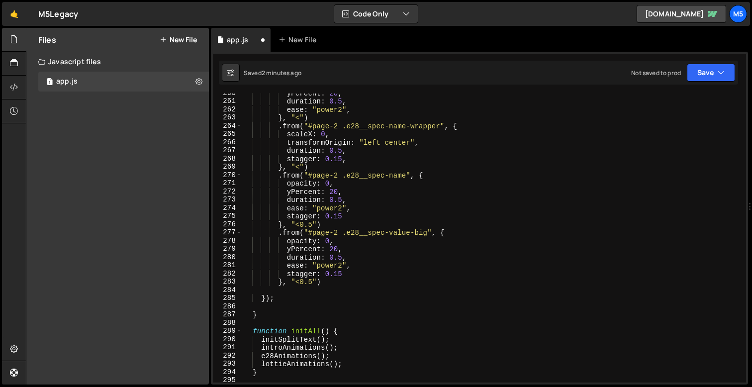
scroll to position [2125, 0]
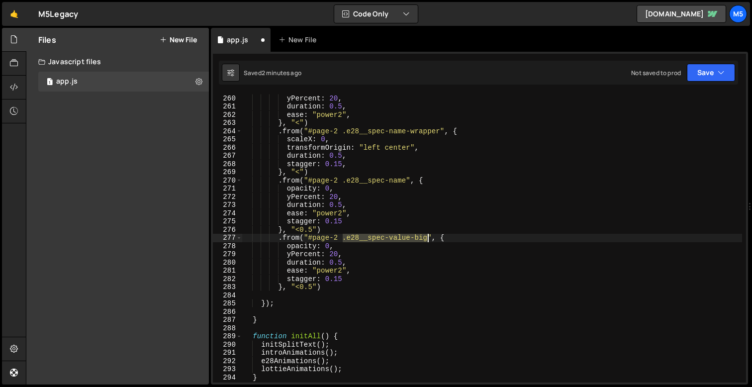
drag, startPoint x: 344, startPoint y: 237, endPoint x: 428, endPoint y: 236, distance: 84.6
click at [428, 236] on div "opacity : 0 , yPercent : 20 , duration : 0.5 , ease : "power2" , } , "<" ) . fr…" at bounding box center [492, 238] width 500 height 305
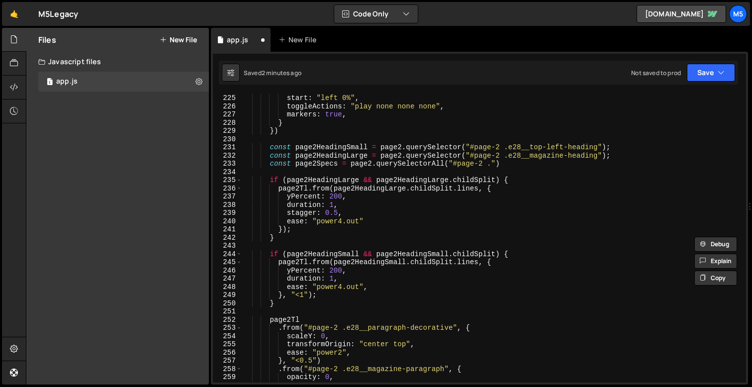
scroll to position [1836, 0]
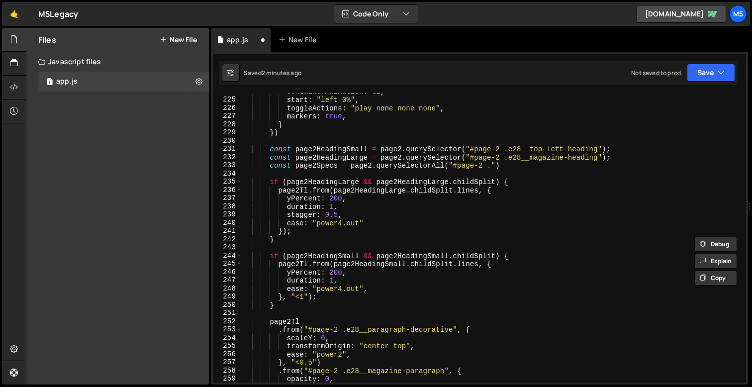
click at [490, 165] on div "containerAnimation : tl , start : "left 0%" , toggleActions : "play none none n…" at bounding box center [492, 240] width 500 height 305
paste textarea ".e28__spec-value-big"
click at [493, 166] on div "containerAnimation : tl , start : "left 0%" , toggleActions : "play none none n…" at bounding box center [492, 240] width 500 height 305
type textarea "const page2Specs = page2.querySelectorAll("#page-2 .e28__spec-value-big")"
click at [590, 171] on div "containerAnimation : tl , start : "left 0%" , toggleActions : "play none none n…" at bounding box center [492, 240] width 500 height 305
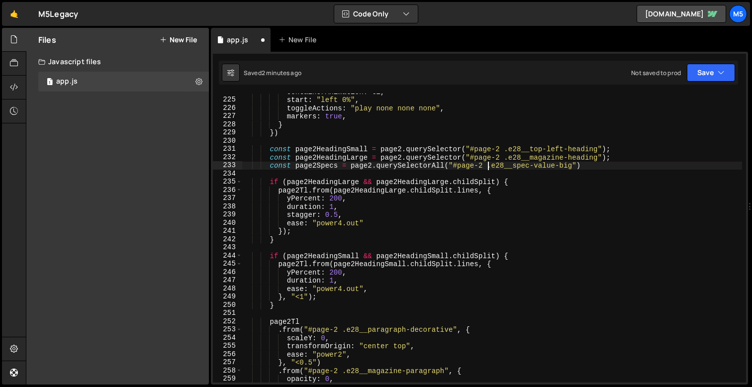
scroll to position [0, 0]
click at [598, 165] on div "containerAnimation : tl , start : "left 0%" , toggleActions : "play none none n…" at bounding box center [492, 240] width 500 height 305
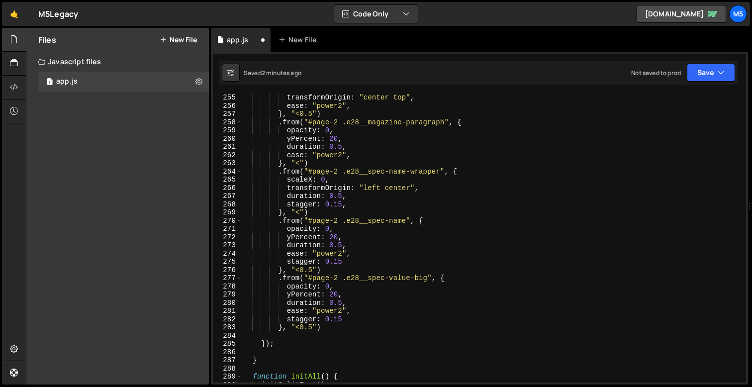
scroll to position [2092, 0]
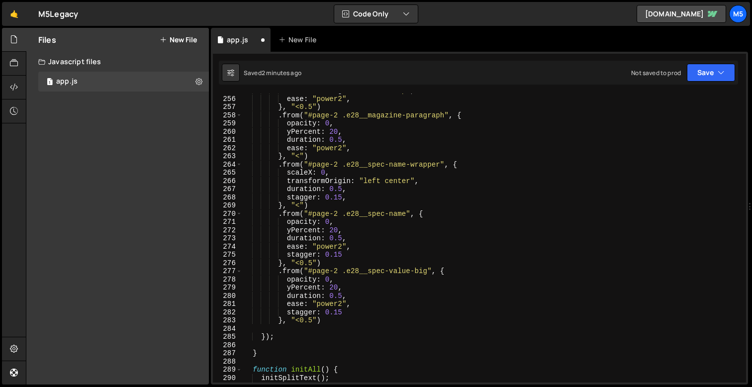
click at [327, 309] on div "transformOrigin : "center top" , ease : "power2" , } , "<0.5" ) . from ( "#page…" at bounding box center [492, 239] width 500 height 305
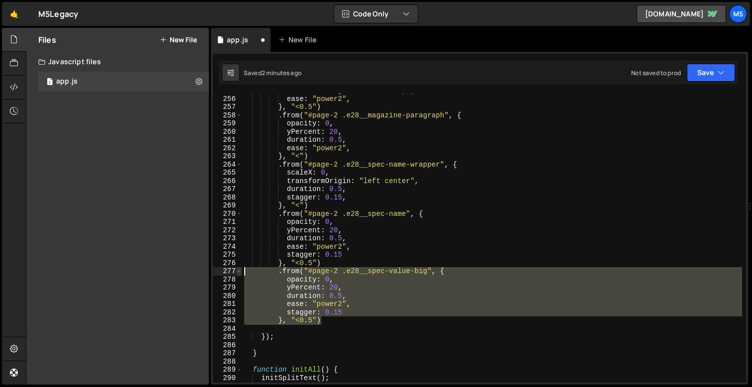
drag, startPoint x: 326, startPoint y: 321, endPoint x: 241, endPoint y: 273, distance: 97.4
click at [241, 273] on div "stagger: 0.15 255 256 257 258 259 260 261 262 263 264 265 266 267 268 269 270 2…" at bounding box center [479, 238] width 533 height 289
type textarea ".from("#page-2 .e28__spec-value-big", { opacity: 0,"
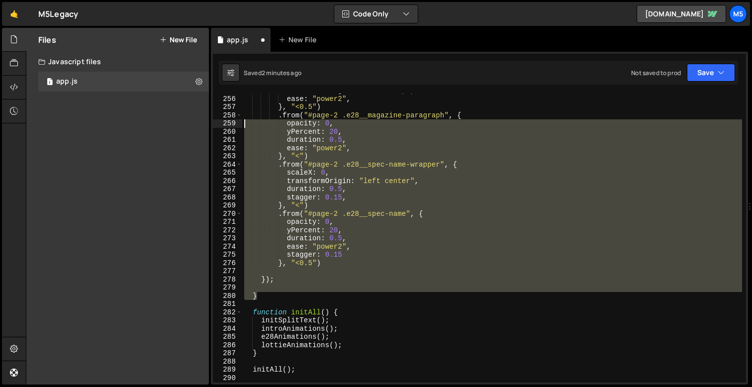
drag, startPoint x: 271, startPoint y: 294, endPoint x: 245, endPoint y: 121, distance: 174.5
click at [245, 121] on div "transformOrigin : "center top" , ease : "power2" , } , "<0.5" ) . from ( "#page…" at bounding box center [492, 239] width 500 height 305
click at [277, 280] on div "transformOrigin : "center top" , ease : "power2" , } , "<0.5" ) . from ( "#page…" at bounding box center [492, 239] width 500 height 305
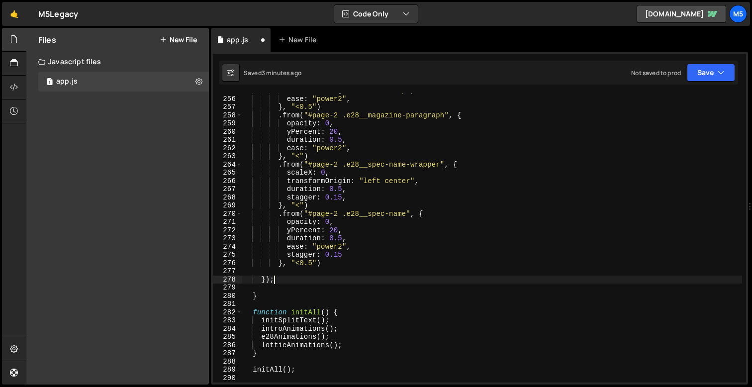
click at [278, 280] on div "transformOrigin : "center top" , ease : "power2" , } , "<0.5" ) . from ( "#page…" at bounding box center [492, 239] width 500 height 305
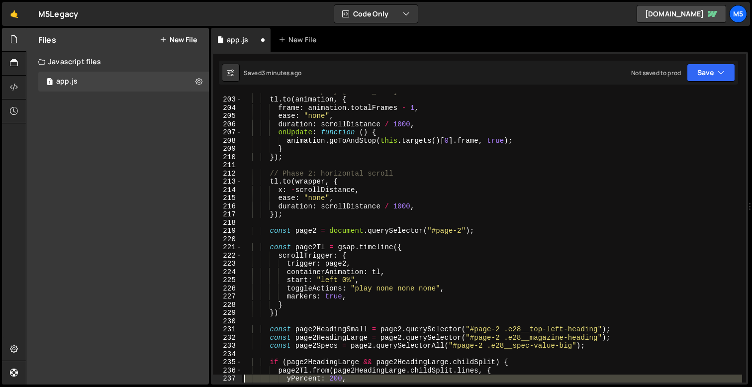
scroll to position [1705, 0]
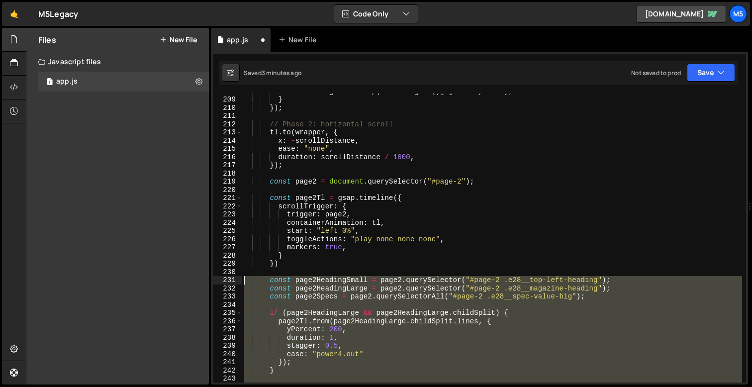
drag, startPoint x: 278, startPoint y: 280, endPoint x: 249, endPoint y: 282, distance: 29.4
click at [249, 282] on div "animation . goToAndStop ( this . targets ( ) [ 0 ] . frame , true ) ; } }) ; //…" at bounding box center [492, 239] width 500 height 305
type textarea "const page2HeadingSmall = page2.querySelector("#page-2 .e28__top-left-heading")…"
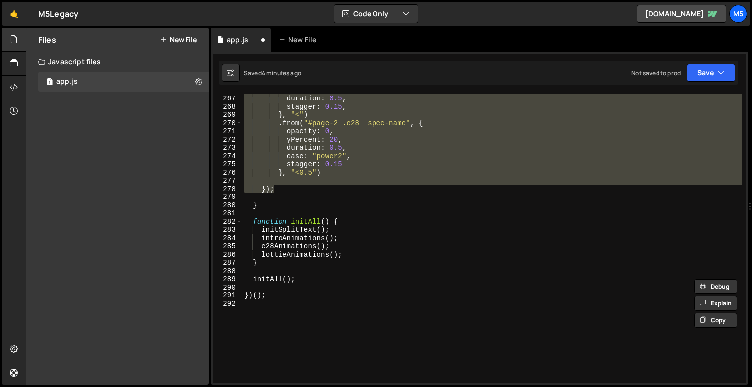
scroll to position [2165, 0]
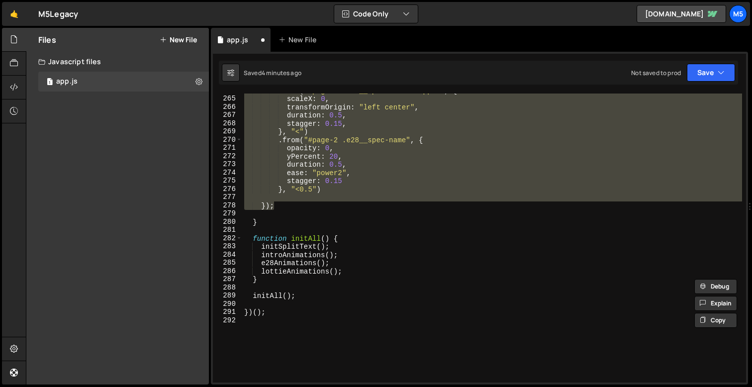
click at [323, 212] on div ". from ( "#page-2 .e28__spec-name-wrapper" , { scaleX : 0 , transformOrigin : "…" at bounding box center [492, 239] width 500 height 305
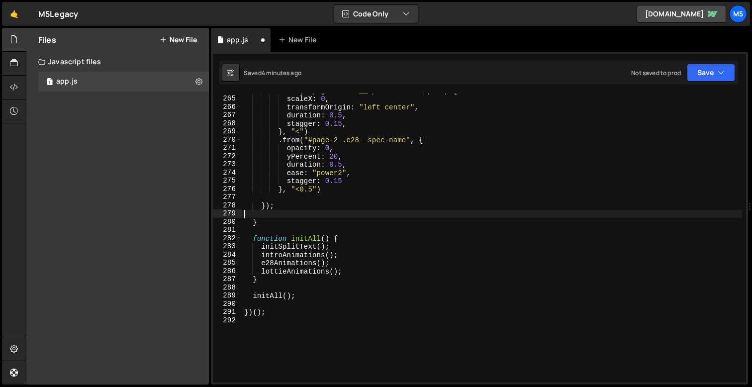
click at [285, 206] on div ". from ( "#page-2 .e28__spec-name-wrapper" , { scaleX : 0 , transformOrigin : "…" at bounding box center [492, 239] width 500 height 305
click at [264, 204] on div ". from ( "#page-2 .e28__spec-name-wrapper" , { scaleX : 0 , transformOrigin : "…" at bounding box center [492, 239] width 500 height 305
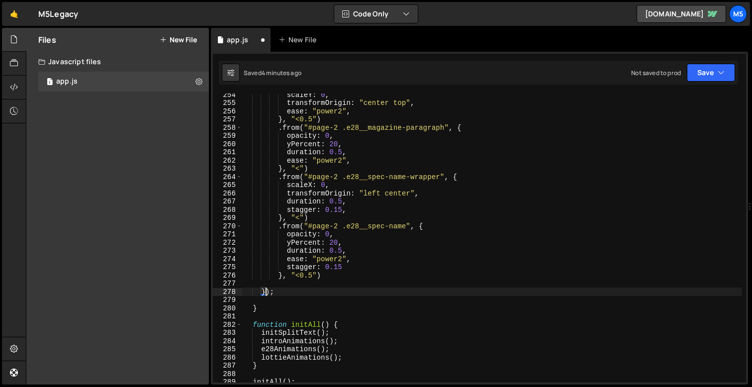
scroll to position [2088, 0]
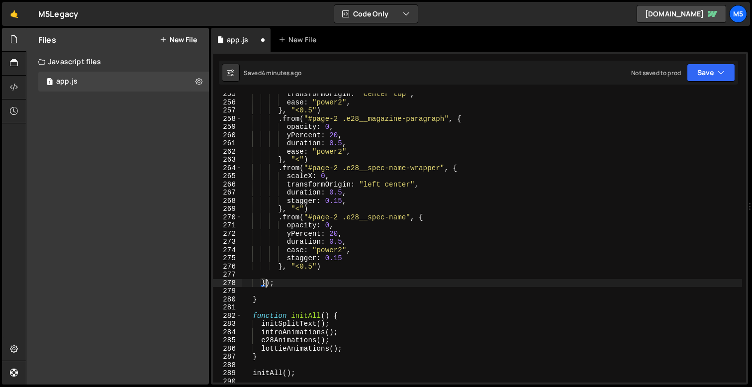
click at [266, 285] on div "transformOrigin : "center top" , ease : "power2" , } , "<0.5" ) . from ( "#page…" at bounding box center [492, 242] width 500 height 305
click at [269, 283] on div "transformOrigin : "center top" , ease : "power2" , } , "<0.5" ) . from ( "#page…" at bounding box center [492, 242] width 500 height 305
click at [266, 283] on div "transformOrigin : "center top" , ease : "power2" , } , "<0.5" ) . from ( "#page…" at bounding box center [492, 242] width 500 height 305
click at [261, 281] on div "transformOrigin : "center top" , ease : "power2" , } , "<0.5" ) . from ( "#page…" at bounding box center [492, 242] width 500 height 305
click at [363, 242] on div "transformOrigin : "center top" , ease : "power2" , } , "<0.5" ) . from ( "#page…" at bounding box center [492, 242] width 500 height 305
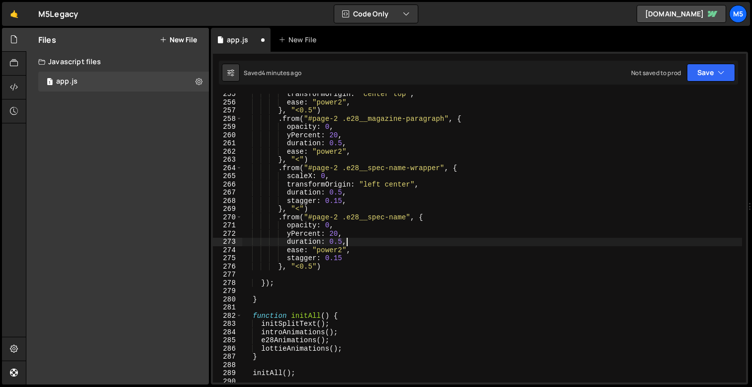
click at [291, 270] on div "transformOrigin : "center top" , ease : "power2" , } , "<0.5" ) . from ( "#page…" at bounding box center [492, 242] width 500 height 305
type textarea "}, "<0.5")"
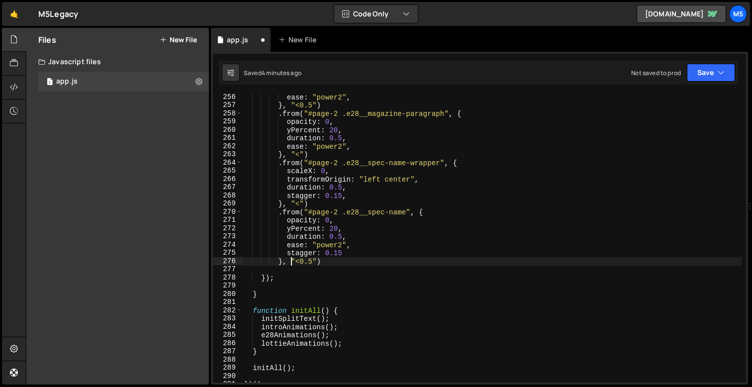
scroll to position [2128, 0]
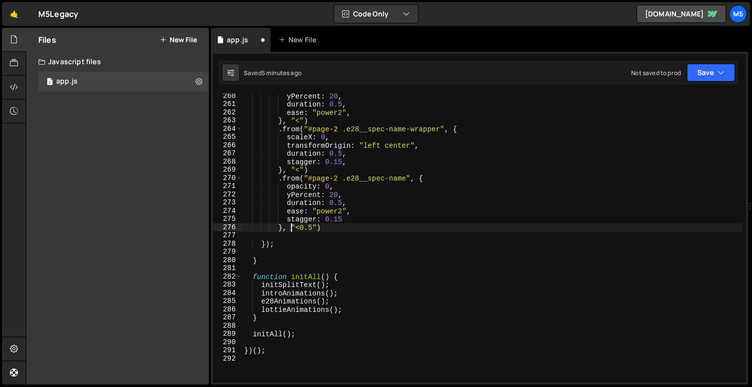
click at [324, 231] on div "yPercent : 20 , duration : 0.5 , ease : "power2" , } , "<" ) . from ( "#page-2 …" at bounding box center [492, 244] width 500 height 305
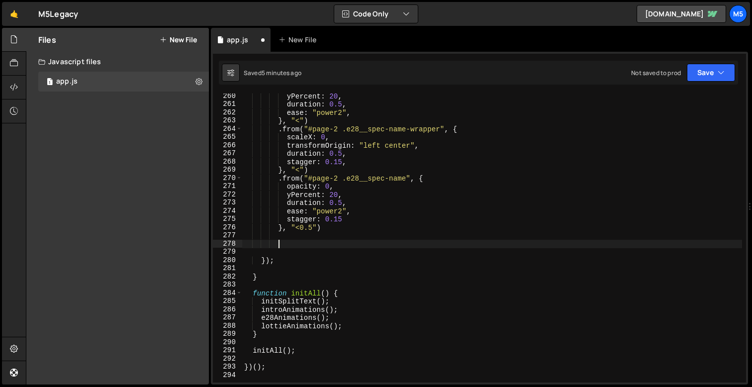
paste textarea "});"
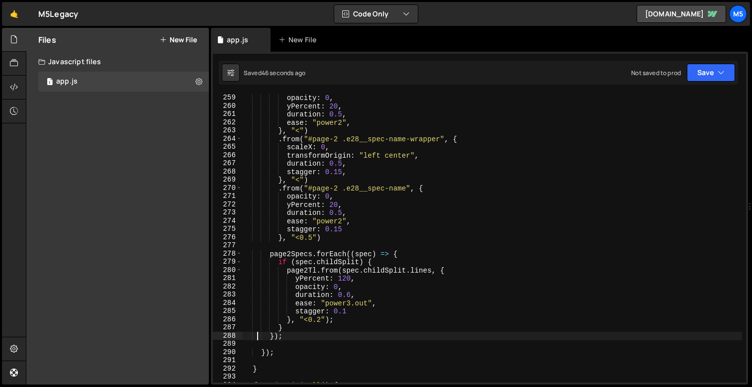
scroll to position [2130, 0]
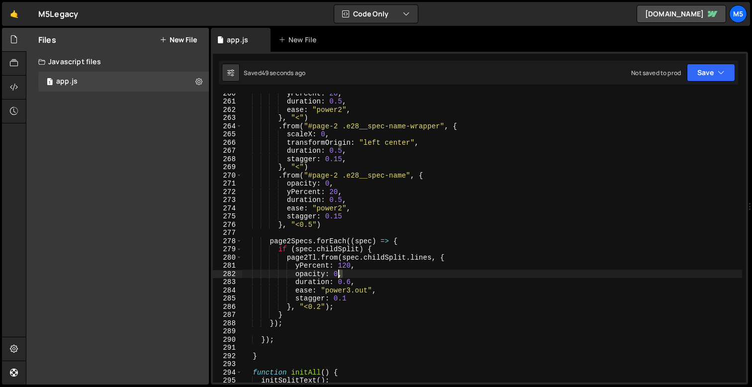
drag, startPoint x: 347, startPoint y: 274, endPoint x: 244, endPoint y: 276, distance: 103.0
click at [244, 276] on div "yPercent : 20 , duration : 0.5 , ease : "power2" , } , "<" ) . from ( "#page-2 …" at bounding box center [492, 241] width 500 height 305
type textarea "opacity: 0,"
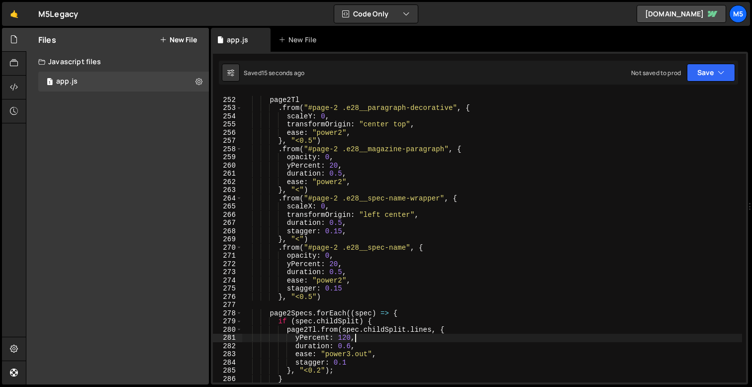
scroll to position [2070, 0]
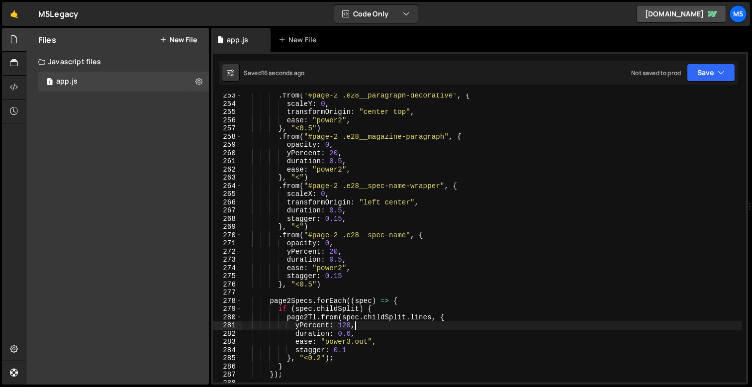
click at [349, 326] on div ". from ( "#page-2 .e28__paragraph-decorative" , { scaleY : 0 , transformOrigin …" at bounding box center [492, 244] width 500 height 305
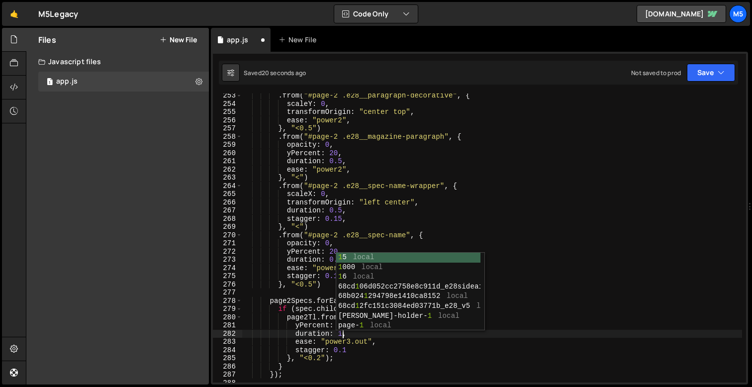
click at [349, 340] on div ". from ( "#page-2 .e28__paragraph-decorative" , { scaleY : 0 , transformOrigin …" at bounding box center [492, 244] width 500 height 305
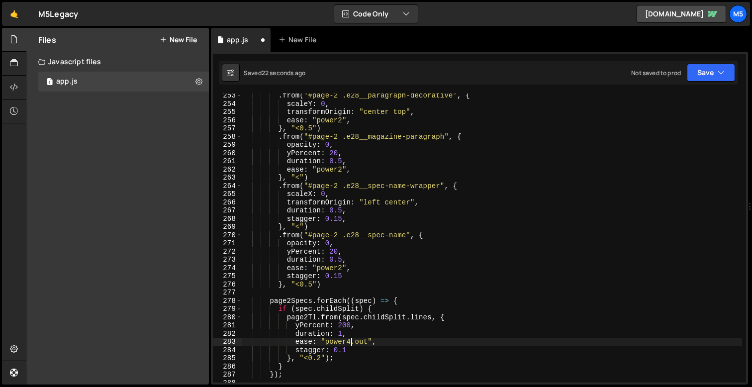
click at [348, 352] on div ". from ( "#page-2 .e28__paragraph-decorative" , { scaleY : 0 , transformOrigin …" at bounding box center [492, 244] width 500 height 305
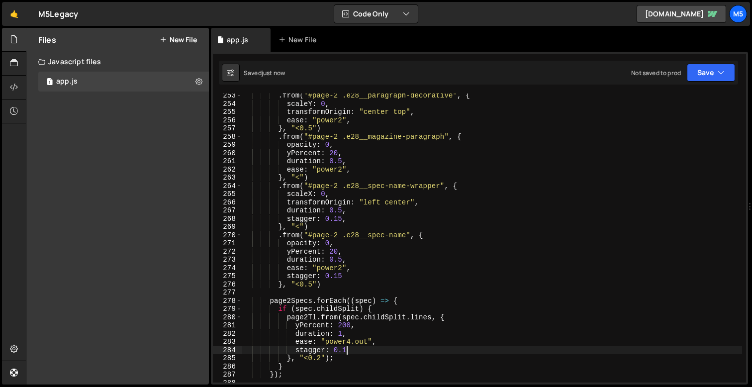
click at [352, 279] on div ". from ( "#page-2 .e28__paragraph-decorative" , { scaleY : 0 , transformOrigin …" at bounding box center [492, 244] width 500 height 305
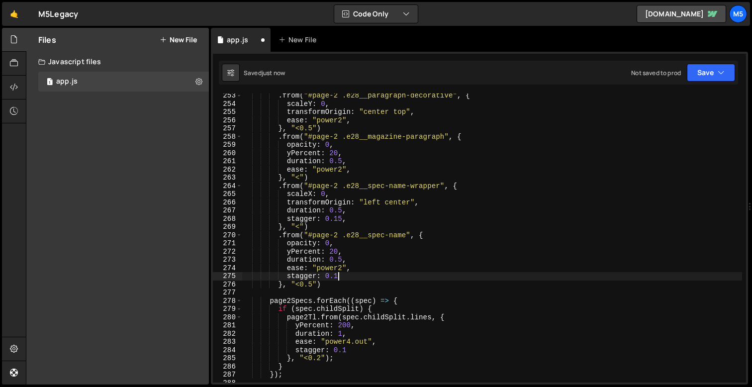
scroll to position [0, 6]
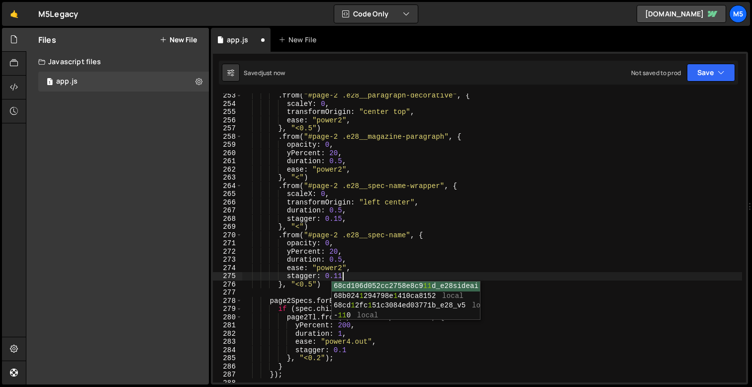
click at [357, 220] on div ". from ( "#page-2 .e28__paragraph-decorative" , { scaleY : 0 , transformOrigin …" at bounding box center [492, 244] width 500 height 305
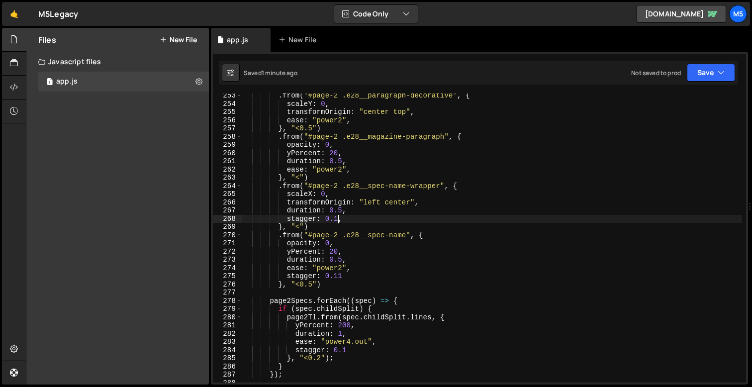
click at [367, 341] on div ". from ( "#page-2 .e28__paragraph-decorative" , { scaleY : 0 , transformOrigin …" at bounding box center [492, 244] width 500 height 305
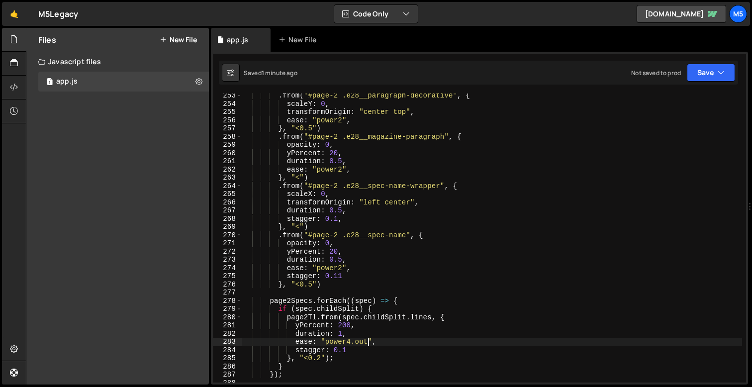
click at [346, 331] on div ". from ( "#page-2 .e28__paragraph-decorative" , { scaleY : 0 , transformOrigin …" at bounding box center [492, 244] width 500 height 305
click at [319, 358] on div ". from ( "#page-2 .e28__paragraph-decorative" , { scaleY : 0 , transformOrigin …" at bounding box center [492, 244] width 500 height 305
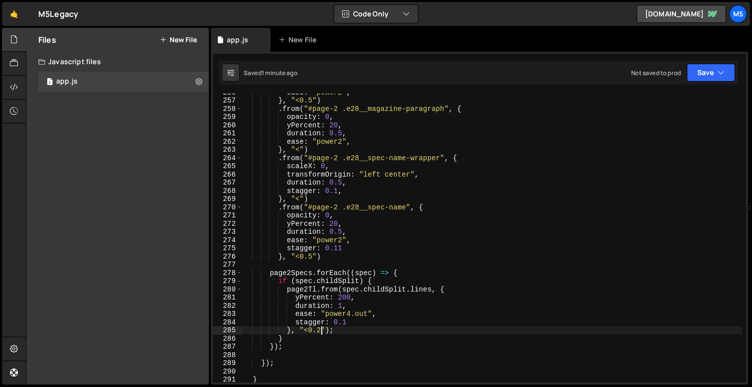
scroll to position [2097, 0]
click at [349, 245] on div "ease : "power2" , } , "<0.5" ) . from ( "#page-2 .e28__magazine-paragraph" , { …" at bounding box center [492, 242] width 500 height 305
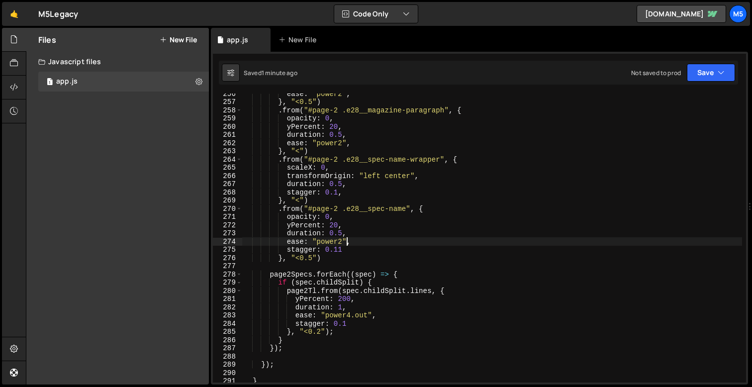
click at [360, 246] on div "ease : "power2" , } , "<0.5" ) . from ( "#page-2 .e28__magazine-paragraph" , { …" at bounding box center [492, 242] width 500 height 305
click at [321, 331] on div "ease : "power2" , } , "<0.5" ) . from ( "#page-2 .e28__magazine-paragraph" , { …" at bounding box center [492, 242] width 500 height 305
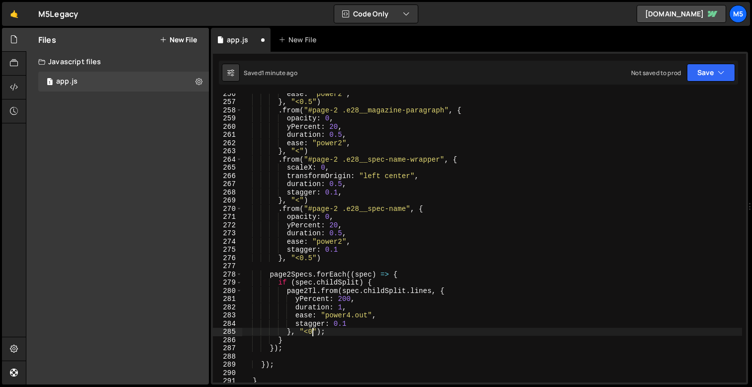
scroll to position [0, 5]
click at [341, 245] on div "ease : "power2" , } , "<0.5" ) . from ( "#page-2 .e28__magazine-paragraph" , { …" at bounding box center [492, 242] width 500 height 305
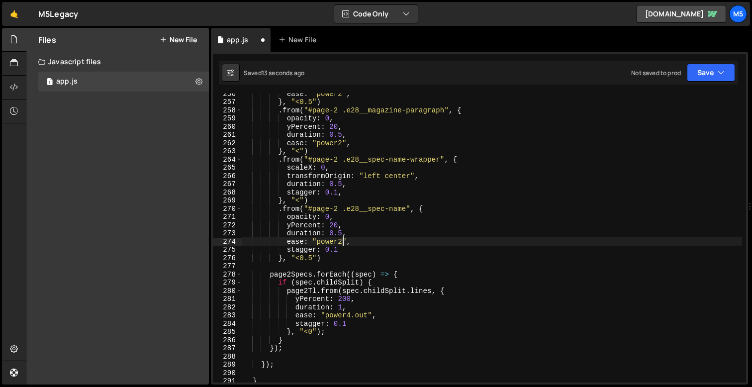
click at [341, 249] on div "ease : "power2" , } , "<0.5" ) . from ( "#page-2 .e28__magazine-paragraph" , { …" at bounding box center [492, 242] width 500 height 305
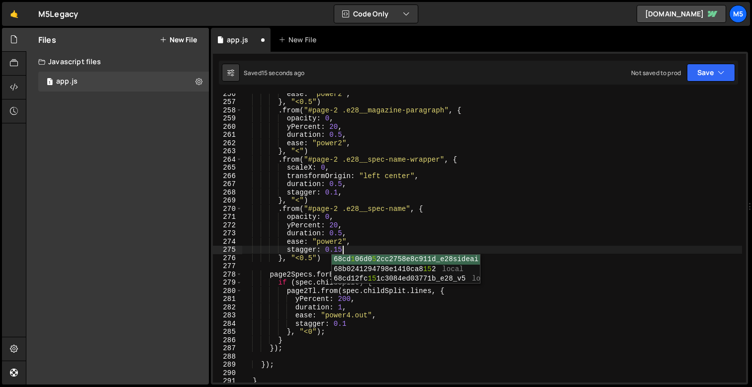
click at [338, 194] on div "ease : "power2" , } , "<0.5" ) . from ( "#page-2 .e28__magazine-paragraph" , { …" at bounding box center [492, 242] width 500 height 305
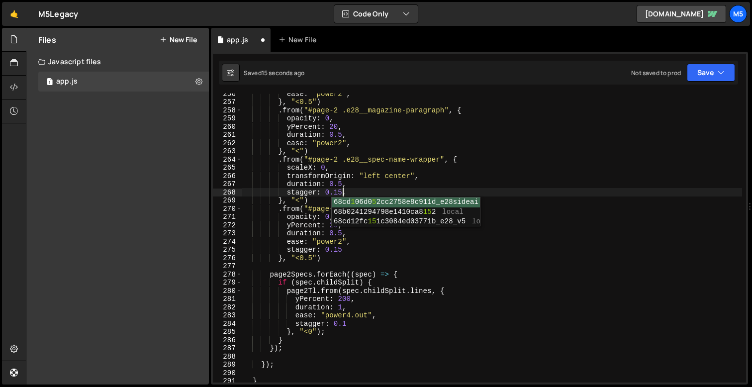
scroll to position [0, 6]
click at [348, 323] on div "ease : "power2" , } , "<0.5" ) . from ( "#page-2 .e28__magazine-paragraph" , { …" at bounding box center [492, 242] width 500 height 305
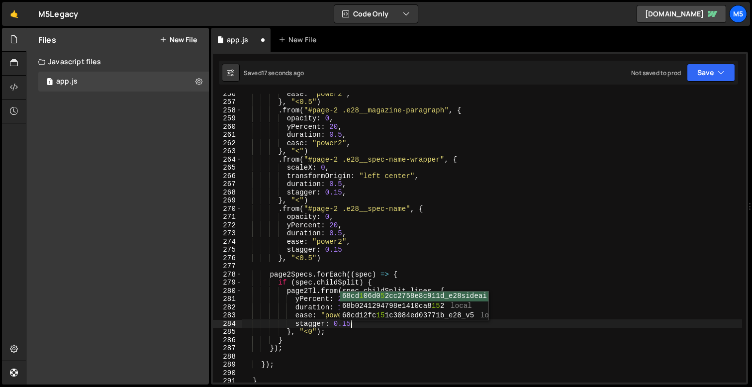
scroll to position [0, 7]
click at [313, 331] on div "ease : "power2" , } , "<0.5" ) . from ( "#page-2 .e28__magazine-paragraph" , { …" at bounding box center [492, 242] width 500 height 305
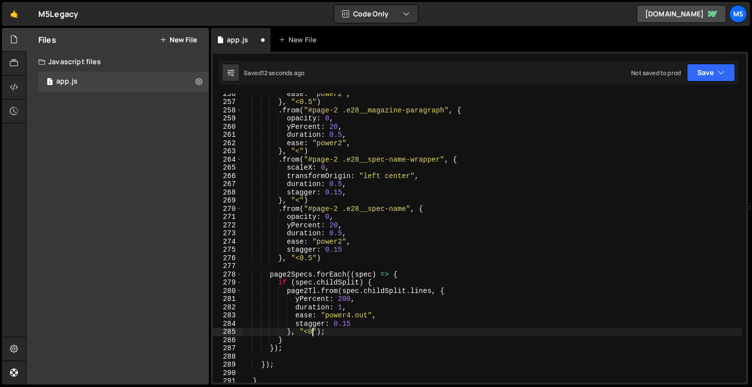
scroll to position [0, 5]
click at [350, 326] on div "ease : "power2" , } , "<0.5" ) . from ( "#page-2 .e28__magazine-paragraph" , { …" at bounding box center [492, 242] width 500 height 305
click at [350, 324] on div "ease : "power2" , } , "<0.5" ) . from ( "#page-2 .e28__magazine-paragraph" , { …" at bounding box center [492, 242] width 500 height 305
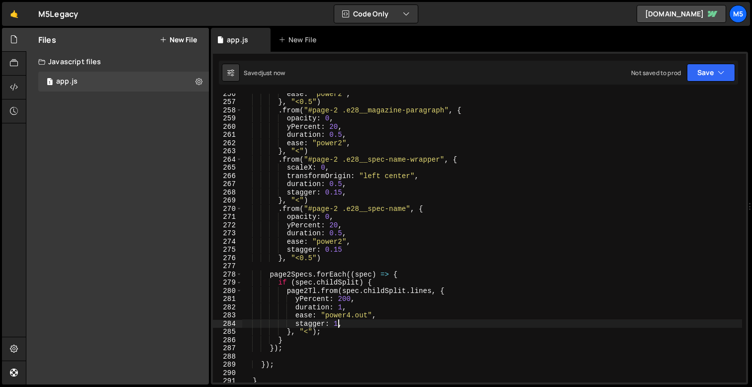
type textarea "stagger: 1,"
drag, startPoint x: 347, startPoint y: 323, endPoint x: 248, endPoint y: 323, distance: 99.0
click at [248, 323] on div "ease : "power2" , } , "<0.5" ) . from ( "#page-2 .e28__magazine-paragraph" , { …" at bounding box center [492, 242] width 500 height 305
click at [312, 318] on div "ease : "power2" , } , "<0.5" ) . from ( "#page-2 .e28__magazine-paragraph" , { …" at bounding box center [492, 242] width 500 height 305
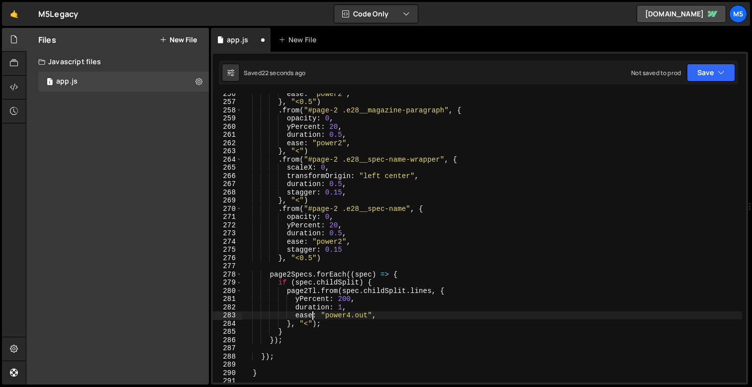
click at [291, 338] on div "ease : "power2" , } , "<0.5" ) . from ( "#page-2 .e28__magazine-paragraph" , { …" at bounding box center [492, 242] width 500 height 305
click at [308, 326] on div "ease : "power2" , } , "<0.5" ) . from ( "#page-2 .e28__magazine-paragraph" , { …" at bounding box center [492, 242] width 500 height 305
click at [272, 343] on div "ease : "power2" , } , "<0.5" ) . from ( "#page-2 .e28__magazine-paragraph" , { …" at bounding box center [492, 242] width 500 height 305
click at [308, 321] on div "ease : "power2" , } , "<0.5" ) . from ( "#page-2 .e28__magazine-paragraph" , { …" at bounding box center [492, 242] width 500 height 305
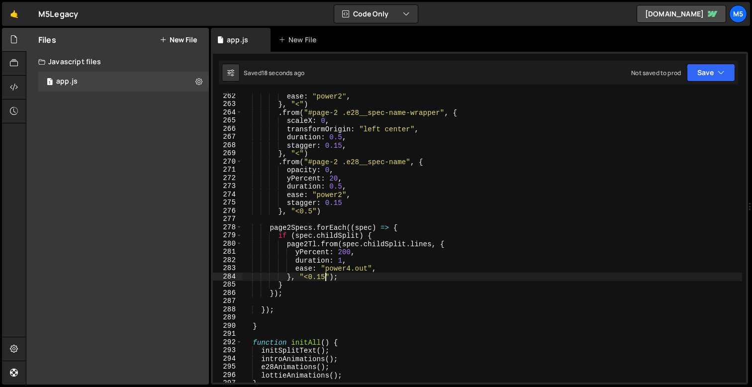
scroll to position [2149, 0]
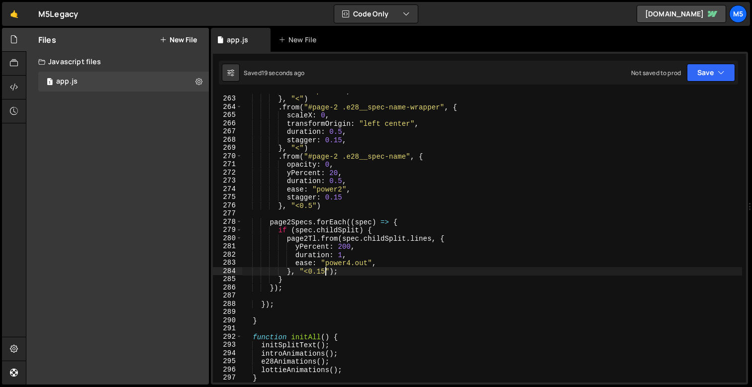
click at [295, 281] on div "ease : "power2" , } , "<" ) . from ( "#page-2 .e28__spec-name-wrapper" , { scal…" at bounding box center [492, 239] width 500 height 305
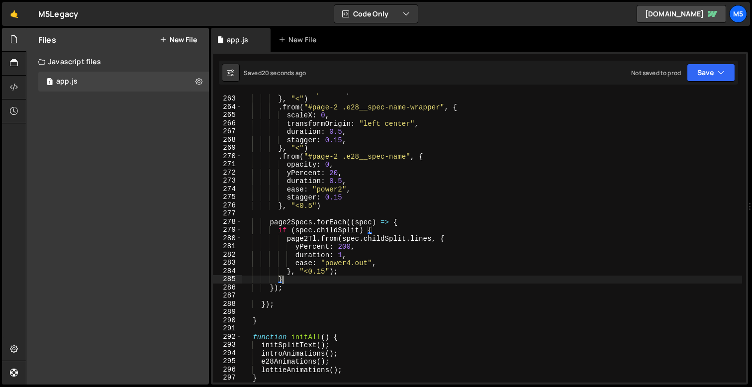
click at [288, 285] on div "ease : "power2" , } , "<" ) . from ( "#page-2 .e28__spec-name-wrapper" , { scal…" at bounding box center [492, 239] width 500 height 305
type textarea "});"
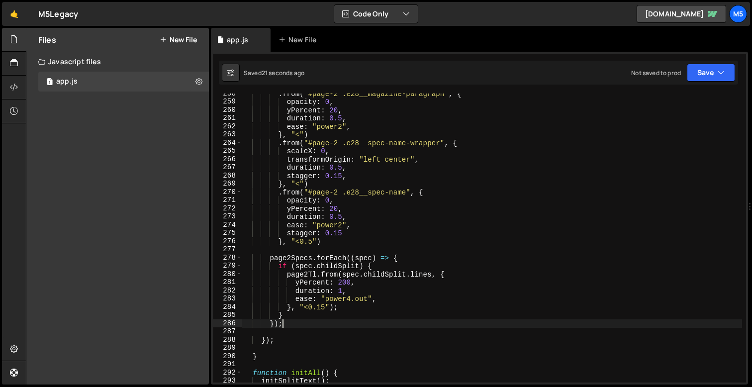
scroll to position [2113, 0]
click at [289, 246] on div ". from ( "#page-2 .e28__magazine-paragraph" , { opacity : 0 , yPercent : 20 , d…" at bounding box center [492, 242] width 500 height 305
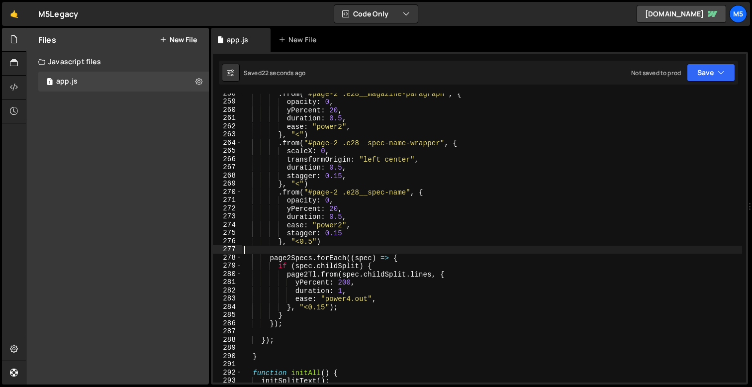
click at [320, 245] on div ". from ( "#page-2 .e28__magazine-paragraph" , { opacity : 0 , yPercent : 20 , d…" at bounding box center [492, 242] width 500 height 305
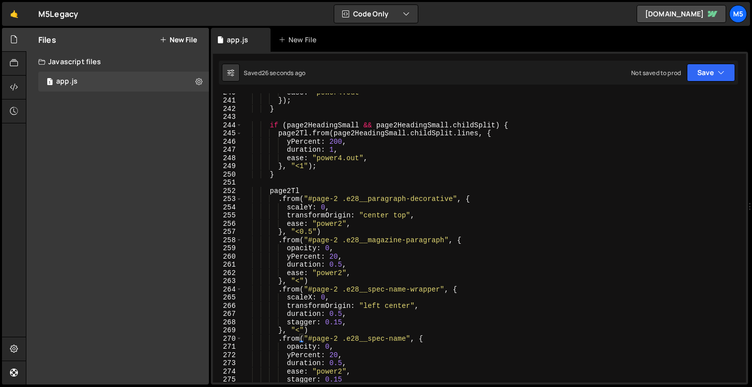
scroll to position [1964, 0]
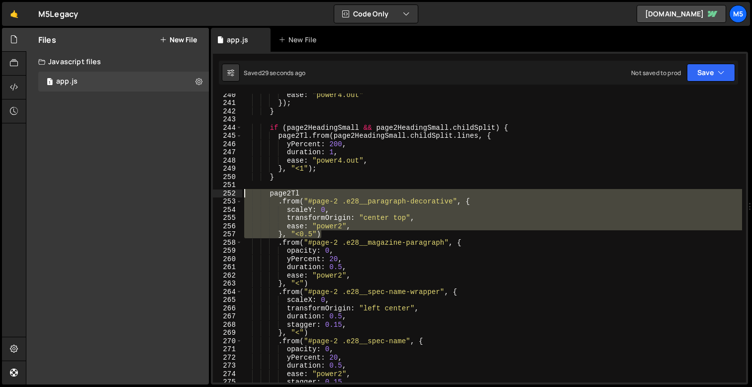
drag, startPoint x: 323, startPoint y: 232, endPoint x: 233, endPoint y: 194, distance: 98.3
click at [233, 194] on div "}, "<0.5") 240 241 242 243 244 245 246 247 248 249 250 251 252 253 254 255 256 …" at bounding box center [479, 238] width 533 height 289
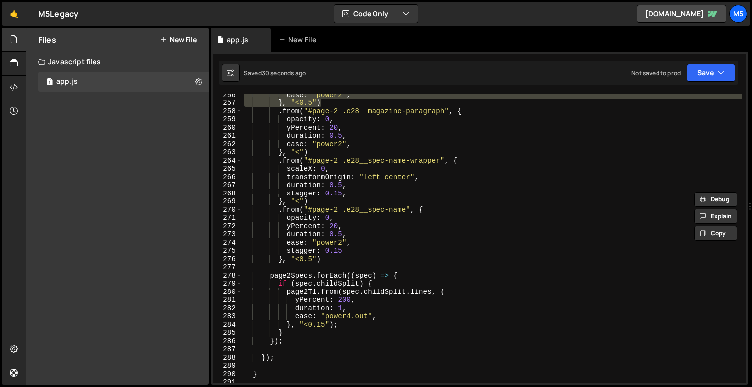
scroll to position [2096, 0]
click at [302, 334] on div "ease : "power2" , } , "<0.5" ) . from ( "#page-2 .e28__magazine-paragraph" , { …" at bounding box center [492, 242] width 500 height 305
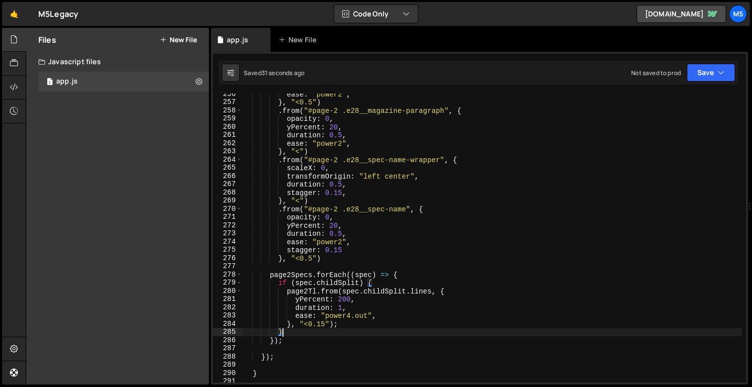
click at [287, 338] on div "ease : "power2" , } , "<0.5" ) . from ( "#page-2 .e28__magazine-paragraph" , { …" at bounding box center [492, 242] width 500 height 305
type textarea "});"
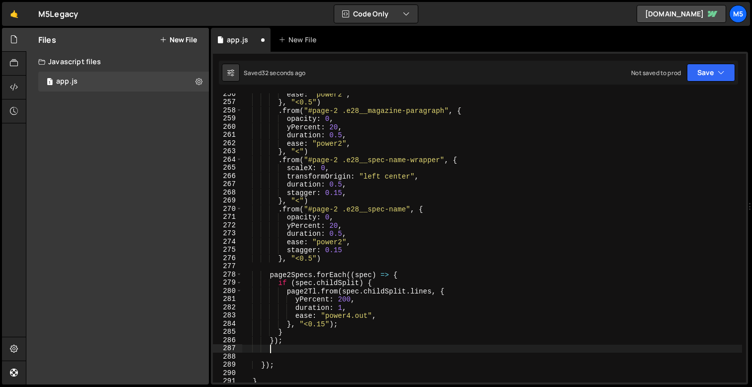
scroll to position [0, 1]
paste textarea "}, "<0.5")"
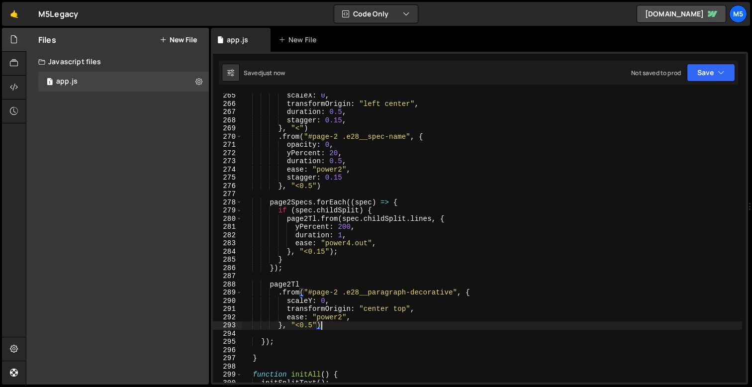
scroll to position [2177, 0]
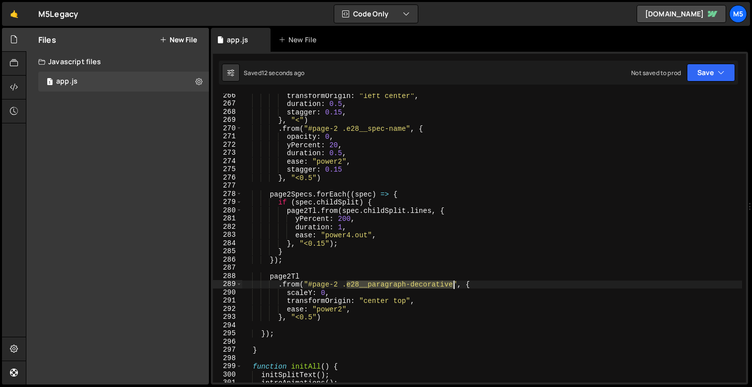
drag, startPoint x: 347, startPoint y: 284, endPoint x: 453, endPoint y: 285, distance: 105.5
click at [453, 285] on div "transformOrigin : "left center" , duration : 0.5 , stagger : 0.15 , } , "<" ) .…" at bounding box center [492, 244] width 500 height 305
paste textarea "spec-value-sm"
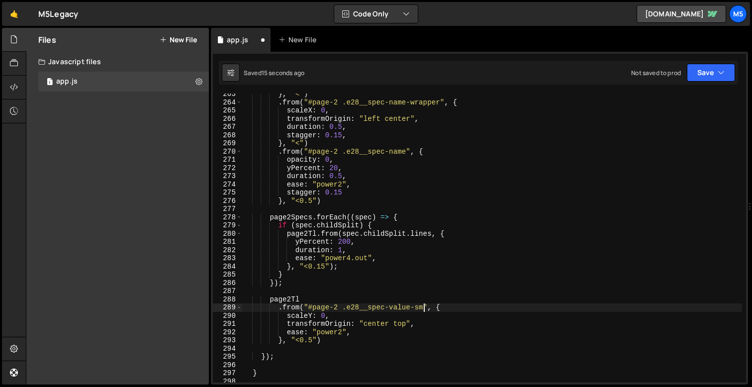
scroll to position [2143, 0]
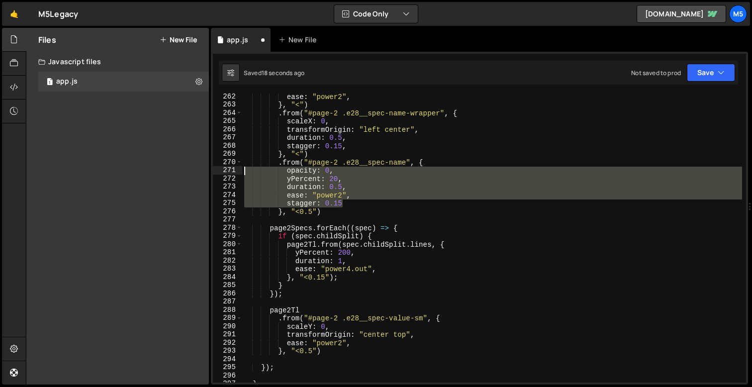
drag, startPoint x: 348, startPoint y: 203, endPoint x: 232, endPoint y: 169, distance: 120.3
click at [232, 169] on div ".from("#page-2 .e28__spec-value-sm", { 262 263 264 265 266 267 268 269 270 271 …" at bounding box center [479, 238] width 533 height 289
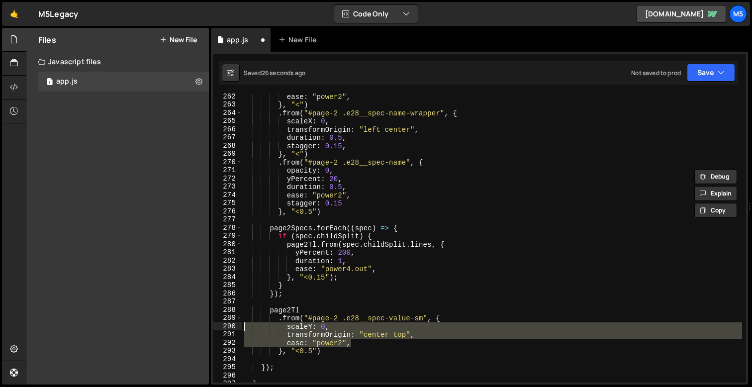
drag, startPoint x: 354, startPoint y: 344, endPoint x: 233, endPoint y: 328, distance: 121.5
click at [233, 328] on div "opacity: 0, yPercent: 20, 262 263 264 265 266 267 268 269 270 271 272 273 274 2…" at bounding box center [479, 238] width 533 height 289
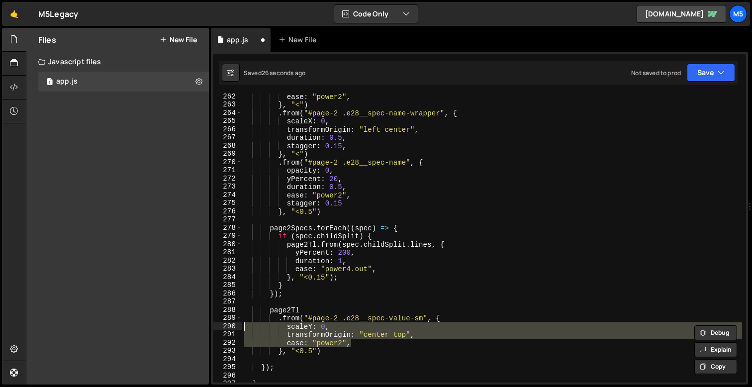
paste textarea "tagger: 0.15"
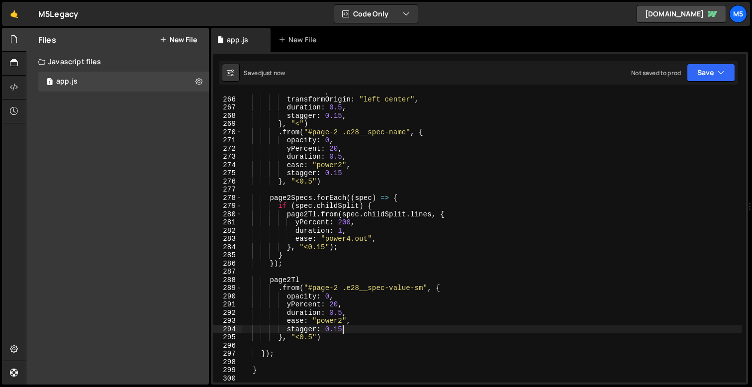
scroll to position [2177, 0]
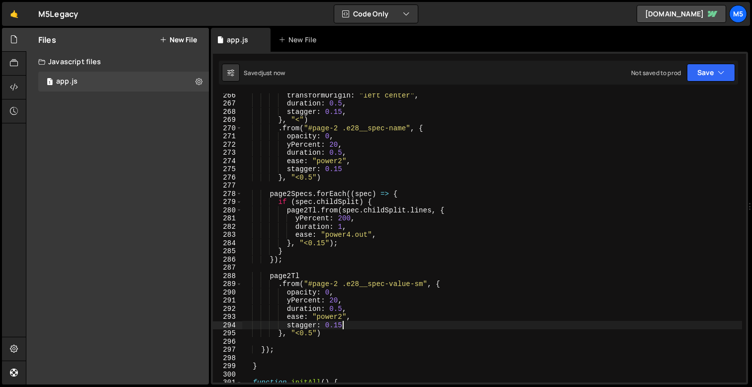
click at [312, 332] on div "transformOrigin : "left center" , duration : 0.5 , stagger : 0.15 , } , "<" ) .…" at bounding box center [492, 243] width 500 height 305
click at [324, 335] on div "transformOrigin : "left center" , duration : 0.5 , stagger : 0.15 , } , "<" ) .…" at bounding box center [492, 243] width 500 height 305
type textarea "}, "<")"
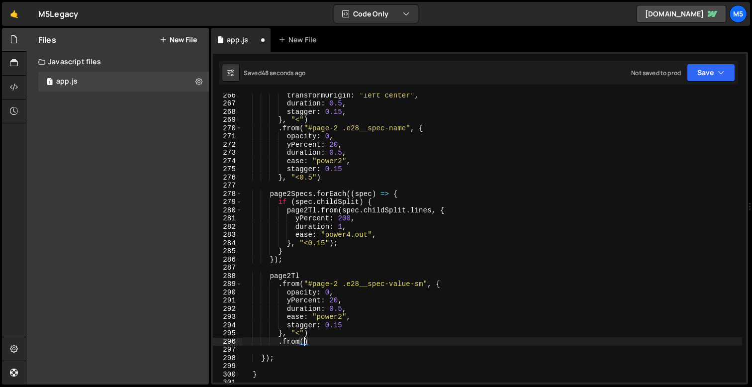
scroll to position [0, 4]
type textarea "."
type textarea "}, "<")"
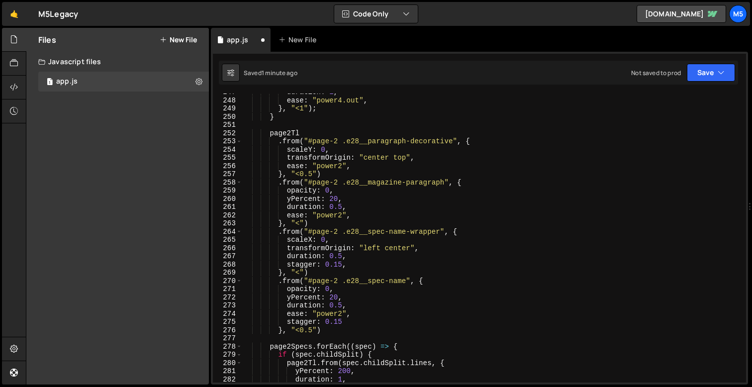
scroll to position [2025, 0]
click at [330, 270] on div "duration : 1 , ease : "power4.out" , } , "<1" ) ; } page2Tl . from ( "#page-2 .…" at bounding box center [492, 240] width 500 height 305
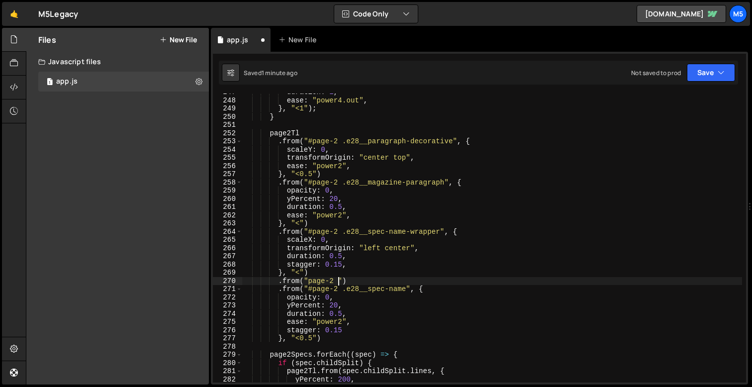
scroll to position [0, 6]
paste textarea "separator-vertical"
type textarea ".from("page-2 .separator-vertical", {)"
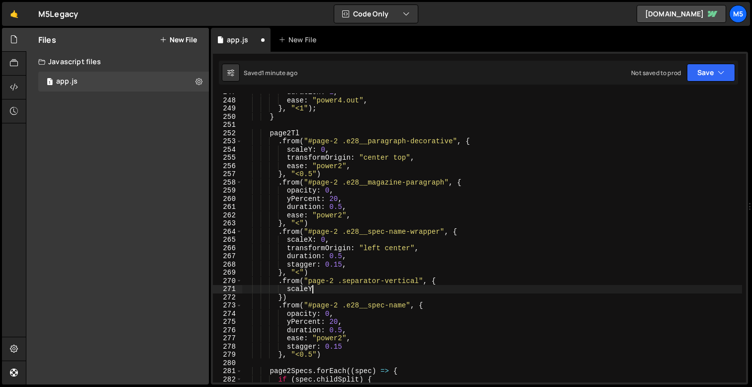
scroll to position [0, 4]
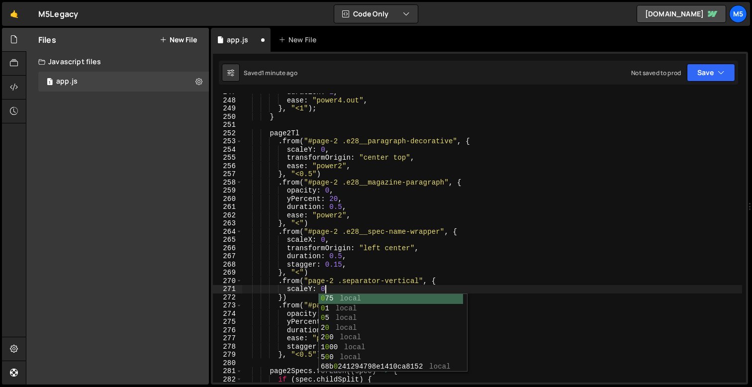
type textarea "scaleY: 0,"
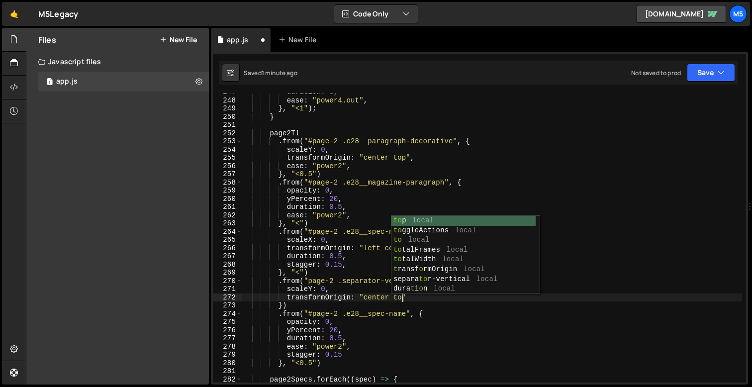
scroll to position [0, 11]
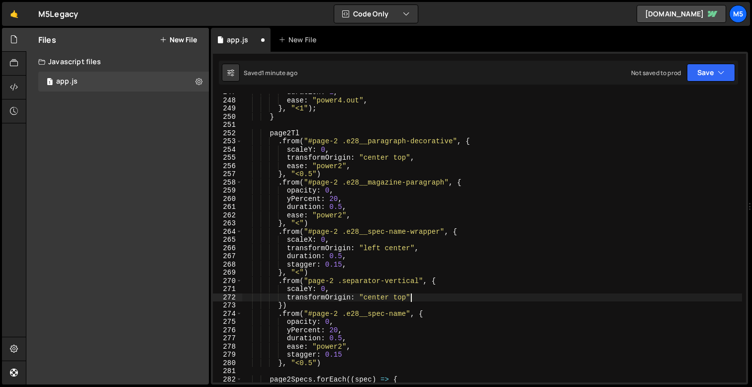
type textarea "transformOrigin: "center top","
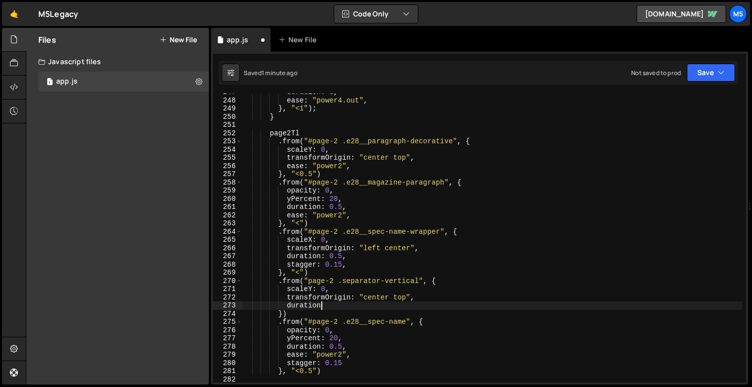
scroll to position [0, 5]
type textarea "duration: 0.5,"
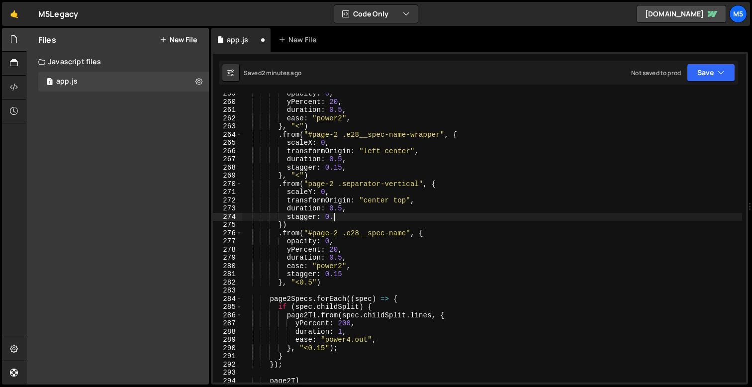
scroll to position [0, 6]
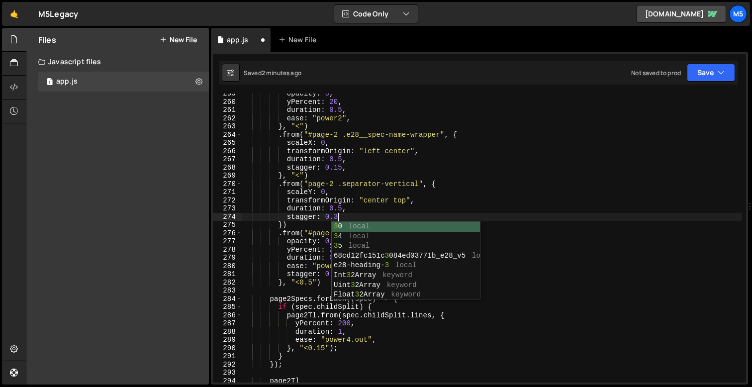
type textarea "stagger: 0.3,"
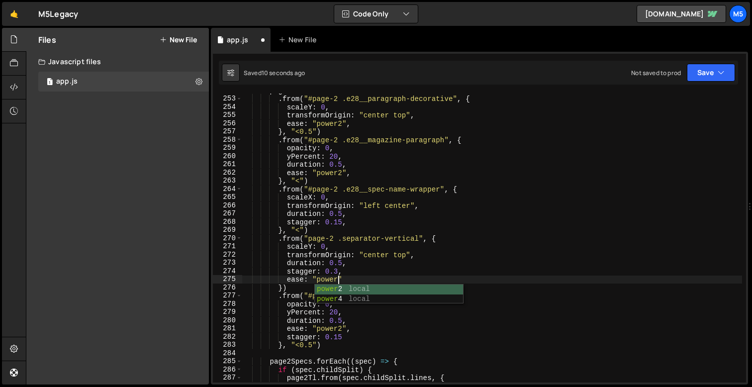
scroll to position [0, 6]
click at [358, 243] on div "page2Tl . from ( "#page-2 .e28__paragraph-decorative" , { scaleY : 0 , transfor…" at bounding box center [492, 239] width 500 height 305
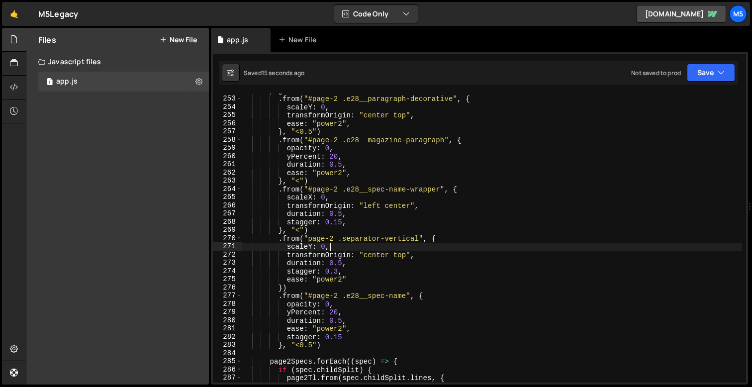
click at [310, 242] on div "page2Tl . from ( "#page-2 .e28__paragraph-decorative" , { scaleY : 0 , transfor…" at bounding box center [492, 239] width 500 height 305
click at [284, 287] on div "page2Tl . from ( "#page-2 .e28__paragraph-decorative" , { scaleY : 0 , transfor…" at bounding box center [492, 239] width 500 height 305
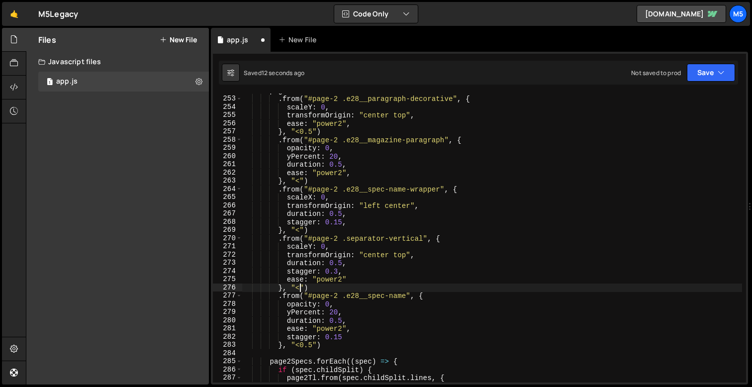
scroll to position [0, 3]
click at [398, 256] on div "page2Tl . from ( "#page-2 .e28__paragraph-decorative" , { scaleY : 0 , transfor…" at bounding box center [492, 239] width 500 height 305
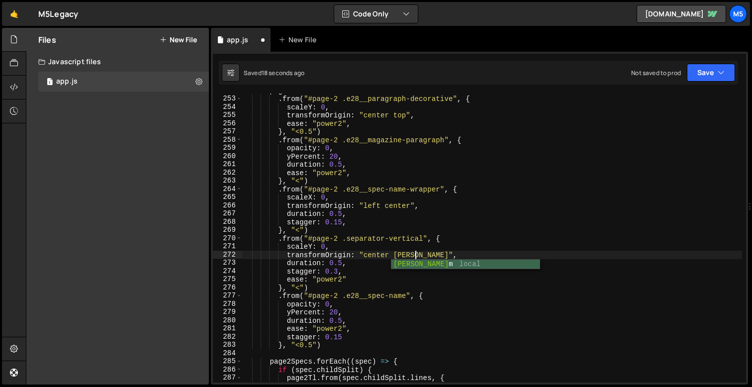
scroll to position [0, 12]
click at [354, 279] on div "page2Tl . from ( "#page-2 .e28__paragraph-decorative" , { scaleY : 0 , transfor…" at bounding box center [492, 239] width 500 height 305
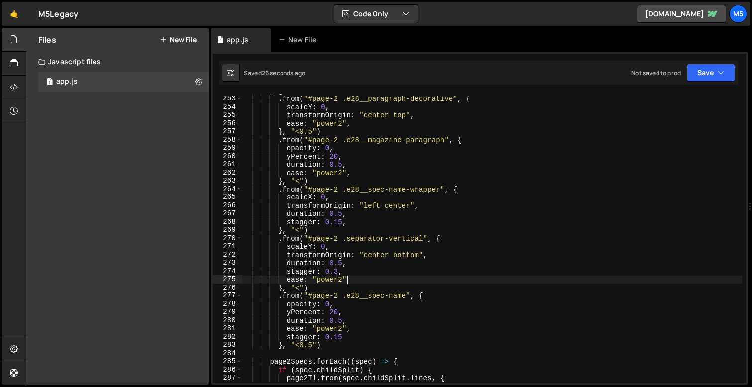
click at [333, 285] on div "page2Tl . from ( "#page-2 .e28__paragraph-decorative" , { scaleY : 0 , transfor…" at bounding box center [492, 239] width 500 height 305
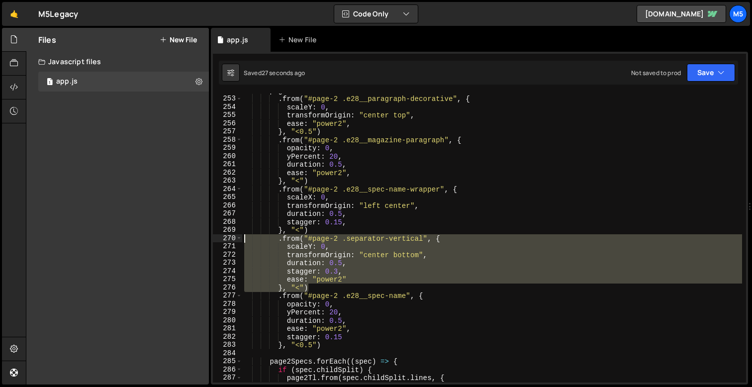
drag, startPoint x: 313, startPoint y: 287, endPoint x: 228, endPoint y: 237, distance: 98.5
click at [228, 237] on div "}, "<") 252 253 254 255 256 257 258 259 260 261 262 263 264 265 266 267 268 269…" at bounding box center [479, 238] width 533 height 289
click at [319, 286] on div "page2Tl . from ( "#page-2 .e28__paragraph-decorative" , { scaleY : 0 , transfor…" at bounding box center [492, 239] width 500 height 305
type textarea "}, "<")"
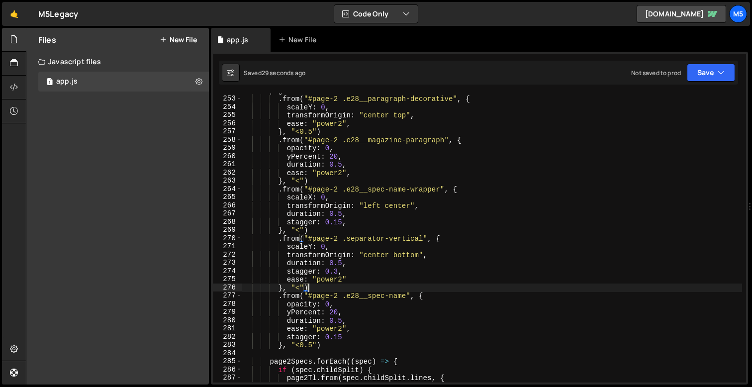
scroll to position [0, 2]
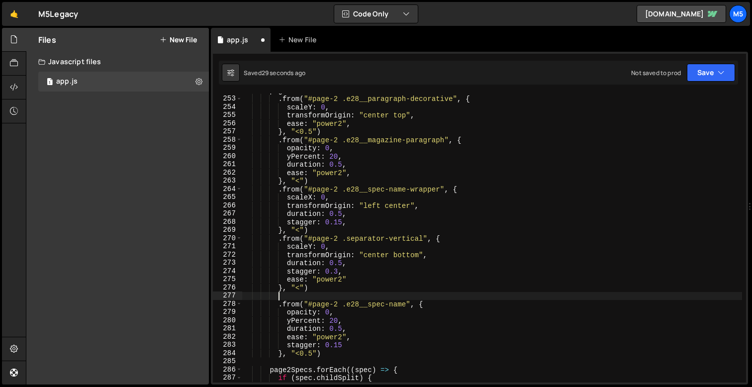
paste textarea "}, "<")"
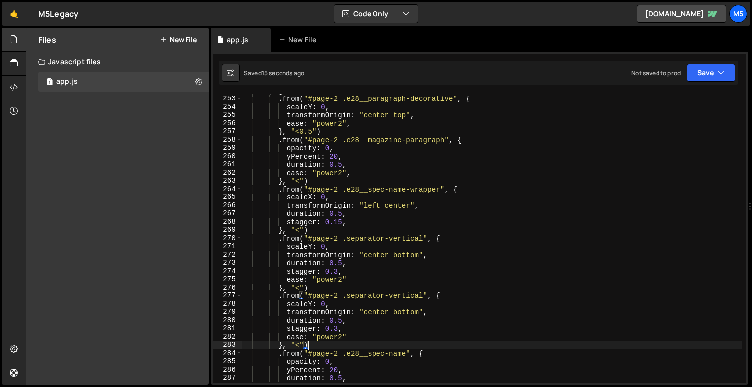
click at [401, 296] on div "page2Tl . from ( "#page-2 .e28__paragraph-decorative" , { scaleY : 0 , transfor…" at bounding box center [492, 239] width 500 height 305
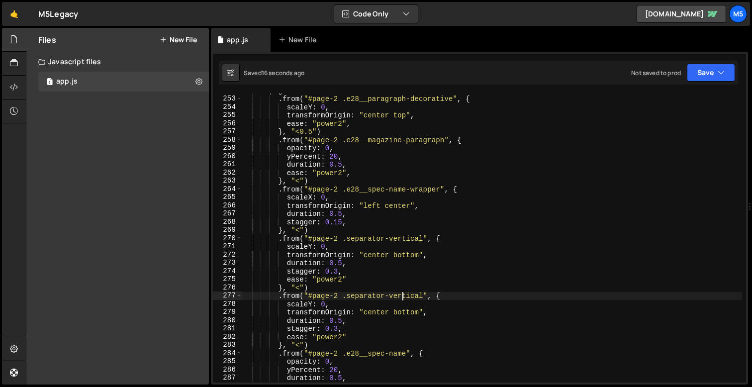
click at [401, 296] on div "page2Tl . from ( "#page-2 .e28__paragraph-decorative" , { scaleY : 0 , transfor…" at bounding box center [492, 239] width 500 height 305
click at [378, 314] on div "page2Tl . from ( "#page-2 .e28__paragraph-decorative" , { scaleY : 0 , transfor…" at bounding box center [492, 239] width 500 height 305
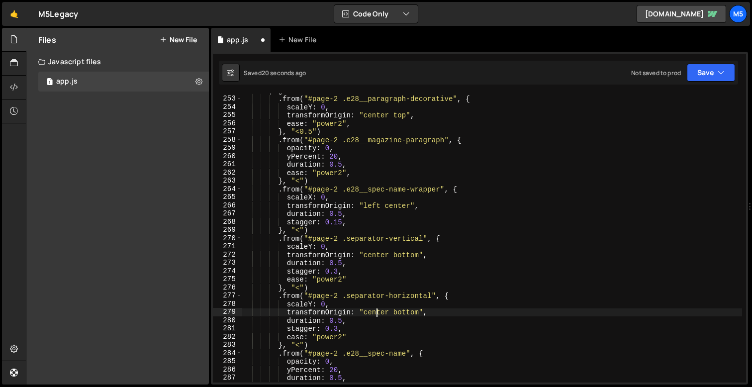
scroll to position [0, 12]
click at [378, 314] on div "page2Tl . from ( "#page-2 .e28__paragraph-decorative" , { scaleY : 0 , transfor…" at bounding box center [492, 239] width 500 height 305
click at [403, 315] on div "page2Tl . from ( "#page-2 .e28__paragraph-decorative" , { scaleY : 0 , transfor…" at bounding box center [492, 239] width 500 height 305
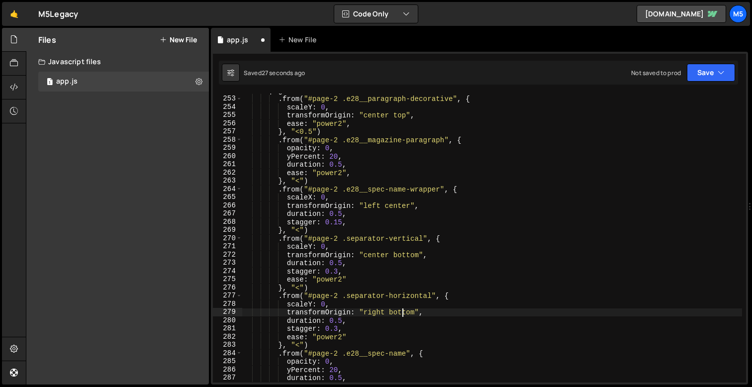
click at [403, 315] on div "page2Tl . from ( "#page-2 .e28__paragraph-decorative" , { scaleY : 0 , transfor…" at bounding box center [492, 239] width 500 height 305
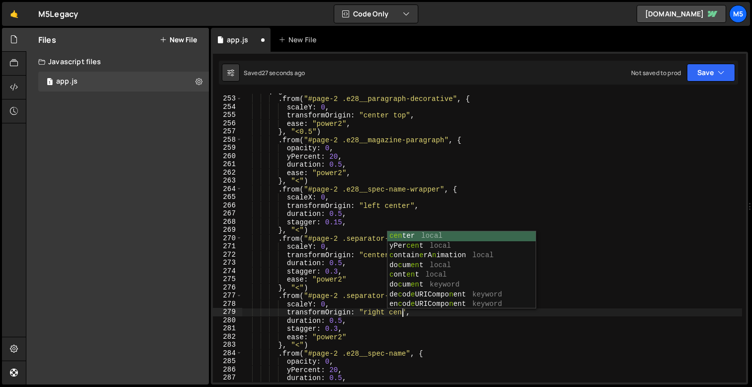
scroll to position [0, 11]
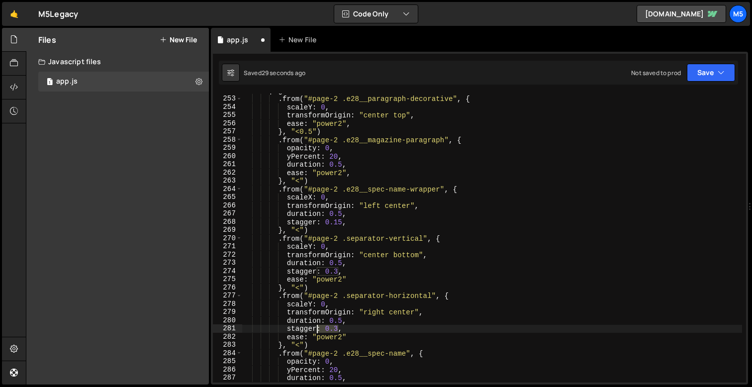
drag, startPoint x: 333, startPoint y: 329, endPoint x: 265, endPoint y: 329, distance: 67.7
click at [270, 329] on div "page2Tl . from ( "#page-2 .e28__paragraph-decorative" , { scaleY : 0 , transfor…" at bounding box center [492, 239] width 500 height 305
click at [344, 320] on div "page2Tl . from ( "#page-2 .e28__paragraph-decorative" , { scaleY : 0 , transfor…" at bounding box center [492, 239] width 500 height 305
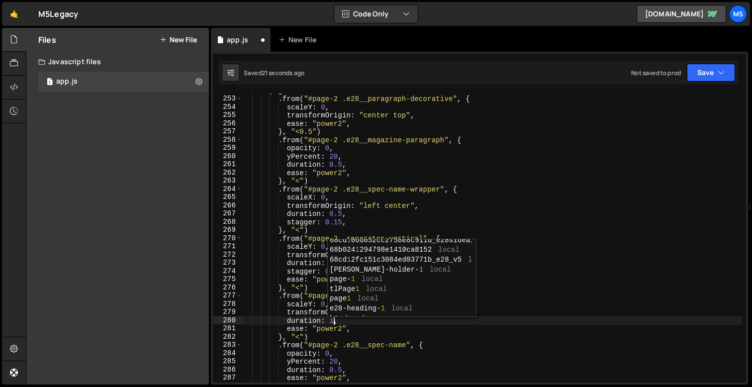
scroll to position [32, 0]
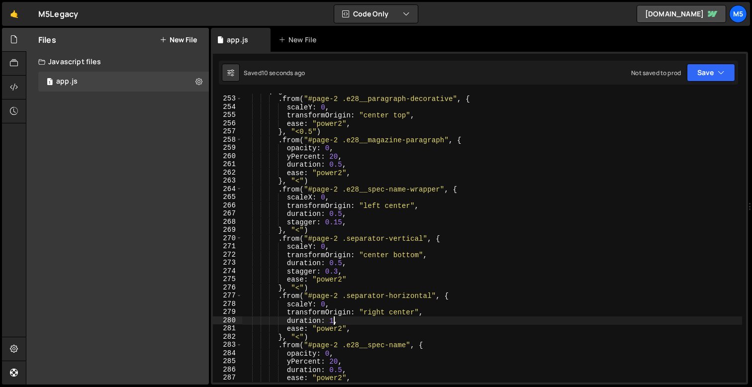
click at [311, 303] on div "page2Tl . from ( "#page-2 .e28__paragraph-decorative" , { scaleY : 0 , transfor…" at bounding box center [492, 239] width 500 height 305
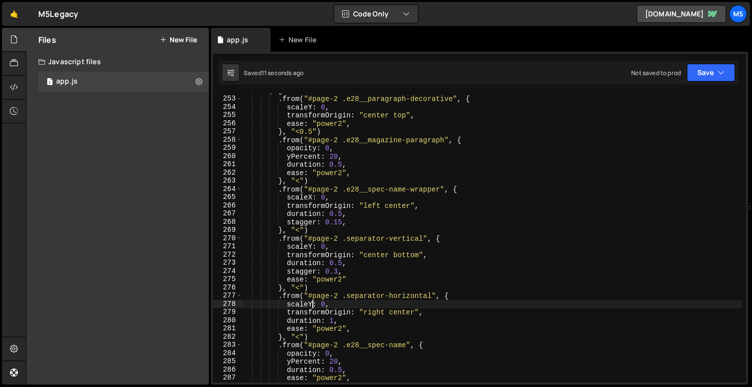
scroll to position [0, 5]
click at [332, 322] on div "page2Tl . from ( "#page-2 .e28__paragraph-decorative" , { scaleY : 0 , transfor…" at bounding box center [492, 239] width 500 height 305
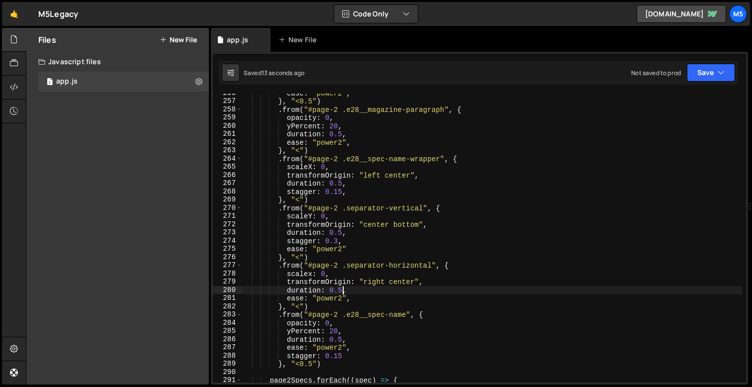
scroll to position [2107, 0]
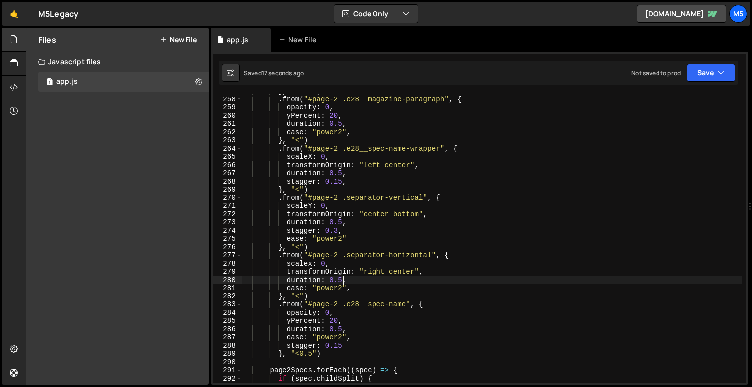
click at [414, 298] on div "} , "<0.5" ) . from ( "#page-2 .e28__magazine-paragraph" , { opacity : 0 , yPer…" at bounding box center [492, 239] width 500 height 305
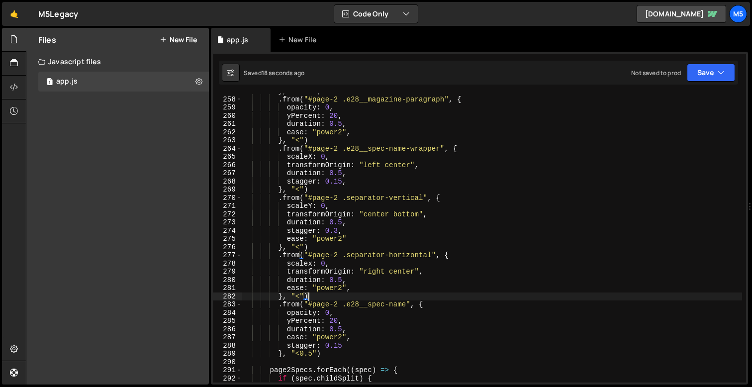
click at [373, 268] on div "} , "<0.5" ) . from ( "#page-2 .e28__magazine-paragraph" , { opacity : 0 , yPer…" at bounding box center [492, 239] width 500 height 305
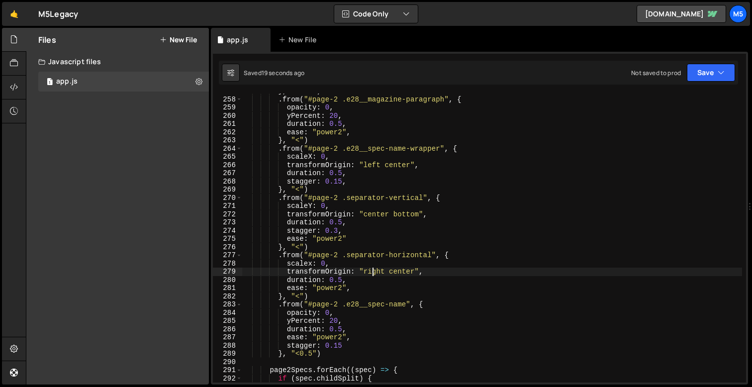
click at [386, 272] on div "} , "<0.5" ) . from ( "#page-2 .e28__magazine-paragraph" , { opacity : 0 , yPer…" at bounding box center [492, 239] width 500 height 305
click at [313, 263] on div "} , "<0.5" ) . from ( "#page-2 .e28__magazine-paragraph" , { opacity : 0 , yPer…" at bounding box center [492, 239] width 500 height 305
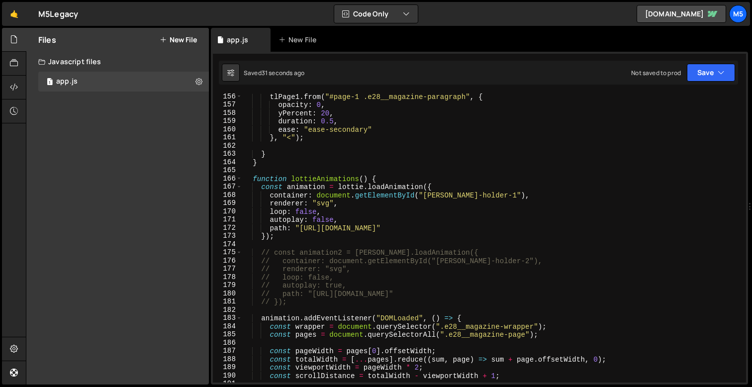
scroll to position [1273, 0]
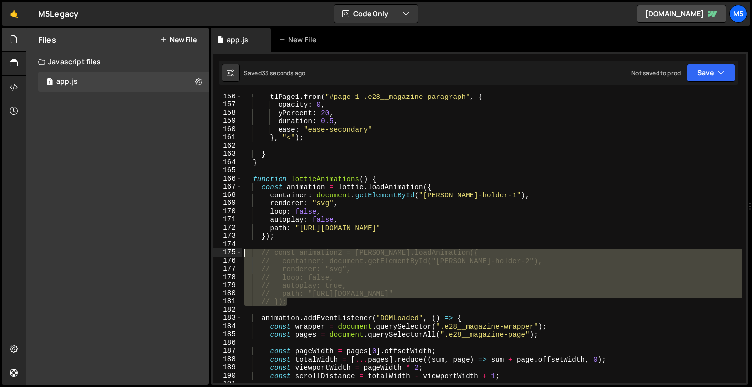
drag, startPoint x: 299, startPoint y: 302, endPoint x: 227, endPoint y: 254, distance: 86.4
click at [227, 254] on div "scaleX: 0, 156 157 158 159 160 161 162 163 164 165 166 167 168 169 170 171 172 …" at bounding box center [479, 238] width 533 height 289
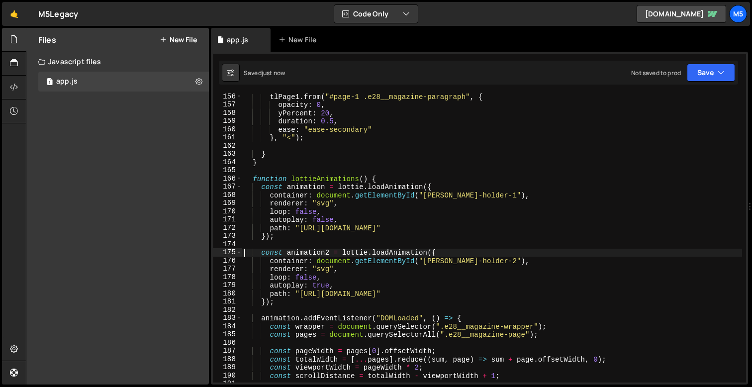
click at [317, 285] on div "tlPage1 . from ( "#page-1 .e28__magazine-paragraph" , { opacity : 0 , yPercent …" at bounding box center [492, 245] width 500 height 305
click at [324, 285] on div "tlPage1 . from ( "#page-1 .e28__magazine-paragraph" , { opacity : 0 , yPercent …" at bounding box center [492, 245] width 500 height 305
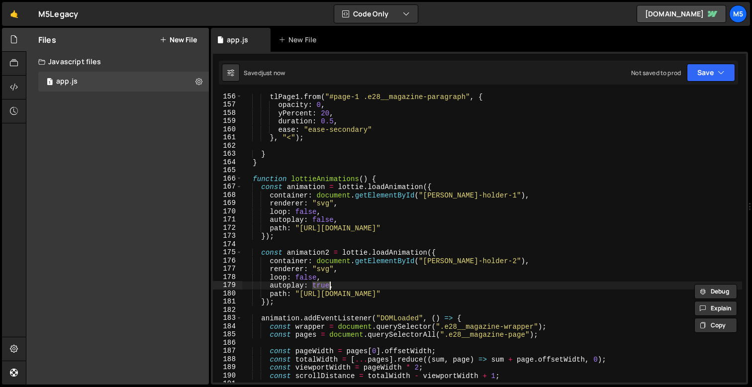
click at [362, 272] on div "tlPage1 . from ( "#page-1 .e28__magazine-paragraph" , { opacity : 0 , yPercent …" at bounding box center [492, 245] width 500 height 305
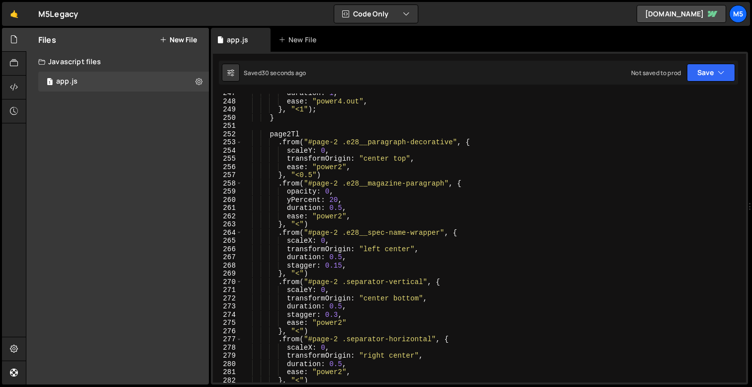
scroll to position [2024, 0]
click at [317, 220] on div "duration : 1 , ease : "power4.out" , } , "<1" ) ; } page2Tl . from ( "#page-2 .…" at bounding box center [492, 241] width 500 height 305
click at [314, 224] on div "duration : 1 , ease : "power4.out" , } , "<1" ) ; } page2Tl . from ( "#page-2 .…" at bounding box center [492, 241] width 500 height 305
type textarea "}, "<")"
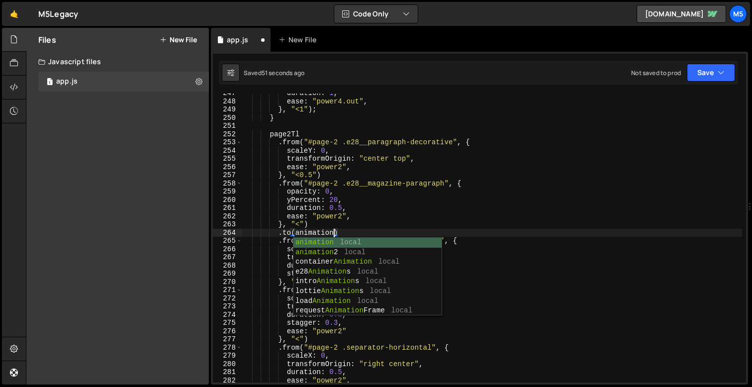
scroll to position [0, 6]
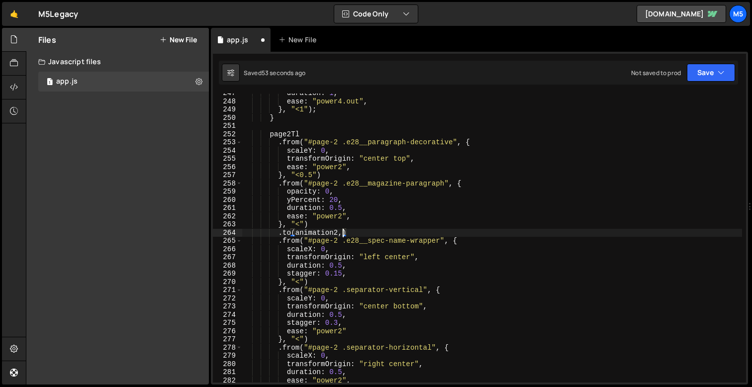
type textarea ".to(animation2, {)"
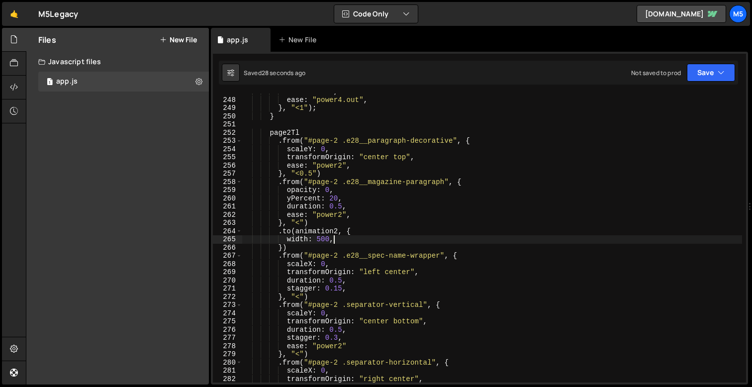
scroll to position [2025, 0]
click at [314, 230] on div "duration : 1 , ease : "power4.out" , } , "<1" ) ; } page2Tl . from ( "#page-2 .…" at bounding box center [492, 240] width 500 height 305
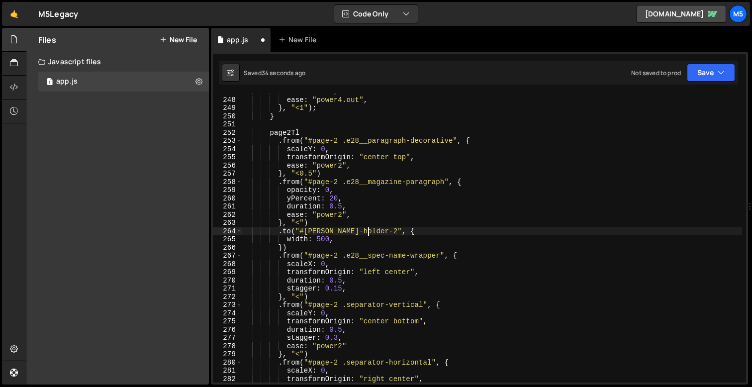
scroll to position [0, 8]
click at [282, 248] on div "duration : 1 , ease : "power4.out" , } , "<1" ) ; } page2Tl . from ( "#page-2 .…" at bounding box center [492, 240] width 500 height 305
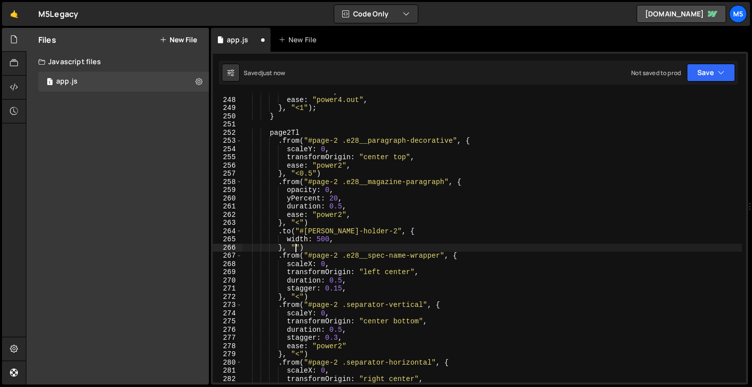
scroll to position [0, 3]
click at [307, 239] on div "duration : 1 , ease : "power4.out" , } , "<1" ) ; } page2Tl . from ( "#page-2 .…" at bounding box center [492, 240] width 500 height 305
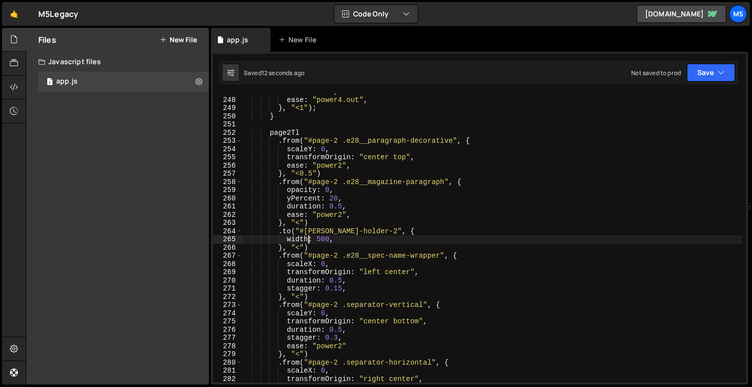
click at [307, 239] on div "duration : 1 , ease : "power4.out" , } , "<1" ) ; } page2Tl . from ( "#page-2 .…" at bounding box center [492, 240] width 500 height 305
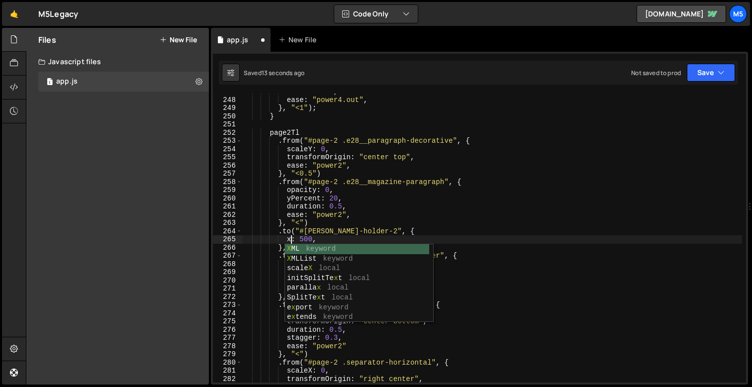
click at [309, 240] on div "duration : 1 , ease : "power4.out" , } , "<1" ) ; } page2Tl . from ( "#page-2 .…" at bounding box center [492, 240] width 500 height 305
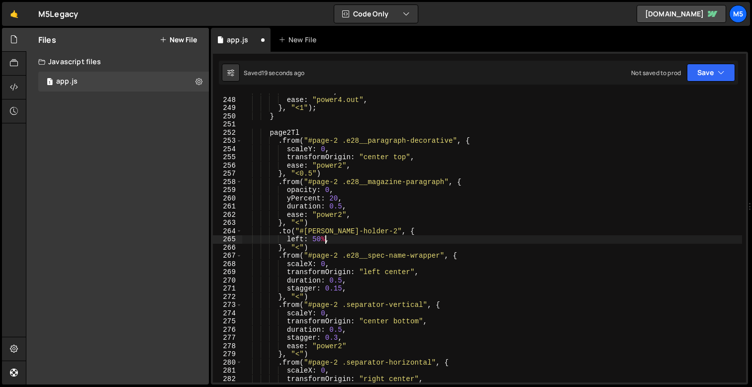
scroll to position [0, 5]
click at [303, 239] on div "duration : 1 , ease : "power4.out" , } , "<1" ) ; } page2Tl . from ( "#page-2 .…" at bounding box center [492, 240] width 500 height 305
type textarea "left: "50%","
click at [351, 241] on div "duration : 1 , ease : "power4.out" , } , "<1" ) ; } page2Tl . from ( "#page-2 .…" at bounding box center [492, 240] width 500 height 305
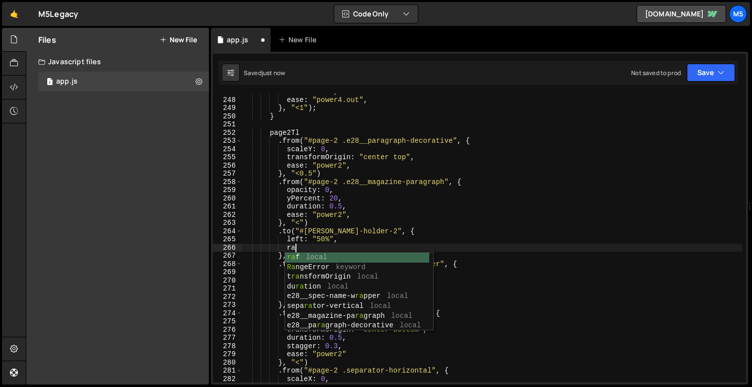
type textarea "r"
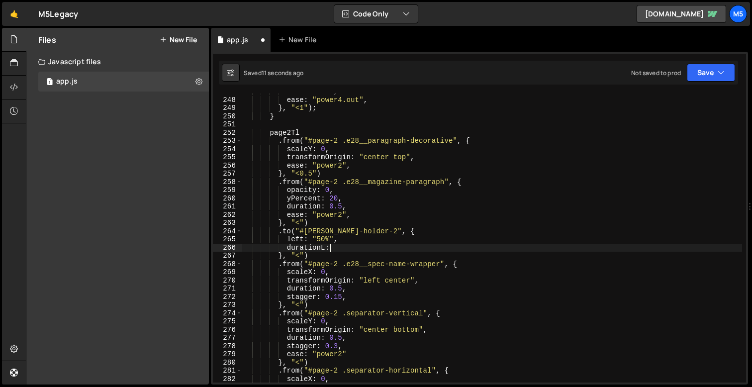
scroll to position [0, 5]
type textarea "duration: 1,"
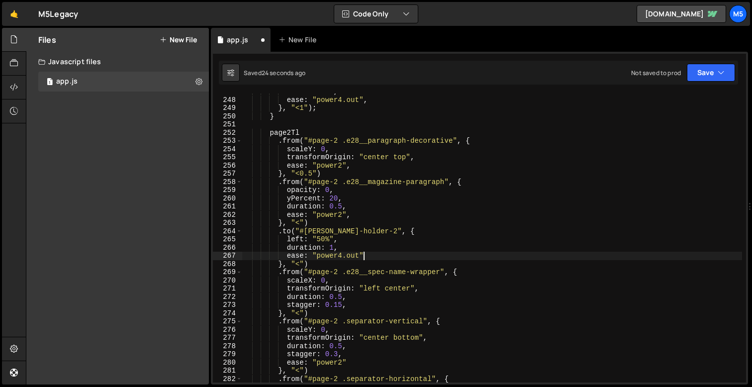
scroll to position [0, 8]
click at [343, 256] on div "duration : 1 , ease : "power4.out" , } , "<1" ) ; } page2Tl . from ( "#page-2 .…" at bounding box center [492, 240] width 500 height 305
drag, startPoint x: 359, startPoint y: 255, endPoint x: 321, endPoint y: 253, distance: 37.9
click at [321, 253] on div "duration : 1 , ease : "power4.out" , } , "<1" ) ; } page2Tl . from ( "#page-2 .…" at bounding box center [492, 240] width 500 height 305
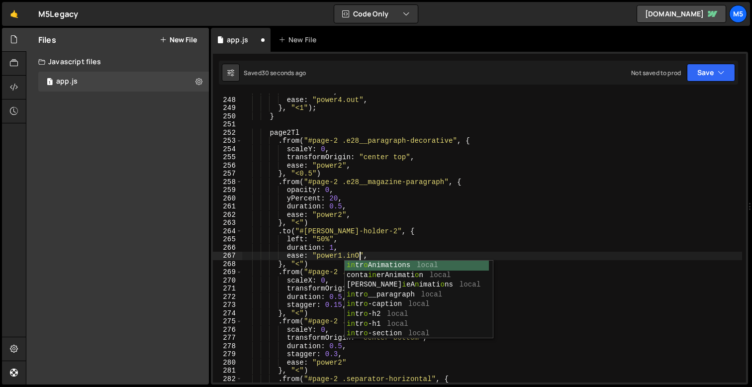
scroll to position [0, 8]
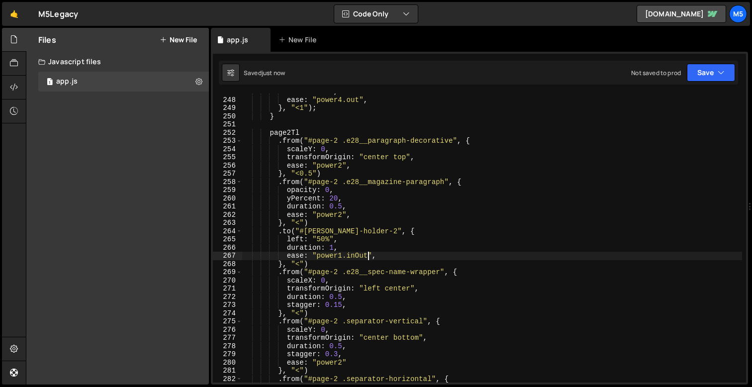
click at [339, 252] on div "duration : 1 , ease : "power4.out" , } , "<1" ) ; } page2Tl . from ( "#page-2 .…" at bounding box center [492, 240] width 500 height 305
click at [333, 246] on div "duration : 1 , ease : "power4.out" , } , "<1" ) ; } page2Tl . from ( "#page-2 .…" at bounding box center [492, 240] width 500 height 305
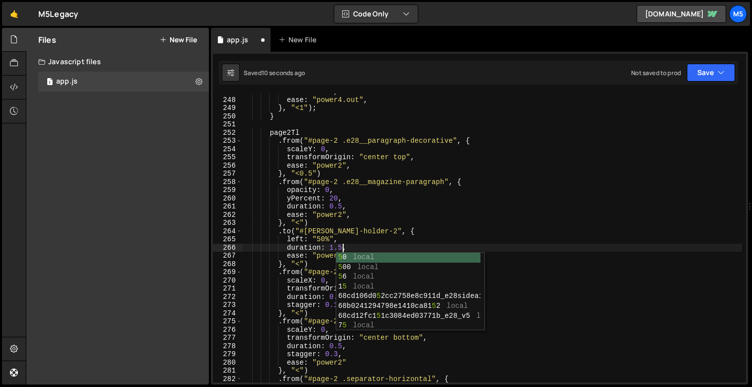
scroll to position [0, 6]
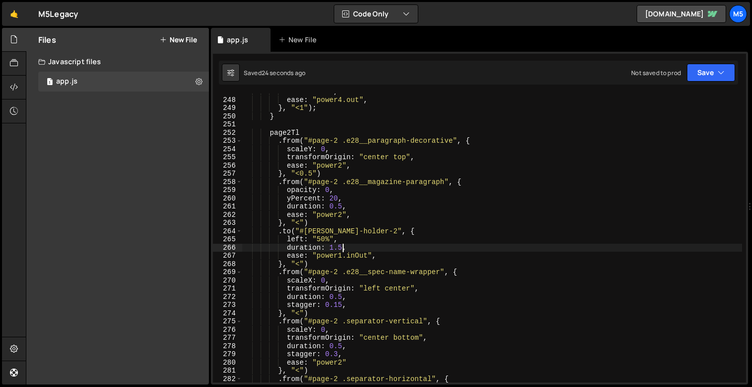
click at [300, 313] on div "duration : 1 , ease : "power4.out" , } , "<1" ) ; } page2Tl . from ( "#page-2 .…" at bounding box center [492, 240] width 500 height 305
type textarea "}, "<")"
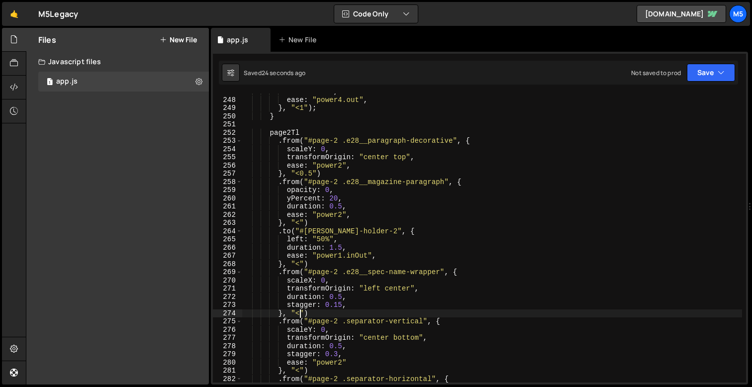
scroll to position [0, 4]
click at [315, 265] on div "duration : 1 , ease : "power4.out" , } , "<1" ) ; } page2Tl . from ( "#page-2 .…" at bounding box center [492, 240] width 500 height 305
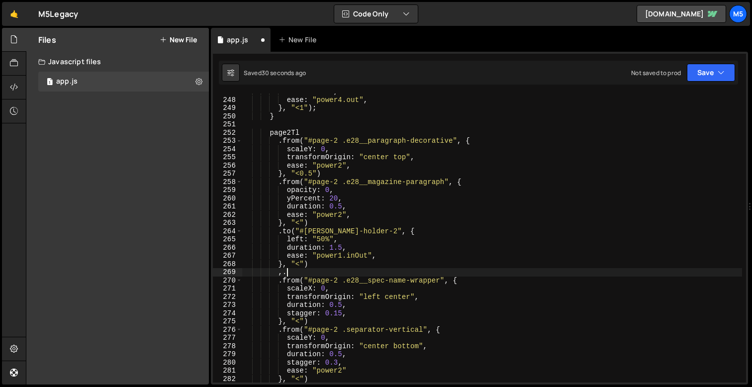
type textarea ","
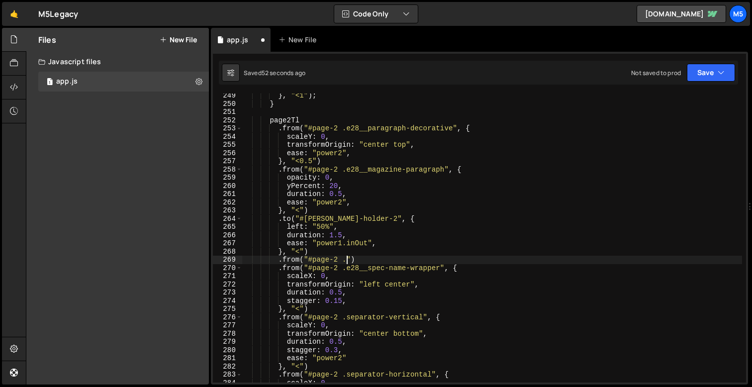
scroll to position [0, 6]
paste textarea "e28__magazine-separator"
type textarea ".from("#page-2 .e28__magazine-separator", {)"
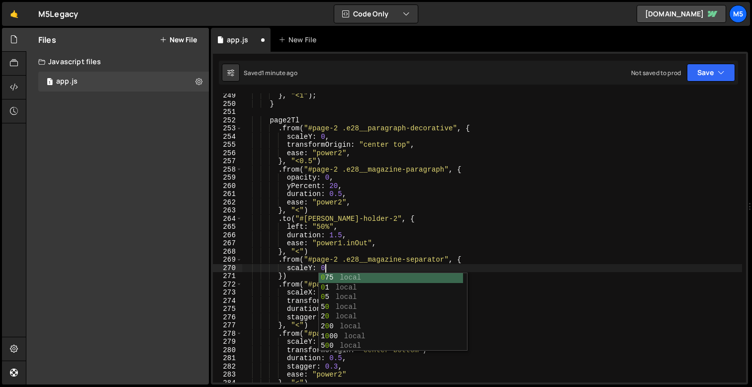
type textarea "scaleY: 0,"
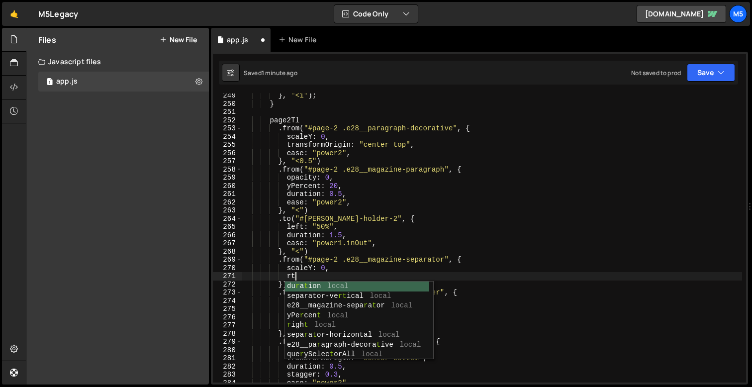
type textarea "r"
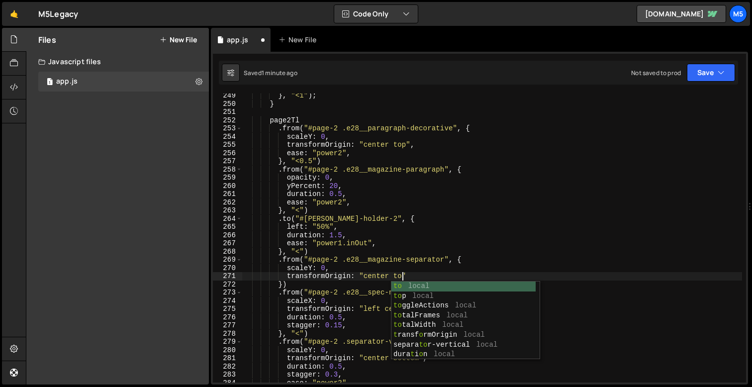
scroll to position [0, 10]
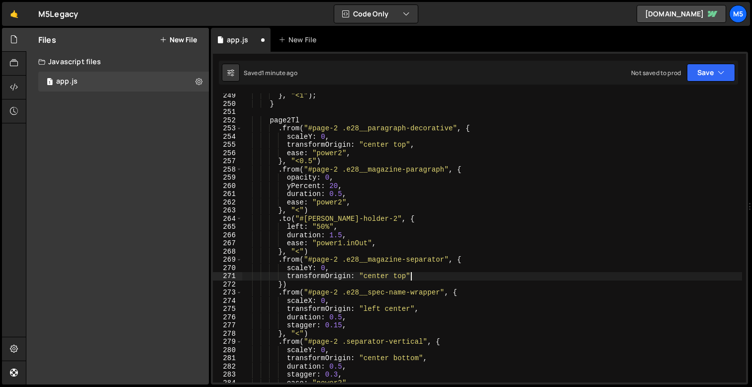
type textarea "transformOrigin: "center top","
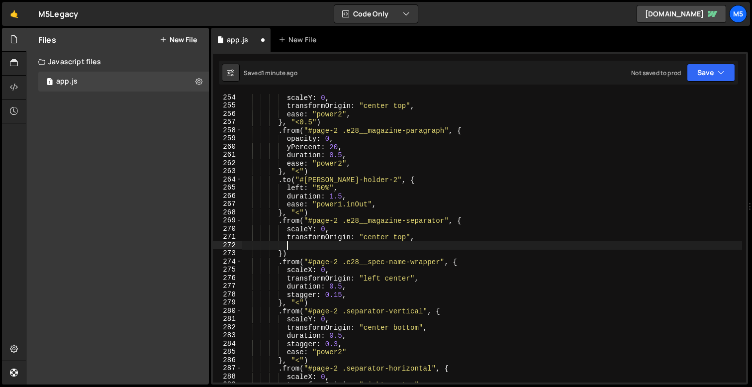
scroll to position [2074, 0]
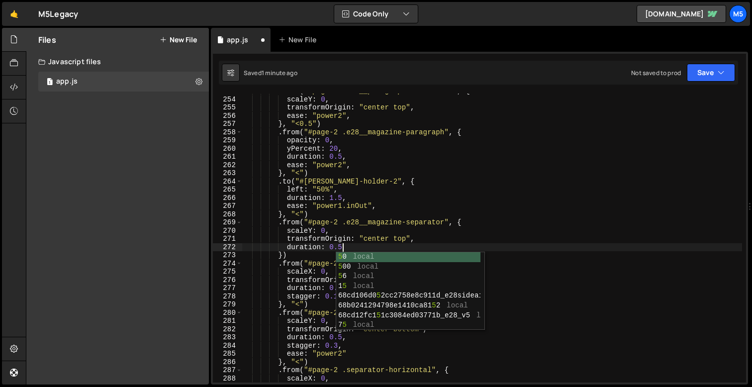
type textarea "duration: 0.5,"
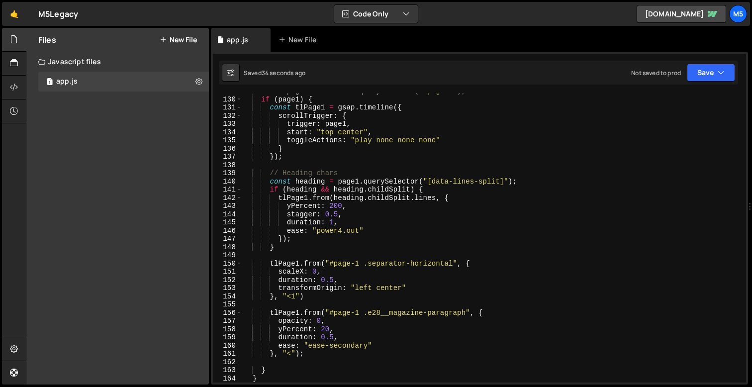
scroll to position [1057, 0]
click at [346, 229] on div "const page1 = document . querySelector ( "#page-1" ) ; if ( page1 ) { const tlP…" at bounding box center [492, 239] width 500 height 305
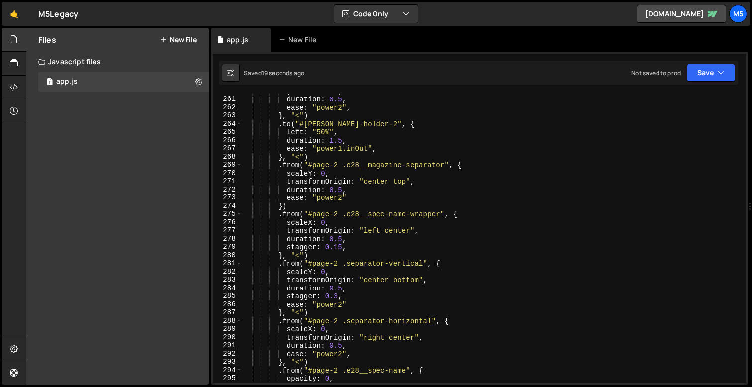
scroll to position [2134, 0]
click at [358, 304] on div "yPercent : 20 , duration : 0.5 , ease : "power2" , } , "<" ) . to ( "#[PERSON_N…" at bounding box center [492, 238] width 500 height 305
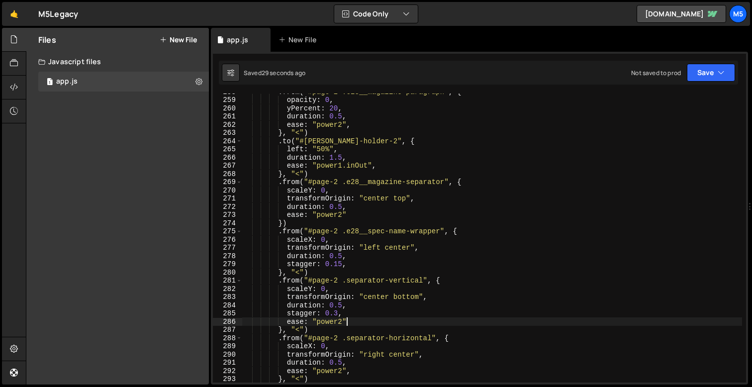
scroll to position [2111, 0]
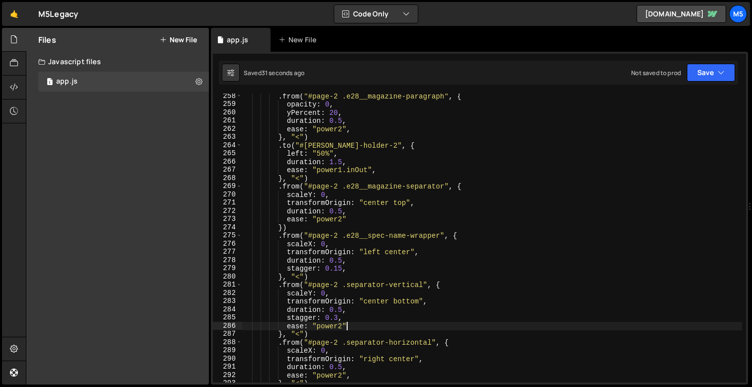
click at [285, 226] on div ". from ( "#page-2 .e28__magazine-paragraph" , { opacity : 0 , yPercent : 20 , d…" at bounding box center [492, 244] width 500 height 305
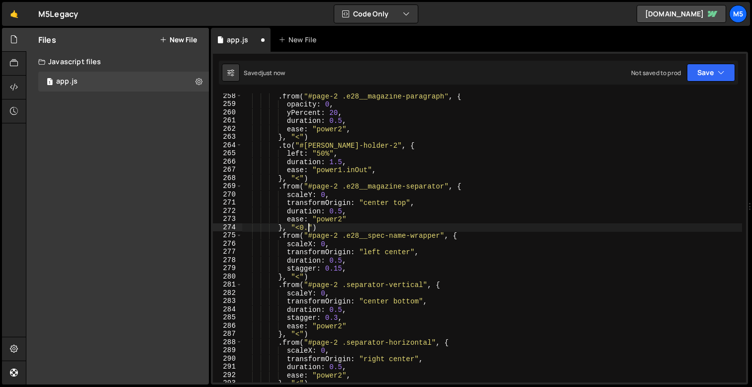
scroll to position [0, 4]
click at [342, 261] on div ". from ( "#page-2 .e28__magazine-paragraph" , { opacity : 0 , yPercent : 20 , d…" at bounding box center [492, 244] width 500 height 305
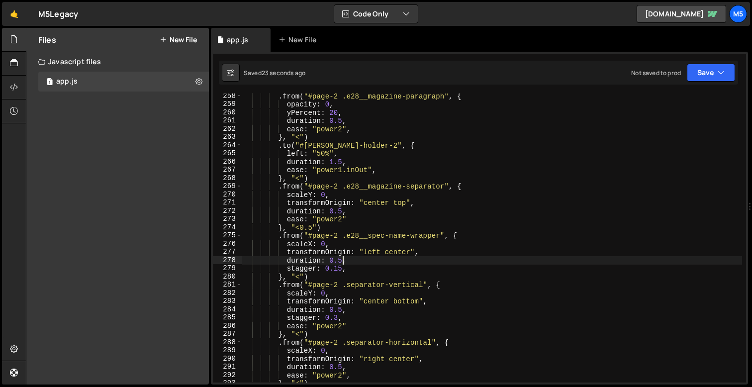
click at [342, 208] on div ". from ( "#page-2 .e28__magazine-paragraph" , { opacity : 0 , yPercent : 20 , d…" at bounding box center [492, 244] width 500 height 305
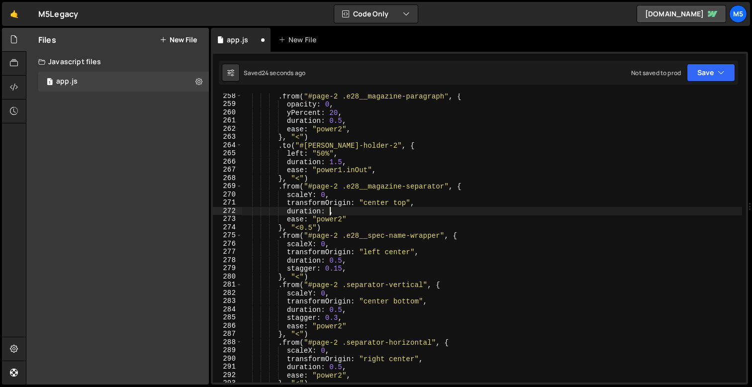
scroll to position [0, 6]
click at [346, 220] on div ". from ( "#page-2 .e28__magazine-paragraph" , { opacity : 0 , yPercent : 20 , d…" at bounding box center [492, 244] width 500 height 305
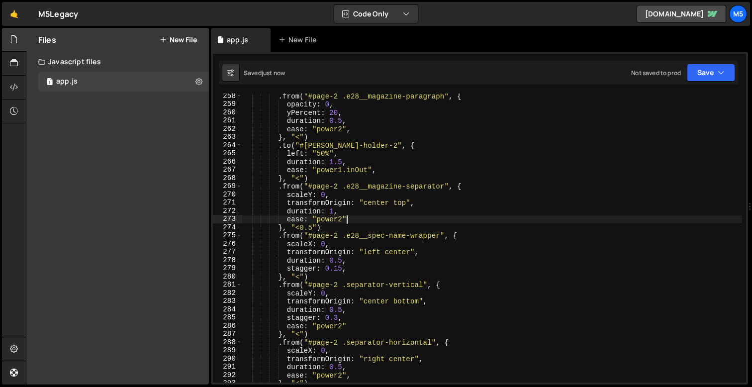
click at [342, 220] on div ". from ( "#page-2 .e28__magazine-paragraph" , { opacity : 0 , yPercent : 20 , d…" at bounding box center [492, 244] width 500 height 305
click at [312, 227] on div ". from ( "#page-2 .e28__magazine-paragraph" , { opacity : 0 , yPercent : 20 , d…" at bounding box center [492, 244] width 500 height 305
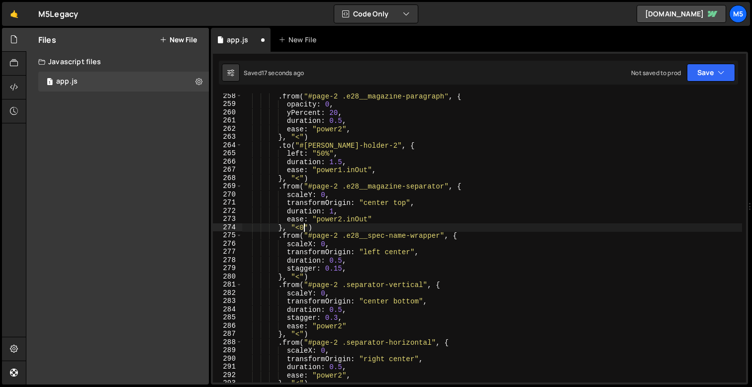
scroll to position [0, 4]
click at [335, 212] on div ". from ( "#page-2 .e28__magazine-paragraph" , { opacity : 0 , yPercent : 20 , d…" at bounding box center [492, 244] width 500 height 305
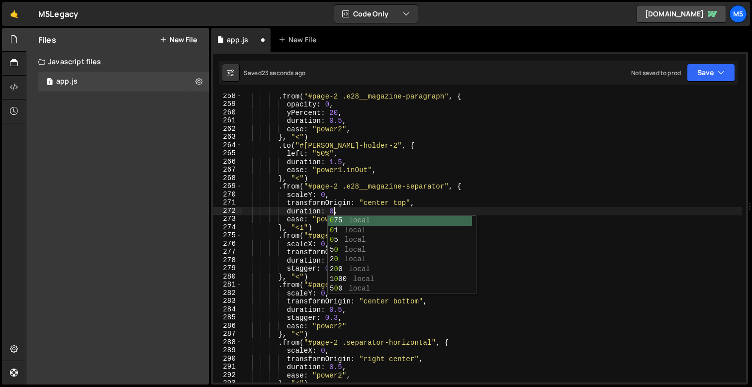
scroll to position [0, 6]
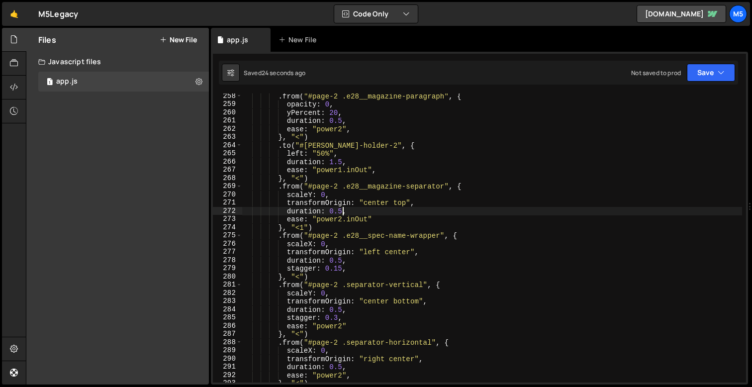
click at [305, 229] on div ". from ( "#page-2 .e28__magazine-paragraph" , { opacity : 0 , yPercent : 20 , d…" at bounding box center [492, 244] width 500 height 305
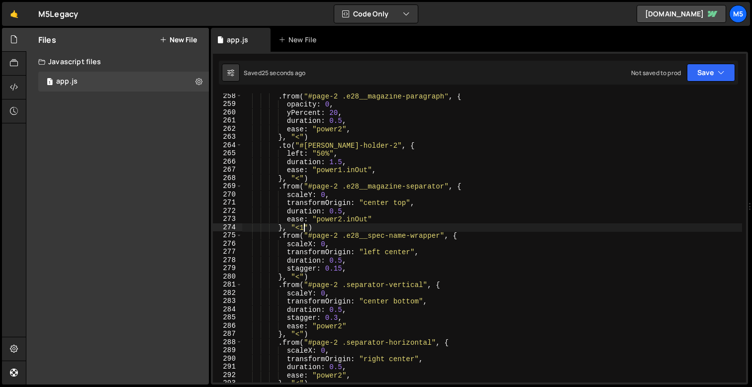
scroll to position [0, 4]
click at [341, 162] on div ". from ( "#page-2 .e28__magazine-paragraph" , { opacity : 0 , yPercent : 20 , d…" at bounding box center [492, 244] width 500 height 305
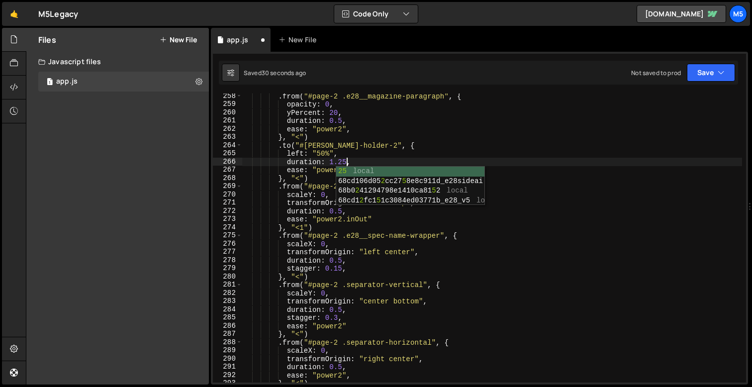
click at [300, 207] on div ". from ( "#page-2 .e28__magazine-paragraph" , { opacity : 0 , yPercent : 20 , d…" at bounding box center [492, 244] width 500 height 305
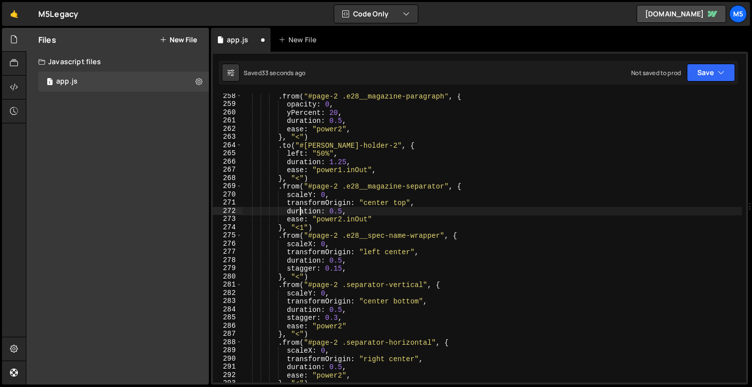
click at [305, 228] on div ". from ( "#page-2 .e28__magazine-paragraph" , { opacity : 0 , yPercent : 20 , d…" at bounding box center [492, 244] width 500 height 305
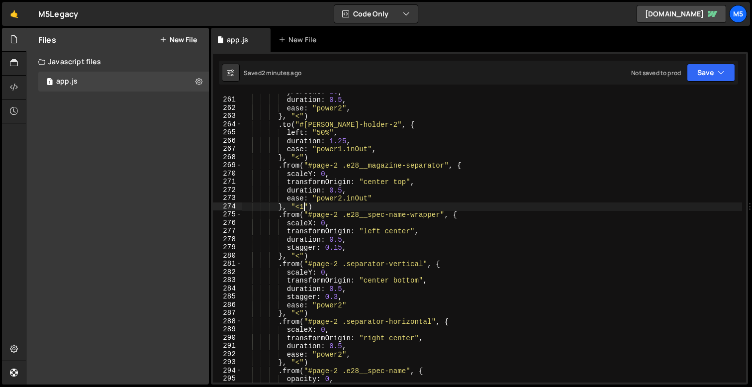
scroll to position [2156, 0]
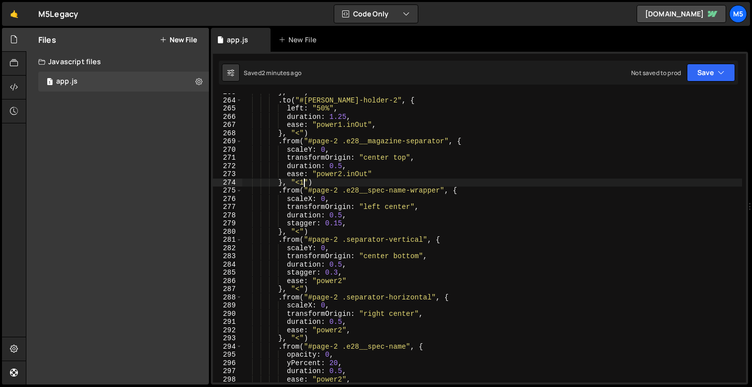
click at [343, 281] on div "} , "<" ) . to ( "#[PERSON_NAME]-holder-2" , { left : "50%" , duration : 1.25 ,…" at bounding box center [492, 240] width 500 height 305
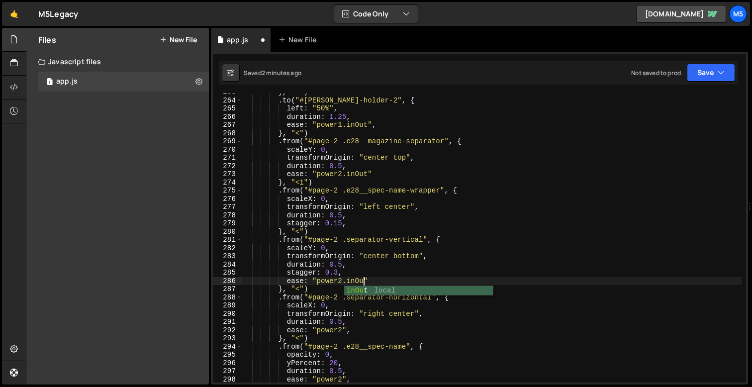
scroll to position [0, 8]
click at [346, 328] on div "} , "<" ) . to ( "#[PERSON_NAME]-holder-2" , { left : "50%" , duration : 1.25 ,…" at bounding box center [492, 240] width 500 height 305
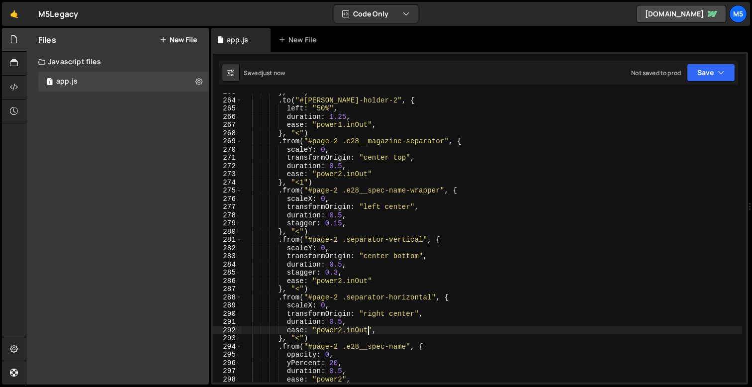
type textarea "ease: "power2.inOut","
